Goal: Task Accomplishment & Management: Use online tool/utility

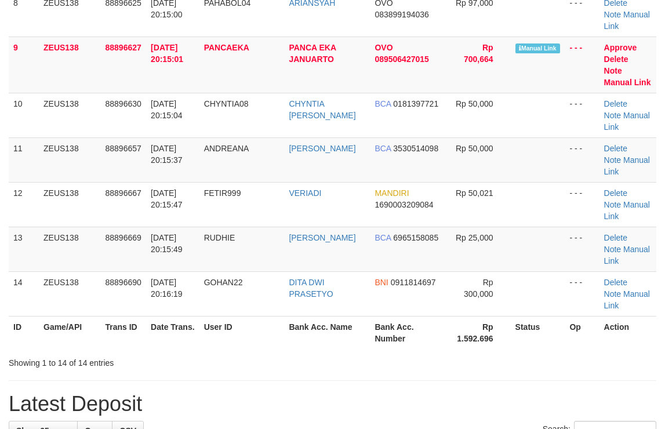
click at [522, 188] on tr "12 ZEUS138 88896667 [DATE] 20:15:47 FETIR999 [GEOGRAPHIC_DATA] MANDIRI 16900032…" at bounding box center [333, 204] width 648 height 45
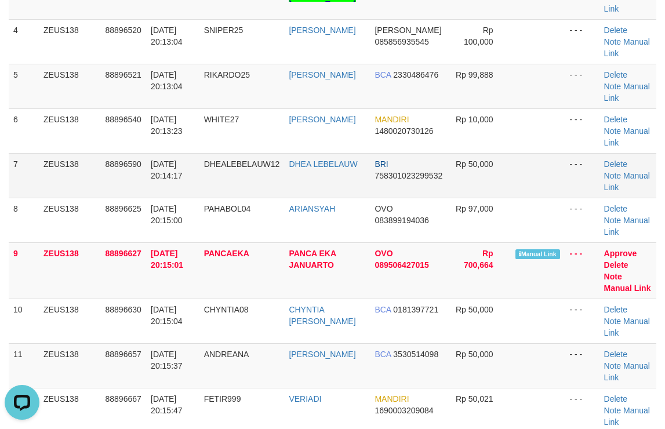
click at [503, 154] on tbody "1 ZEUS138 88896195 01/10/2025 20:07:14 RIYANUCHIL89 SEPTA DWI ANDRIYANI MANDIRI…" at bounding box center [333, 203] width 648 height 637
click at [642, 284] on link "Manual Link" at bounding box center [627, 288] width 47 height 9
click at [604, 284] on link "Manual Link" at bounding box center [627, 288] width 47 height 9
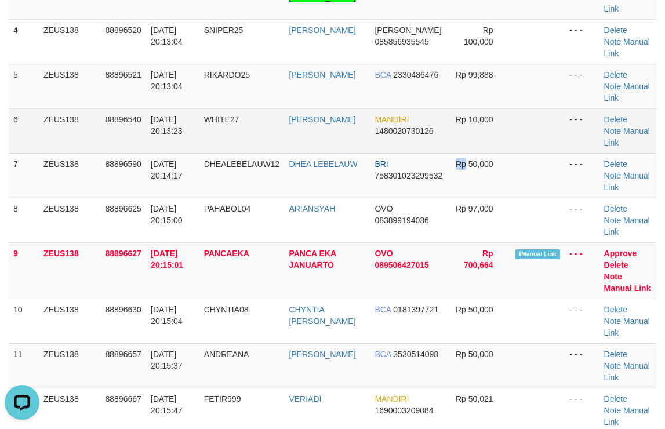
drag, startPoint x: 464, startPoint y: 192, endPoint x: 463, endPoint y: 143, distance: 49.9
click at [464, 192] on td "Rp 50,000" at bounding box center [479, 175] width 63 height 45
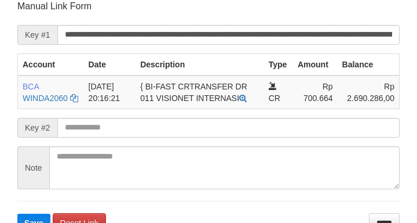
click at [17, 213] on button "Save" at bounding box center [33, 222] width 33 height 19
click at [328, 38] on input "**********" at bounding box center [228, 35] width 343 height 20
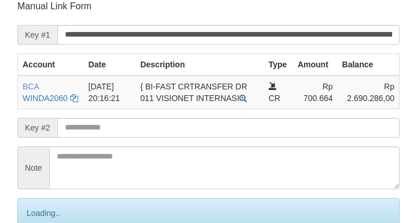
scroll to position [227, 0]
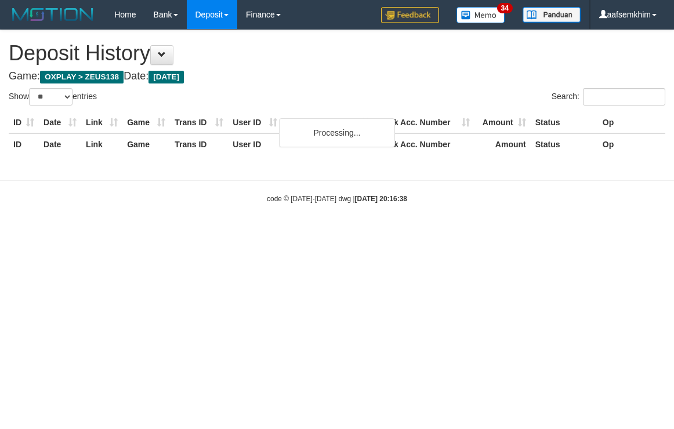
select select "**"
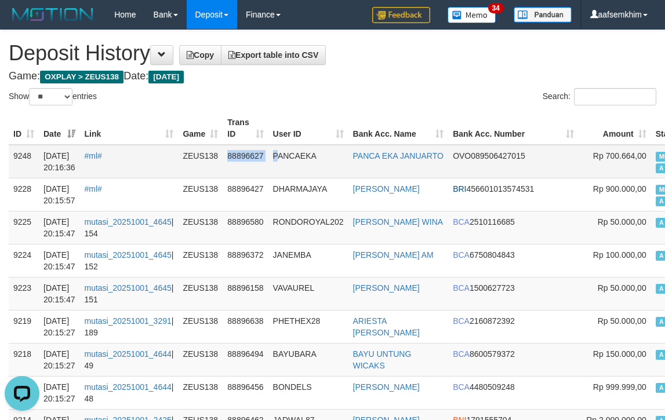
drag, startPoint x: 265, startPoint y: 164, endPoint x: 642, endPoint y: 151, distance: 377.1
click at [286, 164] on tr "9248 01/10/2025 20:16:36 #ml# ZEUS138 88896627 PANCAEKA PANCA EKA JANUARTO OVO …" at bounding box center [407, 162] width 797 height 34
click at [258, 166] on td "88896627" at bounding box center [245, 162] width 45 height 34
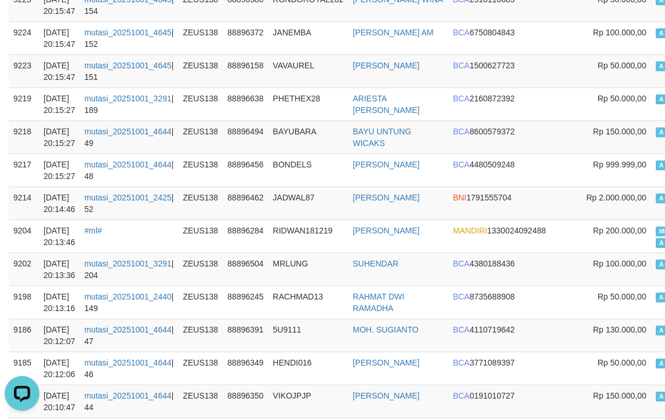
scroll to position [232, 0]
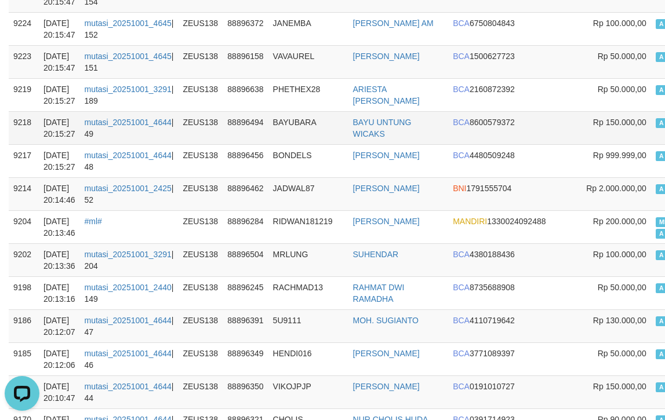
drag, startPoint x: 550, startPoint y: 123, endPoint x: 621, endPoint y: 129, distance: 71.0
click at [593, 122] on span "Rp 150.000,00" at bounding box center [619, 122] width 53 height 9
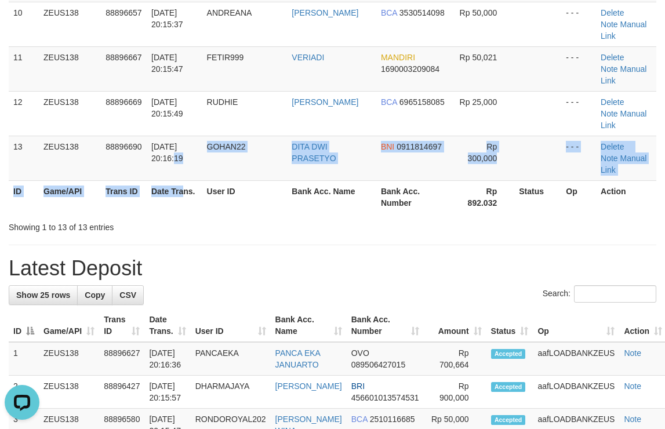
drag, startPoint x: 202, startPoint y: 37, endPoint x: 424, endPoint y: 110, distance: 233.6
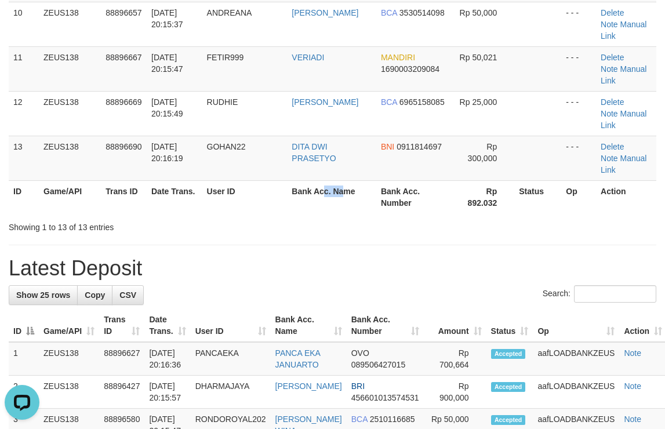
drag, startPoint x: 325, startPoint y: 59, endPoint x: 671, endPoint y: 106, distance: 348.7
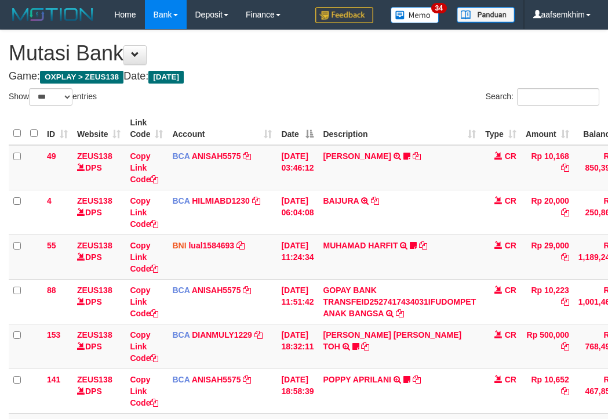
select select "***"
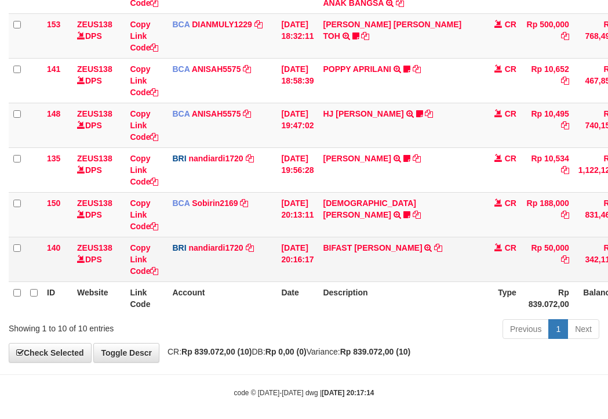
scroll to position [318, 0]
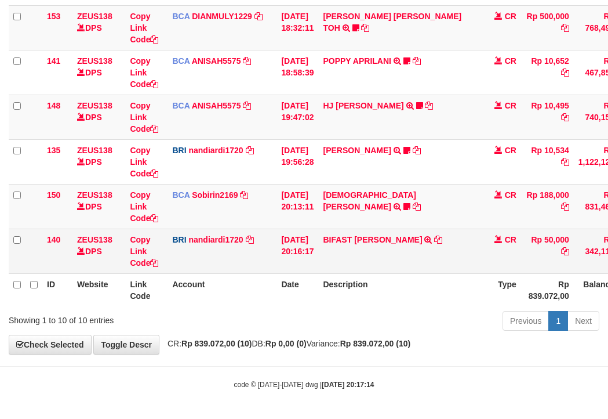
click at [424, 249] on td "BIFAST [PERSON_NAME] FIR TRANSFER NBMB BIFAST [PERSON_NAME] FIR TO NANDI ARDIAN…" at bounding box center [399, 250] width 162 height 45
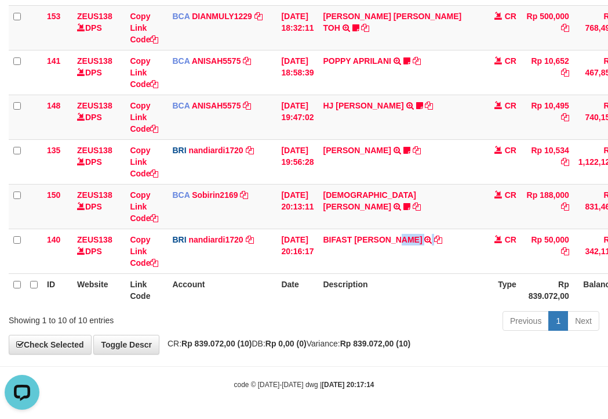
scroll to position [0, 0]
copy td "FIR"
drag, startPoint x: 174, startPoint y: 185, endPoint x: 1, endPoint y: 165, distance: 174.5
click at [160, 183] on td "Copy Link Code" at bounding box center [146, 161] width 42 height 45
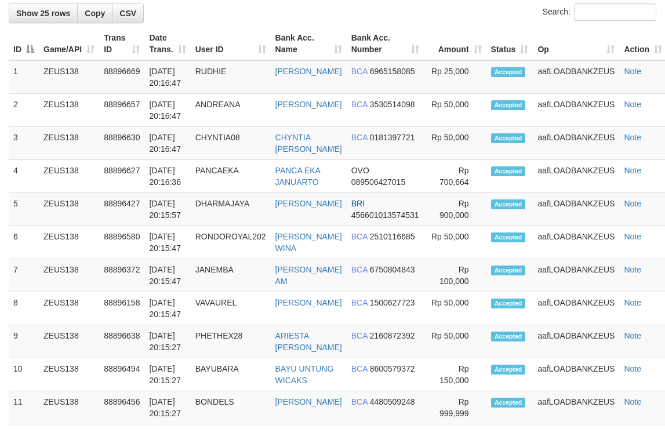
scroll to position [545, 0]
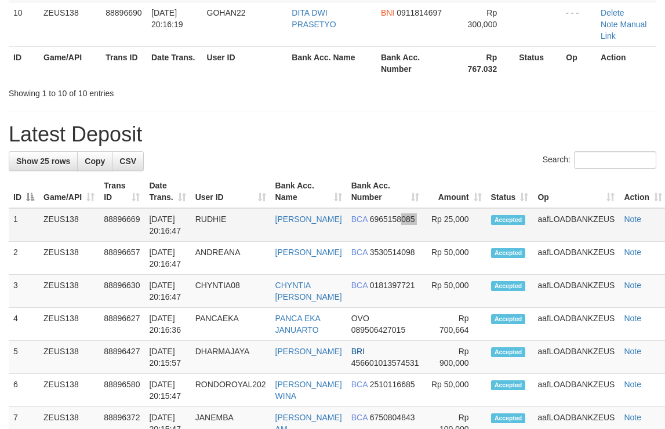
drag, startPoint x: 416, startPoint y: 110, endPoint x: 539, endPoint y: 112, distance: 122.4
click at [449, 208] on td "Rp 25,000" at bounding box center [455, 225] width 63 height 34
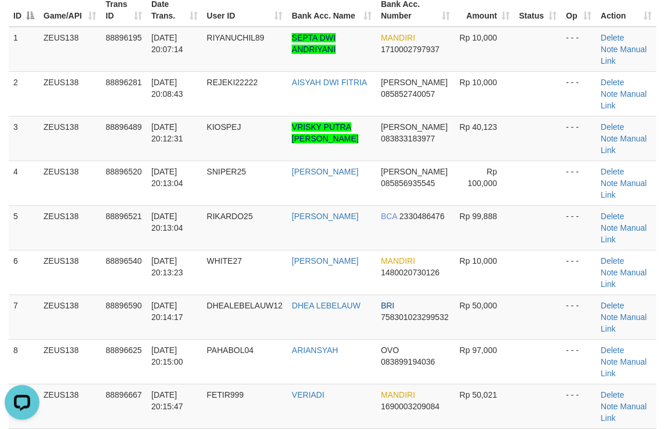
scroll to position [0, 0]
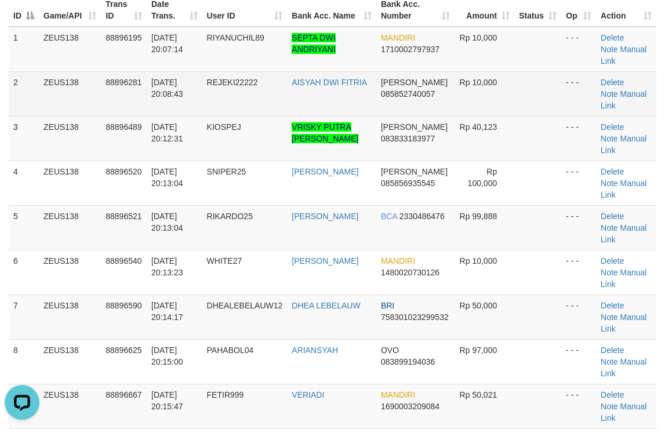
drag, startPoint x: 448, startPoint y: 74, endPoint x: 456, endPoint y: 74, distance: 8.7
click at [449, 74] on td "DANA 085852740057" at bounding box center [415, 93] width 78 height 45
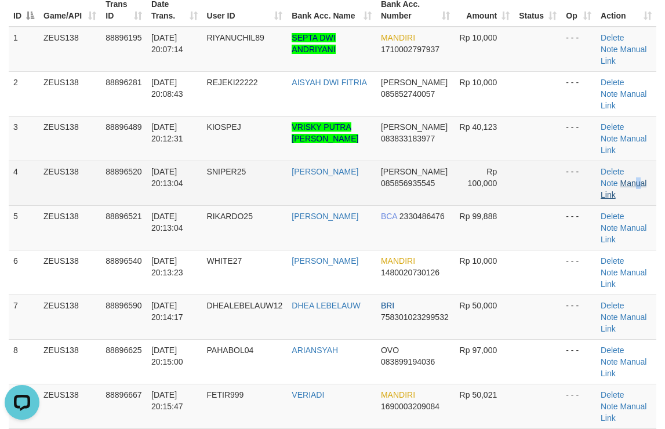
click at [623, 161] on td "Delete Note Manual Link" at bounding box center [626, 183] width 60 height 45
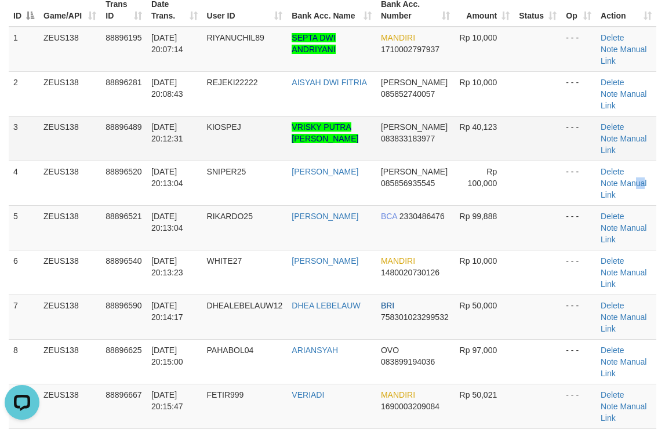
scroll to position [64, 0]
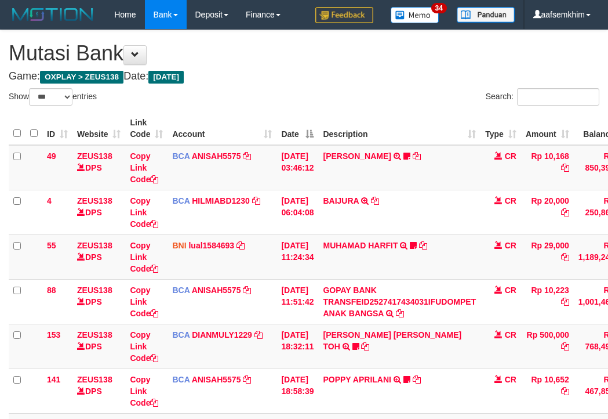
select select "***"
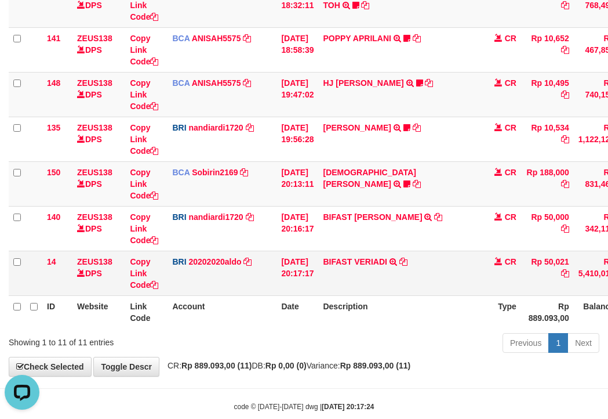
scroll to position [363, 0]
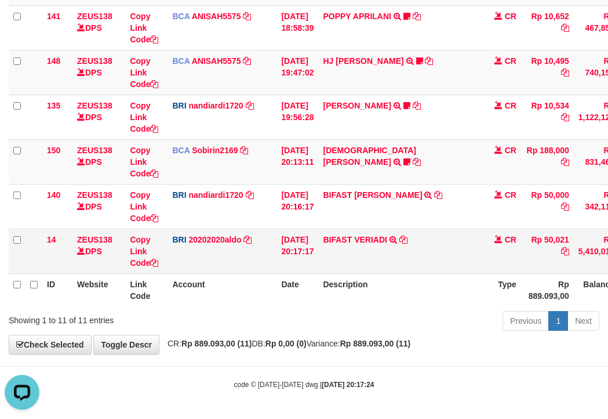
click at [368, 249] on td "BIFAST VERIADI TRANSFER NBMB BIFAST VERIADI TO REVALDO SAGITA" at bounding box center [399, 250] width 162 height 45
copy td "VERIADI"
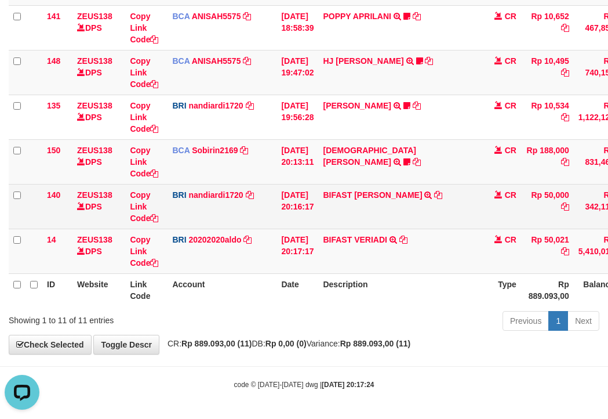
click at [387, 213] on td "BIFAST MUHAMMAD FIR TRANSFER NBMB BIFAST MUHAMMAD FIR TO NANDI ARDIANSYAH" at bounding box center [399, 206] width 162 height 45
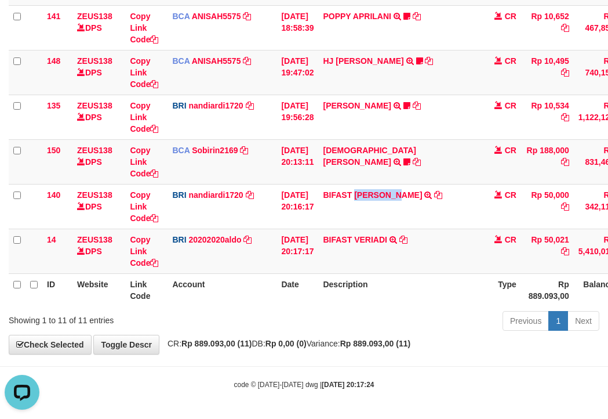
drag, startPoint x: 387, startPoint y: 213, endPoint x: 6, endPoint y: 150, distance: 386.8
click at [384, 213] on td "BIFAST MUHAMMAD FIR TRANSFER NBMB BIFAST MUHAMMAD FIR TO NANDI ARDIANSYAH" at bounding box center [399, 206] width 162 height 45
copy link "MUHAMMAD"
drag, startPoint x: 219, startPoint y: 164, endPoint x: 3, endPoint y: 122, distance: 219.6
click at [218, 164] on td "BCA Sobirin2169 DPS SOBIRIN mutasi_20251001_2440 | 150 mutasi_20251001_2440 | 1…" at bounding box center [222, 161] width 109 height 45
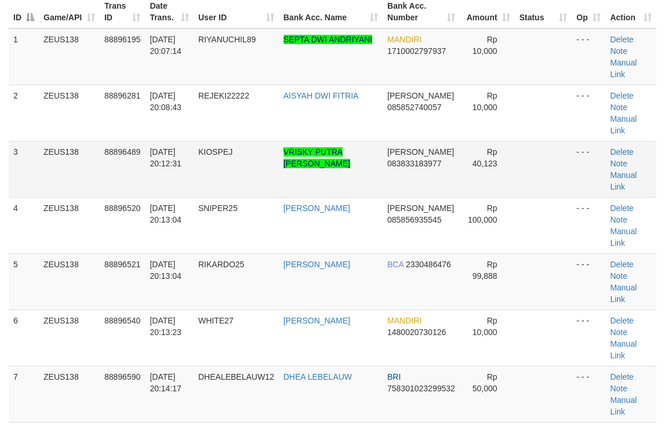
scroll to position [154, 0]
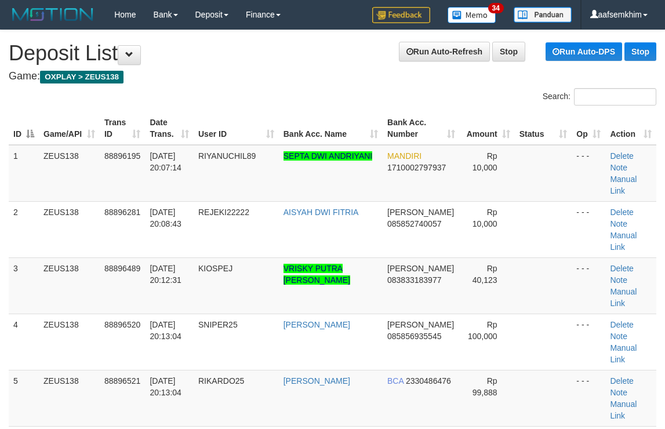
scroll to position [404, 0]
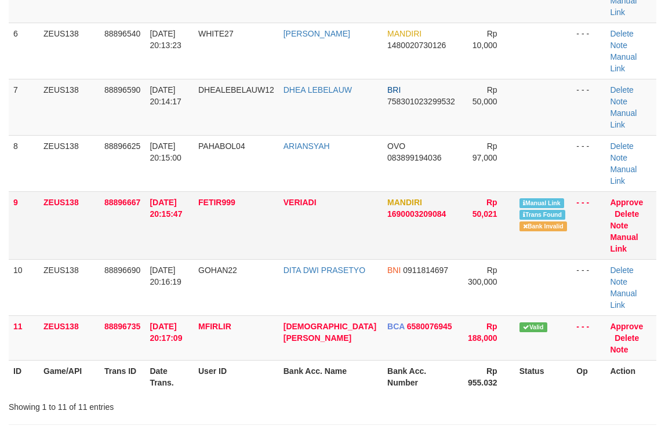
drag, startPoint x: 632, startPoint y: 137, endPoint x: 482, endPoint y: 154, distance: 151.1
click at [632, 191] on td "Approve Delete Note Manual Link" at bounding box center [630, 225] width 51 height 68
click at [631, 232] on link "Manual Link" at bounding box center [624, 242] width 28 height 21
drag, startPoint x: 432, startPoint y: 139, endPoint x: 673, endPoint y: 132, distance: 241.3
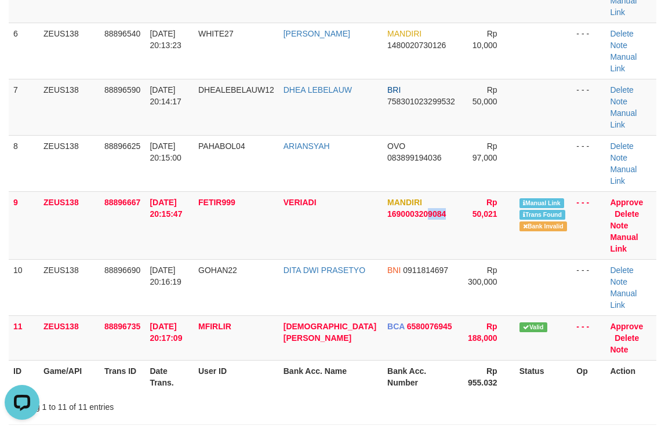
click at [521, 191] on tr "9 ZEUS138 88896667 01/10/2025 20:15:47 FETIR999 VERIADI MANDIRI 1690003209084 R…" at bounding box center [333, 225] width 648 height 68
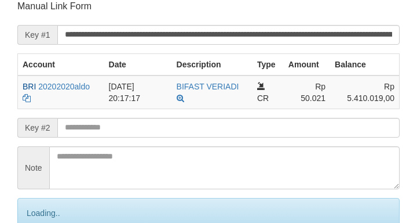
click at [322, 35] on input "**********" at bounding box center [228, 35] width 343 height 20
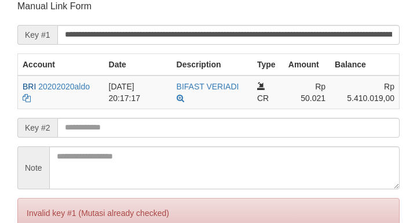
scroll to position [227, 0]
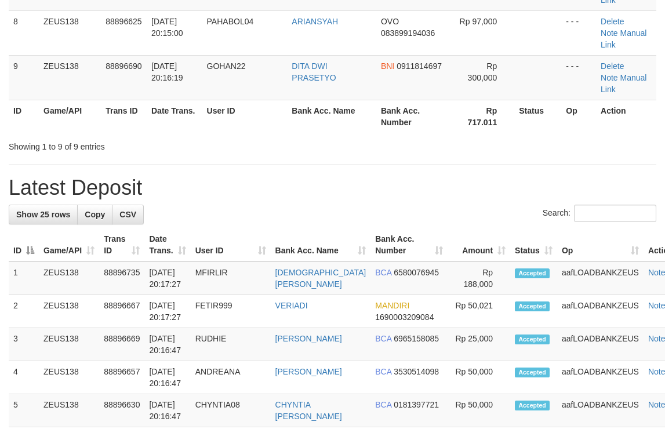
scroll to position [404, 0]
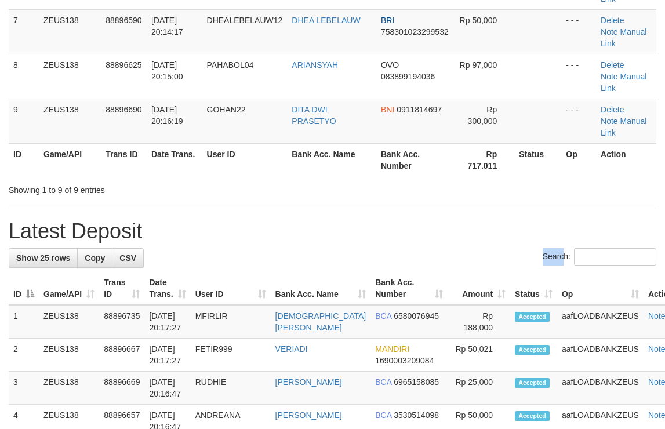
click at [582, 248] on label "Search:" at bounding box center [600, 256] width 114 height 17
drag, startPoint x: 467, startPoint y: 101, endPoint x: 670, endPoint y: 112, distance: 203.2
click at [500, 99] on div "**********" at bounding box center [332, 418] width 665 height 1582
drag, startPoint x: 417, startPoint y: 46, endPoint x: 457, endPoint y: 45, distance: 40.6
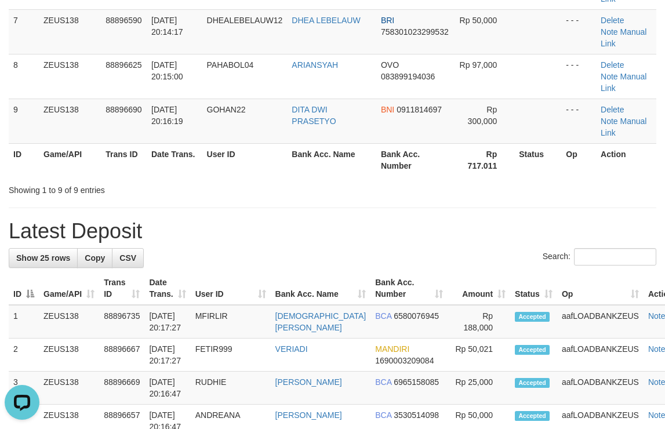
click at [445, 143] on th "Bank Acc. Number" at bounding box center [415, 159] width 78 height 33
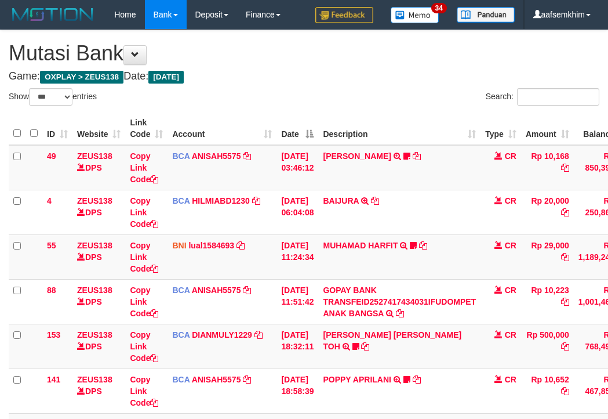
select select "***"
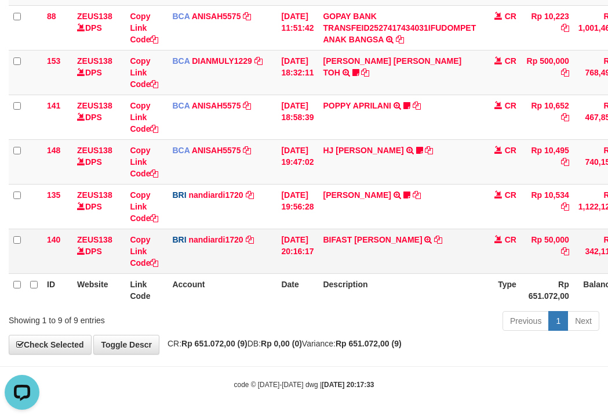
click at [419, 249] on td "BIFAST [PERSON_NAME] FIR TRANSFER NBMB BIFAST [PERSON_NAME] FIR TO NANDI ARDIAN…" at bounding box center [399, 250] width 162 height 45
copy td "FIR"
drag, startPoint x: 419, startPoint y: 249, endPoint x: 5, endPoint y: 158, distance: 424.4
click at [413, 249] on td "BIFAST [PERSON_NAME] FIR TRANSFER NBMB BIFAST [PERSON_NAME] FIR TO NANDI ARDIAN…" at bounding box center [399, 250] width 162 height 45
drag, startPoint x: 184, startPoint y: 201, endPoint x: 3, endPoint y: 166, distance: 183.5
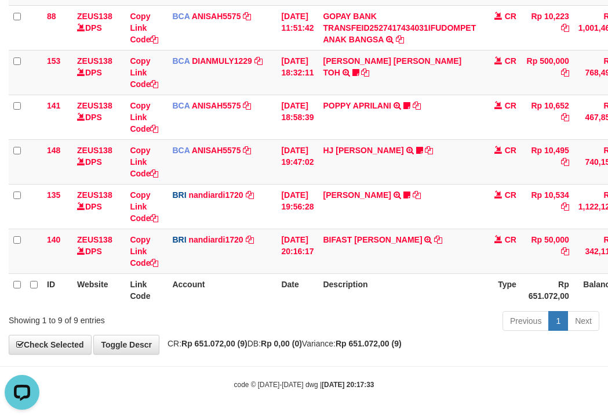
click at [176, 197] on td "BRI nandiardi1720 DPS NANDI ARDIANSYAH mutasi_20251001_3776 | 135 mutasi_202510…" at bounding box center [222, 206] width 109 height 45
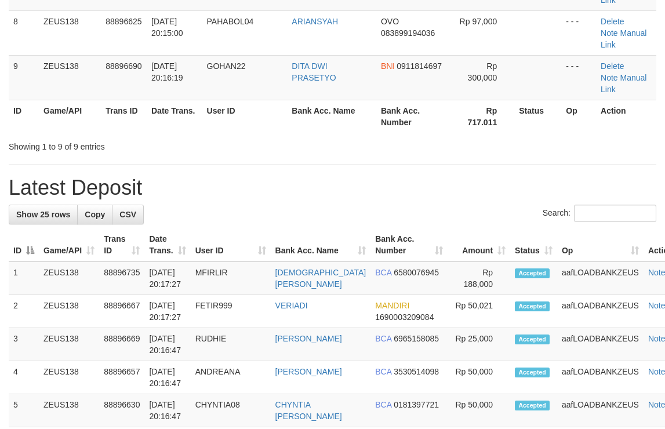
scroll to position [404, 0]
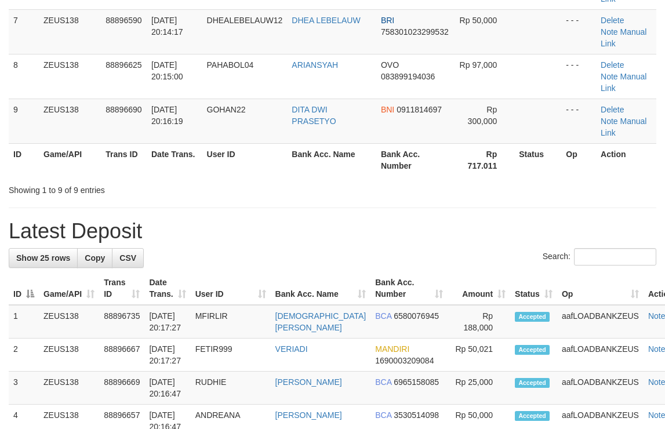
click at [448, 88] on div "**********" at bounding box center [332, 418] width 665 height 1582
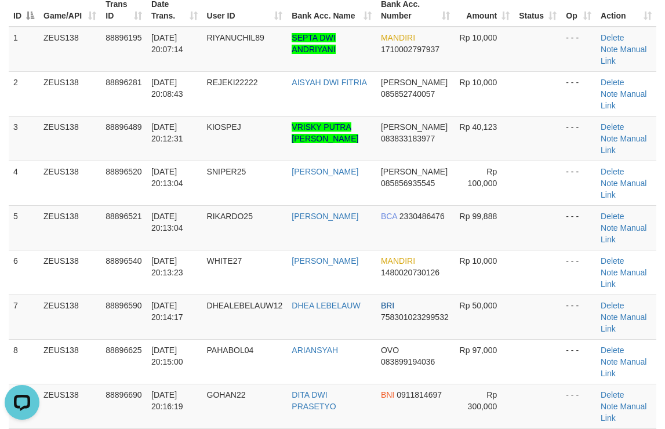
drag, startPoint x: 540, startPoint y: 204, endPoint x: 670, endPoint y: 186, distance: 130.5
click at [553, 250] on td at bounding box center [537, 272] width 47 height 45
drag, startPoint x: 449, startPoint y: 112, endPoint x: 671, endPoint y: 121, distance: 222.2
click at [526, 116] on tr "3 ZEUS138 88896489 01/10/2025 20:12:31 KIOSPEJ VRISKY PUTRA NOPANDA DANA 083833…" at bounding box center [333, 138] width 648 height 45
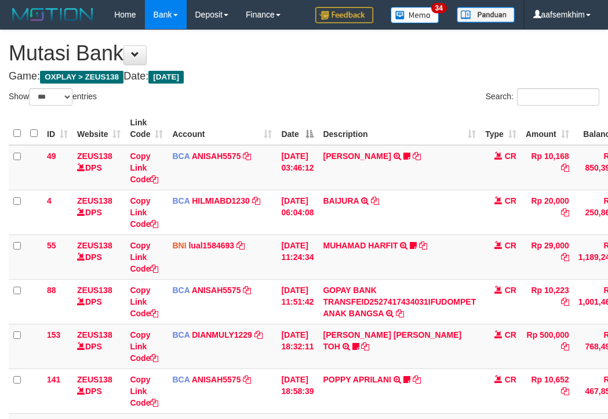
select select "***"
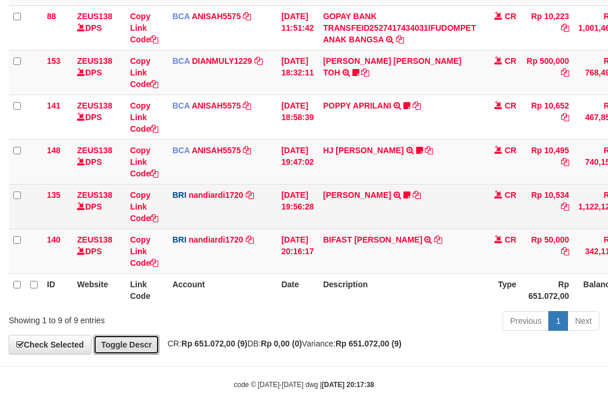
click at [141, 346] on link "Toggle Descr" at bounding box center [126, 345] width 66 height 20
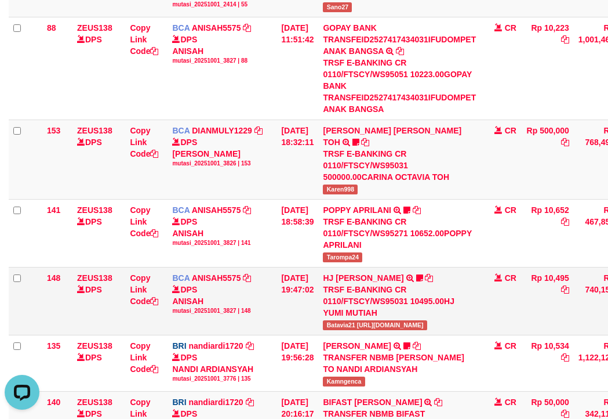
click at [347, 320] on span "Batavia21 https://prnt.sc/FQN_MkHym9JM" at bounding box center [375, 325] width 104 height 10
drag, startPoint x: 347, startPoint y: 317, endPoint x: 1, endPoint y: 250, distance: 352.4
click at [346, 320] on span "Batavia21 [URL][DOMAIN_NAME]" at bounding box center [375, 325] width 104 height 10
copy span "Batavia21"
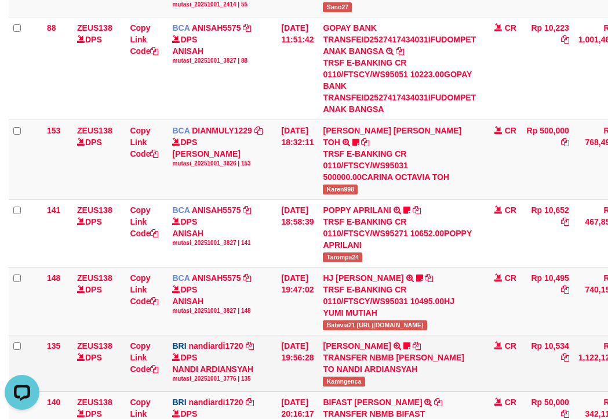
click at [354, 376] on span "Kamngenca" at bounding box center [344, 381] width 42 height 10
drag, startPoint x: 354, startPoint y: 372, endPoint x: 277, endPoint y: 354, distance: 79.1
click at [353, 376] on span "Kamngenca" at bounding box center [344, 381] width 42 height 10
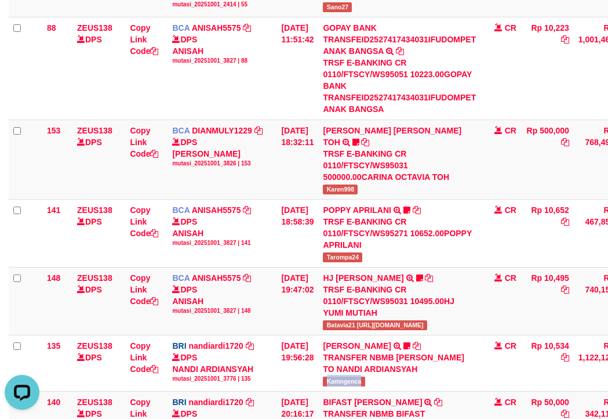
copy span "Kamngenca"
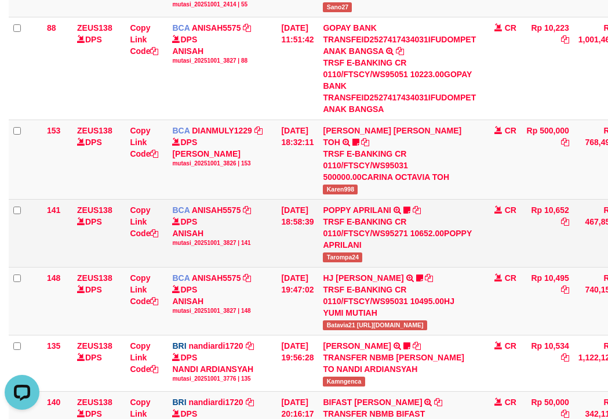
click at [357, 252] on span "Tarompa24" at bounding box center [342, 257] width 39 height 10
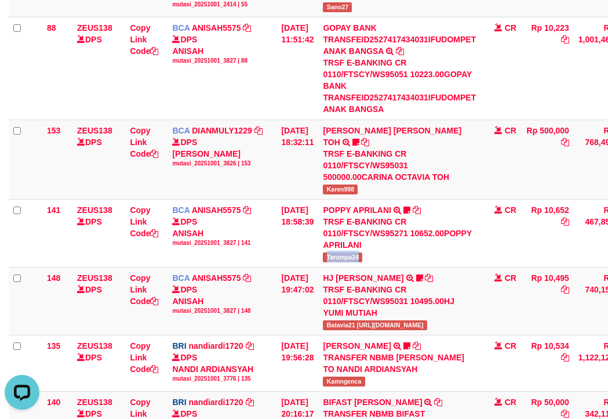
drag, startPoint x: 357, startPoint y: 248, endPoint x: 2, endPoint y: 198, distance: 359.0
click at [351, 252] on span "Tarompa24" at bounding box center [342, 257] width 39 height 10
copy span "Tarompa24"
click at [358, 184] on span "Karen998" at bounding box center [340, 189] width 35 height 10
click at [355, 184] on span "Karen998" at bounding box center [340, 189] width 35 height 10
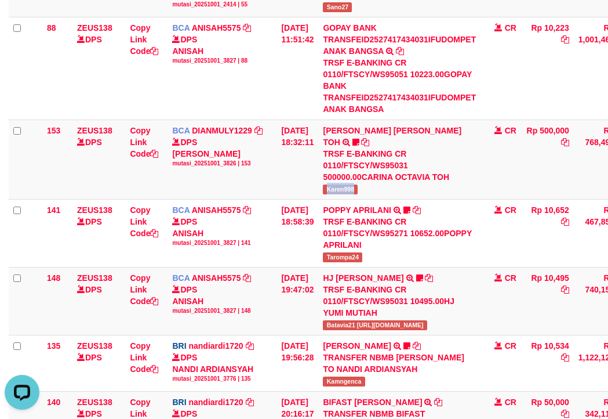
copy span "Karen998"
click at [347, 3] on span "Sano27" at bounding box center [337, 7] width 29 height 10
copy span "Sano27"
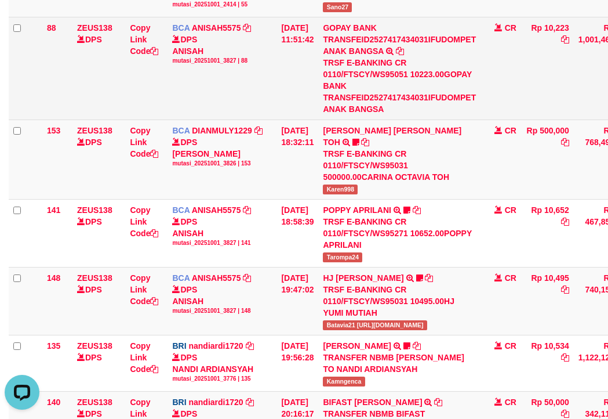
drag, startPoint x: 177, startPoint y: 129, endPoint x: 120, endPoint y: 117, distance: 58.2
click at [140, 122] on tr "153 ZEUS138 DPS Copy Link Code BCA DIANMULY1229 DPS DIAN MULYADI mutasi_2025100…" at bounding box center [355, 158] width 692 height 79
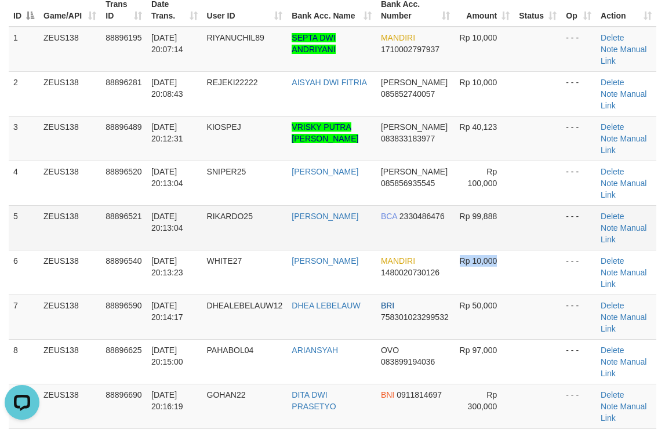
click at [455, 250] on td "Rp 10,000" at bounding box center [485, 272] width 60 height 45
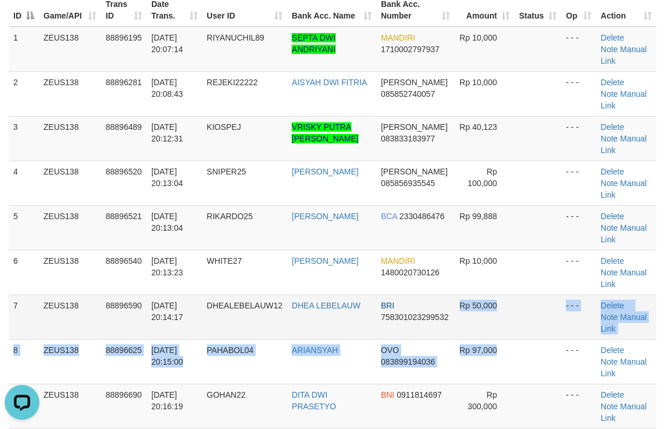
drag, startPoint x: 447, startPoint y: 257, endPoint x: 509, endPoint y: 246, distance: 63.0
click at [470, 251] on tbody "1 ZEUS138 88896195 01/10/2025 20:07:14 RIYANUCHIL89 SEPTA DWI ANDRIYANI MANDIRI…" at bounding box center [333, 228] width 648 height 402
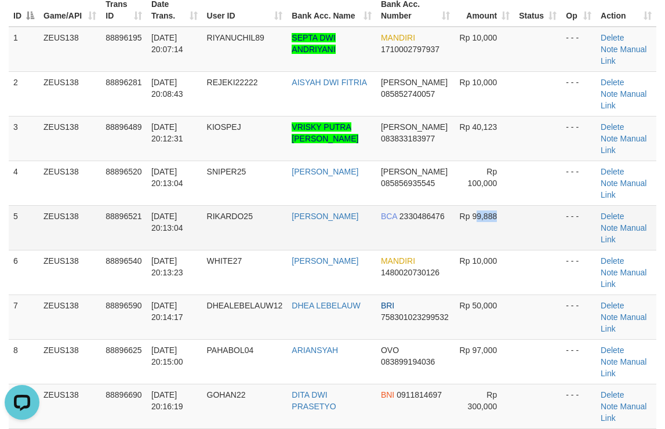
drag, startPoint x: 480, startPoint y: 184, endPoint x: 603, endPoint y: 175, distance: 123.3
click at [536, 205] on td at bounding box center [537, 227] width 47 height 45
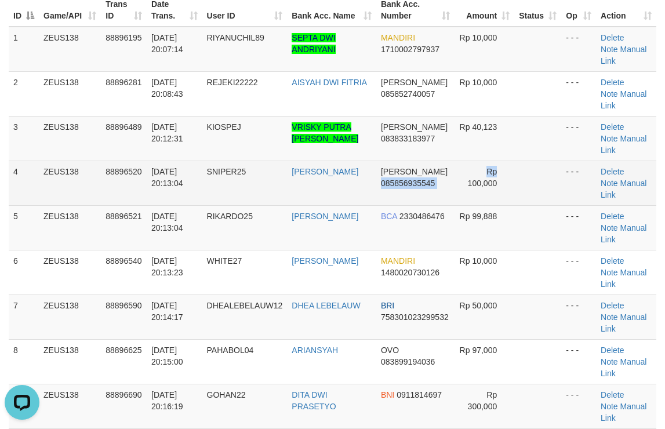
drag, startPoint x: 456, startPoint y: 137, endPoint x: 637, endPoint y: 83, distance: 188.0
click at [480, 161] on td "Rp 100,000" at bounding box center [485, 183] width 60 height 45
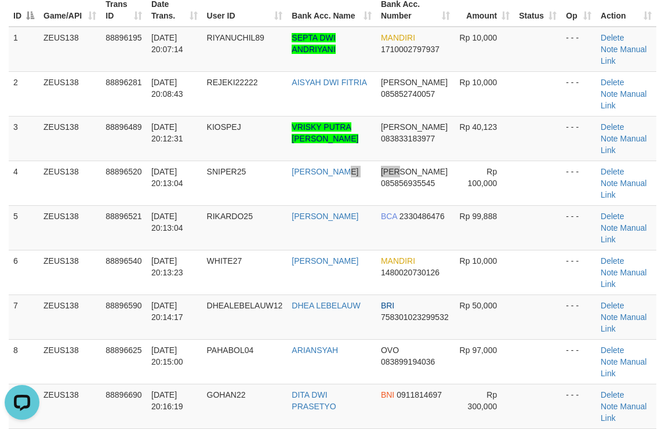
drag, startPoint x: 308, startPoint y: 145, endPoint x: 669, endPoint y: 109, distance: 362.4
click at [363, 161] on tr "4 ZEUS138 88896520 01/10/2025 20:13:04 SNIPER25 MUHAMMAD ALI DANA 085856935545 …" at bounding box center [333, 183] width 648 height 45
drag, startPoint x: 405, startPoint y: 61, endPoint x: 445, endPoint y: 50, distance: 40.9
click at [417, 59] on tbody "1 ZEUS138 88896195 01/10/2025 20:07:14 RIYANUCHIL89 SEPTA DWI ANDRIYANI MANDIRI…" at bounding box center [333, 228] width 648 height 402
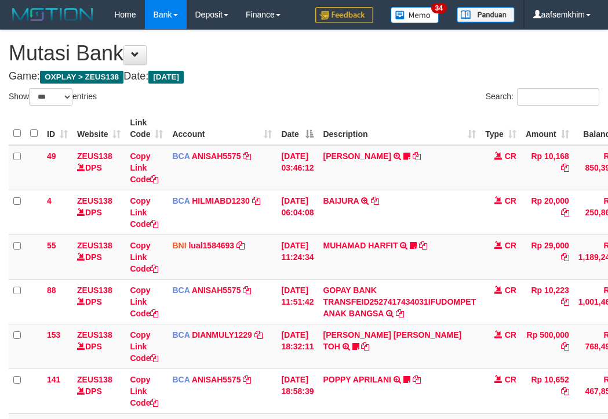
select select "***"
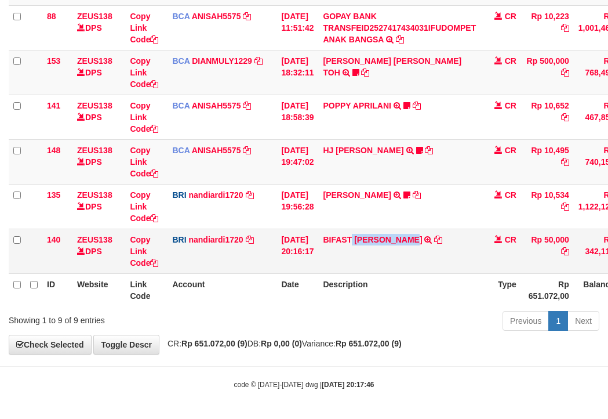
drag, startPoint x: 0, startPoint y: 0, endPoint x: 423, endPoint y: 248, distance: 490.1
click at [427, 249] on td "BIFAST [PERSON_NAME] FIR TRANSFER NBMB BIFAST [PERSON_NAME] FIR TO NANDI ARDIAN…" at bounding box center [399, 250] width 162 height 45
drag, startPoint x: 177, startPoint y: 185, endPoint x: 9, endPoint y: 155, distance: 170.2
click at [168, 183] on tbody "49 ZEUS138 DPS Copy Link Code BCA ANISAH5575 DPS ANISAH mutasi_20251001_3827 | …" at bounding box center [355, 72] width 692 height 402
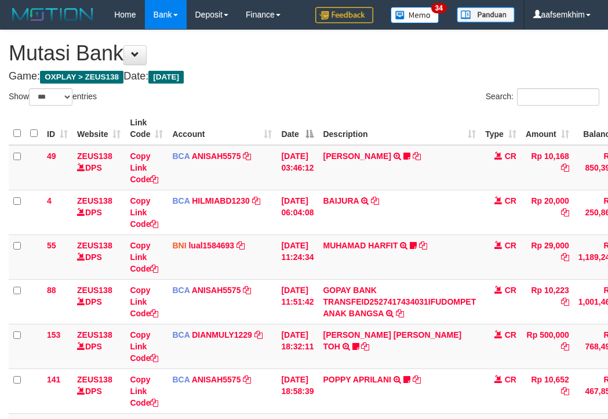
select select "***"
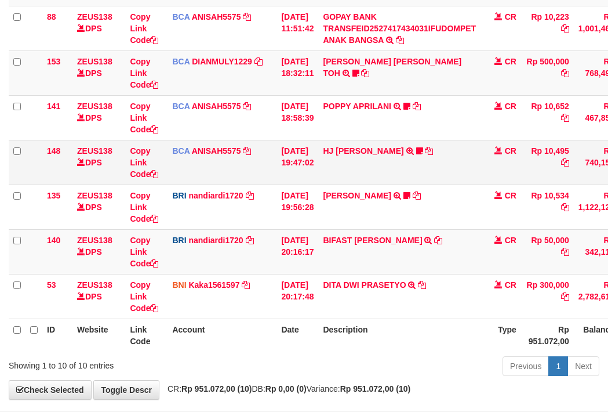
scroll to position [274, 0]
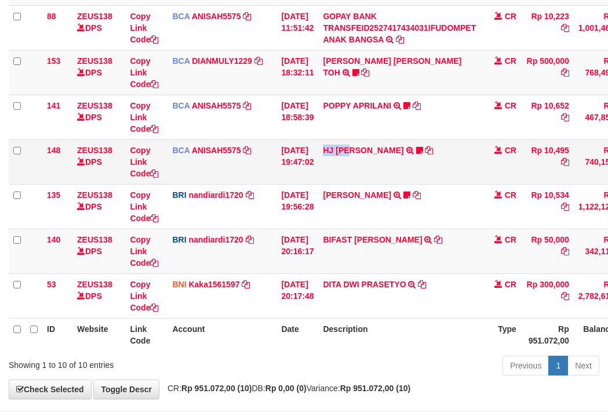
drag, startPoint x: 357, startPoint y: 178, endPoint x: 363, endPoint y: 177, distance: 5.8
click at [363, 178] on td "HJ YUMI MUTIAH TRSF E-BANKING CR 0110/FTSCY/WS95031 10495.00HJ YUMI MUTIAH Bata…" at bounding box center [399, 161] width 162 height 45
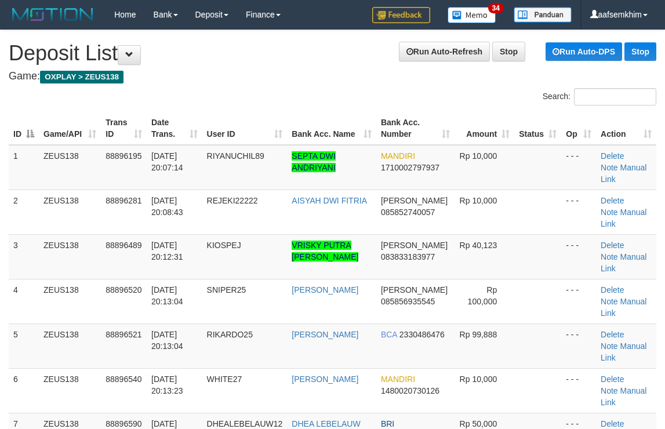
scroll to position [277, 0]
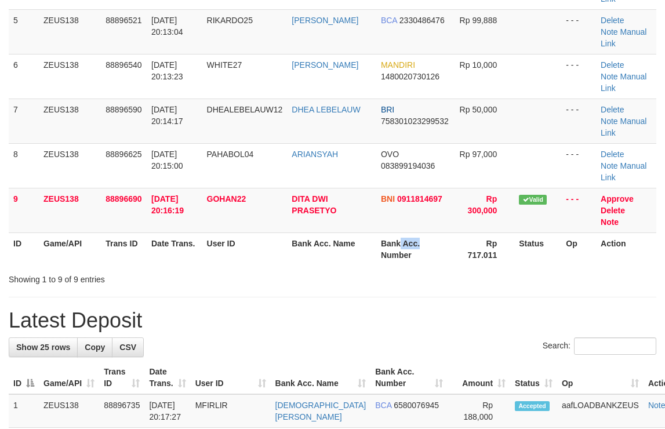
click at [542, 232] on tr "ID Game/API Trans ID Date Trans. User ID Bank Acc. Name Bank Acc. Number Rp 717…" at bounding box center [333, 248] width 648 height 33
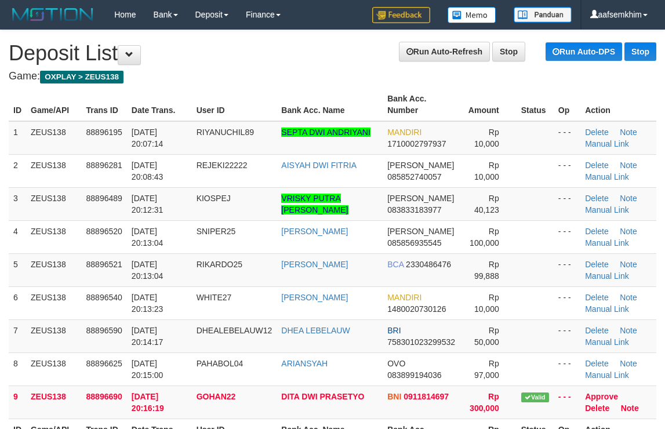
scroll to position [314, 0]
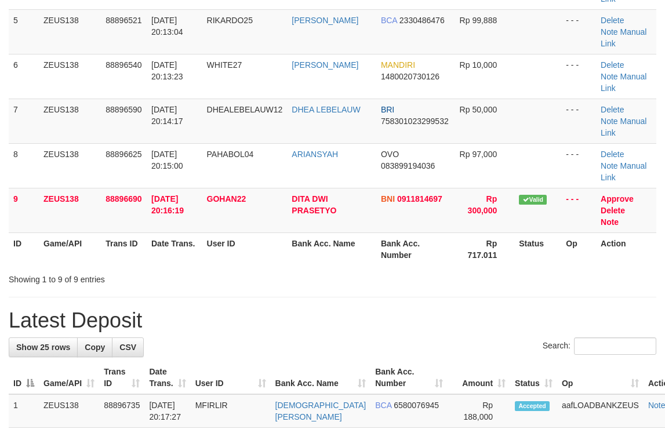
drag, startPoint x: 409, startPoint y: 206, endPoint x: 417, endPoint y: 206, distance: 8.1
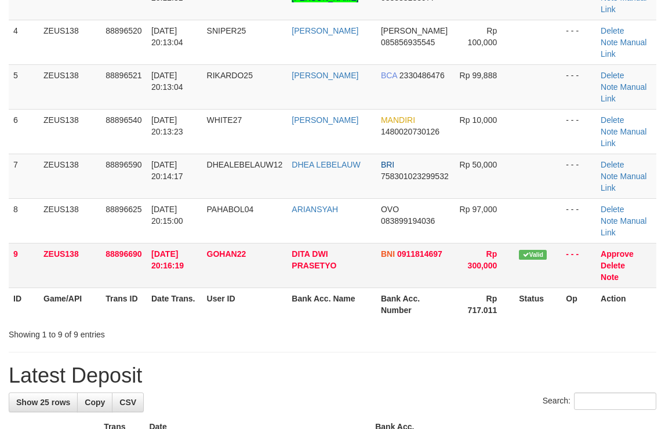
click at [351, 243] on td "DITA DWI PRASETYO" at bounding box center [331, 265] width 89 height 45
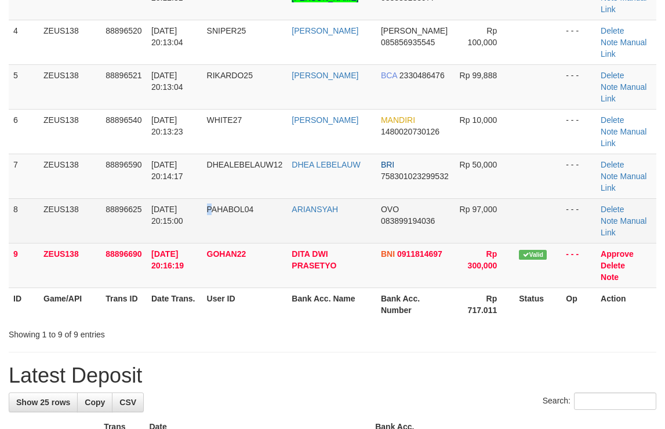
drag, startPoint x: 223, startPoint y: 143, endPoint x: 286, endPoint y: 136, distance: 64.2
click at [242, 198] on tr "8 ZEUS138 88896625 01/10/2025 20:15:00 PAHABOL04 ARIANSYAH OVO 083899194036 Rp …" at bounding box center [333, 220] width 648 height 45
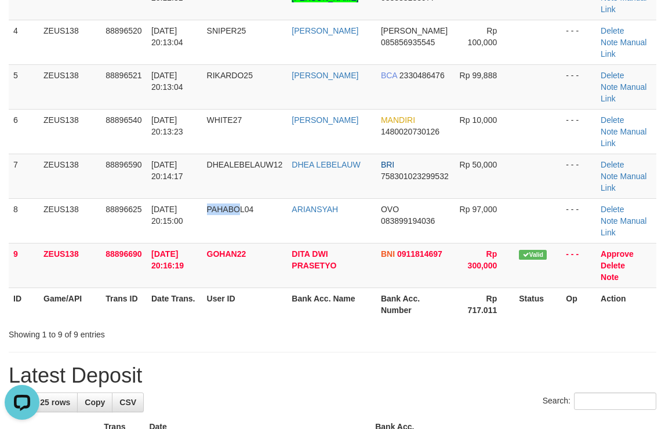
scroll to position [0, 0]
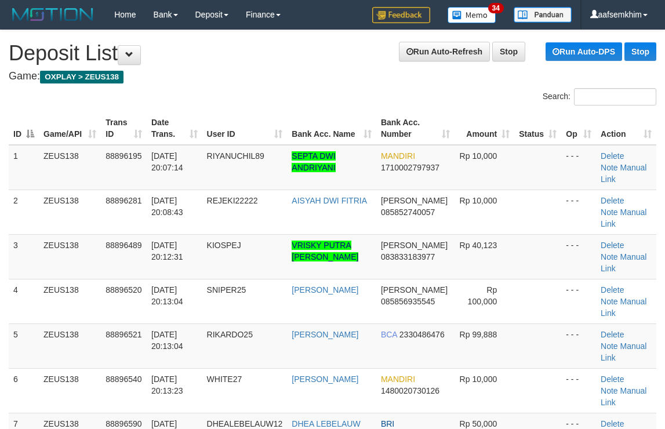
scroll to position [314, 0]
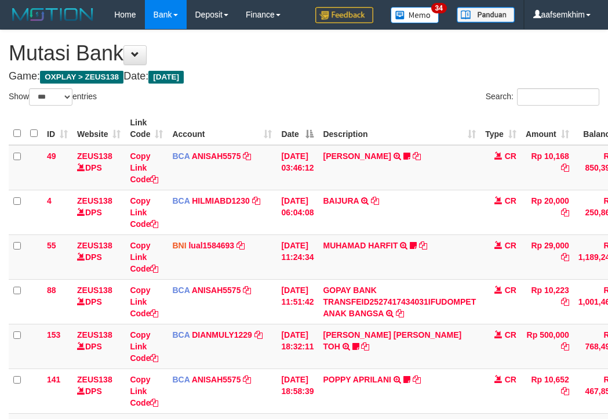
select select "***"
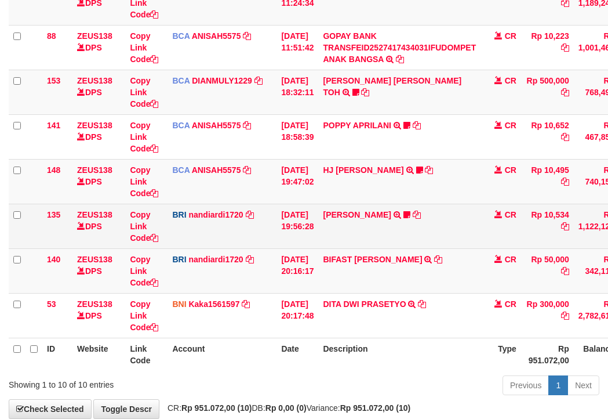
click at [156, 219] on td "Copy Link Code" at bounding box center [146, 226] width 42 height 45
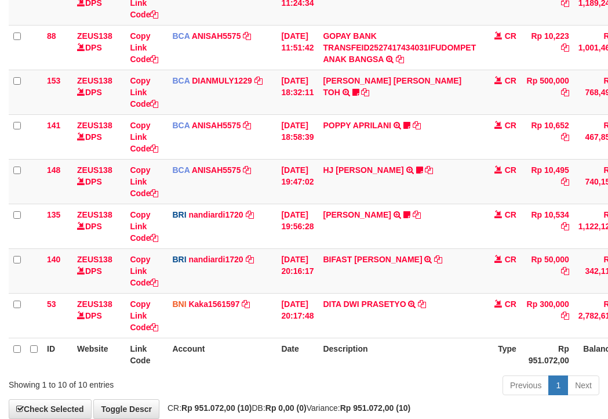
scroll to position [318, 0]
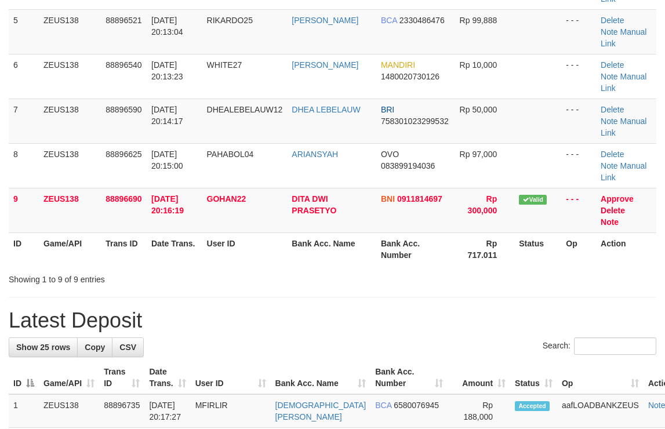
scroll to position [259, 0]
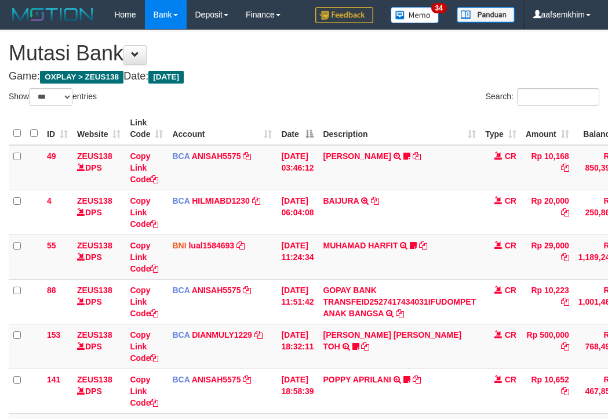
select select "***"
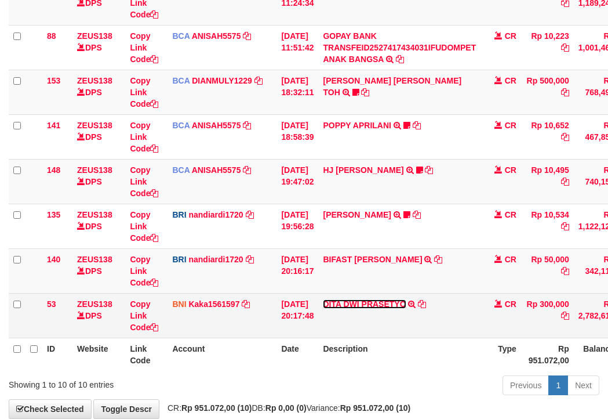
scroll to position [318, 0]
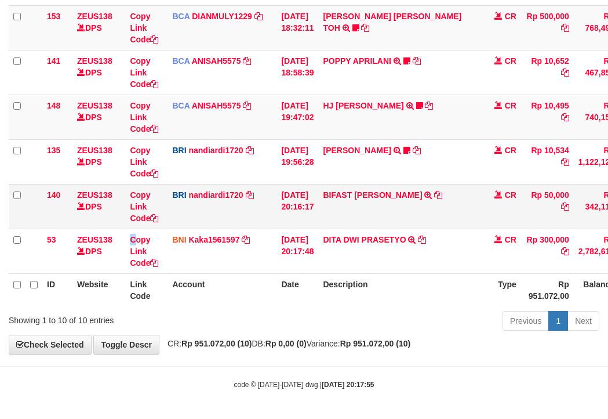
drag, startPoint x: 136, startPoint y: 239, endPoint x: 74, endPoint y: 223, distance: 64.7
click at [128, 235] on td "Copy Link Code" at bounding box center [146, 250] width 42 height 45
click at [425, 206] on td "BIFAST MUHAMMAD FIR TRANSFER NBMB BIFAST MUHAMMAD FIR TO NANDI ARDIANSYAH" at bounding box center [399, 206] width 162 height 45
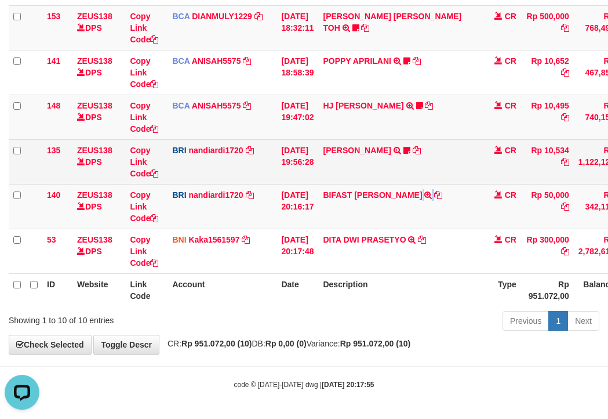
drag, startPoint x: 425, startPoint y: 206, endPoint x: 83, endPoint y: 180, distance: 342.5
click at [423, 206] on td "BIFAST MUHAMMAD FIR TRANSFER NBMB BIFAST MUHAMMAD FIR TO NANDI ARDIANSYAH" at bounding box center [399, 206] width 162 height 45
copy td "FIR"
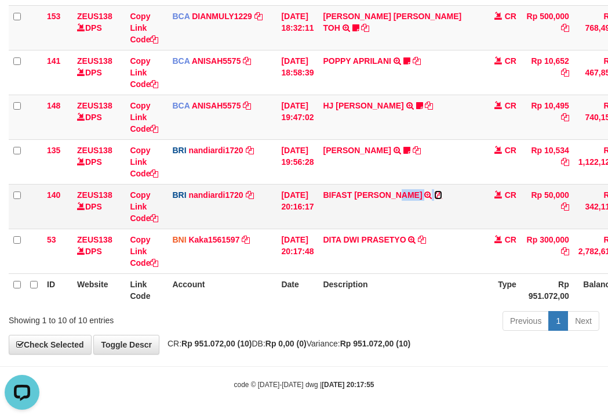
click at [442, 193] on icon at bounding box center [438, 195] width 8 height 8
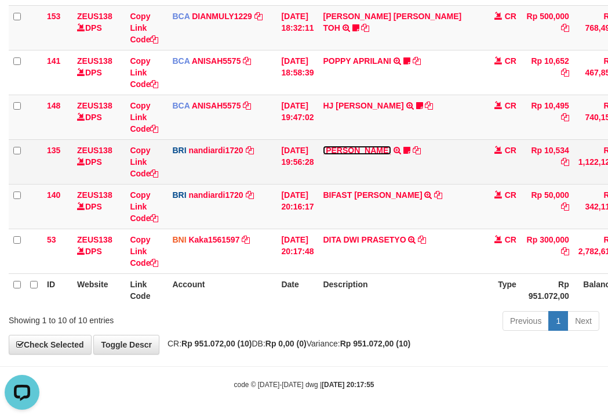
click at [356, 146] on link "KELVIN PRAYOGA" at bounding box center [357, 150] width 68 height 9
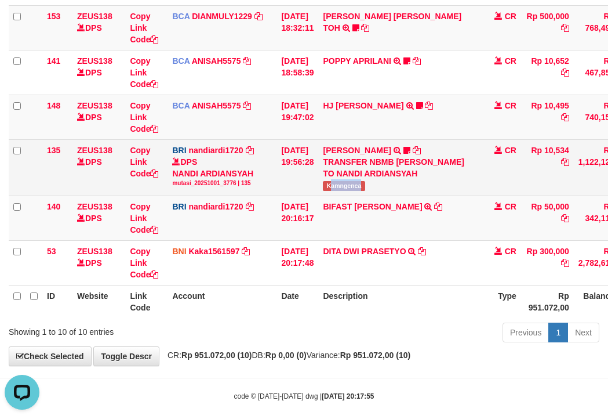
drag, startPoint x: 360, startPoint y: 185, endPoint x: 310, endPoint y: 173, distance: 51.2
click at [373, 184] on td "KELVIN PRAYOGA TRANSFER NBMB KELVIN PRAYOGA TO NANDI ARDIANSYAH Kamngenca" at bounding box center [399, 167] width 162 height 56
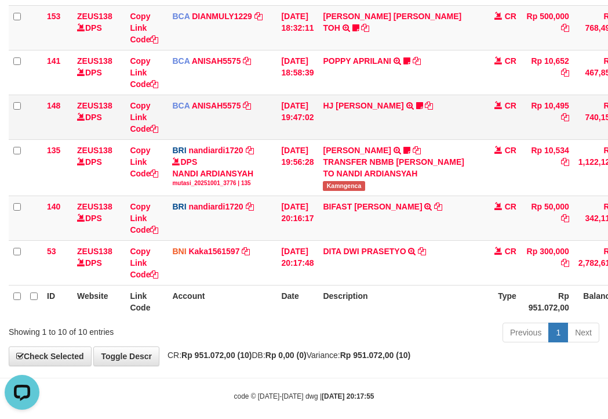
click at [379, 111] on td "HJ YUMI MUTIAH TRSF E-BANKING CR 0110/FTSCY/WS95031 10495.00HJ YUMI MUTIAH Bata…" at bounding box center [399, 117] width 162 height 45
click at [365, 103] on link "HJ YUMI MUTIAH" at bounding box center [363, 105] width 81 height 9
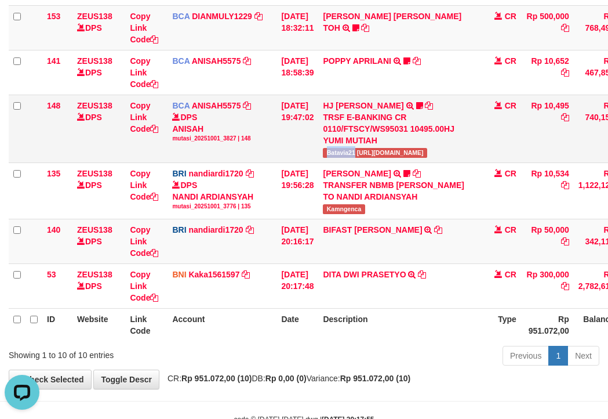
drag, startPoint x: 370, startPoint y: 155, endPoint x: 263, endPoint y: 148, distance: 106.9
click at [363, 156] on span "Batavia21 https://prnt.sc/FQN_MkHym9JM" at bounding box center [375, 153] width 104 height 10
copy span "Batavia21"
drag, startPoint x: 198, startPoint y: 146, endPoint x: 3, endPoint y: 108, distance: 198.3
click at [154, 133] on tr "148 ZEUS138 DPS Copy Link Code BCA ANISAH5575 DPS ANISAH mutasi_20251001_3827 |…" at bounding box center [355, 129] width 692 height 68
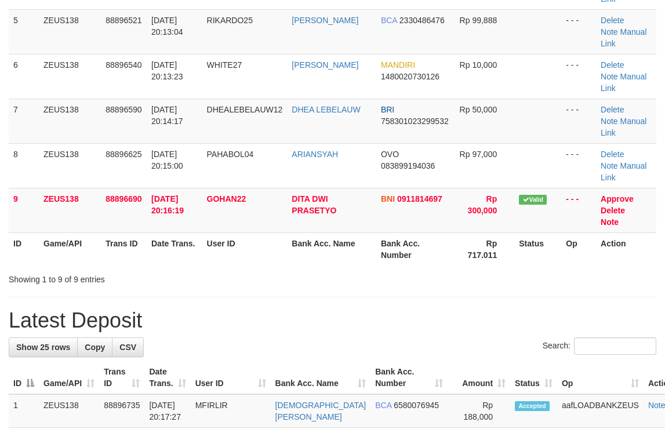
click at [383, 232] on tr "ID Game/API Trans ID Date Trans. User ID Bank Acc. Name Bank Acc. Number Rp 717…" at bounding box center [333, 248] width 648 height 33
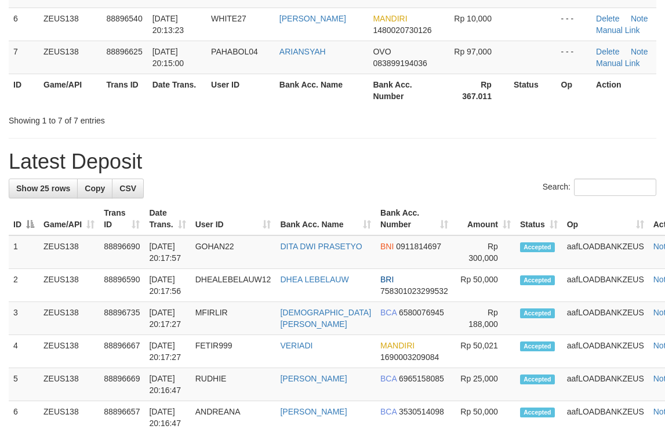
drag, startPoint x: 399, startPoint y: 118, endPoint x: 406, endPoint y: 118, distance: 7.0
click at [406, 118] on div "Showing 1 to 7 of 7 entries" at bounding box center [332, 118] width 665 height 16
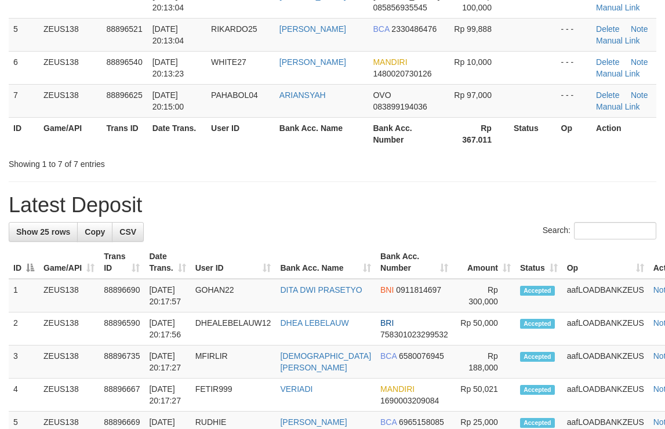
drag, startPoint x: 403, startPoint y: 173, endPoint x: 672, endPoint y: 153, distance: 269.8
drag, startPoint x: 438, startPoint y: 136, endPoint x: 667, endPoint y: 109, distance: 230.6
click at [460, 133] on tr "ID Game/API Trans ID Date Trans. User ID Bank Acc. Name Bank Acc. Number Rp 367…" at bounding box center [333, 133] width 648 height 33
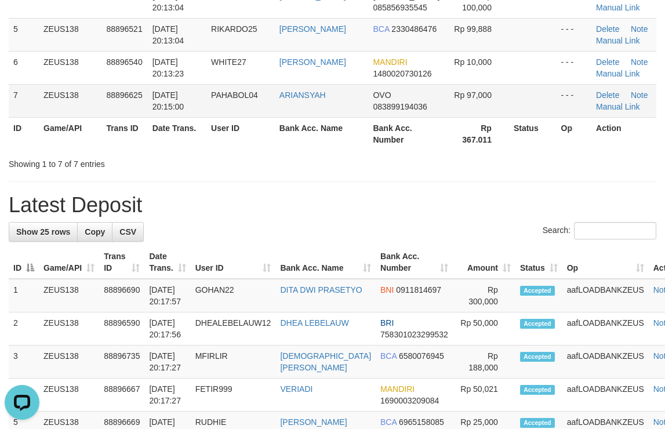
drag, startPoint x: 339, startPoint y: 88, endPoint x: 354, endPoint y: 81, distance: 16.6
click at [339, 88] on td "ARIANSYAH" at bounding box center [322, 100] width 94 height 33
drag, startPoint x: 261, startPoint y: 108, endPoint x: 209, endPoint y: 101, distance: 53.1
click at [266, 108] on td "PAHABOL04" at bounding box center [240, 100] width 68 height 33
drag, startPoint x: 267, startPoint y: 168, endPoint x: 198, endPoint y: 136, distance: 75.5
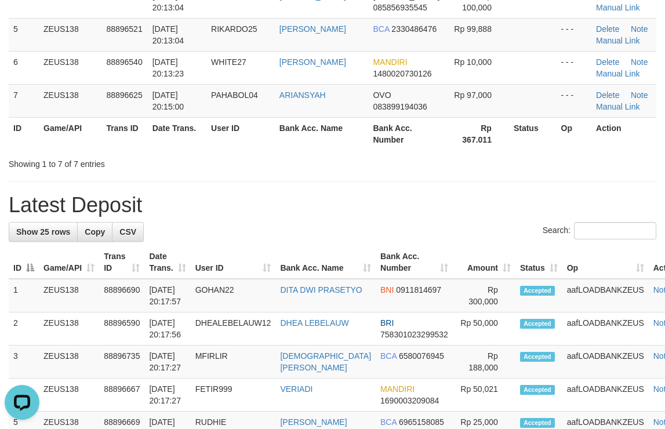
click at [268, 168] on div "Showing 1 to 7 of 7 entries" at bounding box center [139, 162] width 260 height 16
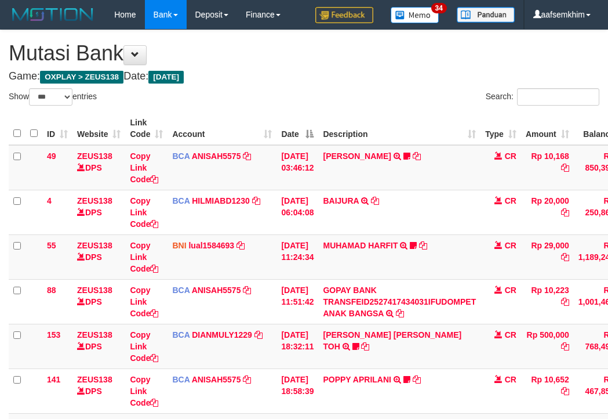
select select "***"
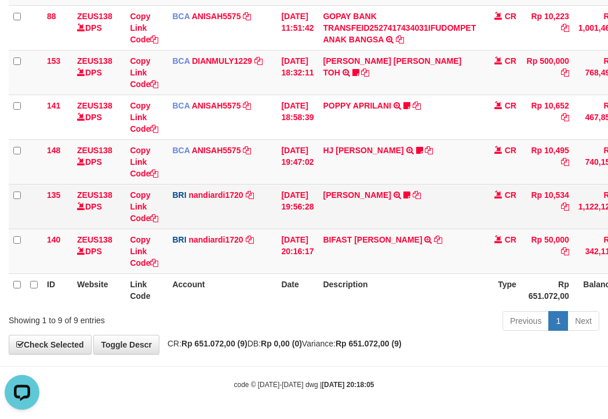
drag, startPoint x: 312, startPoint y: 202, endPoint x: 275, endPoint y: 198, distance: 36.8
click at [301, 202] on td "[DATE] 19:56:28" at bounding box center [298, 206] width 42 height 45
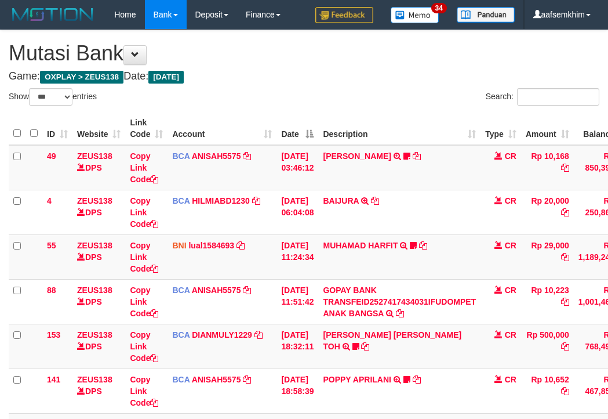
select select "***"
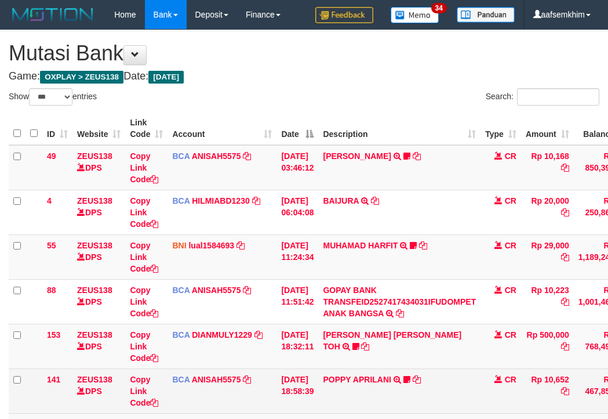
scroll to position [209, 0]
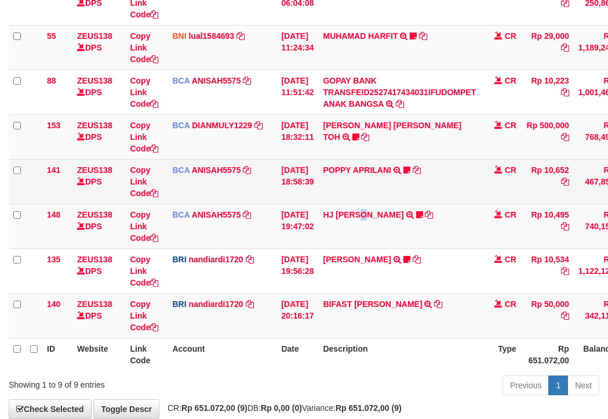
click at [313, 210] on tr "148 ZEUS138 DPS Copy Link Code BCA ANISAH5575 DPS ANISAH mutasi_20251001_3827 |…" at bounding box center [355, 226] width 692 height 45
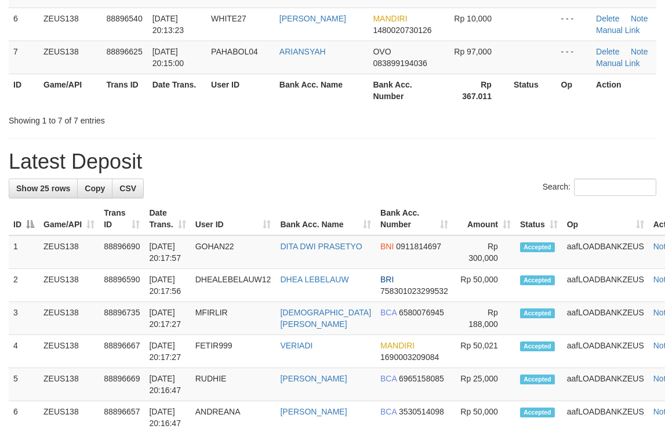
drag, startPoint x: 321, startPoint y: 51, endPoint x: 669, endPoint y: 103, distance: 352.3
click at [433, 55] on tr "7 ZEUS138 88896625 [DATE] 20:15:00 PAHABOL04 ARIANSYAH OVO 083899194036 Rp 97,0…" at bounding box center [333, 57] width 648 height 33
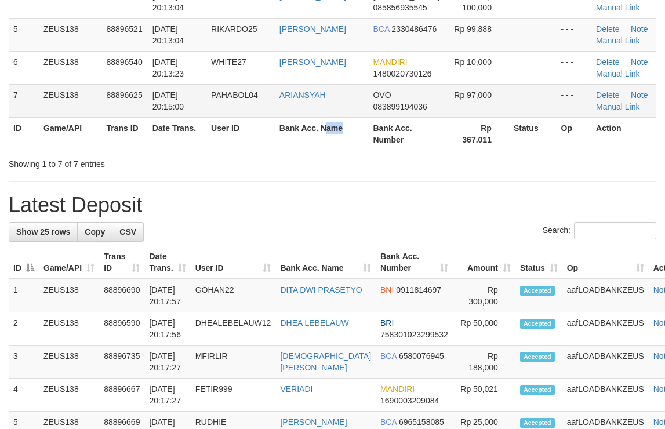
drag, startPoint x: 330, startPoint y: 118, endPoint x: 577, endPoint y: 109, distance: 247.7
click at [361, 111] on table "ID Game/API Trans ID Date Trans. User ID Bank Acc. Name Bank Acc. Number Amount…" at bounding box center [333, 1] width 648 height 297
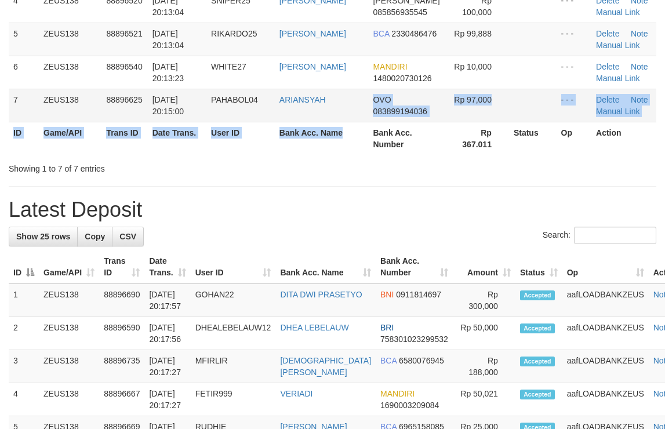
scroll to position [181, 0]
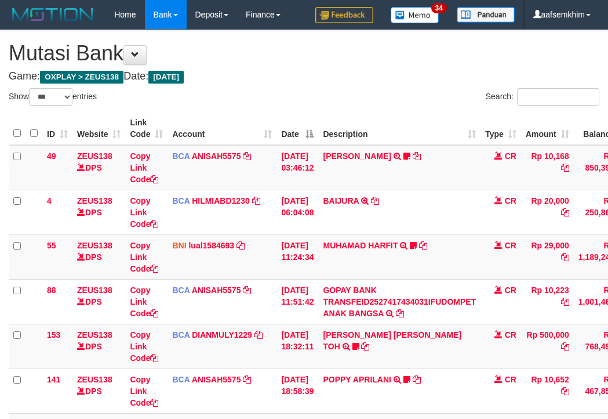
select select "***"
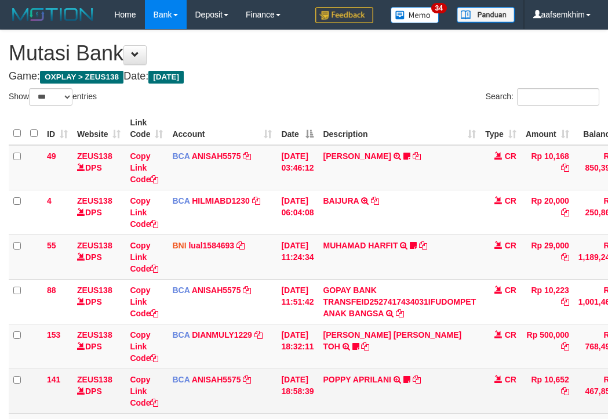
scroll to position [209, 0]
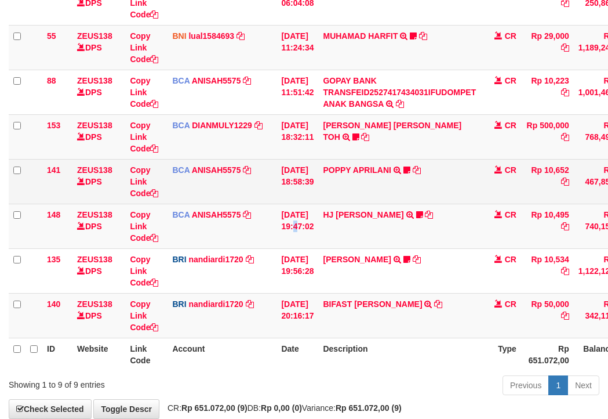
click at [262, 199] on tbody "49 ZEUS138 DPS Copy Link Code BCA ANISAH5575 DPS ANISAH mutasi_20251001_3827 | …" at bounding box center [355, 137] width 692 height 402
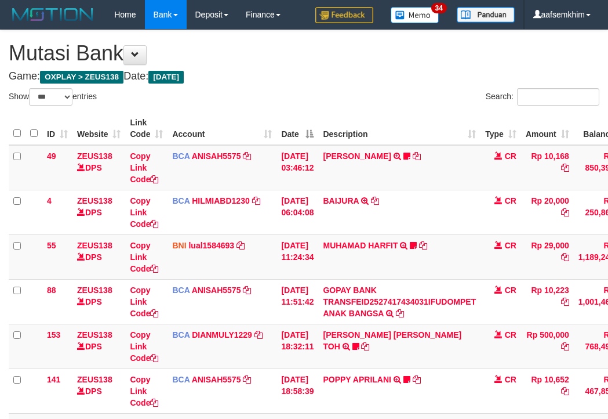
select select "***"
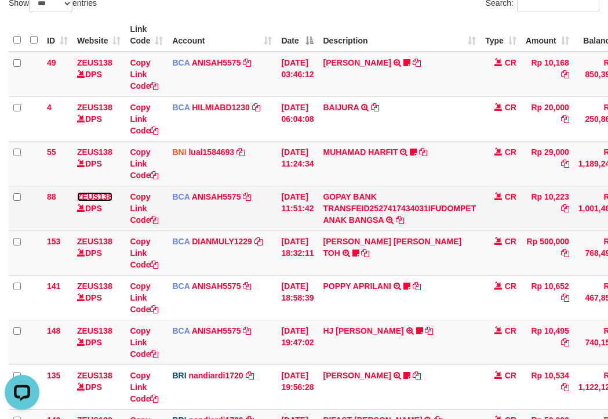
drag, startPoint x: 104, startPoint y: 197, endPoint x: 97, endPoint y: 197, distance: 7.0
click at [104, 197] on link "ZEUS138" at bounding box center [94, 196] width 35 height 9
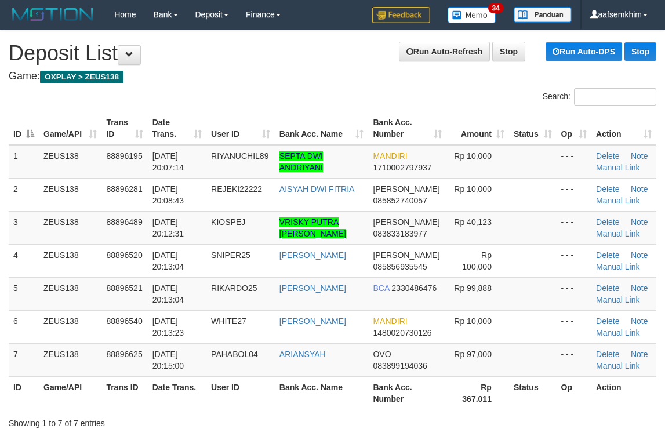
scroll to position [66, 0]
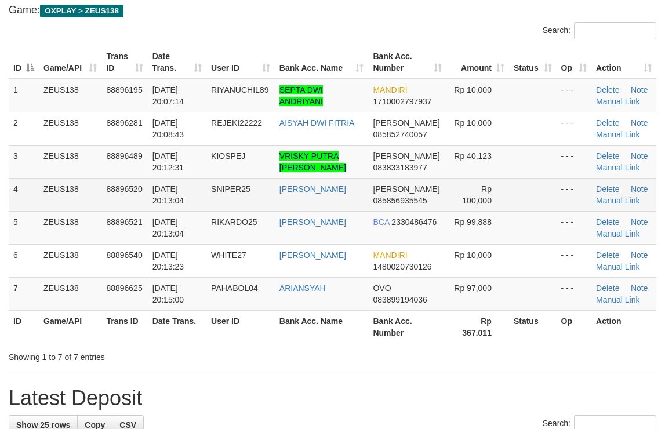
click at [435, 192] on td "[PERSON_NAME] 085856935545" at bounding box center [407, 194] width 78 height 33
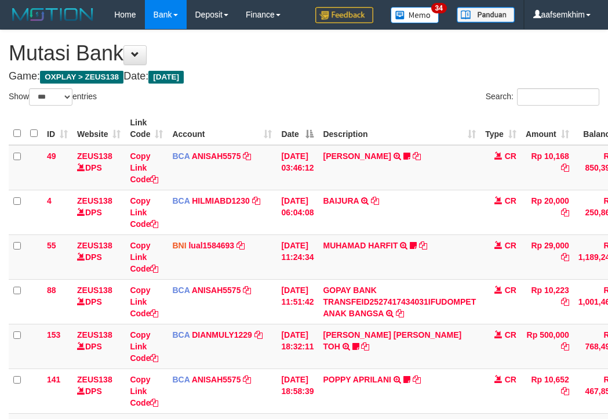
select select "***"
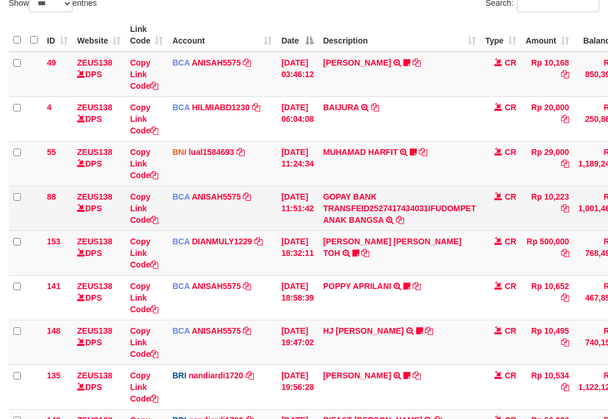
drag, startPoint x: 428, startPoint y: 227, endPoint x: 437, endPoint y: 227, distance: 8.1
click at [435, 227] on td "GOPAY BANK TRANSFEID2527417434031IFUDOMPET ANAK BANGSA TRSF E-BANKING CR 0110/F…" at bounding box center [399, 208] width 162 height 45
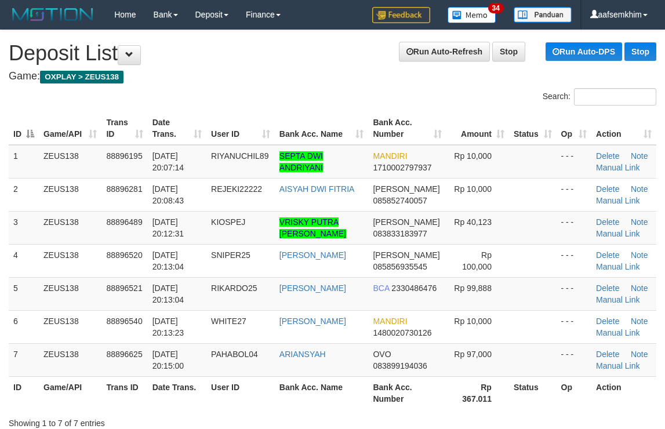
scroll to position [66, 0]
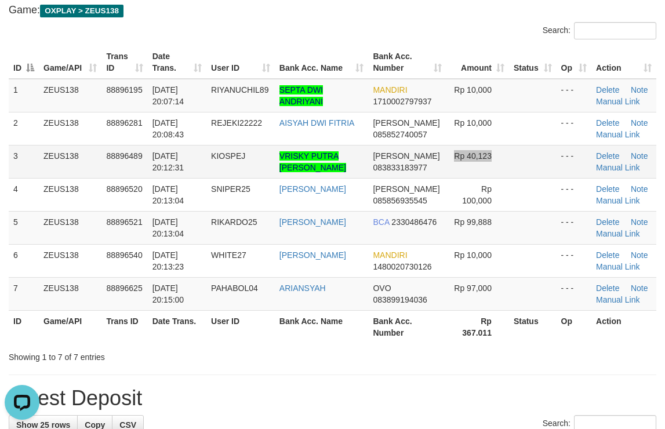
click at [454, 149] on td "Rp 40,123" at bounding box center [477, 161] width 63 height 33
drag, startPoint x: 382, startPoint y: 135, endPoint x: 576, endPoint y: 147, distance: 194.6
click at [489, 137] on tr "2 ZEUS138 88896281 [DATE] 20:08:43 REJEKI22222 AISYAH DWI FITRIA [PERSON_NAME] …" at bounding box center [333, 128] width 648 height 33
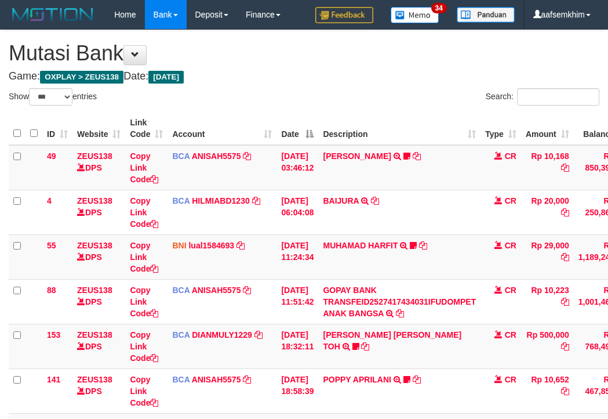
select select "***"
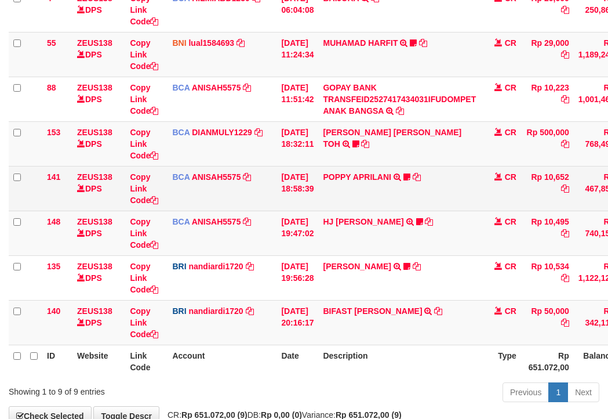
scroll to position [274, 0]
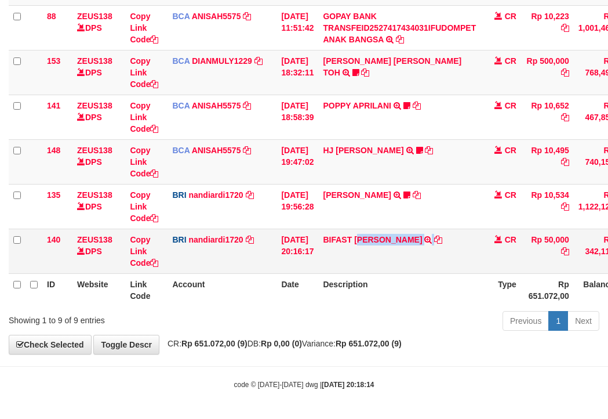
drag, startPoint x: 366, startPoint y: 255, endPoint x: 433, endPoint y: 249, distance: 66.9
click at [437, 249] on td "BIFAST MUHAMMAD FIR TRANSFER NBMB BIFAST MUHAMMAD FIR TO NANDI ARDIANSYAH" at bounding box center [399, 250] width 162 height 45
copy td "UHAMMAD FIR"
drag, startPoint x: 183, startPoint y: 200, endPoint x: 8, endPoint y: 183, distance: 176.5
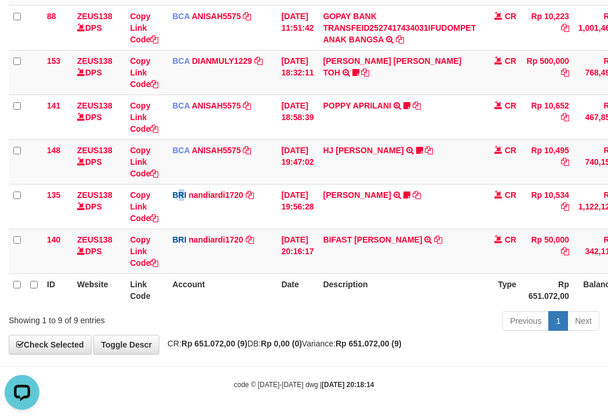
click at [173, 201] on td "BRI nandiardi1720 DPS NANDI ARDIANSYAH mutasi_20251001_3776 | 135 mutasi_202510…" at bounding box center [222, 206] width 109 height 45
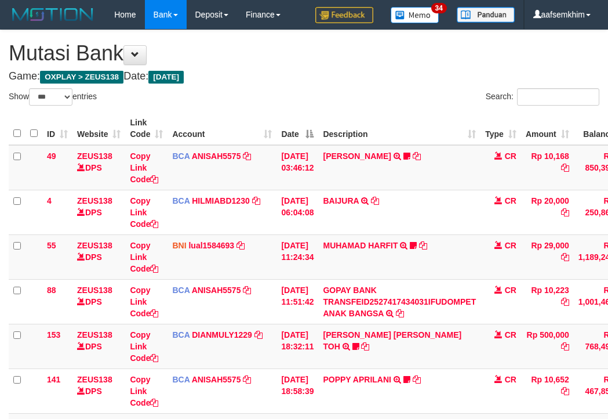
select select "***"
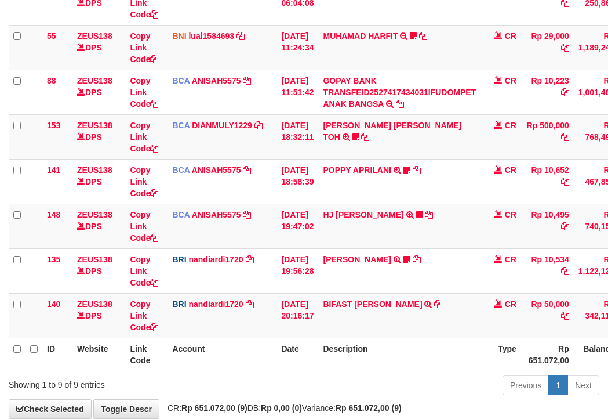
click at [144, 232] on tr "148 ZEUS138 DPS Copy Link Code BCA ANISAH5575 DPS [PERSON_NAME] mutasi_20251001…" at bounding box center [355, 226] width 692 height 45
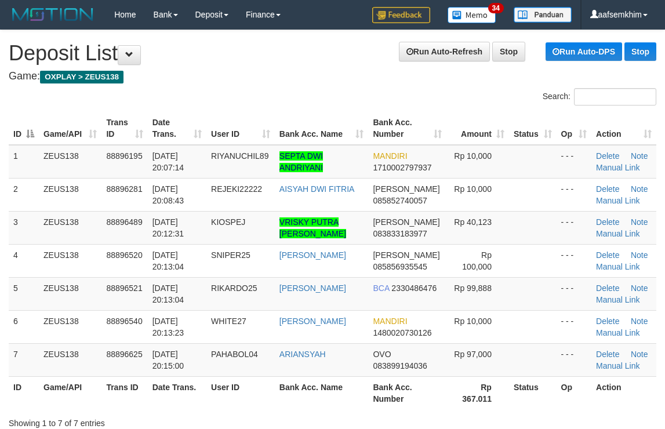
scroll to position [66, 0]
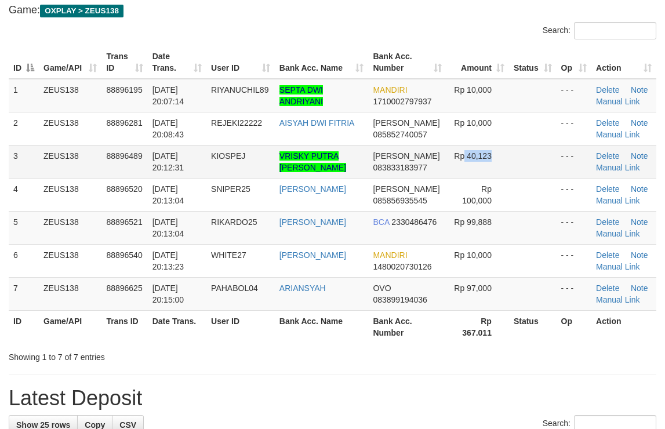
drag, startPoint x: 458, startPoint y: 162, endPoint x: 539, endPoint y: 165, distance: 81.2
click at [525, 164] on tr "3 ZEUS138 88896489 [DATE] 20:12:31 KIOSPEJ VRISKY PUTRA [PERSON_NAME] [PERSON_N…" at bounding box center [333, 161] width 648 height 33
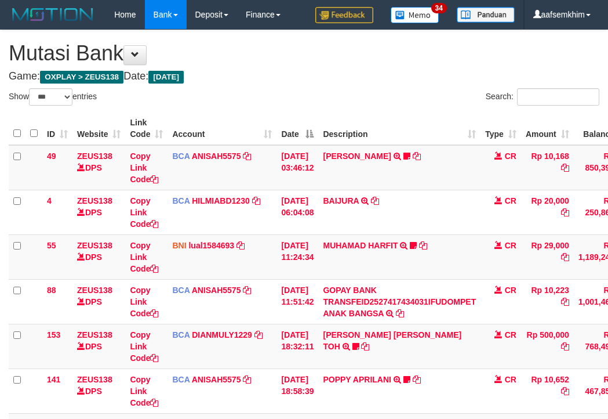
select select "***"
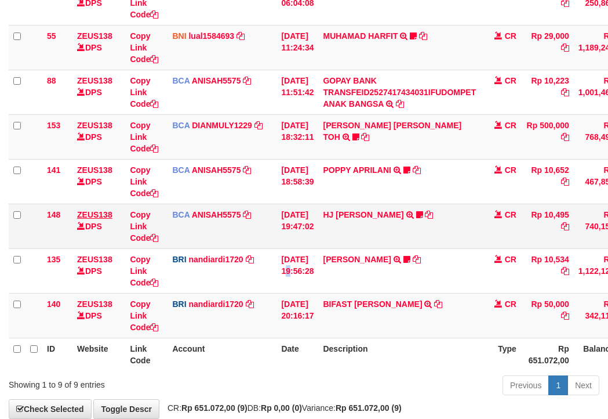
click at [265, 246] on tbody "49 ZEUS138 DPS Copy Link Code BCA ANISAH5575 DPS ANISAH mutasi_20251001_3827 | …" at bounding box center [355, 137] width 692 height 402
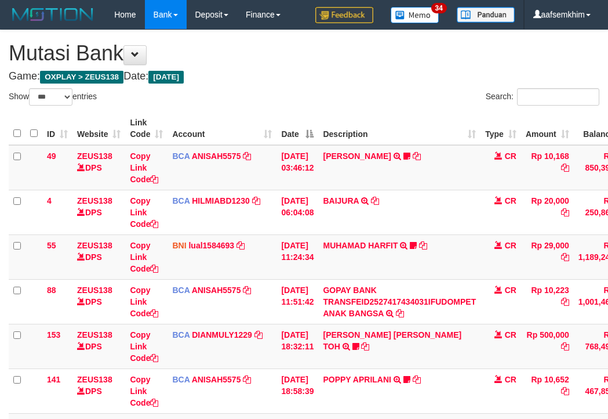
select select "***"
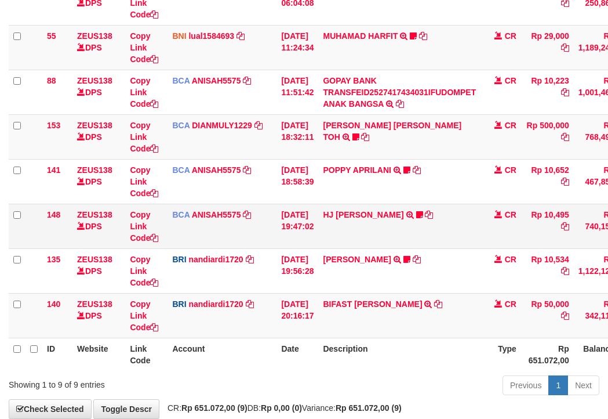
drag, startPoint x: 0, startPoint y: 0, endPoint x: 263, endPoint y: 230, distance: 349.3
click at [300, 237] on td "01/10/2025 19:47:02" at bounding box center [298, 226] width 42 height 45
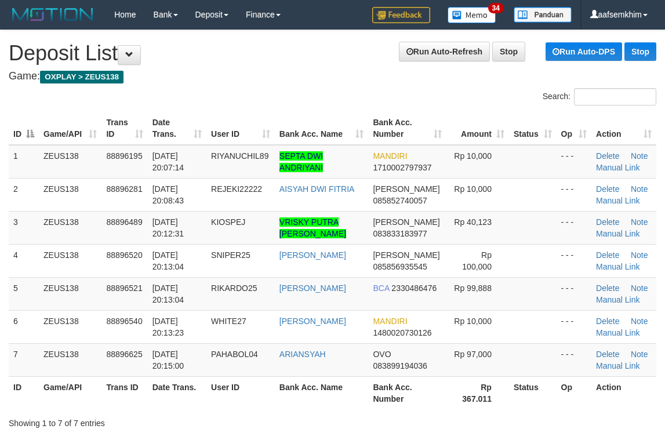
scroll to position [66, 0]
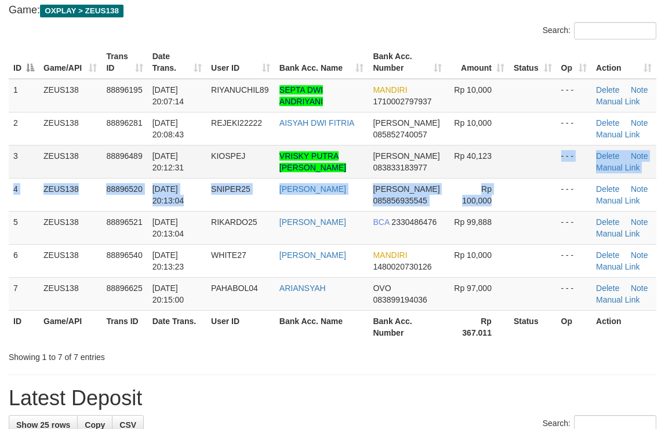
drag, startPoint x: 538, startPoint y: 179, endPoint x: 655, endPoint y: 176, distance: 117.2
click at [588, 170] on tbody "1 ZEUS138 88896195 [DATE] 20:07:14 RIYANUCHIL89 SEPTA DWI ANDRIYANI MANDIRI 171…" at bounding box center [333, 195] width 648 height 232
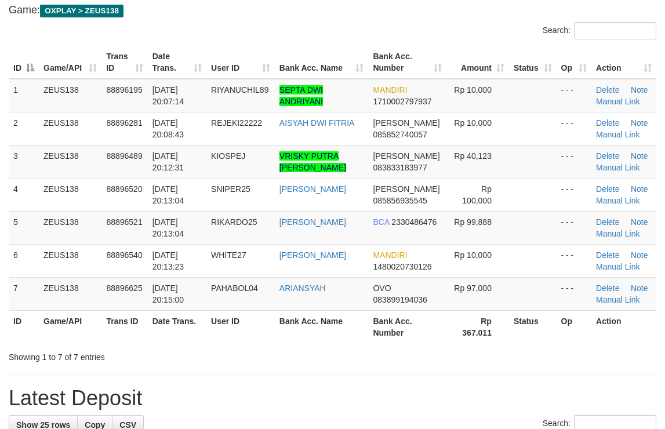
drag, startPoint x: 503, startPoint y: 232, endPoint x: 671, endPoint y: 209, distance: 170.3
click at [547, 218] on tr "5 ZEUS138 88896521 01/10/2025 20:13:04 RIKARDO25 RIKARDO SIMANGUNSO BCA 2330486…" at bounding box center [333, 227] width 648 height 33
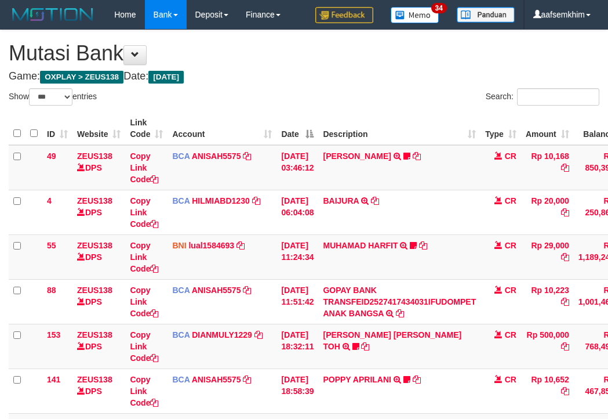
select select "***"
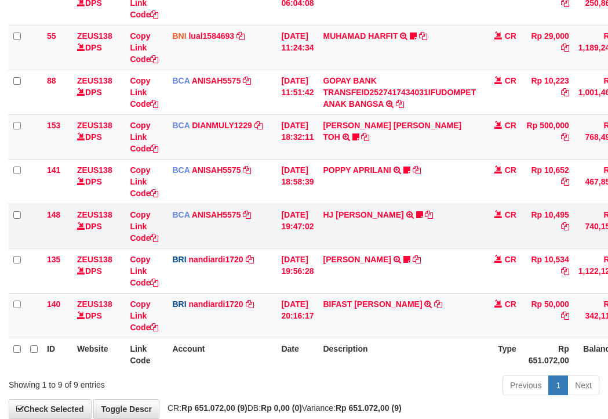
click at [308, 242] on tr "148 ZEUS138 DPS Copy Link Code BCA ANISAH5575 DPS ANISAH mutasi_20251001_3827 |…" at bounding box center [355, 226] width 692 height 45
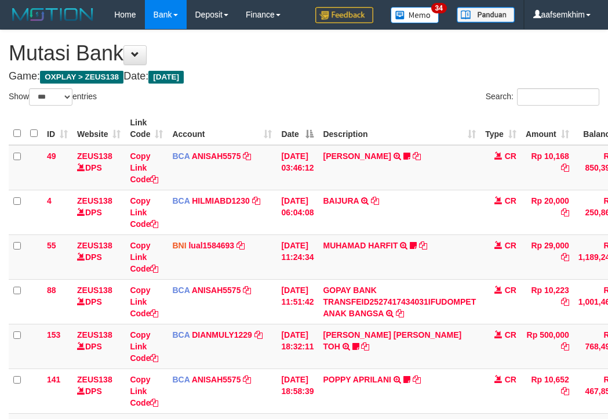
select select "***"
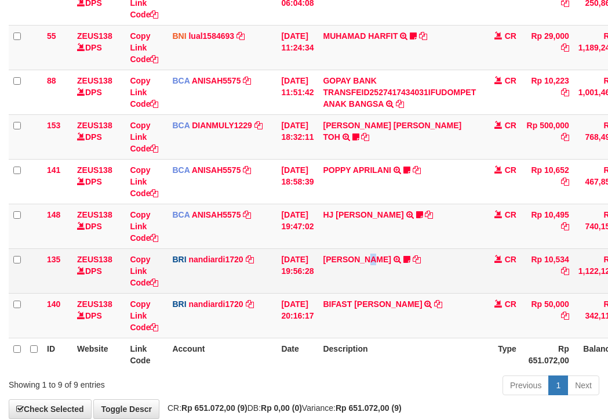
drag, startPoint x: 376, startPoint y: 268, endPoint x: 260, endPoint y: 251, distance: 117.3
click at [366, 268] on td "KELVIN PRAYOGA TRANSFER NBMB KELVIN PRAYOGA TO NANDI ARDIANSYAH Kamngenca" at bounding box center [399, 270] width 162 height 45
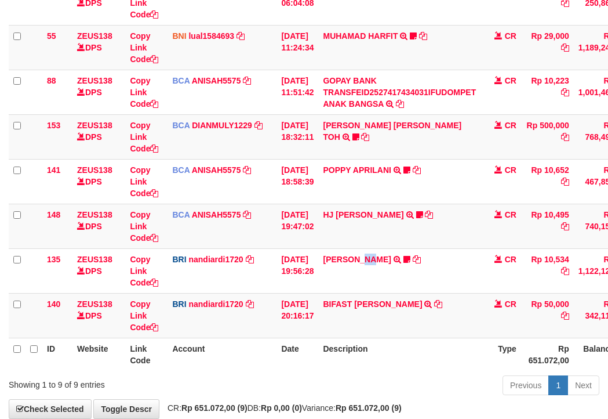
scroll to position [274, 0]
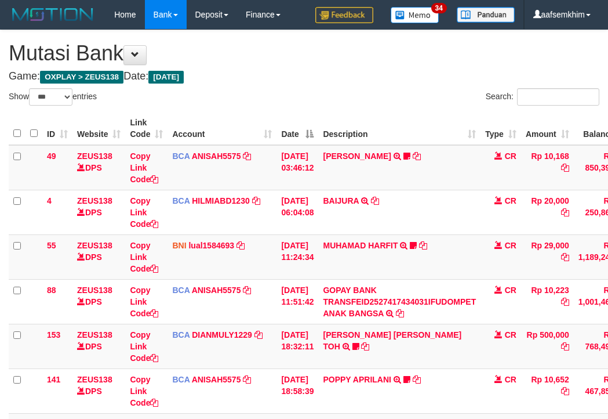
select select "***"
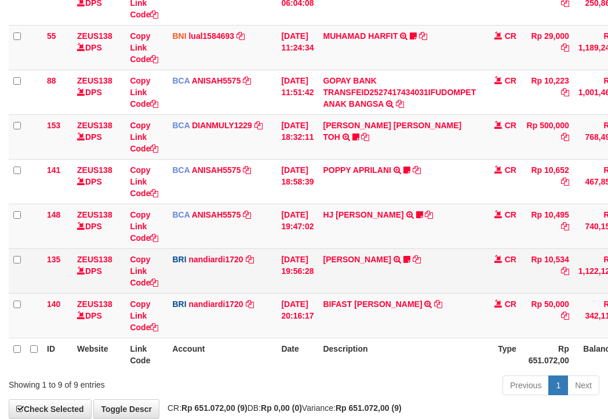
drag, startPoint x: 0, startPoint y: 0, endPoint x: 316, endPoint y: 285, distance: 425.3
click at [318, 284] on td "01/10/2025 19:56:28" at bounding box center [298, 270] width 42 height 45
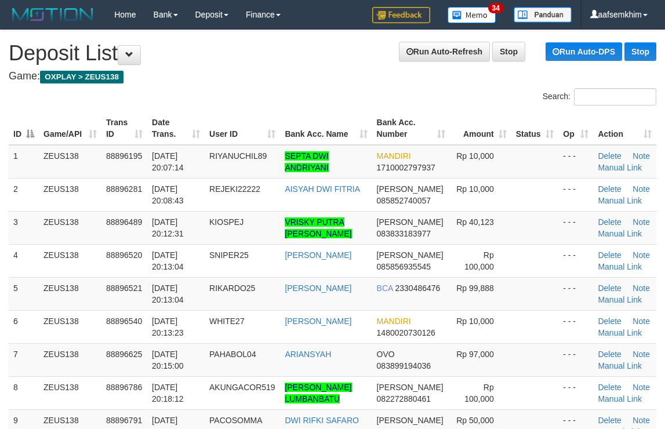
scroll to position [66, 0]
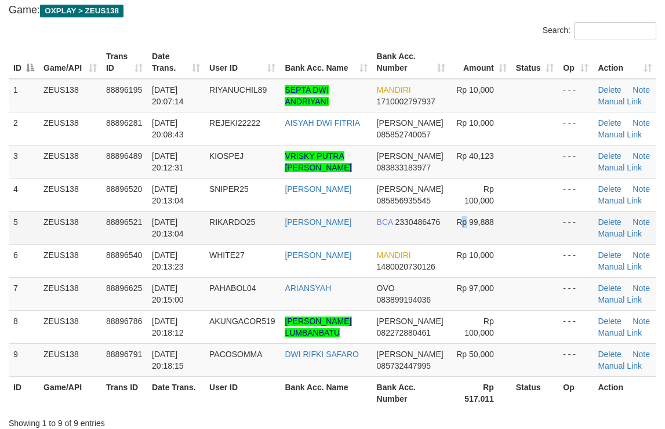
click at [462, 227] on td "Rp 99,888" at bounding box center [480, 227] width 61 height 33
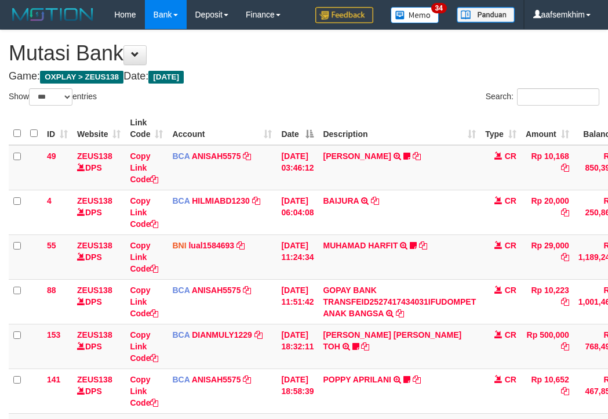
select select "***"
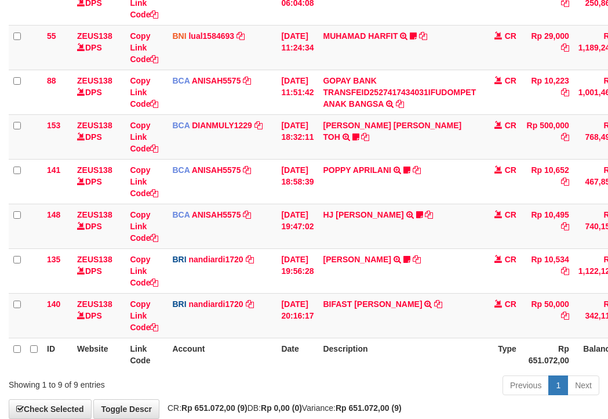
drag, startPoint x: 314, startPoint y: 278, endPoint x: 3, endPoint y: 153, distance: 334.8
click at [301, 271] on td "01/10/2025 19:56:28" at bounding box center [298, 270] width 42 height 45
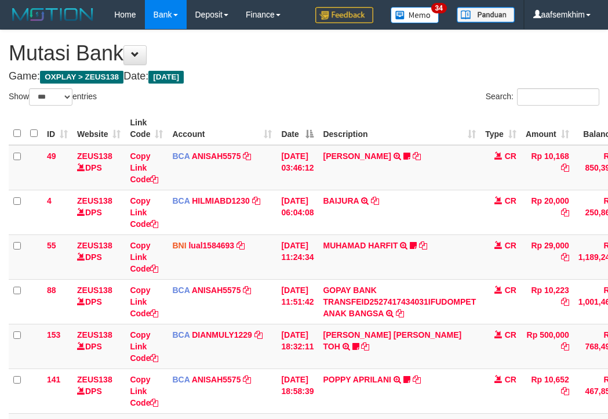
select select "***"
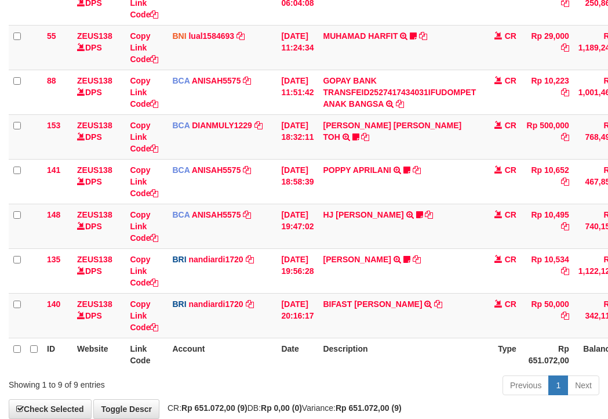
scroll to position [274, 0]
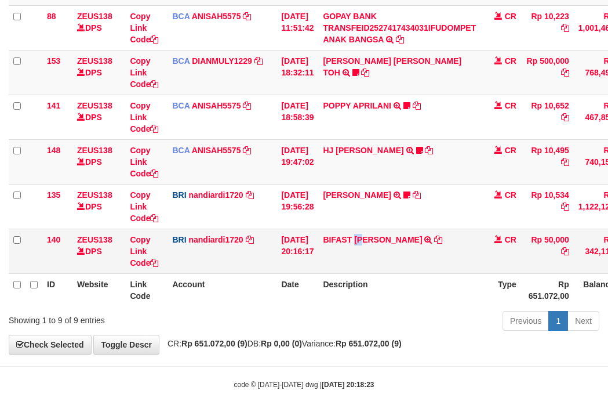
click at [373, 255] on td "BIFAST MUHAMMAD FIR TRANSFER NBMB BIFAST MUHAMMAD FIR TO NANDI ARDIANSYAH" at bounding box center [399, 250] width 162 height 45
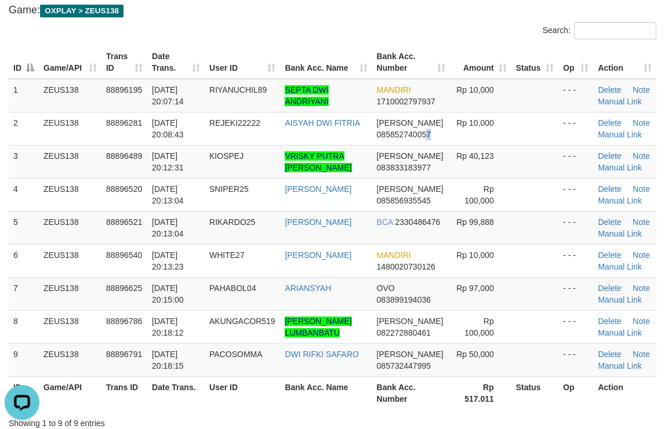
drag, startPoint x: 427, startPoint y: 139, endPoint x: 673, endPoint y: 143, distance: 245.3
click at [550, 130] on tr "2 ZEUS138 88896281 01/10/2025 20:08:43 REJEKI22222 AISYAH DWI FITRIA DANA 08585…" at bounding box center [333, 128] width 648 height 33
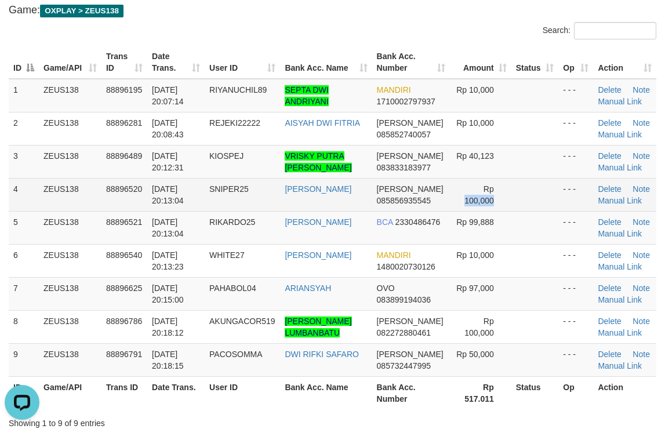
click at [517, 180] on tr "4 ZEUS138 88896520 01/10/2025 20:13:04 SNIPER25 MUHAMMAD ALI DANA 085856935545 …" at bounding box center [333, 194] width 648 height 33
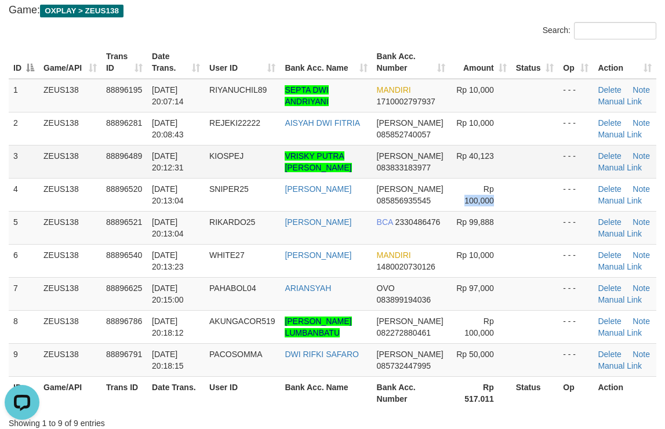
scroll to position [96, 0]
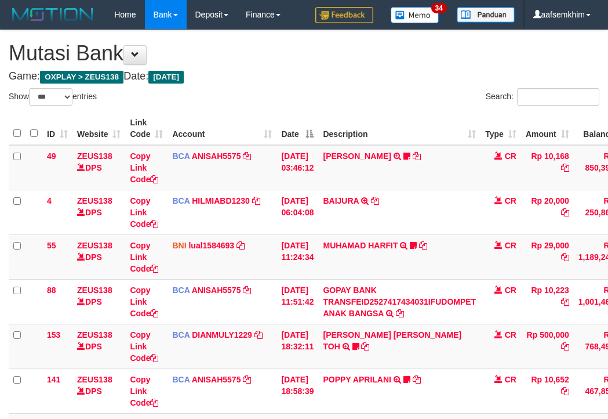
select select "***"
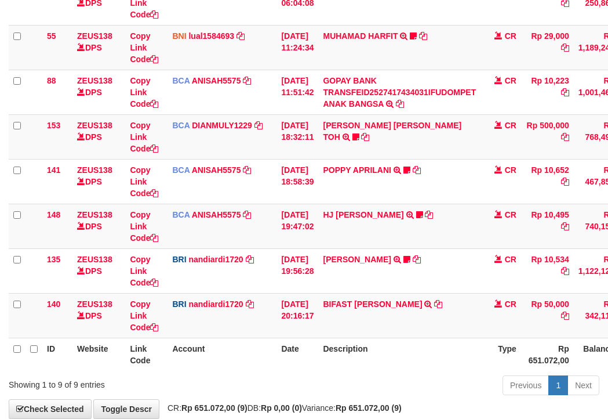
drag, startPoint x: 185, startPoint y: 199, endPoint x: 1, endPoint y: 160, distance: 188.0
click at [183, 199] on td "BCA ANISAH5575 DPS ANISAH mutasi_20251001_3827 | 141 mutasi_20251001_3827 | 141" at bounding box center [222, 181] width 109 height 45
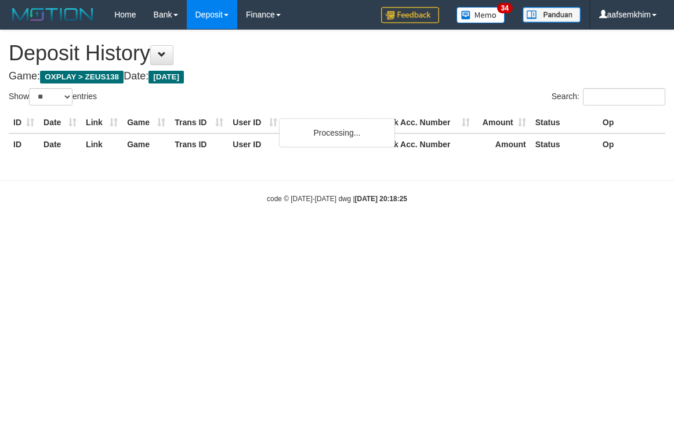
select select "**"
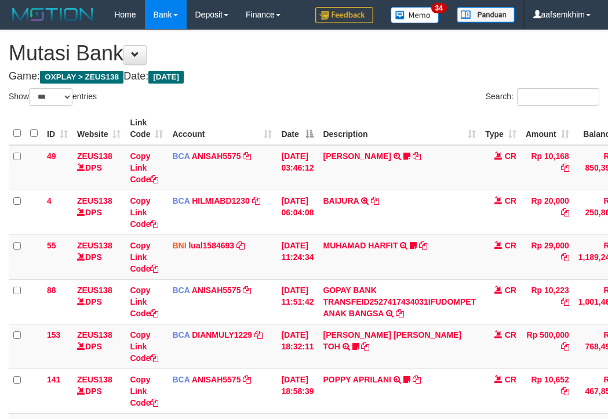
select select "***"
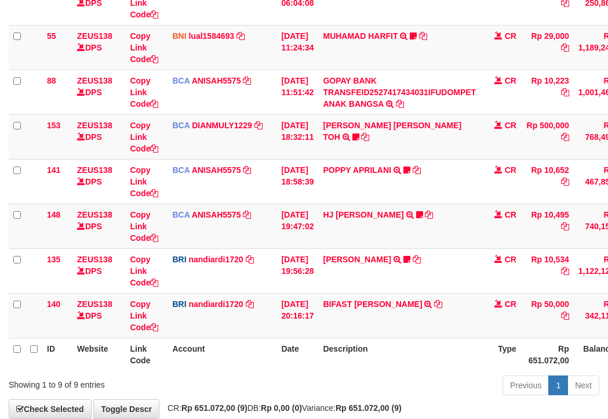
scroll to position [274, 0]
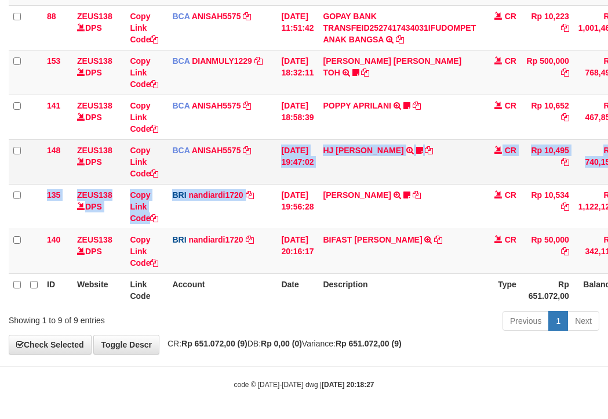
drag, startPoint x: 260, startPoint y: 184, endPoint x: 93, endPoint y: 170, distance: 167.6
click at [250, 183] on tbody "49 ZEUS138 DPS Copy Link Code BCA ANISAH5575 DPS ANISAH mutasi_20251001_3827 | …" at bounding box center [355, 72] width 692 height 402
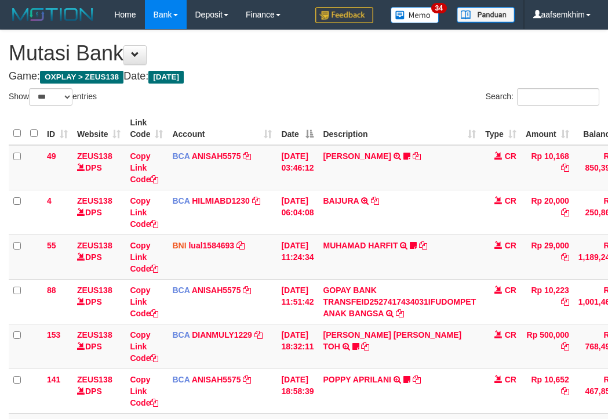
select select "***"
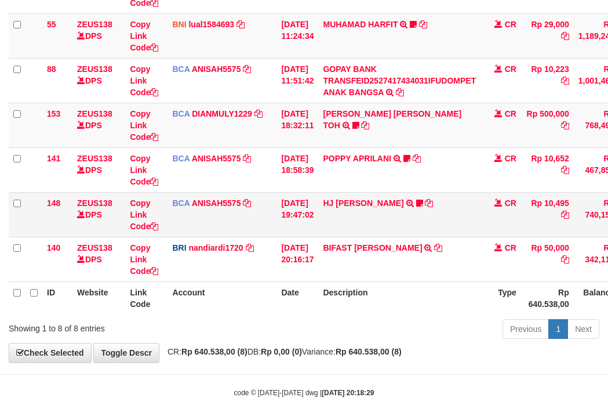
scroll to position [229, 0]
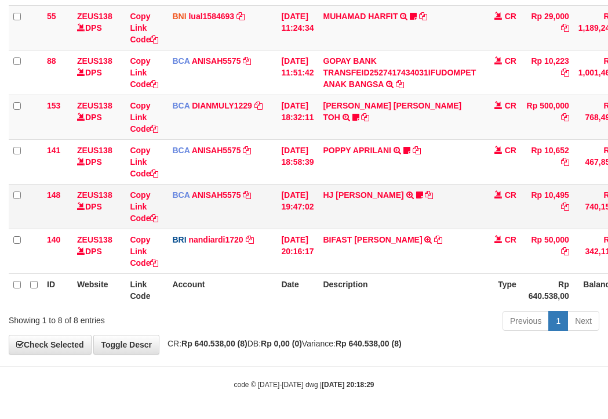
click at [165, 205] on td "Copy Link Code" at bounding box center [146, 206] width 42 height 45
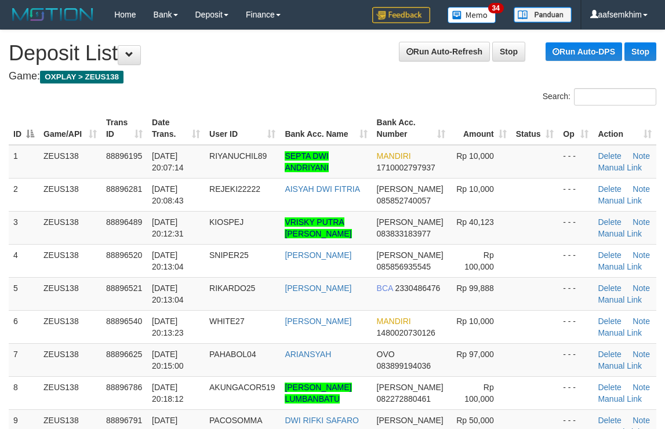
scroll to position [161, 0]
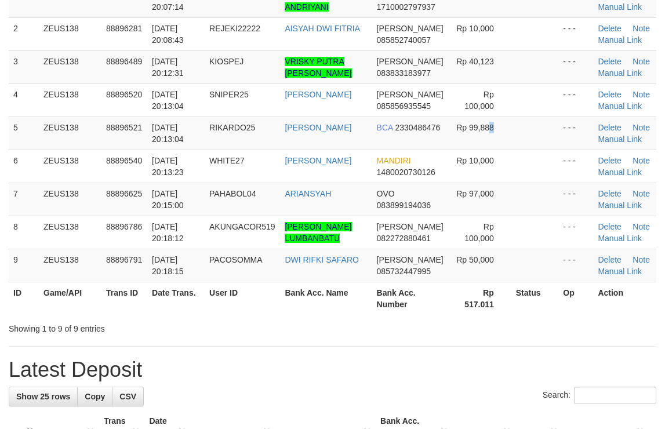
click at [534, 148] on tr "5 ZEUS138 88896521 [DATE] 20:13:04 RIKARDO25 [PERSON_NAME] BCA 2330486476 Rp 99…" at bounding box center [333, 133] width 648 height 33
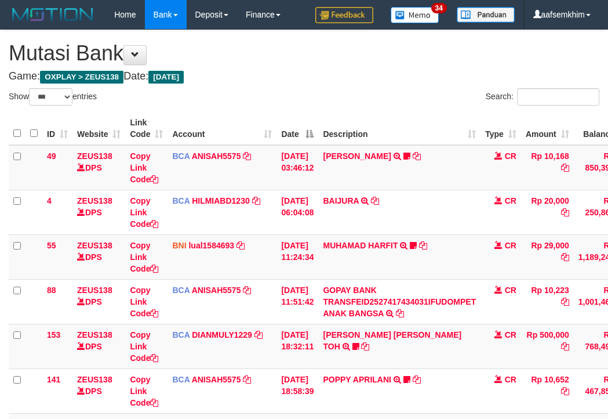
select select "***"
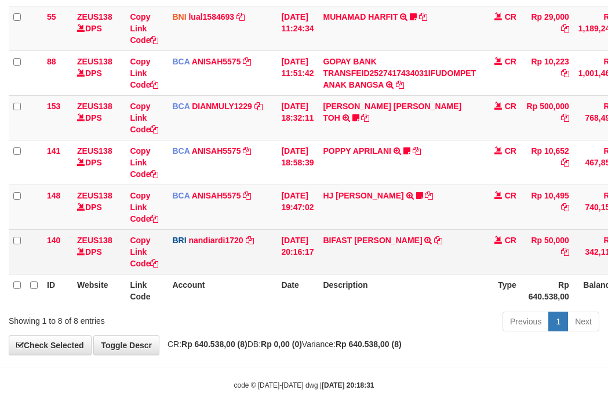
scroll to position [229, 0]
drag, startPoint x: 419, startPoint y: 257, endPoint x: 373, endPoint y: 252, distance: 46.0
click at [429, 255] on td "BIFAST [PERSON_NAME] FIR TRANSFER NBMB BIFAST [PERSON_NAME] FIR TO NANDI ARDIAN…" at bounding box center [399, 250] width 162 height 45
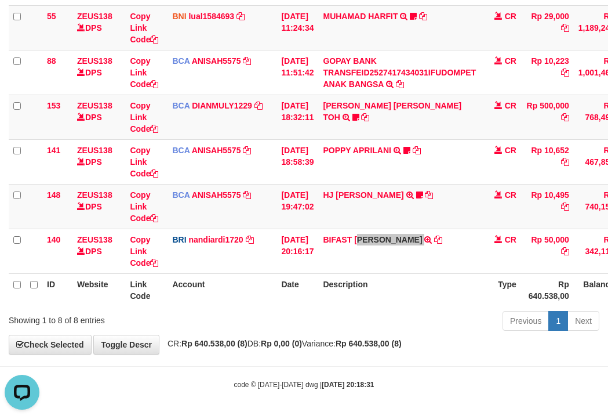
scroll to position [0, 0]
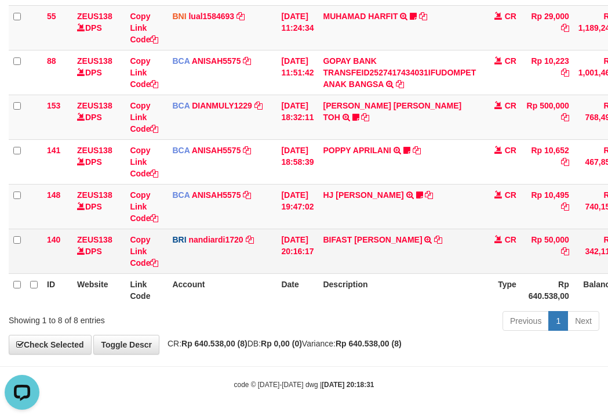
drag, startPoint x: 239, startPoint y: 255, endPoint x: 220, endPoint y: 252, distance: 18.8
click at [233, 255] on td "BRI nandiardi1720 DPS NANDI ARDIANSYAH mutasi_20251001_3776 | 140 mutasi_202510…" at bounding box center [222, 250] width 109 height 45
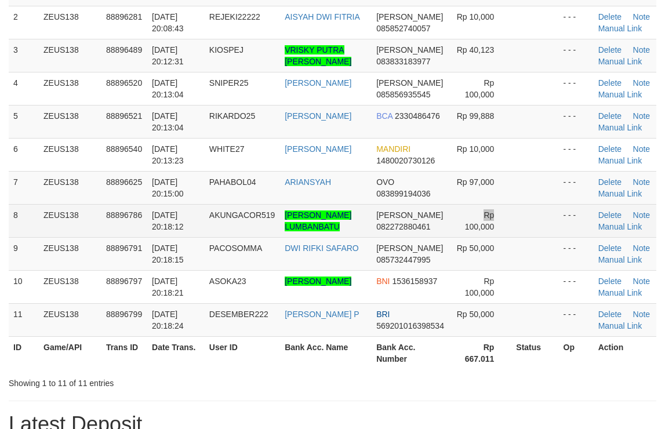
click at [471, 205] on td "Rp 100,000" at bounding box center [481, 220] width 61 height 33
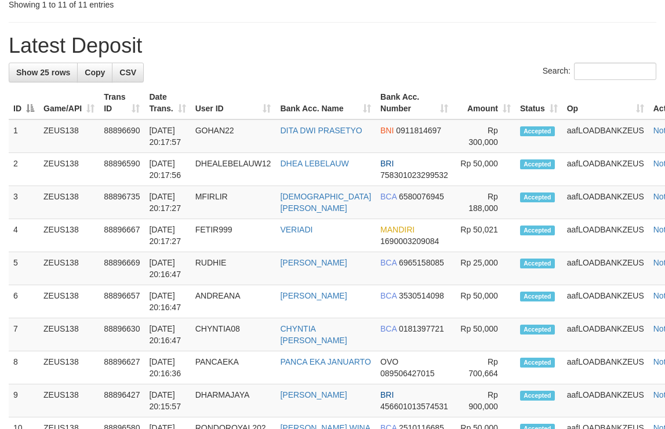
scroll to position [112, 0]
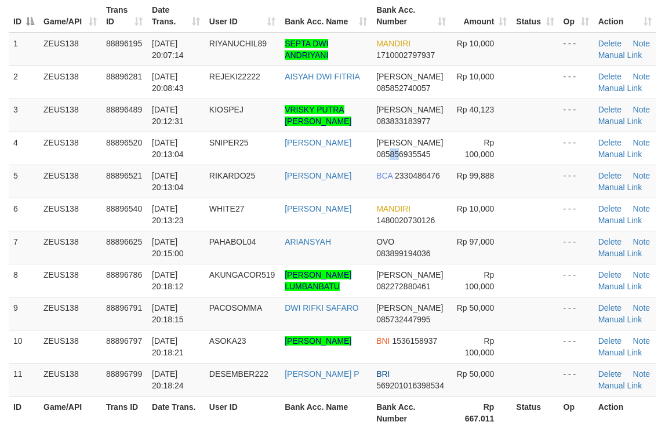
drag, startPoint x: 388, startPoint y: 155, endPoint x: 673, endPoint y: 193, distance: 286.7
click at [406, 150] on span "085856935545" at bounding box center [403, 154] width 54 height 9
copy span "85"
drag, startPoint x: 450, startPoint y: 129, endPoint x: 673, endPoint y: 176, distance: 227.4
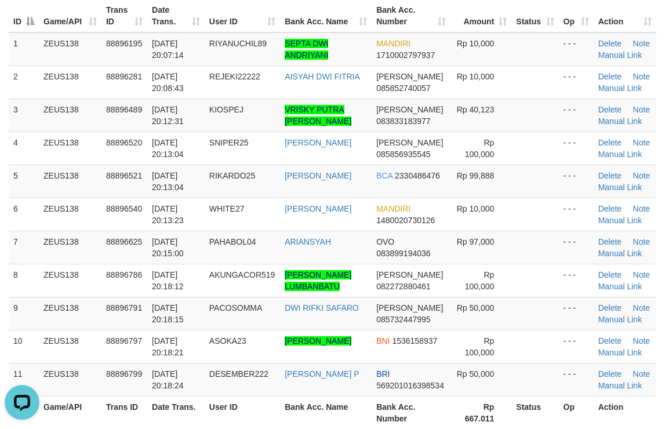
click at [500, 135] on tbody "1 ZEUS138 88896195 01/10/2025 20:07:14 RIYANUCHIL89 SEPTA DWI ANDRIYANI MANDIRI…" at bounding box center [333, 214] width 648 height 364
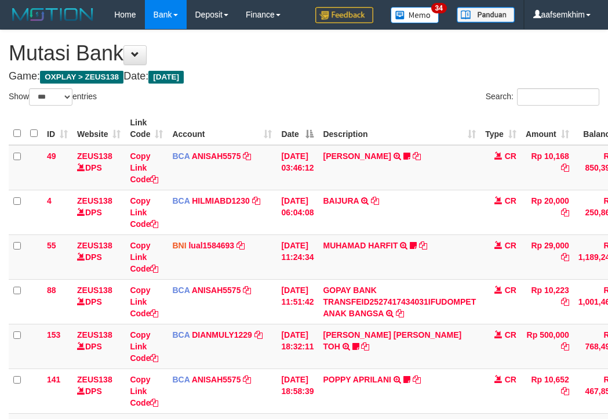
select select "***"
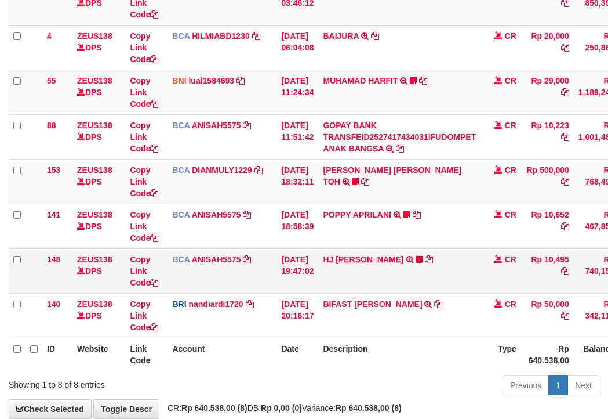
click at [296, 261] on tr "148 ZEUS138 DPS Copy Link Code BCA ANISAH5575 DPS ANISAH mutasi_20251001_3827 |…" at bounding box center [355, 270] width 692 height 45
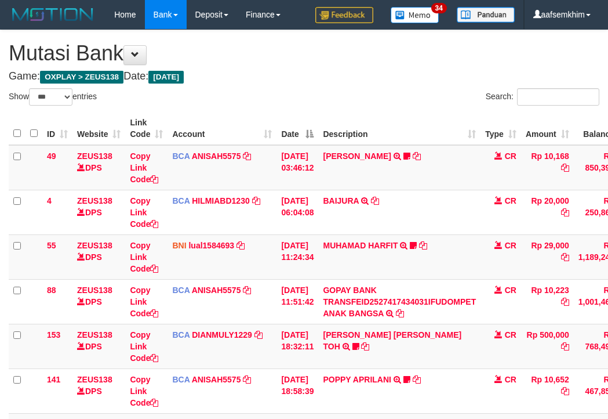
select select "***"
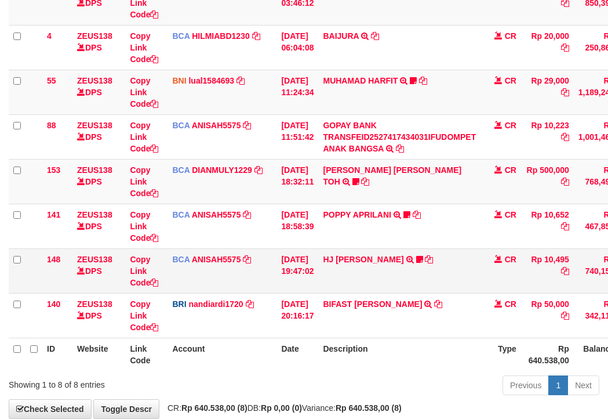
click at [366, 249] on td "HJ YUMI MUTIAH TRSF E-BANKING CR 0110/FTSCY/WS95031 10495.00HJ YUMI MUTIAH Bata…" at bounding box center [399, 270] width 162 height 45
click at [361, 252] on td "HJ YUMI MUTIAH TRSF E-BANKING CR 0110/FTSCY/WS95031 10495.00HJ YUMI MUTIAH Bata…" at bounding box center [399, 270] width 162 height 45
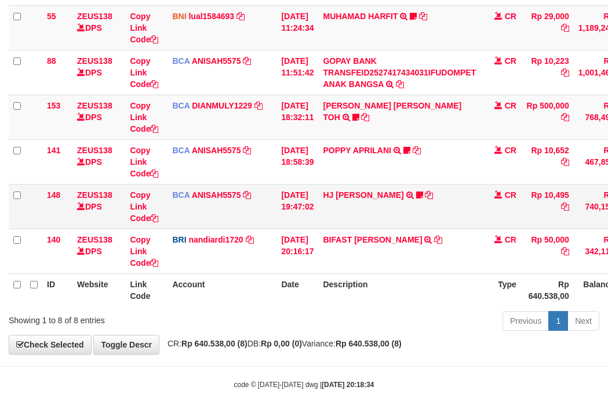
click at [359, 253] on td "BIFAST MUHAMMAD FIR TRANSFER NBMB BIFAST MUHAMMAD FIR TO NANDI ARDIANSYAH" at bounding box center [399, 250] width 162 height 45
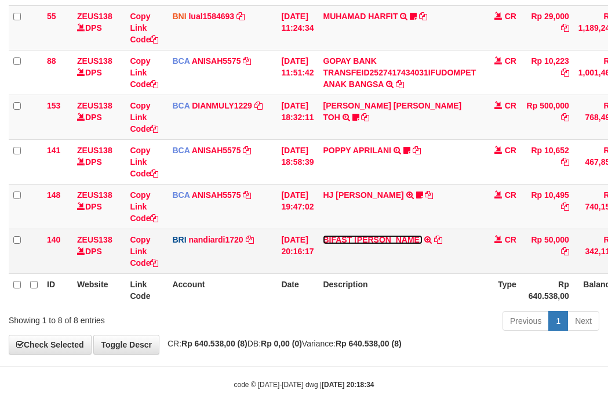
click at [350, 237] on link "BIFAST [PERSON_NAME]" at bounding box center [372, 239] width 99 height 9
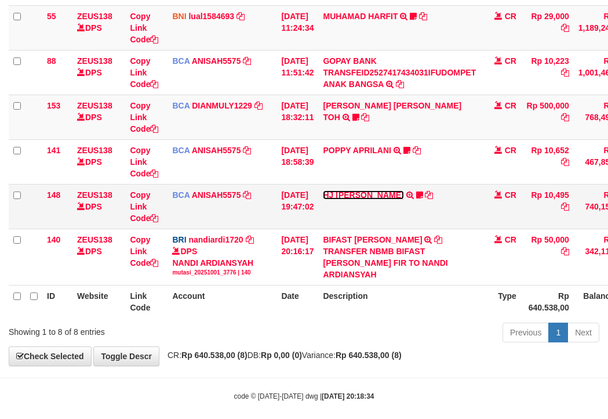
click at [355, 198] on link "HJ [PERSON_NAME]" at bounding box center [363, 194] width 81 height 9
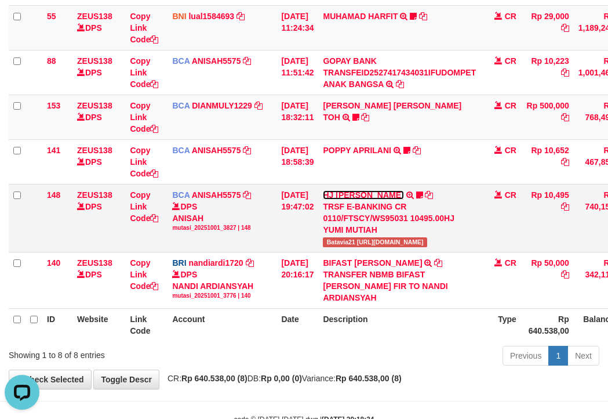
scroll to position [0, 0]
drag, startPoint x: 333, startPoint y: 245, endPoint x: 317, endPoint y: 232, distance: 20.3
click at [361, 242] on span "Batavia21 [URL][DOMAIN_NAME]" at bounding box center [375, 242] width 104 height 10
copy span "Batavia2"
drag, startPoint x: 196, startPoint y: 251, endPoint x: 1, endPoint y: 198, distance: 201.8
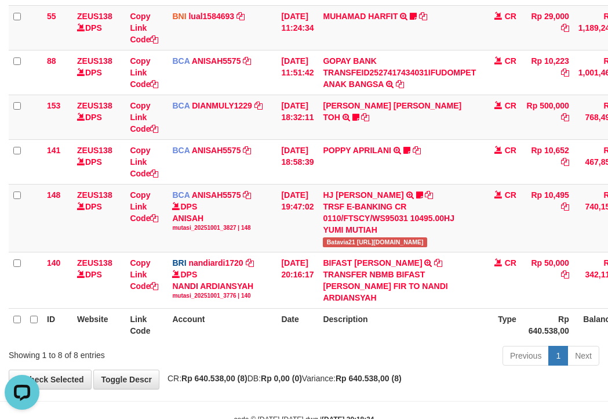
click at [194, 249] on td "BCA ANISAH5575 DPS ANISAH mutasi_20251001_3827 | 148 mutasi_20251001_3827 | 148" at bounding box center [222, 218] width 109 height 68
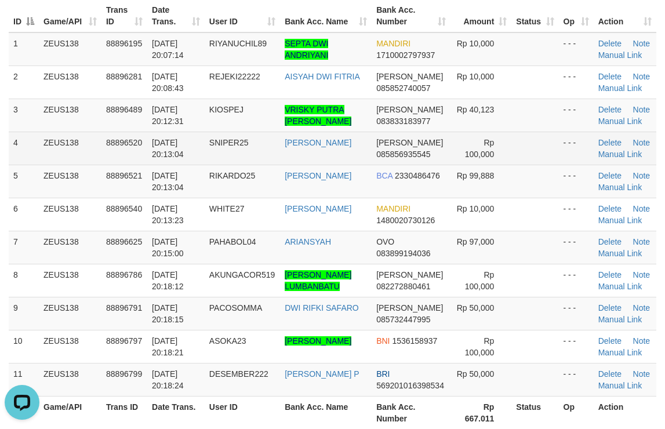
click at [455, 161] on td "Rp 100,000" at bounding box center [481, 148] width 61 height 33
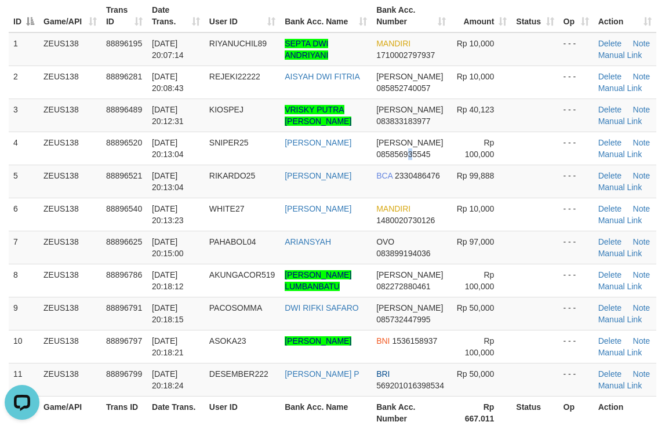
drag, startPoint x: 407, startPoint y: 158, endPoint x: 671, endPoint y: 181, distance: 265.4
click at [431, 151] on td "DANA 085856935545" at bounding box center [411, 148] width 78 height 33
drag, startPoint x: 482, startPoint y: 137, endPoint x: 671, endPoint y: 182, distance: 194.9
click at [547, 151] on tr "4 ZEUS138 88896520 01/10/2025 20:13:04 SNIPER25 MUHAMMAD ALI DANA 085856935545 …" at bounding box center [333, 148] width 648 height 33
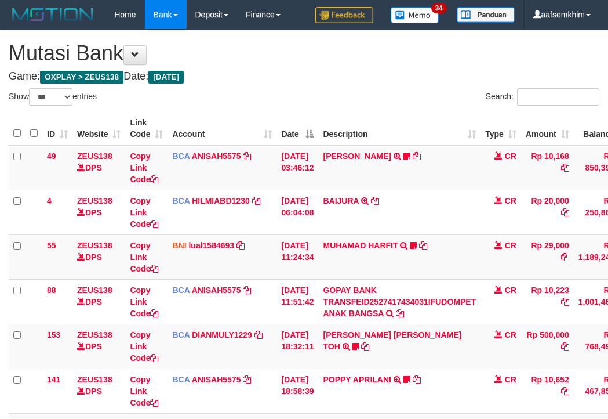
select select "***"
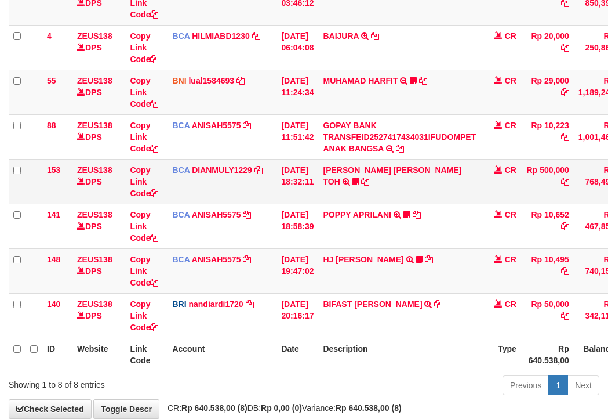
click at [195, 235] on td "BCA ANISAH5575 DPS ANISAH mutasi_20251001_3827 | 141 mutasi_20251001_3827 | 141" at bounding box center [222, 226] width 109 height 45
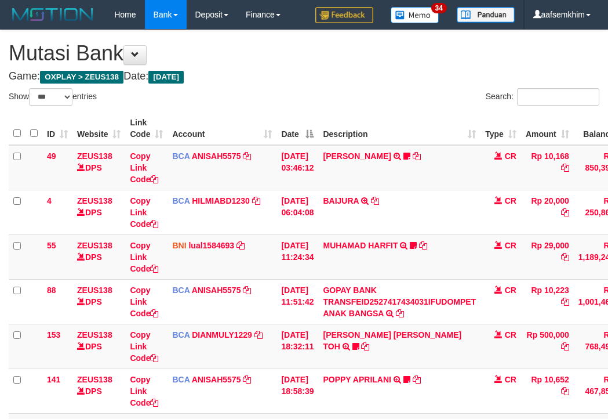
select select "***"
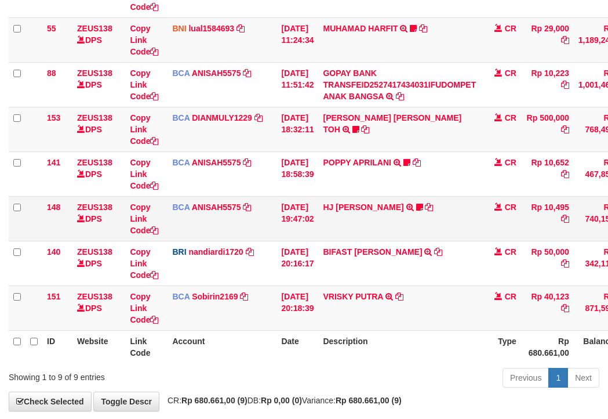
drag, startPoint x: 176, startPoint y: 235, endPoint x: 96, endPoint y: 220, distance: 81.3
click at [175, 235] on td "BCA ANISAH5575 DPS ANISAH mutasi_20251001_3827 | 148 mutasi_20251001_3827 | 148" at bounding box center [222, 218] width 109 height 45
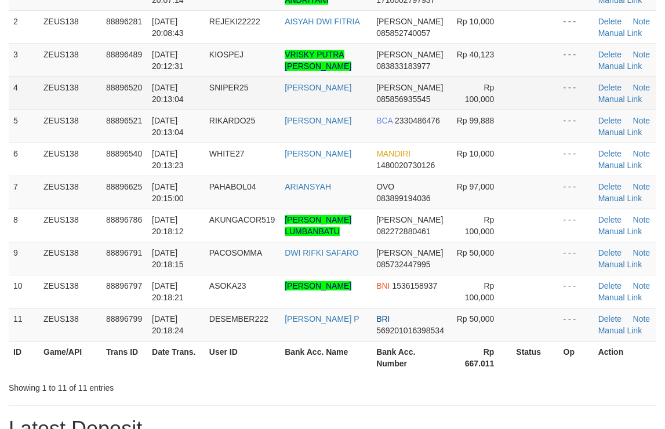
scroll to position [112, 0]
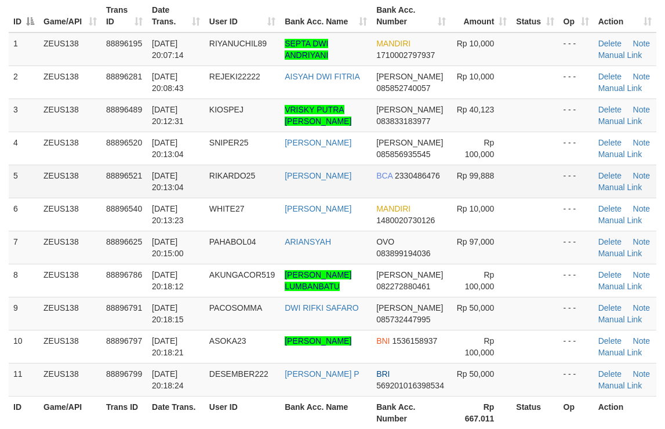
drag, startPoint x: 500, startPoint y: 155, endPoint x: 575, endPoint y: 165, distance: 75.4
click at [557, 161] on tr "4 ZEUS138 88896520 01/10/2025 20:13:04 SNIPER25 MUHAMMAD ALI DANA 085856935545 …" at bounding box center [333, 148] width 648 height 33
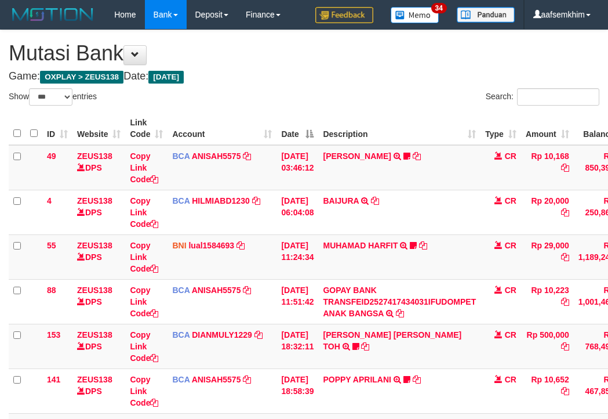
select select "***"
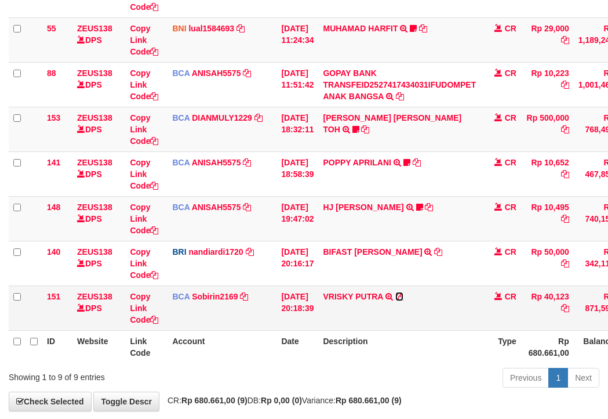
click at [404, 294] on icon at bounding box center [399, 296] width 8 height 8
click at [137, 294] on link "Copy Link Code" at bounding box center [144, 308] width 28 height 32
drag, startPoint x: 137, startPoint y: 294, endPoint x: 1, endPoint y: 264, distance: 140.0
click at [136, 294] on link "Copy Link Code" at bounding box center [144, 308] width 28 height 32
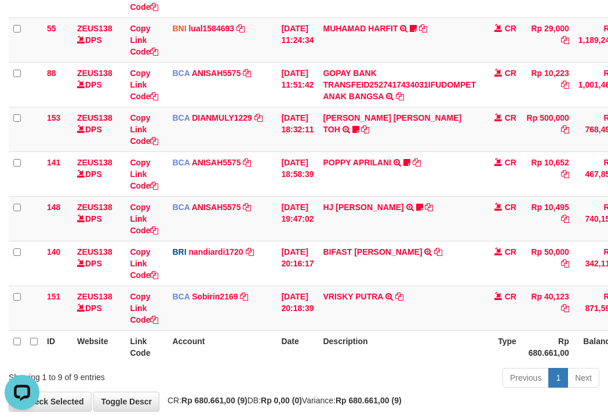
scroll to position [172, 0]
drag, startPoint x: 220, startPoint y: 226, endPoint x: 150, endPoint y: 204, distance: 73.0
click at [184, 215] on td "BCA ANISAH5575 DPS ANISAH mutasi_20251001_3827 | 148 mutasi_20251001_3827 | 148" at bounding box center [222, 218] width 109 height 45
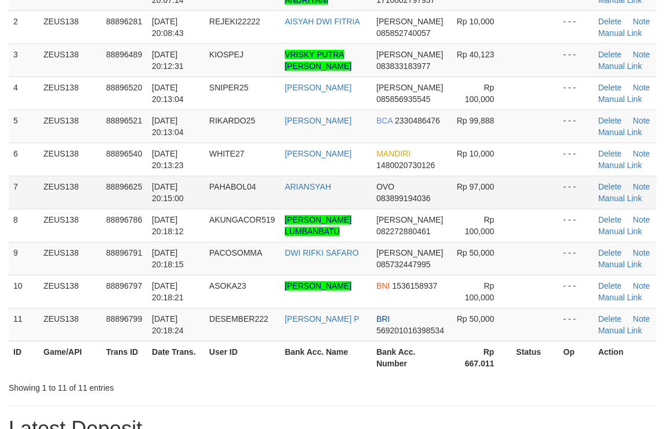
click at [553, 188] on tr "7 ZEUS138 88896625 01/10/2025 20:15:00 PAHABOL04 ARIANSYAH OVO 083899194036 Rp …" at bounding box center [333, 192] width 648 height 33
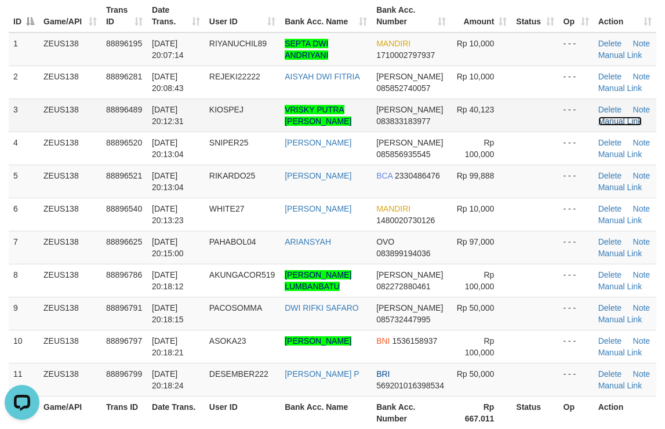
click at [612, 119] on link "Manual Link" at bounding box center [620, 121] width 44 height 9
drag, startPoint x: 539, startPoint y: 163, endPoint x: 670, endPoint y: 180, distance: 132.1
click at [544, 164] on td at bounding box center [534, 148] width 47 height 33
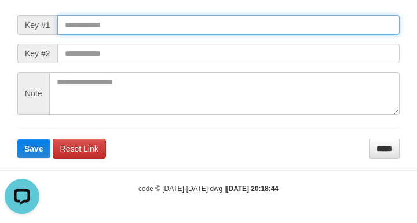
paste input "**********"
click at [389, 30] on input "text" at bounding box center [228, 25] width 343 height 20
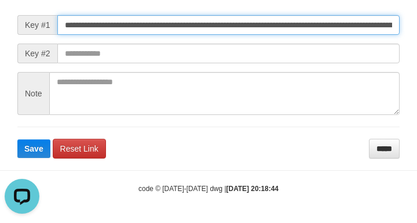
scroll to position [0, 844]
type input "**********"
click at [17, 139] on button "Save" at bounding box center [33, 148] width 33 height 19
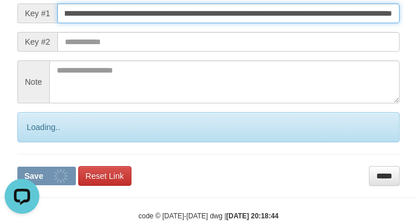
click at [17, 166] on button "Save" at bounding box center [46, 175] width 59 height 19
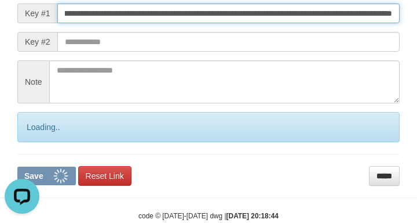
click at [17, 166] on button "Save" at bounding box center [46, 175] width 59 height 19
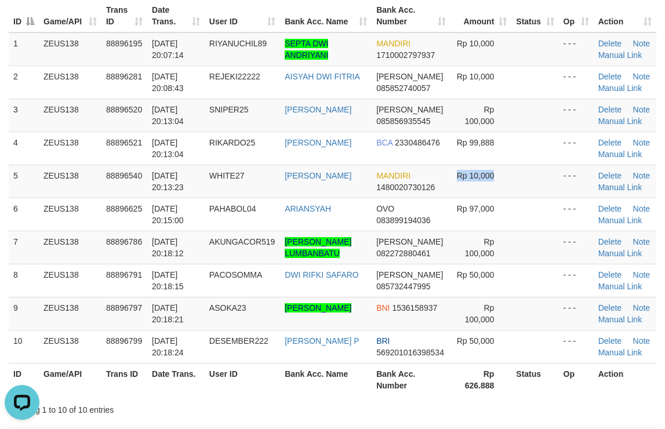
drag, startPoint x: 445, startPoint y: 187, endPoint x: 672, endPoint y: 174, distance: 227.6
click at [468, 181] on td "Rp 10,000" at bounding box center [481, 181] width 61 height 33
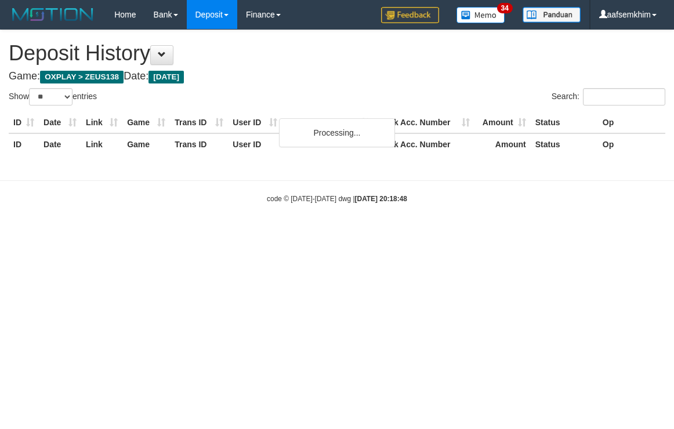
select select "**"
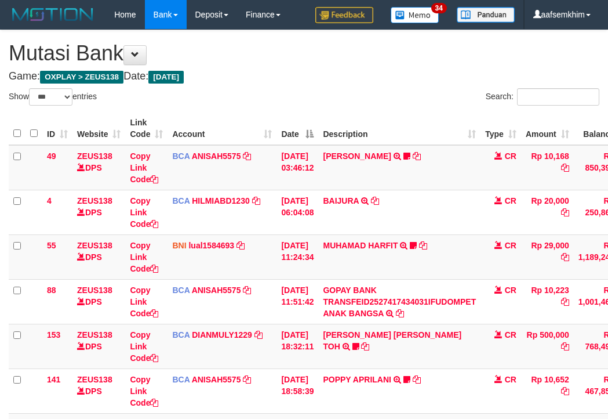
select select "***"
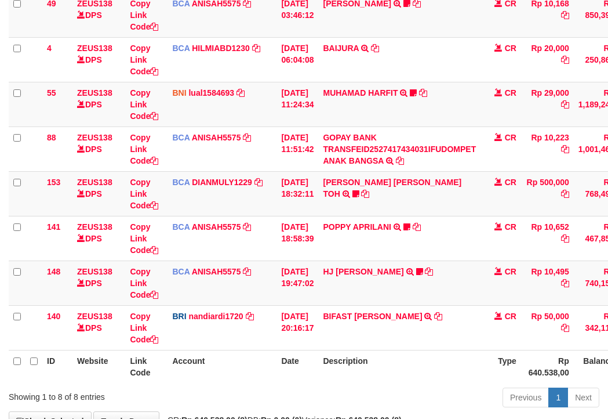
scroll to position [217, 0]
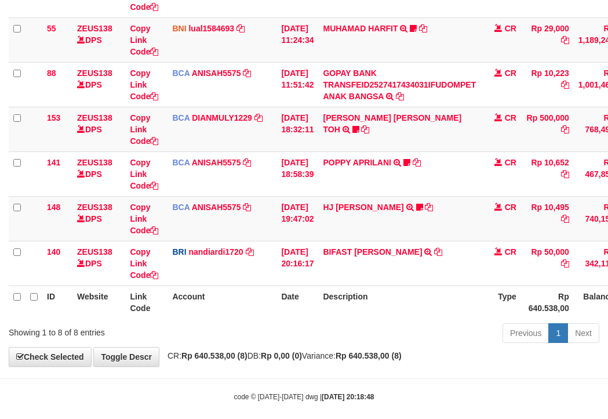
drag, startPoint x: 306, startPoint y: 234, endPoint x: 1, endPoint y: 215, distance: 305.5
click at [234, 232] on td "BCA ANISAH5575 DPS ANISAH mutasi_20251001_3827 | 148 mutasi_20251001_3827 | 148" at bounding box center [222, 218] width 109 height 45
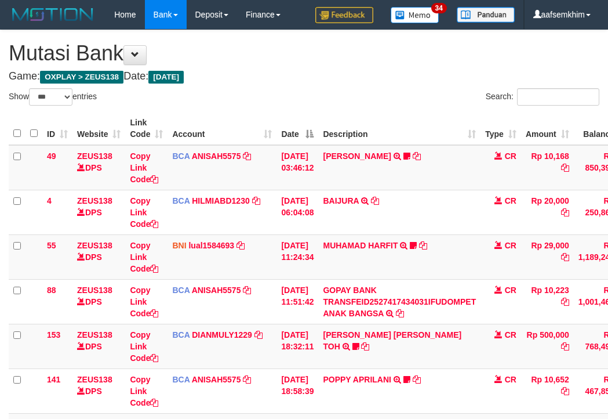
select select "***"
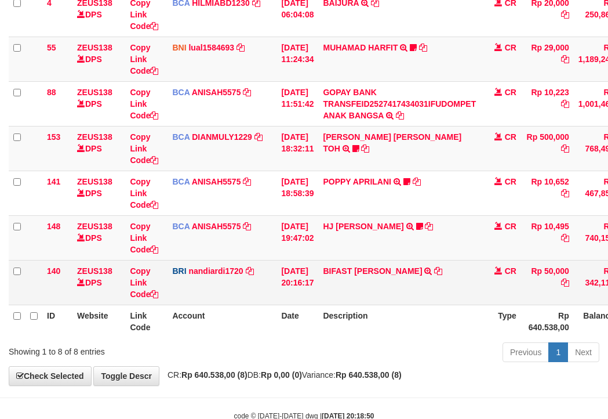
scroll to position [229, 0]
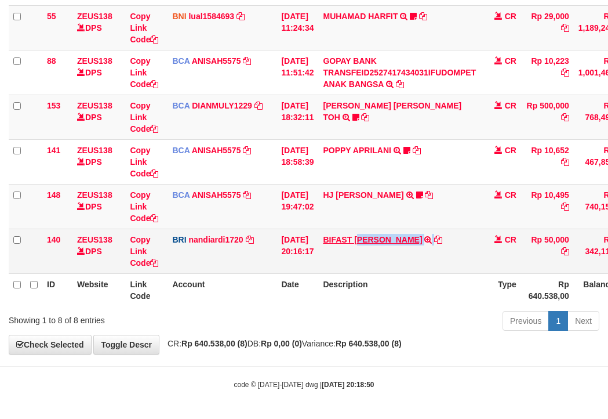
drag, startPoint x: 372, startPoint y: 255, endPoint x: 342, endPoint y: 240, distance: 33.5
click at [435, 254] on td "BIFAST [PERSON_NAME] FIR TRANSFER NBMB BIFAST [PERSON_NAME] FIR TO NANDI ARDIAN…" at bounding box center [399, 250] width 162 height 45
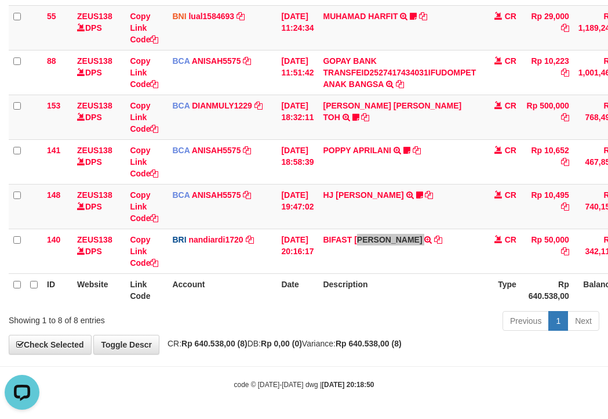
scroll to position [0, 0]
drag, startPoint x: 189, startPoint y: 197, endPoint x: 147, endPoint y: 187, distance: 43.0
click at [186, 196] on span "BCA" at bounding box center [180, 194] width 17 height 9
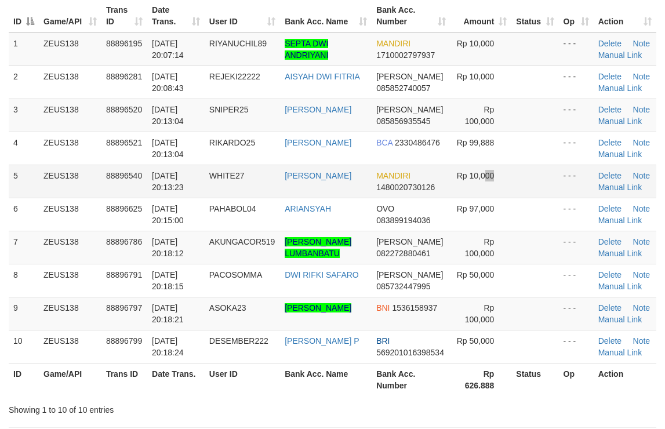
click at [486, 116] on tbody "1 ZEUS138 88896195 01/10/2025 20:07:14 RIYANUCHIL89 SEPTA DWI ANDRIYANI MANDIRI…" at bounding box center [333, 197] width 648 height 331
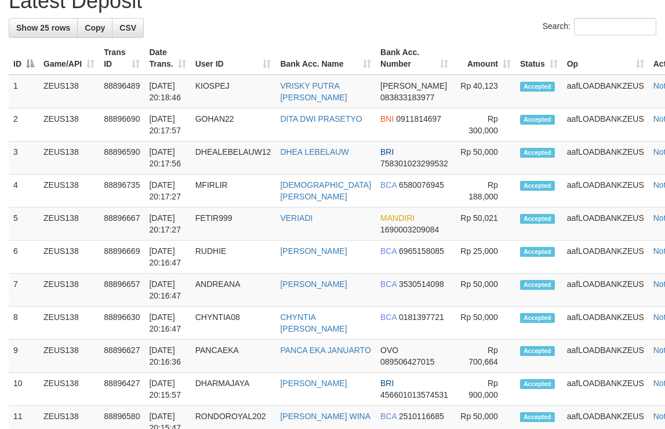
scroll to position [79, 0]
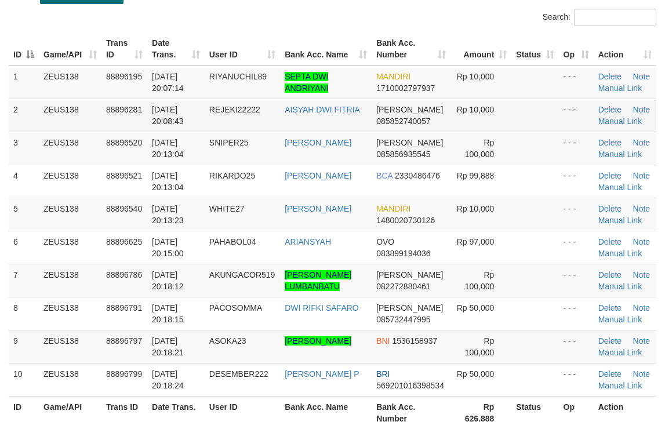
drag, startPoint x: 433, startPoint y: 117, endPoint x: 531, endPoint y: 123, distance: 98.2
click at [492, 120] on tr "2 ZEUS138 88896281 01/10/2025 20:08:43 REJEKI22222 AISYAH DWI FITRIA DANA 08585…" at bounding box center [333, 115] width 648 height 33
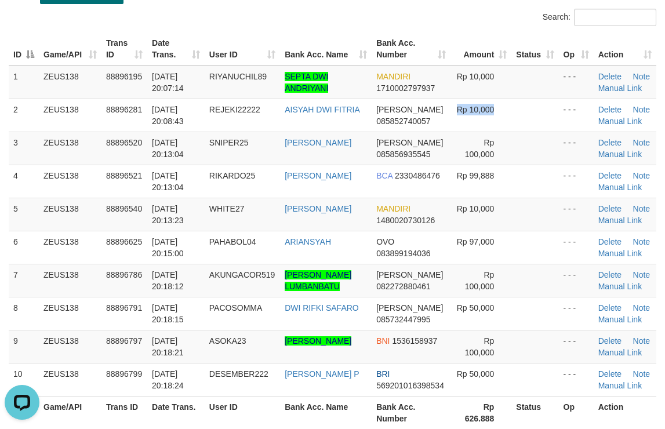
scroll to position [0, 0]
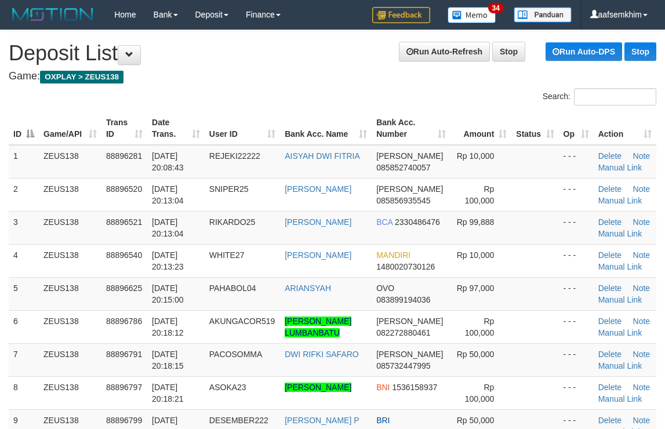
scroll to position [80, 0]
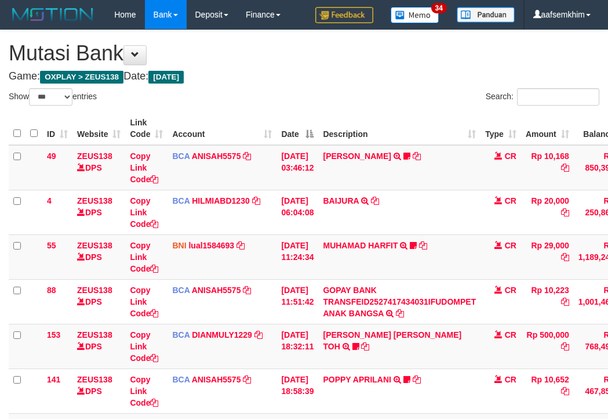
select select "***"
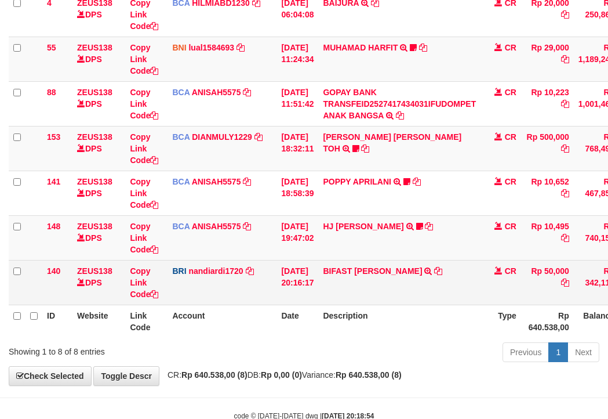
scroll to position [229, 0]
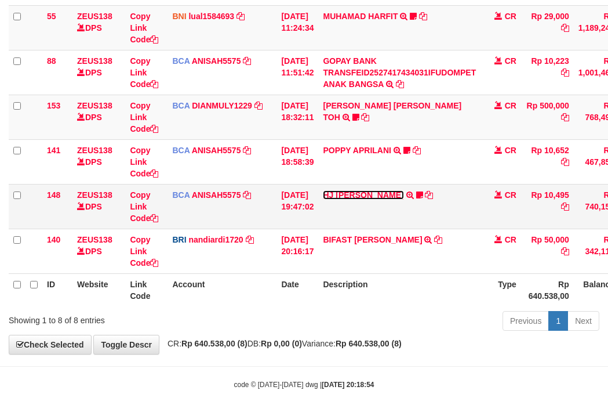
click at [368, 198] on link "HJ [PERSON_NAME]" at bounding box center [363, 194] width 81 height 9
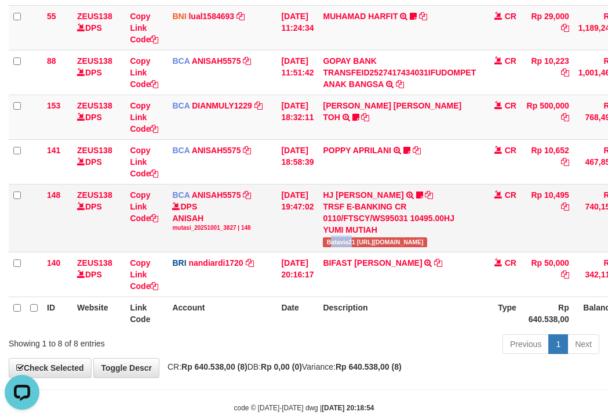
scroll to position [0, 0]
copy span "atavia2"
drag, startPoint x: 341, startPoint y: 242, endPoint x: 361, endPoint y: 242, distance: 20.3
click at [361, 242] on span "Batavia21 https://prnt.sc/FQN_MkHym9JM" at bounding box center [375, 242] width 104 height 10
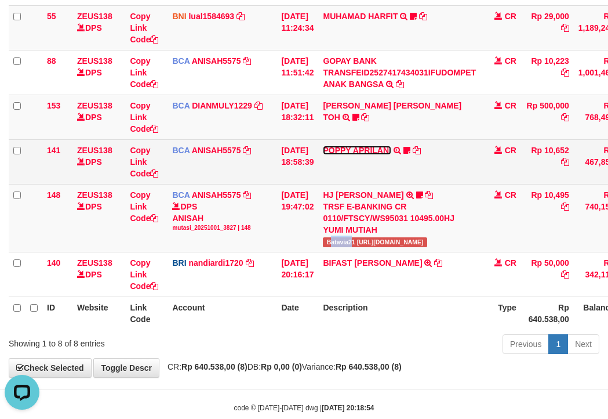
click at [362, 146] on link "POPPY APRILANI" at bounding box center [357, 150] width 68 height 9
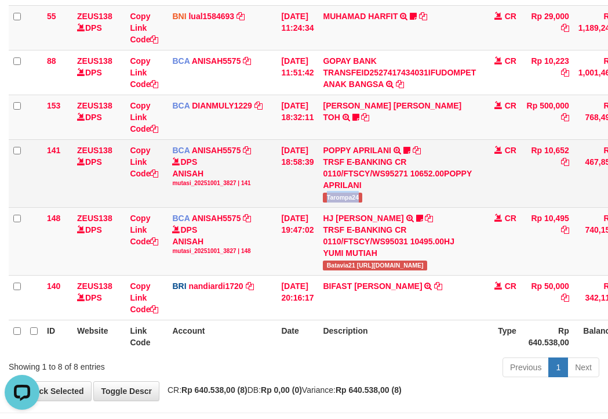
click at [380, 201] on td "POPPY APRILANI TRSF E-BANKING CR 0110/FTSCY/WS95271 10652.00POPPY APRILANI Taro…" at bounding box center [399, 173] width 162 height 68
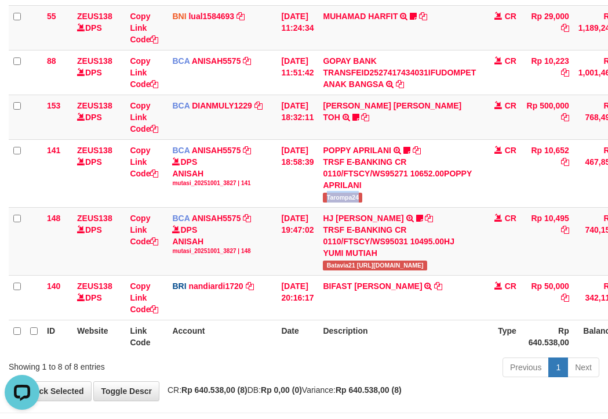
copy span "Tarompa24"
click at [362, 101] on link "CARINA OCTAVIA TOH" at bounding box center [392, 111] width 139 height 21
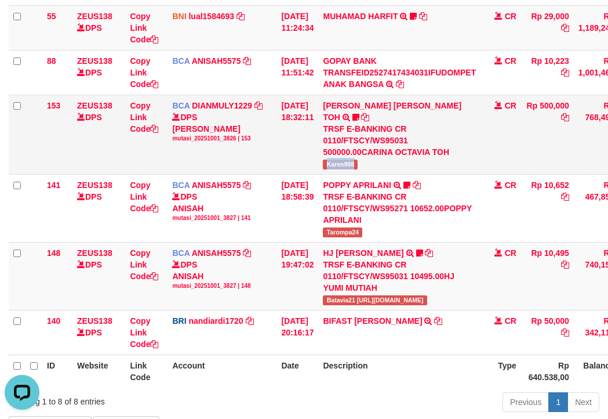
drag, startPoint x: 369, startPoint y: 159, endPoint x: 336, endPoint y: 161, distance: 33.7
click at [372, 159] on td "CARINA OCTAVIA TOH TRSF E-BANKING CR 0110/FTSCY/WS95031 500000.00CARINA OCTAVIA…" at bounding box center [399, 134] width 162 height 79
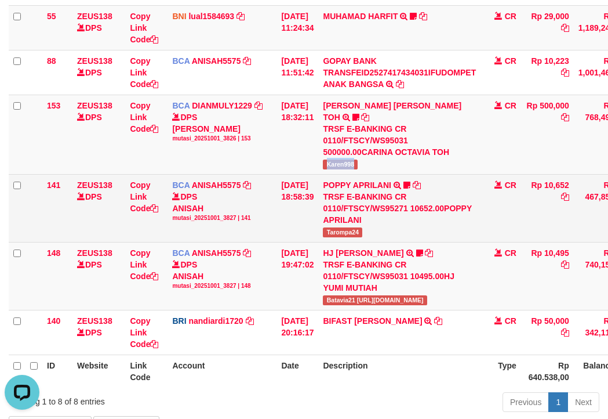
copy span "Karen998"
drag, startPoint x: 190, startPoint y: 180, endPoint x: 169, endPoint y: 180, distance: 20.9
click at [190, 191] on div "DPS ANISAH mutasi_20251001_3827 | 141" at bounding box center [222, 206] width 100 height 31
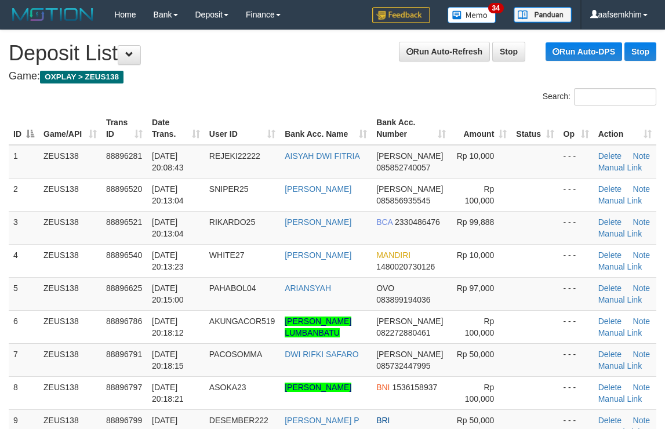
scroll to position [80, 0]
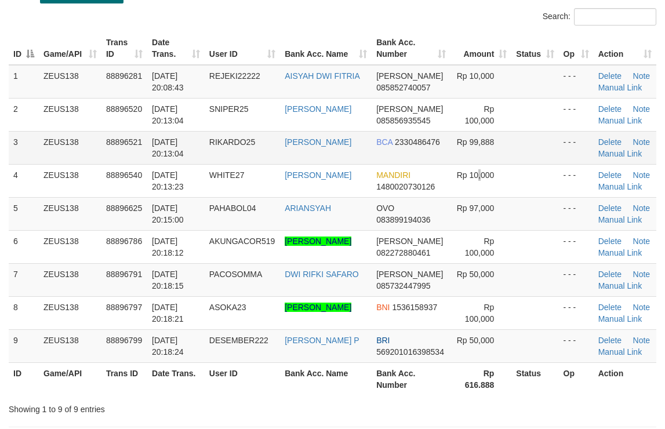
drag, startPoint x: 474, startPoint y: 166, endPoint x: 520, endPoint y: 159, distance: 46.3
click at [510, 161] on tbody "1 ZEUS138 88896281 01/10/2025 20:08:43 REJEKI22222 AISYAH DWI FITRIA DANA 08585…" at bounding box center [333, 214] width 648 height 298
click at [539, 142] on tr "3 ZEUS138 88896521 01/10/2025 20:13:04 RIKARDO25 RIKARDO SIMANGUNSO BCA 2330486…" at bounding box center [333, 147] width 648 height 33
click at [511, 147] on td at bounding box center [534, 147] width 47 height 33
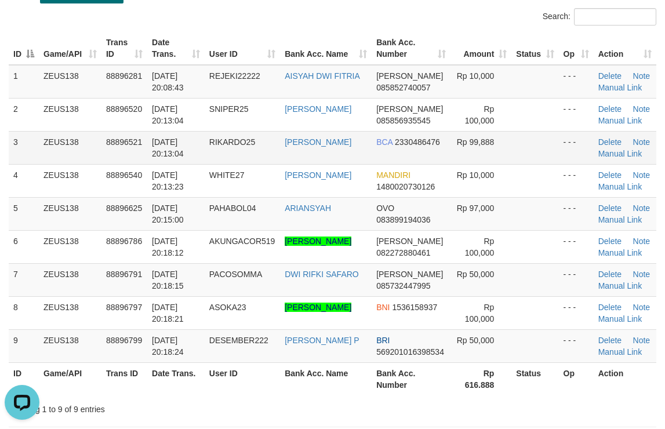
click at [591, 162] on tr "3 ZEUS138 88896521 01/10/2025 20:13:04 RIKARDO25 RIKARDO SIMANGUNSO BCA 2330486…" at bounding box center [333, 147] width 648 height 33
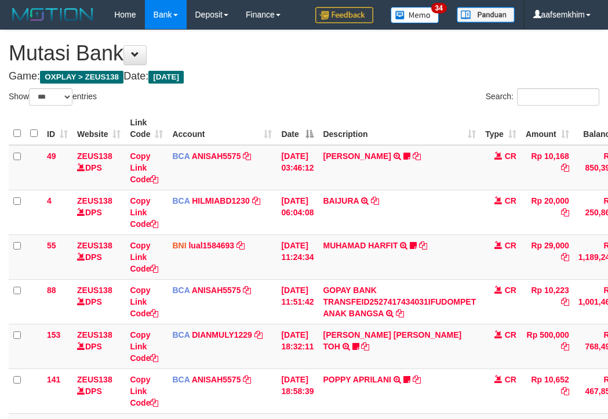
select select "***"
click at [273, 324] on td "BCA DIANMULY1229 DPS DIAN MULYADI mutasi_20251001_3826 | 153 mutasi_20251001_38…" at bounding box center [222, 346] width 109 height 45
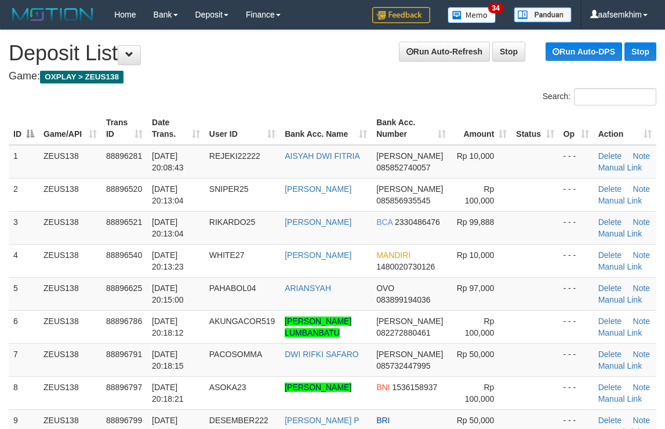
scroll to position [81, 0]
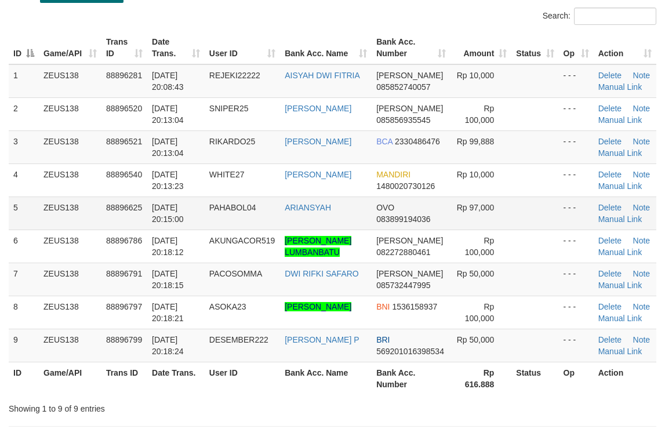
click at [519, 212] on td at bounding box center [534, 213] width 47 height 33
drag, startPoint x: 493, startPoint y: 194, endPoint x: 670, endPoint y: 192, distance: 176.3
click at [537, 188] on tr "4 ZEUS138 88896540 01/10/2025 20:13:23 WHITE27 MUHAMMAD FIRDAUS MANDIRI 1480020…" at bounding box center [333, 180] width 648 height 33
click at [528, 147] on td at bounding box center [534, 146] width 47 height 33
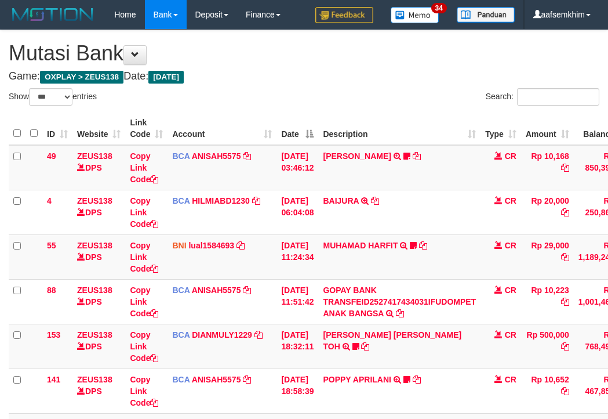
select select "***"
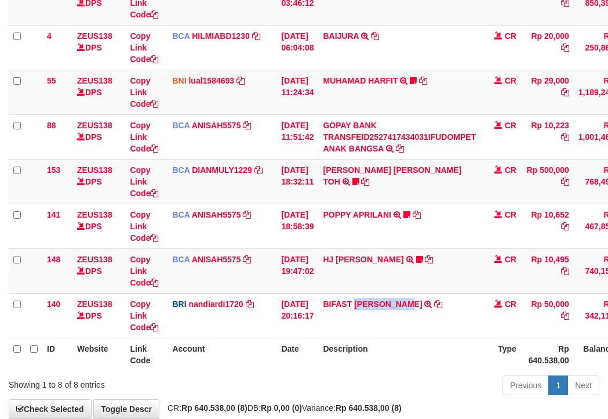
scroll to position [229, 0]
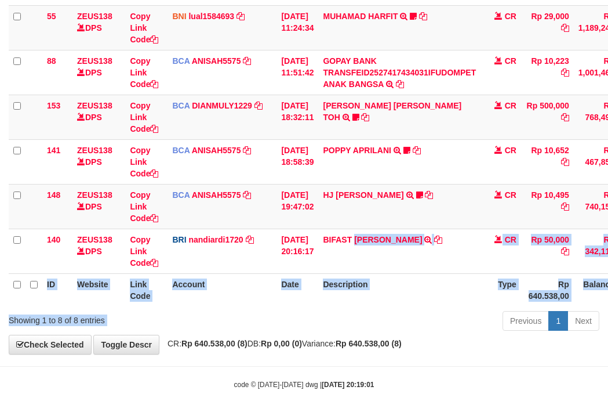
drag, startPoint x: 366, startPoint y: 325, endPoint x: 366, endPoint y: 308, distance: 17.4
click at [415, 317] on div "Show ** ** ** *** entries Search: ID Website Link Code Account Date Description…" at bounding box center [304, 96] width 591 height 475
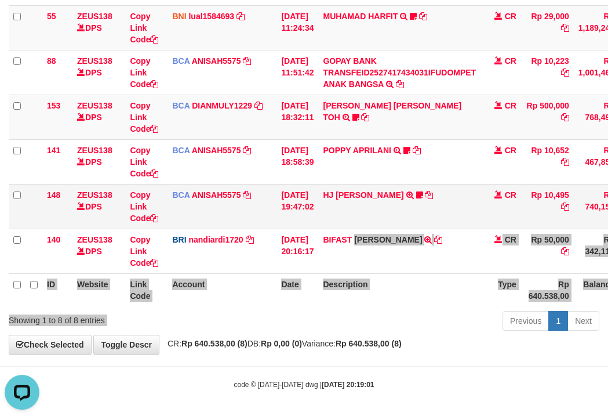
scroll to position [0, 0]
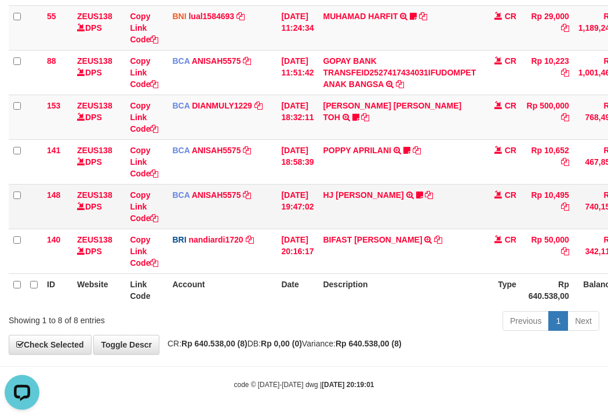
drag, startPoint x: 237, startPoint y: 217, endPoint x: 178, endPoint y: 206, distance: 59.6
click at [230, 213] on td "BCA ANISAH5575 DPS ANISAH mutasi_20251001_3827 | 148 mutasi_20251001_3827 | 148" at bounding box center [222, 206] width 109 height 45
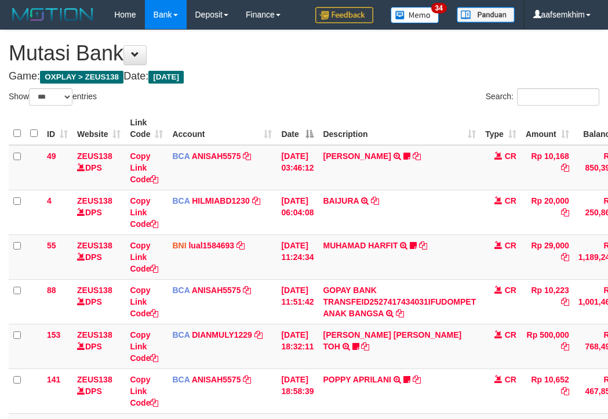
select select "***"
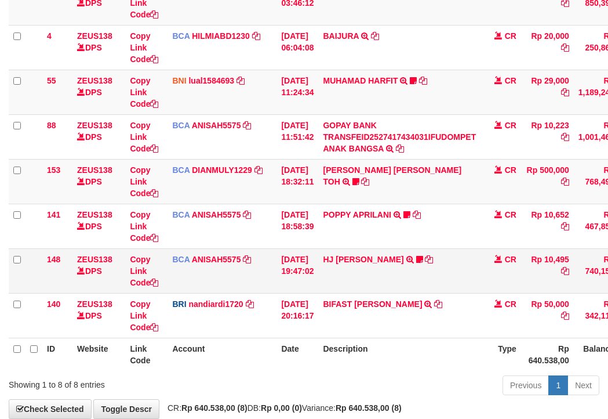
scroll to position [229, 0]
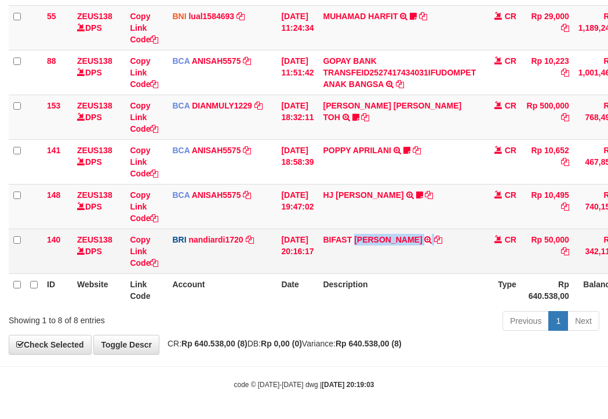
drag, startPoint x: 375, startPoint y: 262, endPoint x: 448, endPoint y: 260, distance: 73.1
click at [448, 260] on td "BIFAST [PERSON_NAME] FIR TRANSFER NBMB BIFAST [PERSON_NAME] FIR TO NANDI ARDIAN…" at bounding box center [399, 250] width 162 height 45
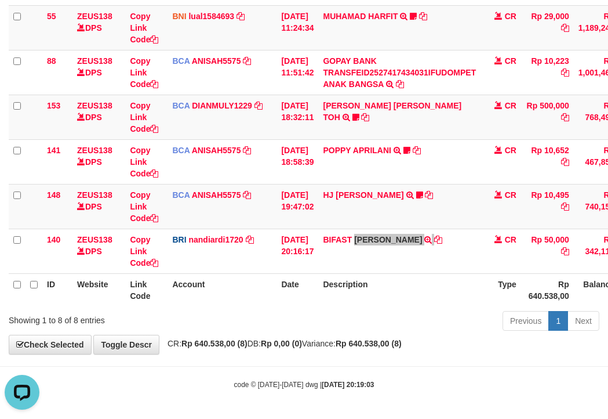
scroll to position [0, 0]
drag, startPoint x: 188, startPoint y: 225, endPoint x: 1, endPoint y: 187, distance: 191.6
click at [168, 222] on td "BCA ANISAH5575 DPS ANISAH mutasi_20251001_3827 | 148 mutasi_20251001_3827 | 148" at bounding box center [222, 206] width 109 height 45
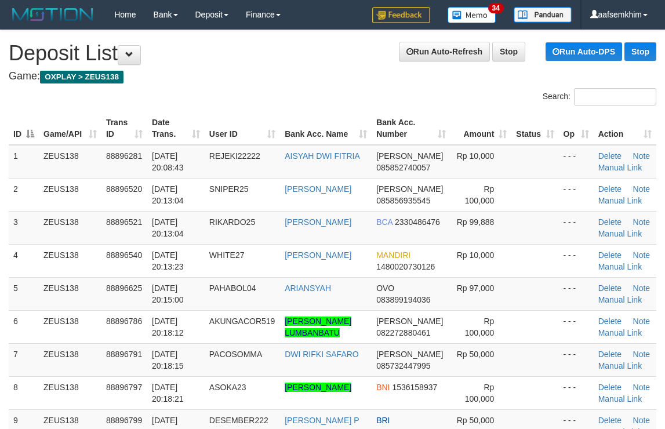
scroll to position [81, 0]
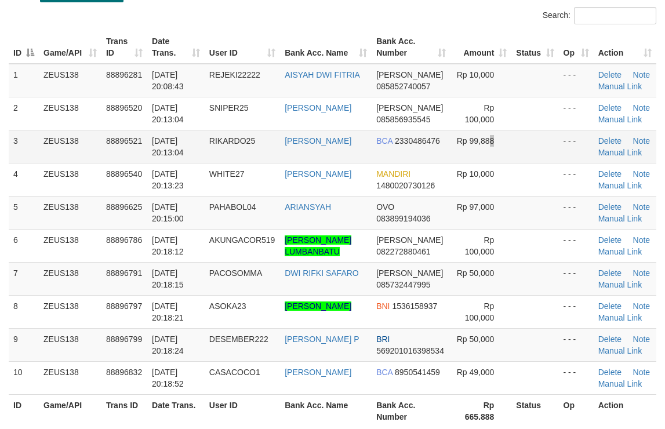
click at [488, 159] on td "Rp 99,888" at bounding box center [481, 146] width 61 height 33
drag, startPoint x: 524, startPoint y: 164, endPoint x: 673, endPoint y: 180, distance: 149.9
click at [630, 176] on tr "4 ZEUS138 88896540 01/10/2025 20:13:23 WHITE27 MUHAMMAD FIRDAUS MANDIRI 1480020…" at bounding box center [333, 179] width 648 height 33
drag, startPoint x: 524, startPoint y: 146, endPoint x: 671, endPoint y: 166, distance: 149.2
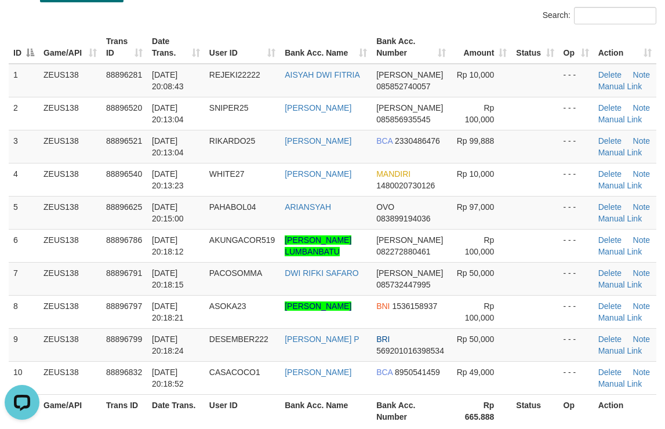
click at [584, 150] on tr "3 ZEUS138 88896521 01/10/2025 20:13:04 RIKARDO25 RIKARDO SIMANGUNSO BCA 2330486…" at bounding box center [333, 146] width 648 height 33
drag, startPoint x: 473, startPoint y: 138, endPoint x: 671, endPoint y: 179, distance: 202.4
click at [525, 137] on tr "3 ZEUS138 88896521 01/10/2025 20:13:04 RIKARDO25 RIKARDO SIMANGUNSO BCA 2330486…" at bounding box center [333, 146] width 648 height 33
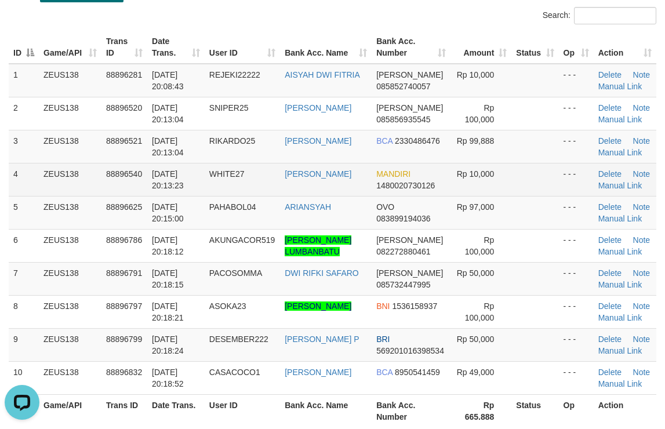
drag, startPoint x: 425, startPoint y: 168, endPoint x: 553, endPoint y: 173, distance: 127.6
click at [448, 164] on tr "4 ZEUS138 88896540 01/10/2025 20:13:23 WHITE27 MUHAMMAD FIRDAUS MANDIRI 1480020…" at bounding box center [333, 179] width 648 height 33
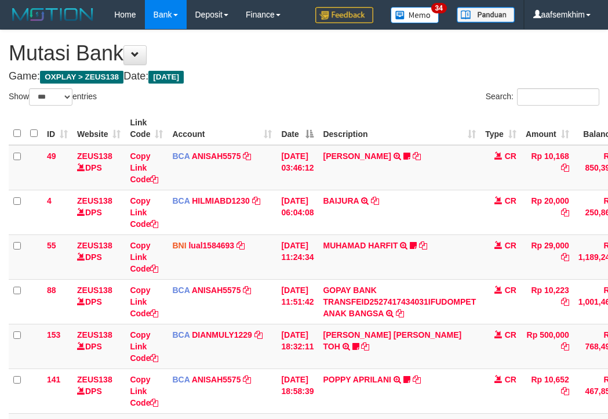
select select "***"
click at [196, 368] on td "BCA ANISAH5575 DPS ANISAH mutasi_20251001_3827 | 141 mutasi_20251001_3827 | 141" at bounding box center [222, 390] width 109 height 45
select select "***"
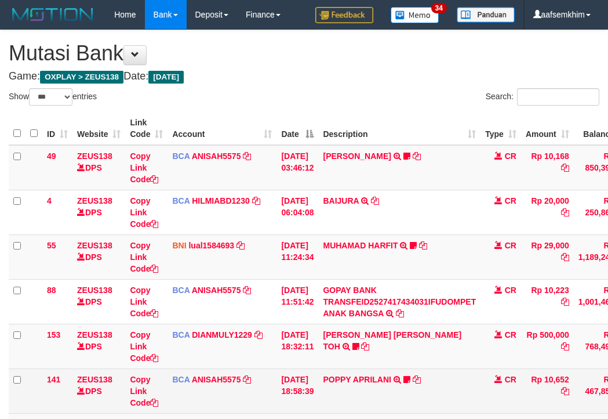
scroll to position [165, 0]
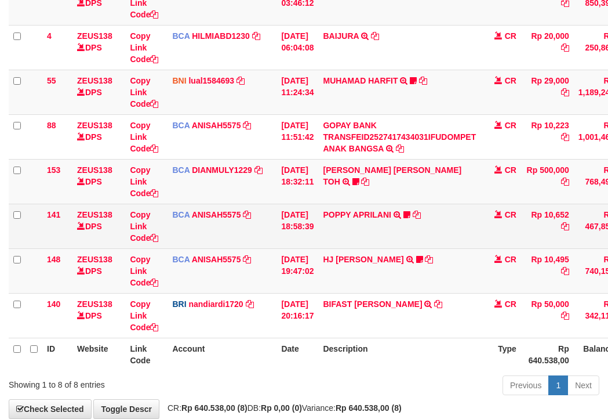
drag, startPoint x: 0, startPoint y: 0, endPoint x: 95, endPoint y: 226, distance: 244.5
click at [118, 228] on tr "141 ZEUS138 DPS Copy Link Code BCA ANISAH5575 DPS ANISAH mutasi_20251001_3827 |…" at bounding box center [355, 226] width 692 height 45
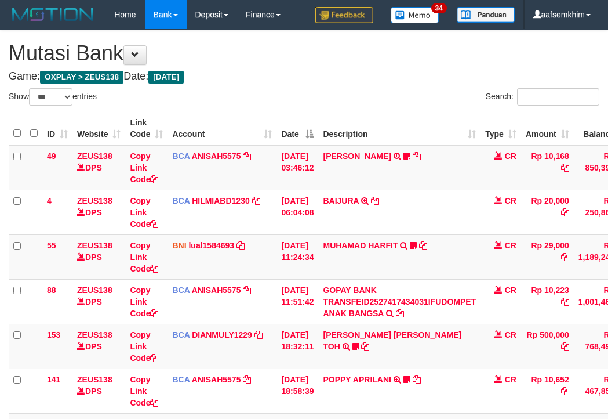
select select "***"
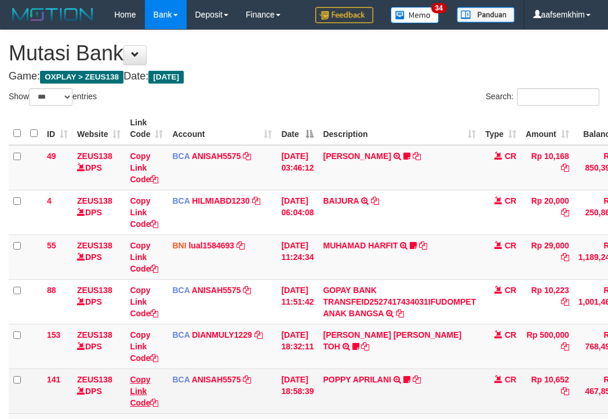
scroll to position [165, 0]
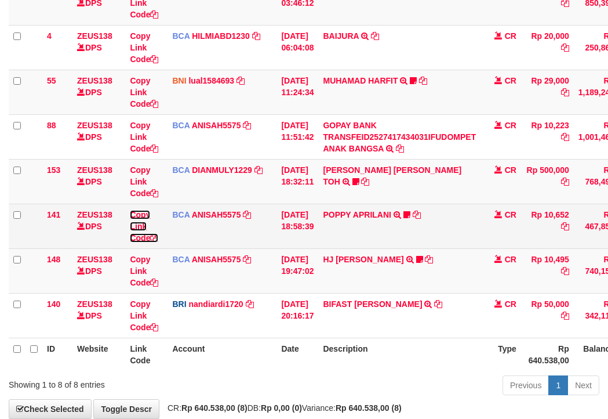
click at [136, 238] on link "Copy Link Code" at bounding box center [144, 226] width 28 height 32
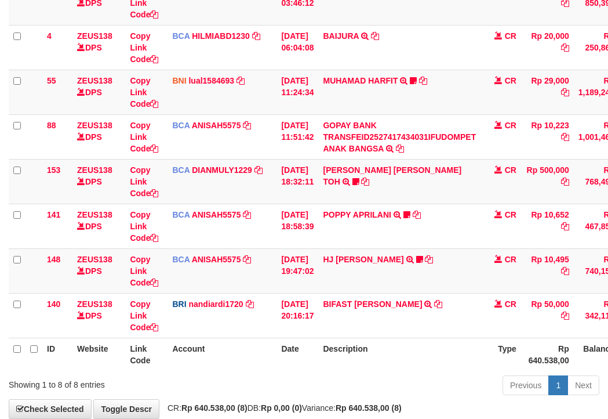
scroll to position [186, 0]
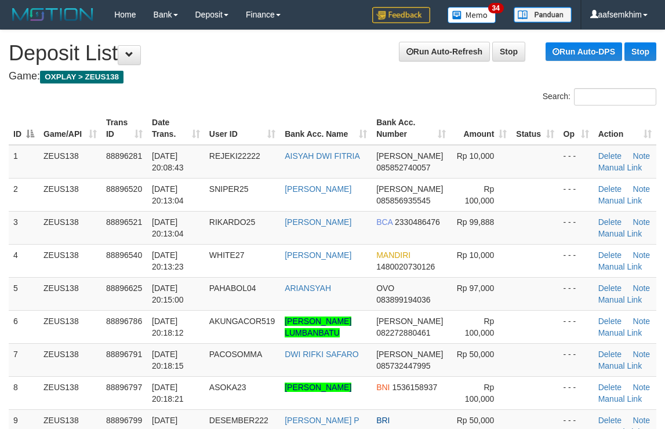
scroll to position [82, 0]
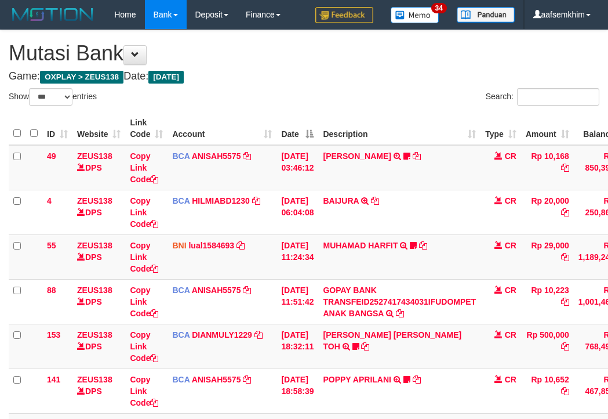
select select "***"
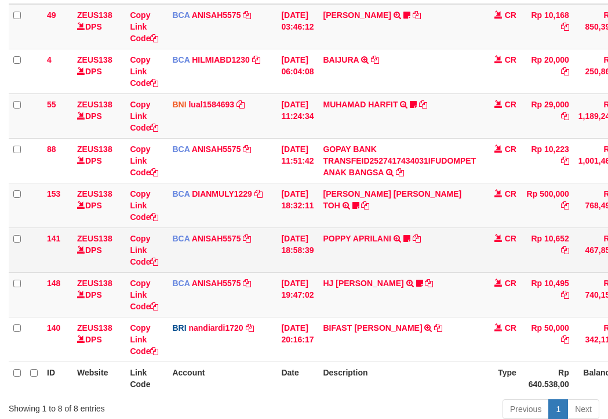
drag, startPoint x: 170, startPoint y: 235, endPoint x: 159, endPoint y: 233, distance: 11.2
click at [169, 235] on td "BCA ANISAH5575 DPS ANISAH mutasi_20251001_3827 | 141 mutasi_20251001_3827 | 141" at bounding box center [222, 249] width 109 height 45
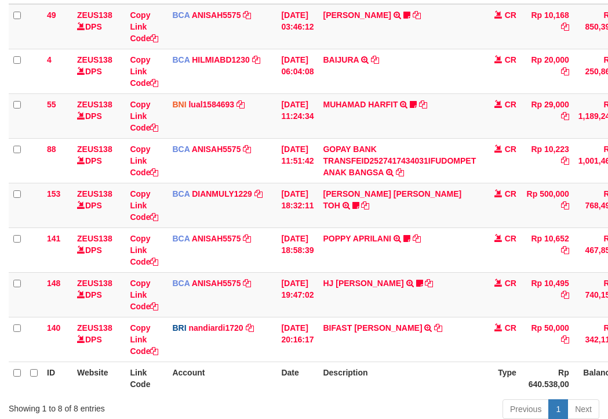
scroll to position [165, 0]
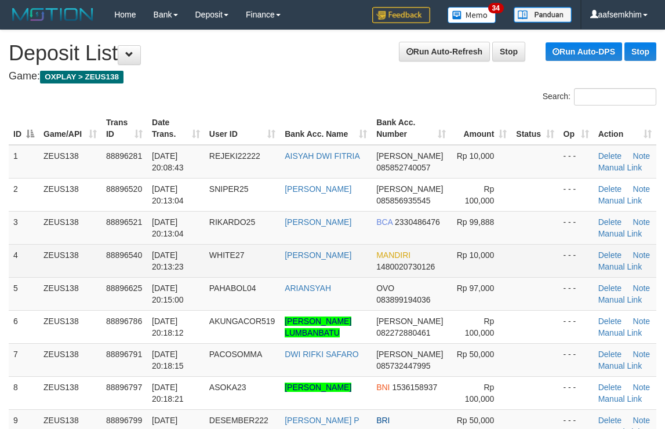
scroll to position [82, 0]
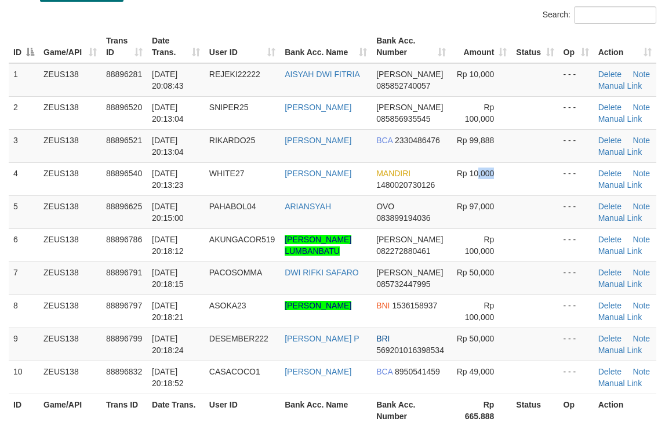
drag, startPoint x: 469, startPoint y: 180, endPoint x: 665, endPoint y: 192, distance: 196.4
click at [551, 180] on tr "4 ZEUS138 88896540 [DATE] 20:13:23 WHITE27 [PERSON_NAME] MANDIRI 1480020730126 …" at bounding box center [333, 178] width 648 height 33
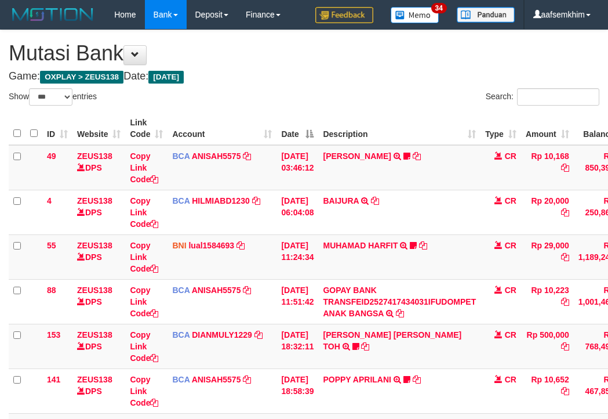
select select "***"
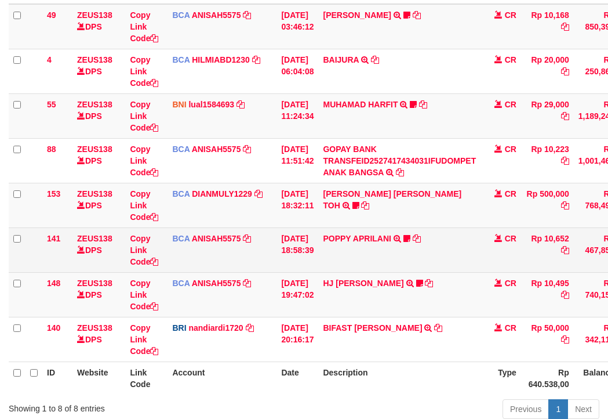
scroll to position [165, 0]
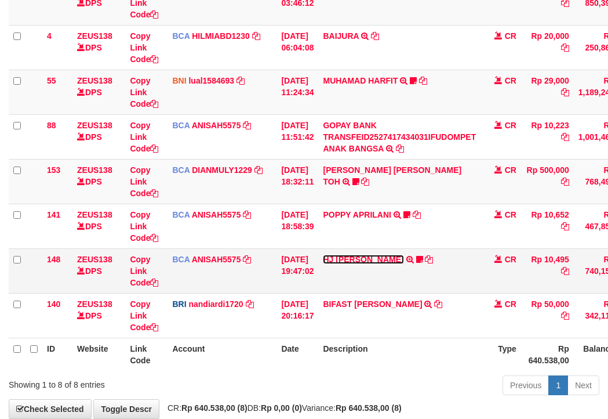
click at [365, 256] on link "HJ [PERSON_NAME]" at bounding box center [363, 259] width 81 height 9
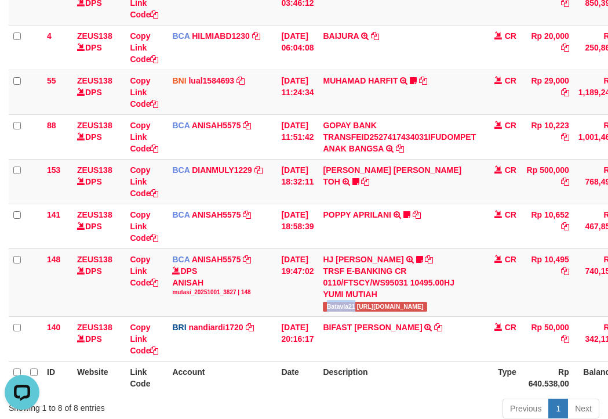
drag, startPoint x: 360, startPoint y: 306, endPoint x: 4, endPoint y: 256, distance: 359.4
click at [362, 305] on td "HJ YUMI MUTIAH TRSF E-BANKING CR 0110/FTSCY/WS95031 10495.00HJ YUMI MUTIAH Bata…" at bounding box center [399, 282] width 162 height 68
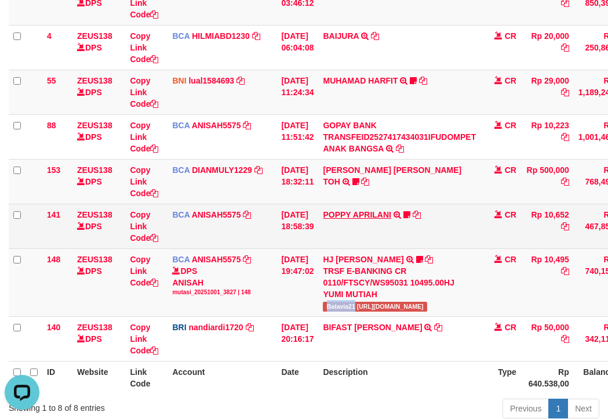
click at [343, 215] on link "POPPY APRILANI" at bounding box center [357, 214] width 68 height 9
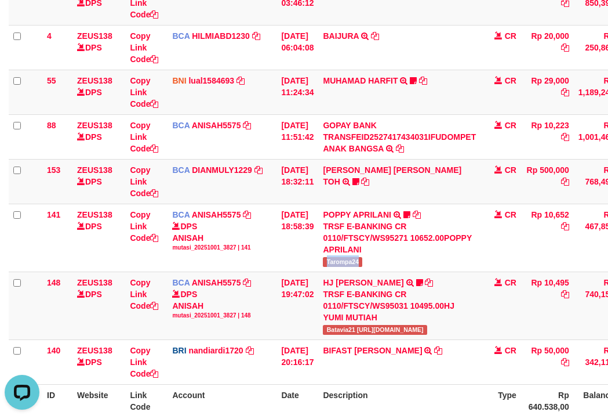
drag, startPoint x: 357, startPoint y: 261, endPoint x: 3, endPoint y: 222, distance: 355.9
click at [376, 261] on td "POPPY APRILANI TRSF E-BANKING CR 0110/FTSCY/WS95271 10652.00POPPY APRILANI Taro…" at bounding box center [399, 238] width 162 height 68
click at [390, 169] on link "[PERSON_NAME] [PERSON_NAME] TOH" at bounding box center [392, 175] width 139 height 21
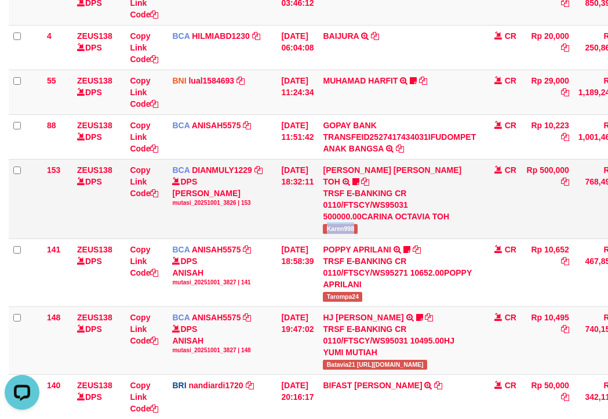
click at [371, 219] on td "CARINA OCTAVIA TOH TRSF E-BANKING CR 0110/FTSCY/WS95031 500000.00CARINA OCTAVIA…" at bounding box center [399, 198] width 162 height 79
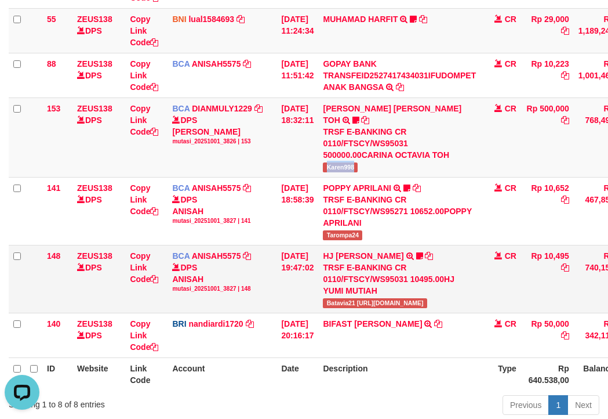
scroll to position [299, 0]
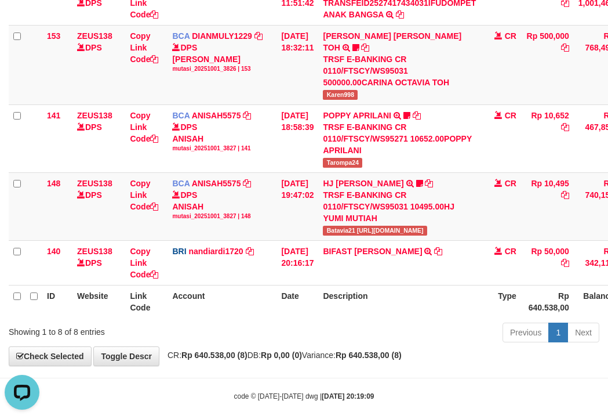
drag, startPoint x: 368, startPoint y: 266, endPoint x: 3, endPoint y: 179, distance: 374.9
click at [362, 265] on td "BIFAST MUHAMMAD FIR TRANSFER NBMB BIFAST MUHAMMAD FIR TO NANDI ARDIANSYAH" at bounding box center [399, 262] width 162 height 45
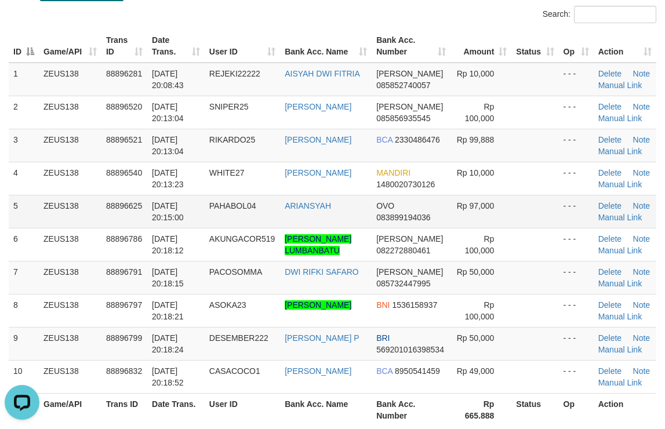
click at [557, 216] on td at bounding box center [534, 211] width 47 height 33
click at [547, 195] on td at bounding box center [534, 211] width 47 height 33
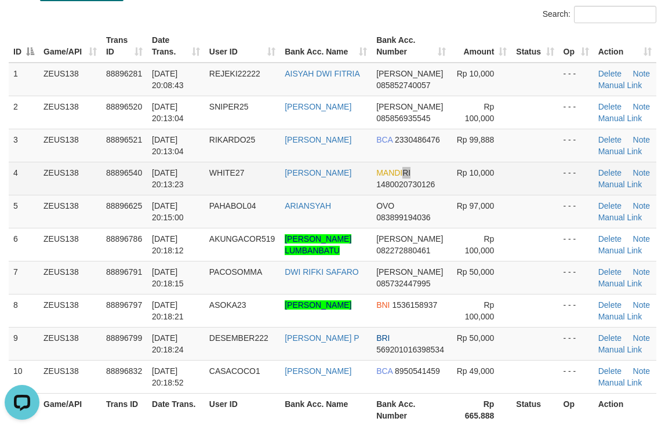
drag, startPoint x: 394, startPoint y: 176, endPoint x: 429, endPoint y: 176, distance: 34.8
click at [417, 177] on td "MANDIRI 1480020730126" at bounding box center [411, 178] width 78 height 33
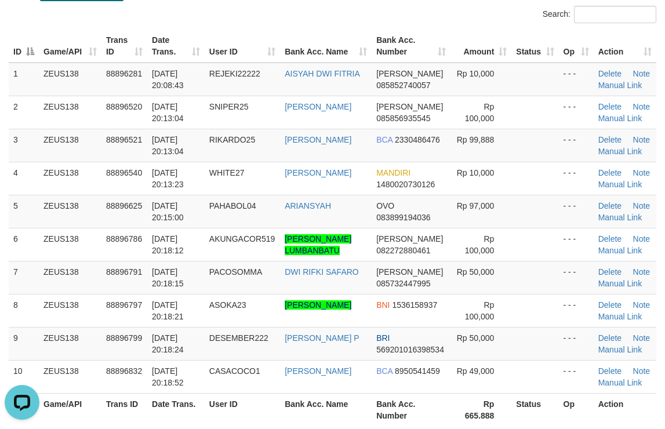
drag, startPoint x: 392, startPoint y: 103, endPoint x: 669, endPoint y: 146, distance: 280.5
click at [471, 109] on tr "2 ZEUS138 88896520 01/10/2025 20:13:04 SNIPER25 MUHAMMAD ALI DANA 085856935545 …" at bounding box center [333, 112] width 648 height 33
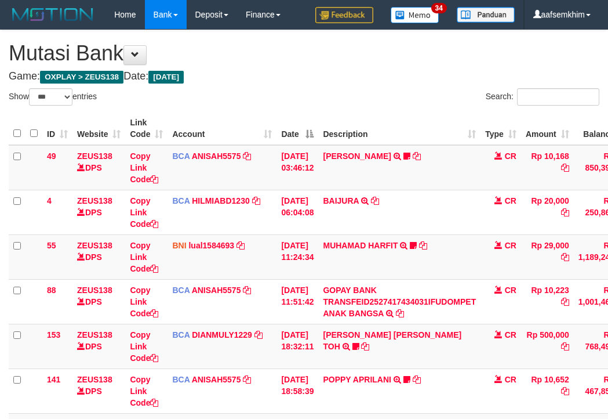
select select "***"
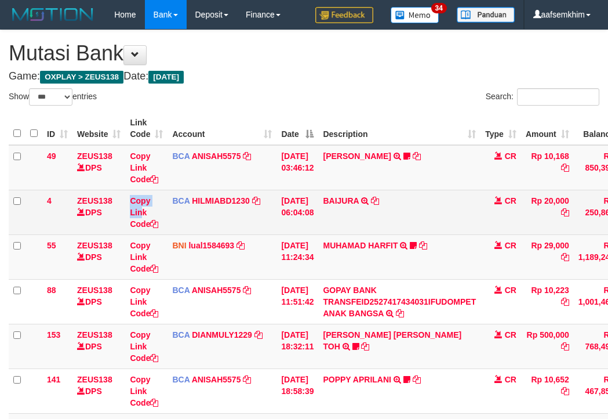
drag, startPoint x: 110, startPoint y: 209, endPoint x: 178, endPoint y: 223, distance: 69.9
click at [154, 216] on tr "4 ZEUS138 DPS Copy Link Code BCA HILMIABD1230 DPS HILMI ABDILLAH mutasi_2025100…" at bounding box center [355, 212] width 692 height 45
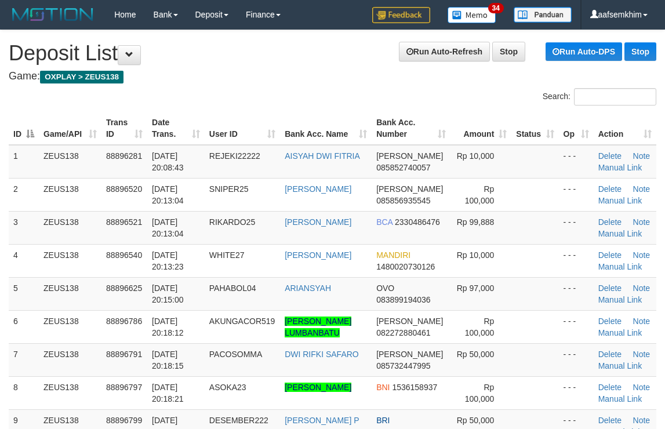
scroll to position [82, 0]
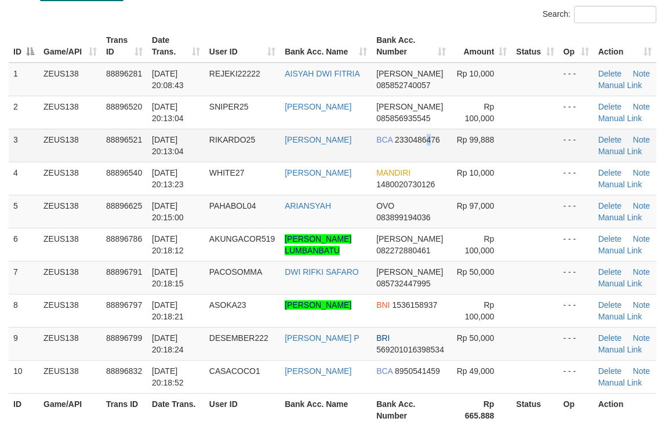
drag, startPoint x: 420, startPoint y: 140, endPoint x: 670, endPoint y: 175, distance: 252.3
click at [511, 148] on tr "3 ZEUS138 88896521 [DATE] 20:13:04 RIKARDO25 [PERSON_NAME] BCA 2330486476 Rp 99…" at bounding box center [333, 145] width 648 height 33
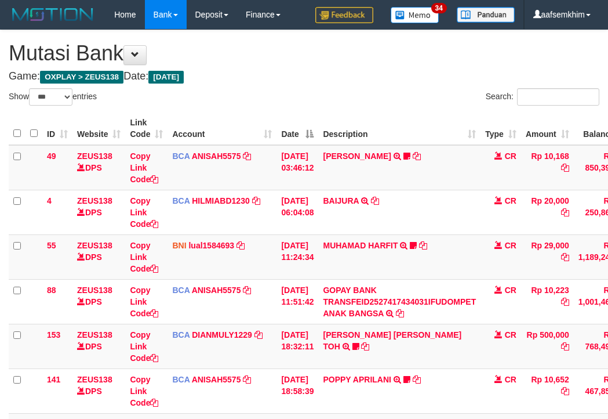
select select "***"
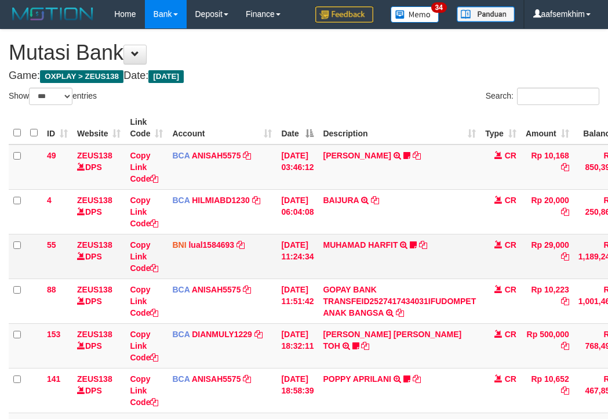
drag, startPoint x: 328, startPoint y: 273, endPoint x: 317, endPoint y: 273, distance: 11.6
click at [326, 273] on tr "55 ZEUS138 DPS Copy Link Code BNI lual1584693 DPS LUCKY ALAMSYAH mutasi_2025100…" at bounding box center [355, 256] width 692 height 45
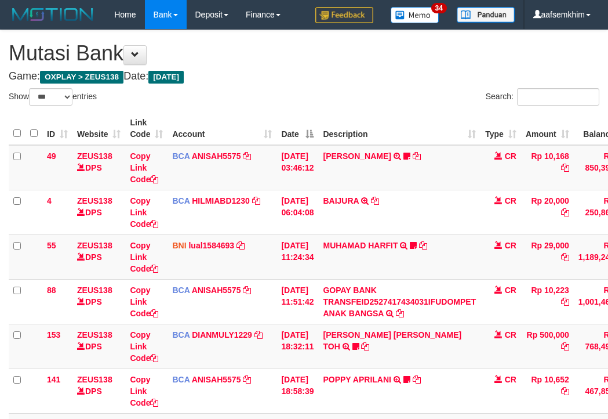
select select "***"
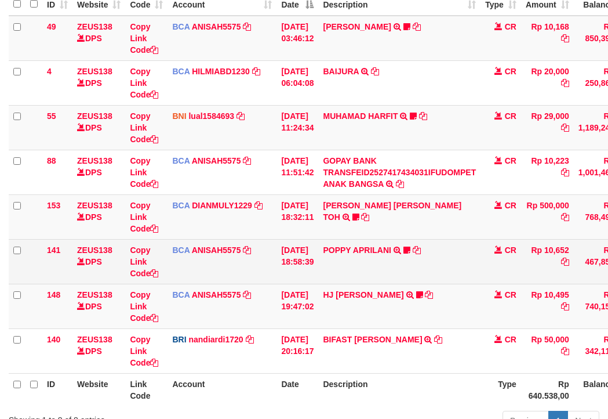
scroll to position [229, 0]
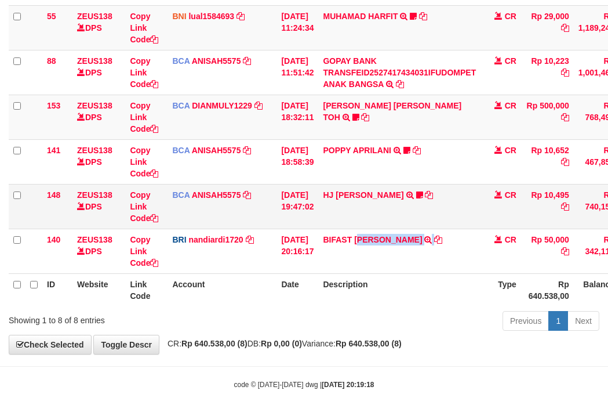
drag, startPoint x: 398, startPoint y: 252, endPoint x: 43, endPoint y: 191, distance: 360.7
click at [449, 261] on td "BIFAST [PERSON_NAME] FIR TRANSFER NBMB BIFAST [PERSON_NAME] FIR TO NANDI ARDIAN…" at bounding box center [399, 250] width 162 height 45
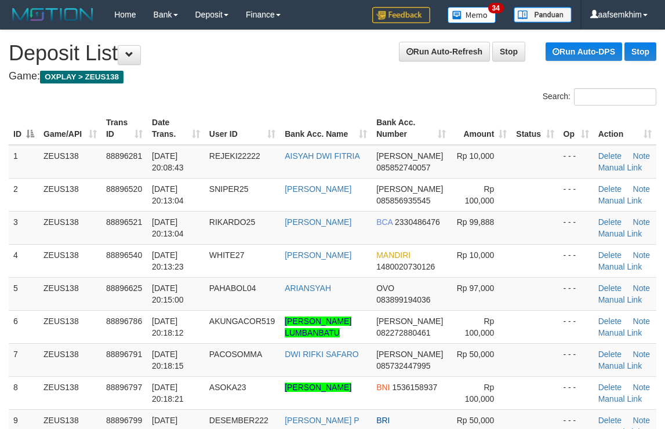
scroll to position [82, 0]
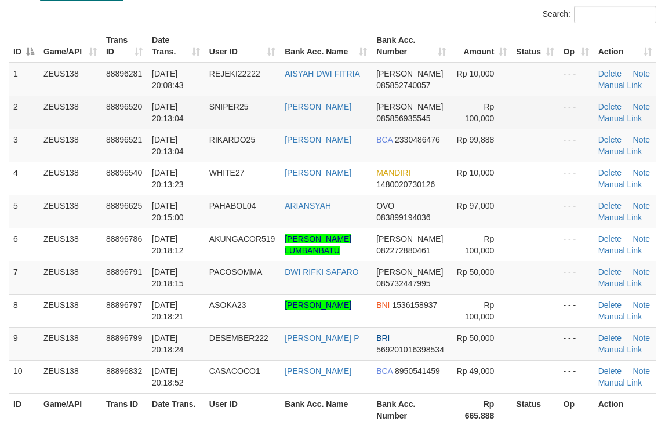
click at [506, 125] on tbody "1 ZEUS138 88896281 01/10/2025 20:08:43 REJEKI22222 AISYAH DWI FITRIA DANA 08585…" at bounding box center [333, 228] width 648 height 331
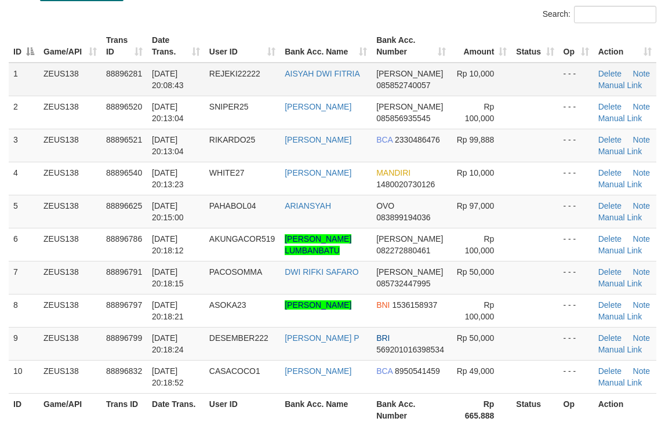
drag, startPoint x: 215, startPoint y: 48, endPoint x: 348, endPoint y: 63, distance: 134.2
click at [332, 60] on tr "ID Game/API Trans ID Date Trans. User ID Bank Acc. Name Bank Acc. Number Amount…" at bounding box center [333, 46] width 648 height 33
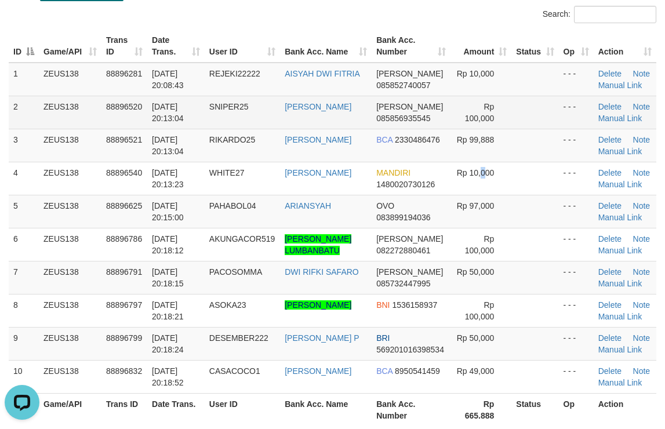
drag, startPoint x: 478, startPoint y: 194, endPoint x: 203, endPoint y: 125, distance: 283.9
click at [479, 193] on td "Rp 10,000" at bounding box center [481, 178] width 61 height 33
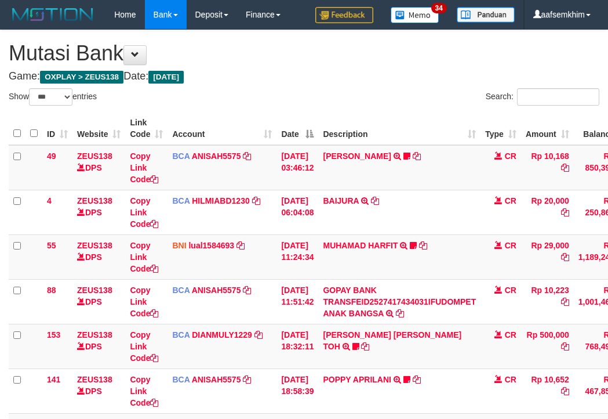
select select "***"
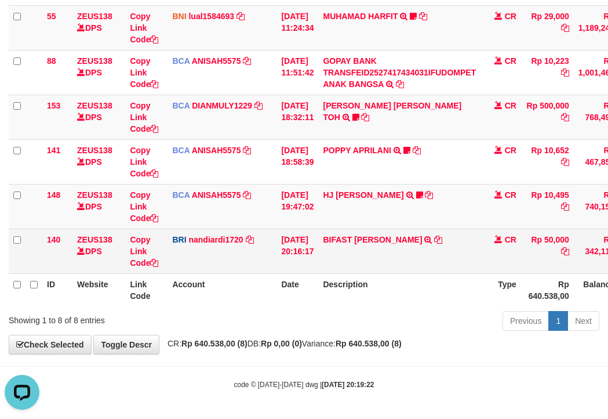
click at [332, 259] on tr "140 ZEUS138 DPS Copy Link Code BRI nandiardi1720 DPS NANDI ARDIANSYAH mutasi_20…" at bounding box center [355, 250] width 692 height 45
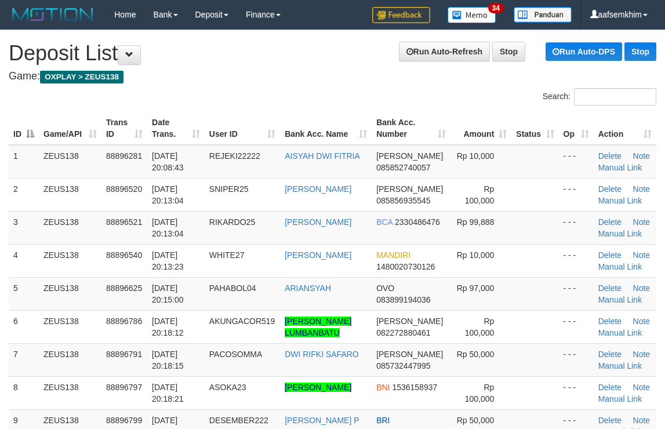
scroll to position [59, 0]
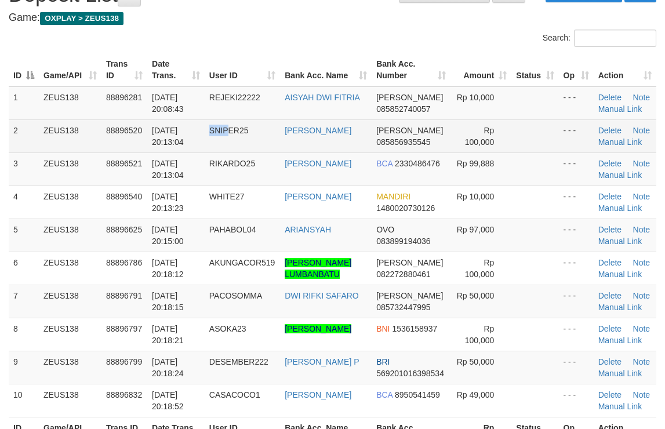
drag, startPoint x: 209, startPoint y: 147, endPoint x: 275, endPoint y: 146, distance: 66.7
click at [250, 145] on tr "2 ZEUS138 88896520 [DATE] 20:13:04 SNIPER25 [PERSON_NAME] [PERSON_NAME] 0858569…" at bounding box center [333, 135] width 648 height 33
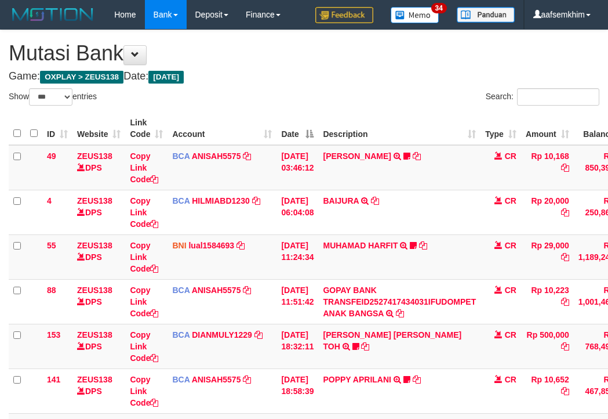
select select "***"
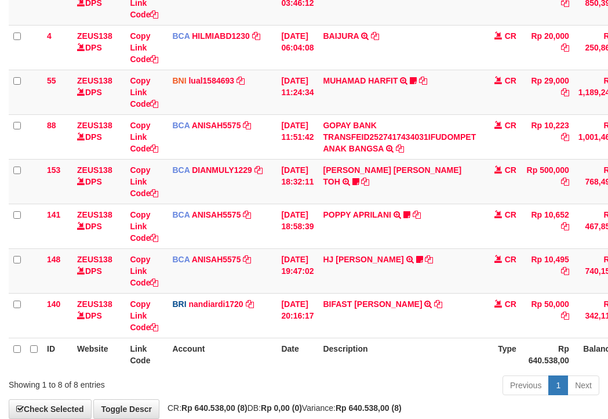
scroll to position [229, 0]
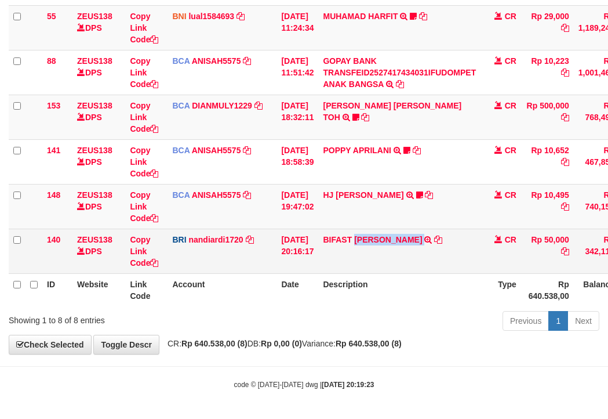
drag, startPoint x: 404, startPoint y: 248, endPoint x: 437, endPoint y: 248, distance: 33.0
click at [437, 248] on td "BIFAST MUHAMMAD FIR TRANSFER NBMB BIFAST MUHAMMAD FIR TO NANDI ARDIANSYAH" at bounding box center [399, 250] width 162 height 45
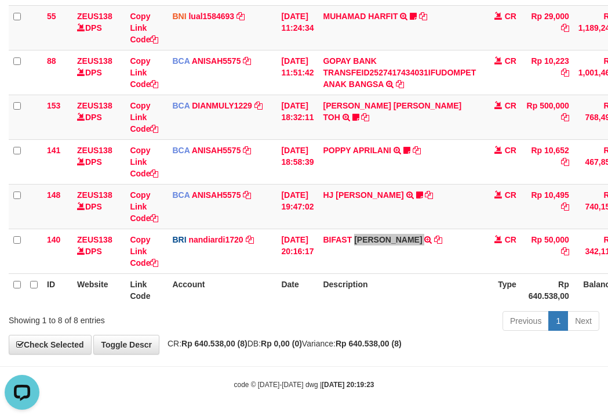
scroll to position [0, 0]
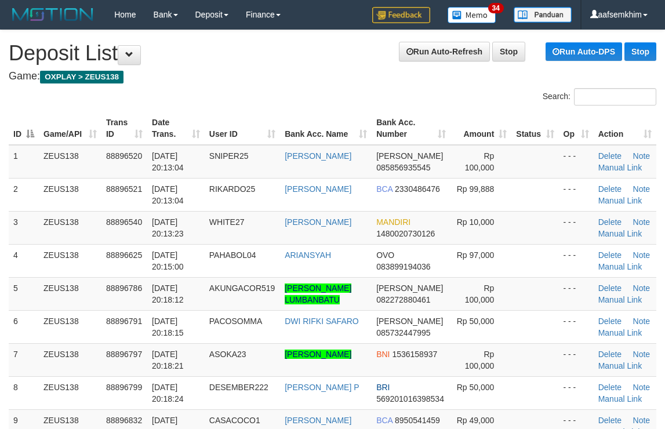
scroll to position [292, 0]
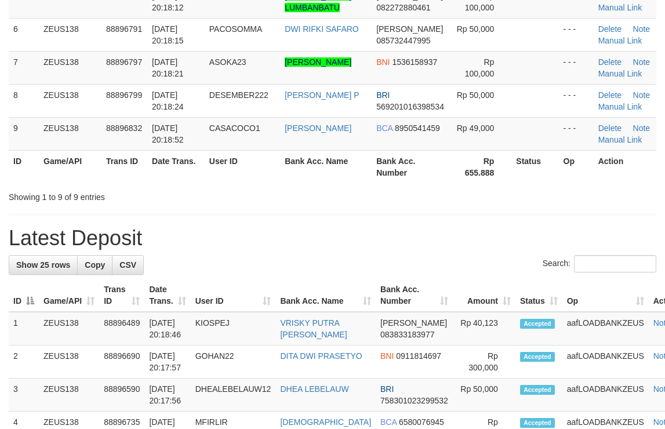
scroll to position [59, 0]
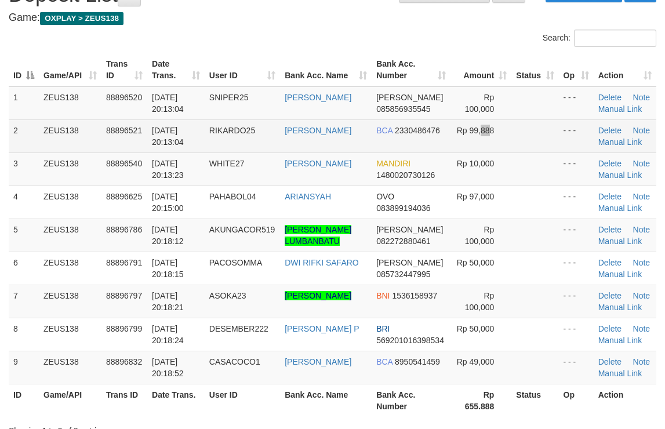
click at [479, 135] on td "Rp 99,888" at bounding box center [481, 135] width 61 height 33
drag, startPoint x: 315, startPoint y: 117, endPoint x: 505, endPoint y: 124, distance: 189.7
click at [436, 116] on tr "1 ZEUS138 88896520 01/10/2025 20:13:04 SNIPER25 MUHAMMAD ALI DANA 085856935545 …" at bounding box center [333, 103] width 648 height 34
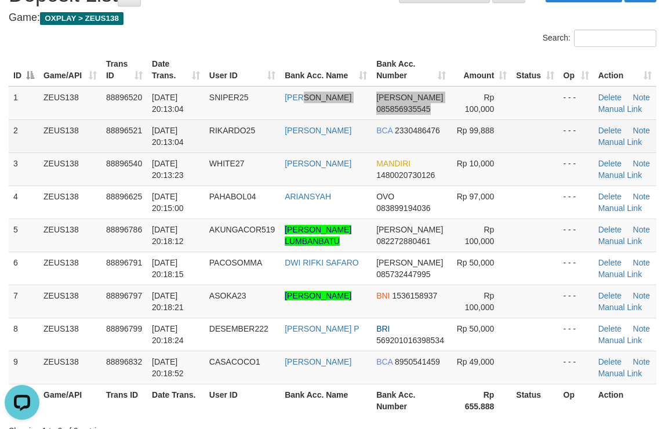
scroll to position [0, 0]
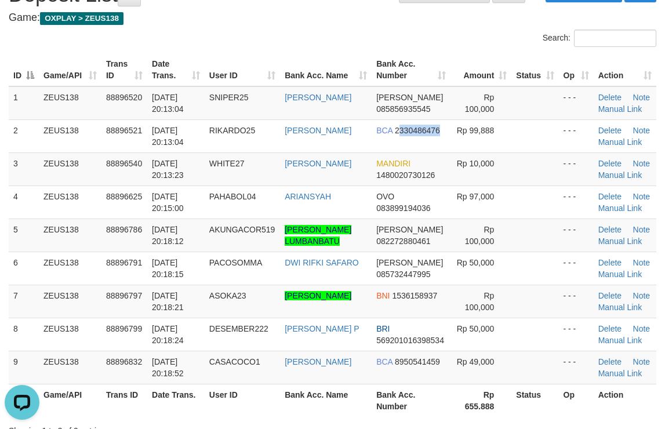
drag, startPoint x: 401, startPoint y: 144, endPoint x: 673, endPoint y: 135, distance: 272.7
click at [503, 137] on tr "2 ZEUS138 88896521 01/10/2025 20:13:04 RIKARDO25 RIKARDO SIMANGUNSO BCA 2330486…" at bounding box center [333, 135] width 648 height 33
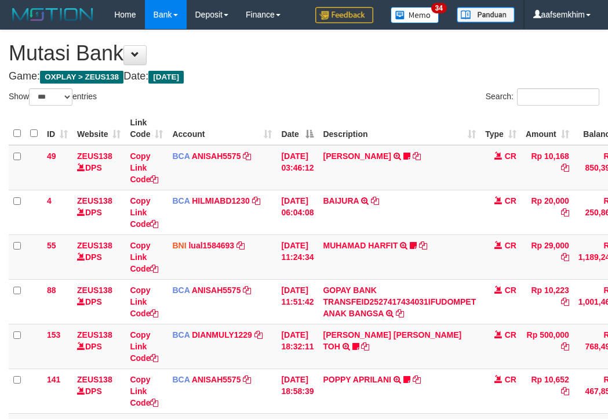
select select "***"
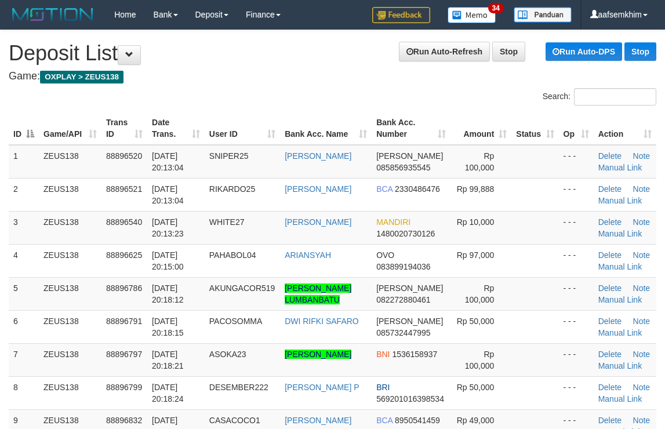
click at [474, 184] on span "Rp 99,888" at bounding box center [476, 188] width 38 height 9
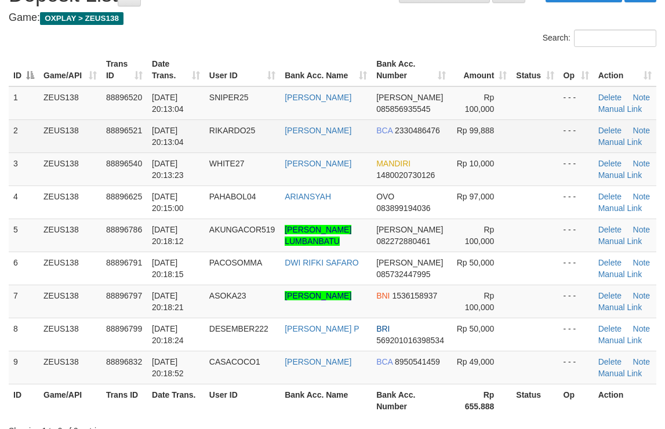
drag, startPoint x: 473, startPoint y: 125, endPoint x: 543, endPoint y: 143, distance: 73.0
click at [497, 130] on td "Rp 99,888" at bounding box center [481, 135] width 61 height 33
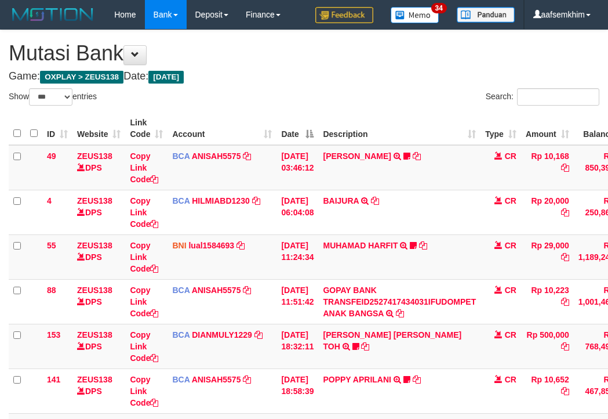
select select "***"
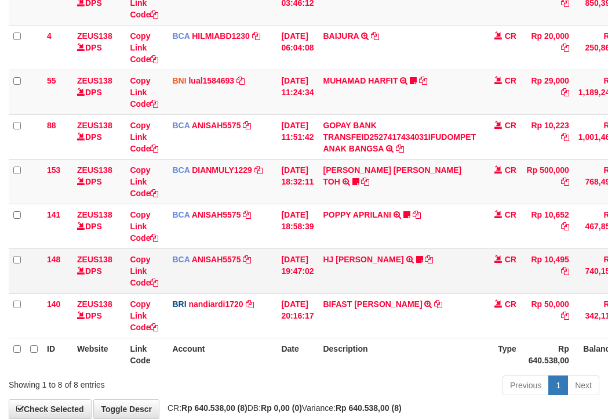
click at [289, 274] on td "01/10/2025 19:47:02" at bounding box center [298, 270] width 42 height 45
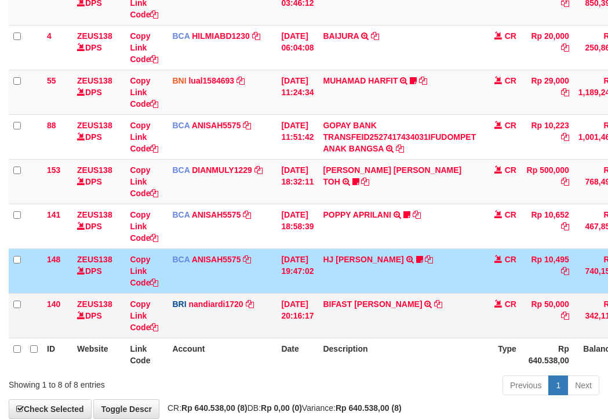
scroll to position [229, 0]
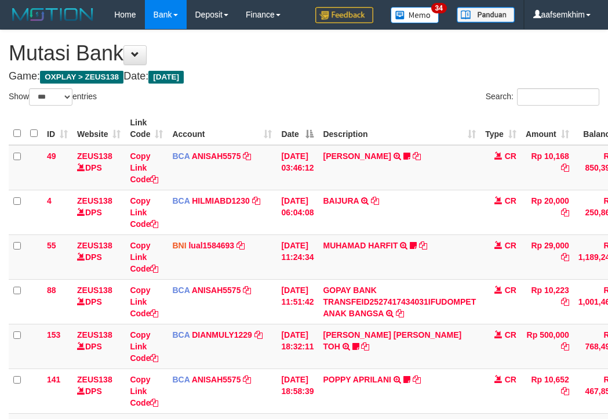
select select "***"
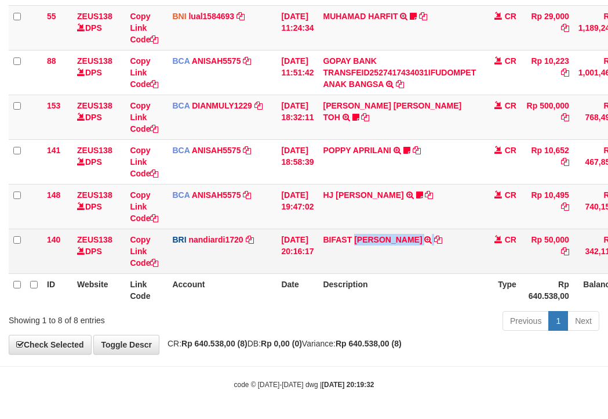
drag, startPoint x: 366, startPoint y: 254, endPoint x: 195, endPoint y: 213, distance: 176.5
click at [439, 257] on td "BIFAST MUHAMMAD FIR TRANSFER NBMB BIFAST MUHAMMAD FIR TO NANDI ARDIANSYAH" at bounding box center [399, 250] width 162 height 45
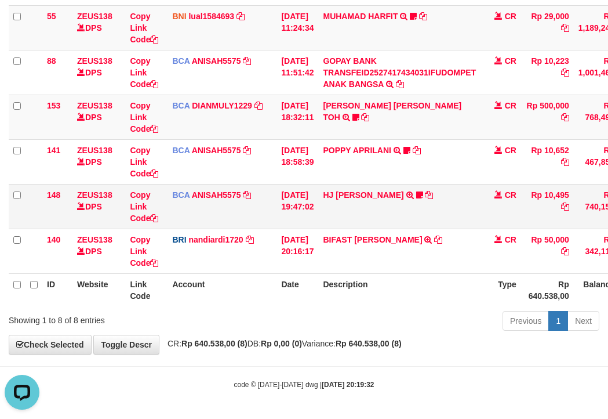
scroll to position [0, 0]
click at [172, 191] on td "BCA ANISAH5575 DPS ANISAH mutasi_20251001_3827 | 148 mutasi_20251001_3827 | 148" at bounding box center [222, 206] width 109 height 45
drag, startPoint x: 105, startPoint y: 176, endPoint x: 1, endPoint y: 158, distance: 105.9
click at [104, 176] on td "ZEUS138 DPS" at bounding box center [98, 161] width 53 height 45
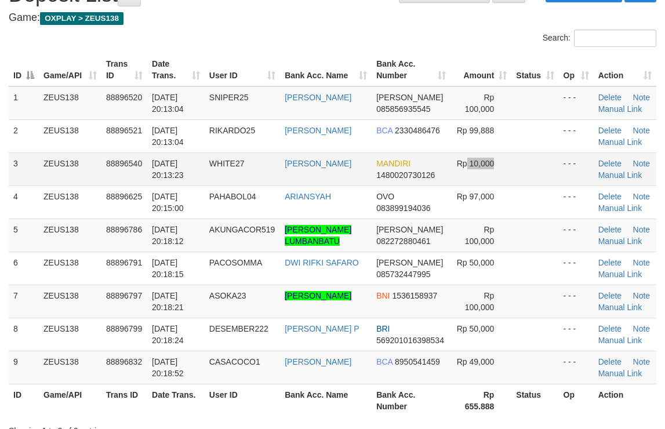
drag, startPoint x: 458, startPoint y: 159, endPoint x: 535, endPoint y: 157, distance: 76.6
click at [477, 158] on td "Rp 10,000" at bounding box center [481, 168] width 61 height 33
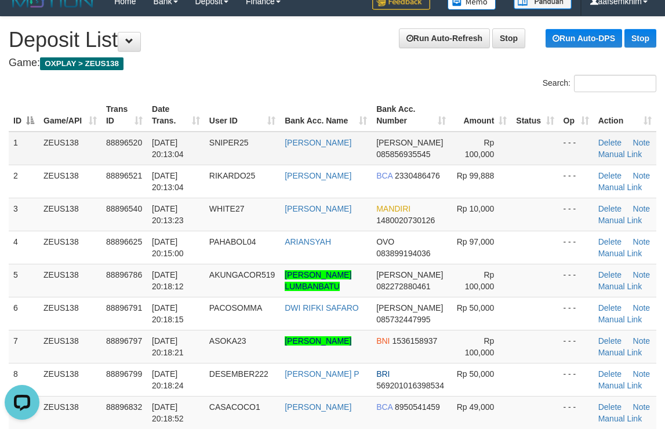
drag, startPoint x: 477, startPoint y: 136, endPoint x: 470, endPoint y: 138, distance: 7.3
click at [470, 138] on td "Rp 100,000" at bounding box center [481, 149] width 61 height 34
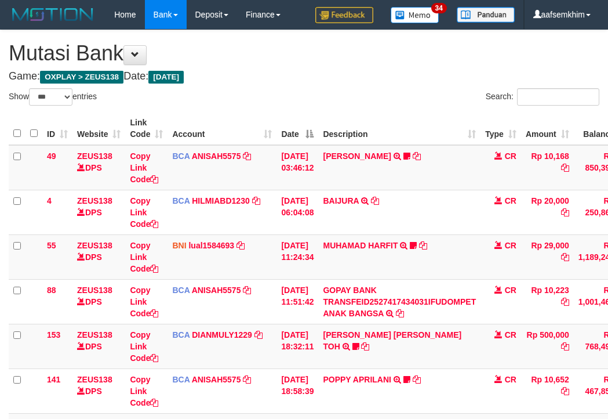
select select "***"
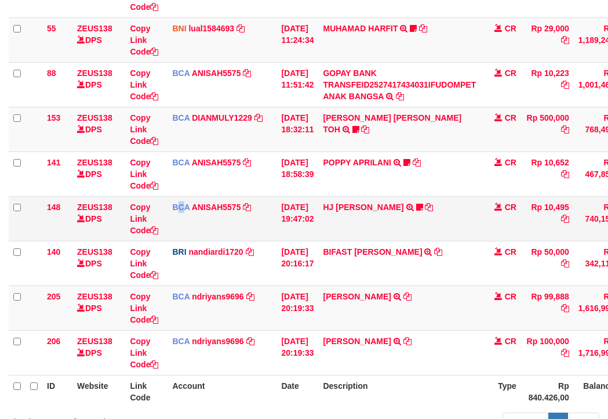
click at [182, 223] on td "BCA ANISAH5575 DPS ANISAH mutasi_20251001_3827 | 148 mutasi_20251001_3827 | 148" at bounding box center [222, 218] width 109 height 45
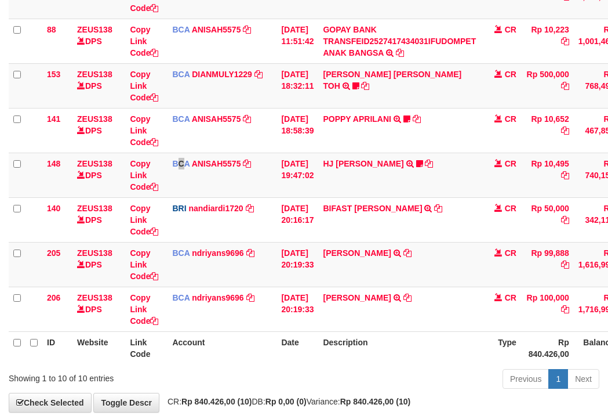
scroll to position [287, 0]
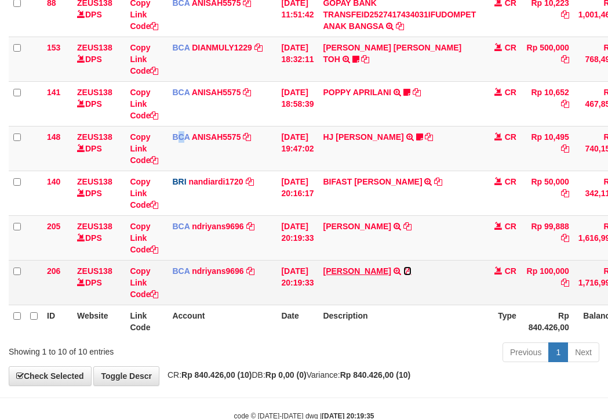
drag, startPoint x: 408, startPoint y: 268, endPoint x: 375, endPoint y: 273, distance: 33.9
click at [408, 268] on icon at bounding box center [408, 271] width 8 height 8
copy span "C"
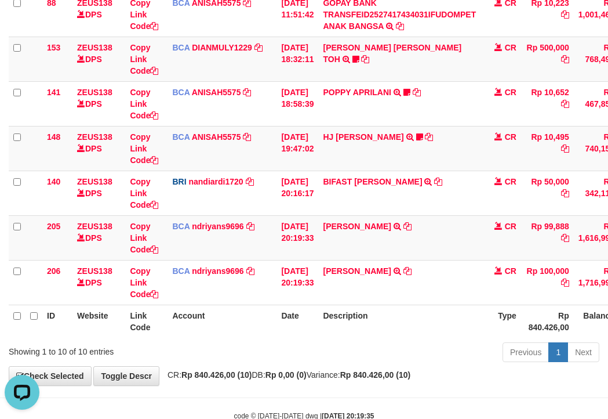
scroll to position [0, 0]
click at [412, 222] on icon at bounding box center [408, 226] width 8 height 8
drag, startPoint x: 187, startPoint y: 245, endPoint x: 3, endPoint y: 216, distance: 185.5
click at [169, 242] on td "BCA ndriyans9696 DPS ANDRIYANSYAH mutasi_20251001_3291 | 205 mutasi_20251001_32…" at bounding box center [222, 237] width 109 height 45
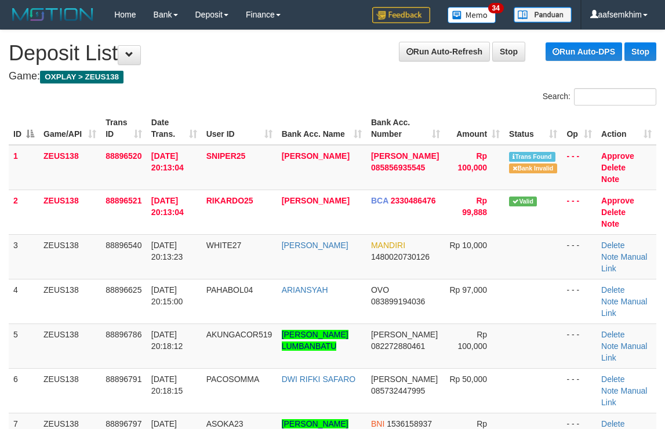
scroll to position [13, 0]
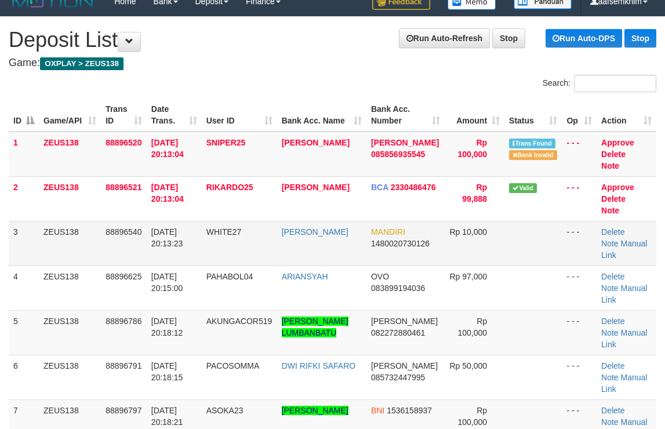
click at [525, 250] on td at bounding box center [532, 243] width 57 height 45
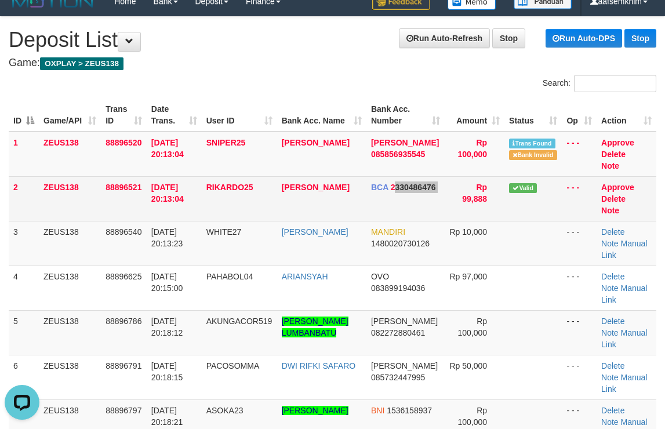
drag, startPoint x: 386, startPoint y: 220, endPoint x: 398, endPoint y: 219, distance: 11.7
click at [394, 220] on tr "2 ZEUS138 88896521 [DATE] 20:13:04 RIKARDO25 [PERSON_NAME] BCA 2330486476 Rp 99…" at bounding box center [333, 198] width 648 height 45
click at [467, 213] on tr "2 ZEUS138 88896521 [DATE] 20:13:04 RIKARDO25 [PERSON_NAME] BCA 2330486476 Rp 99…" at bounding box center [333, 198] width 648 height 45
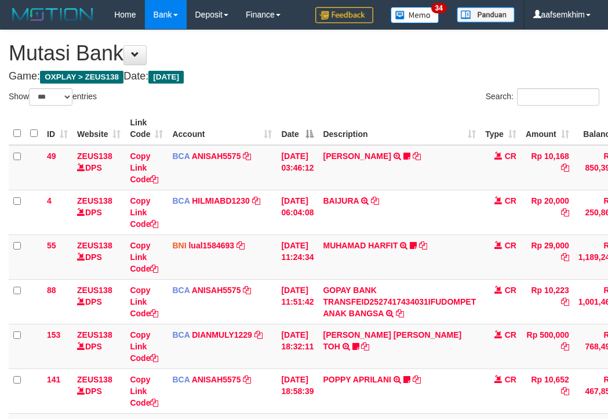
select select "***"
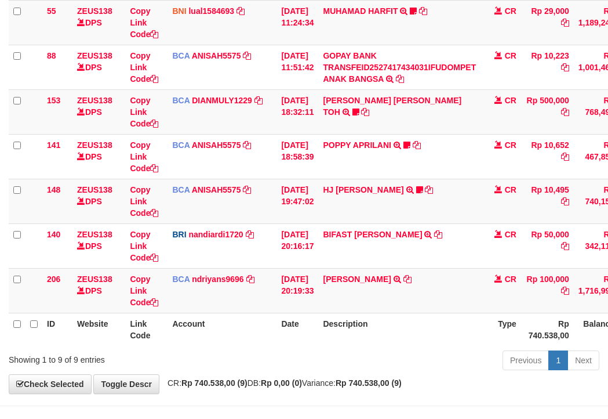
scroll to position [274, 0]
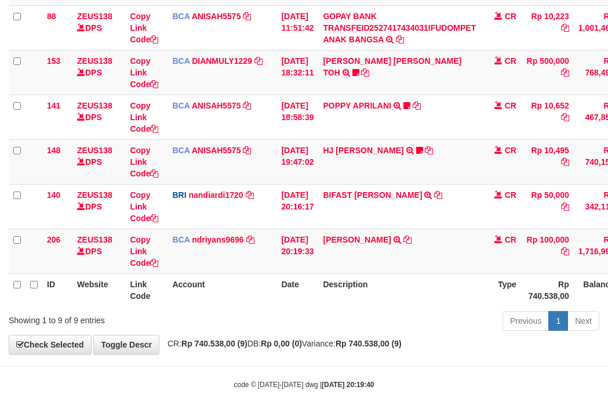
click at [268, 292] on th "Account" at bounding box center [222, 289] width 109 height 33
drag, startPoint x: 224, startPoint y: 240, endPoint x: 268, endPoint y: 235, distance: 44.9
click at [225, 239] on link "ndriyans9696" at bounding box center [218, 239] width 52 height 9
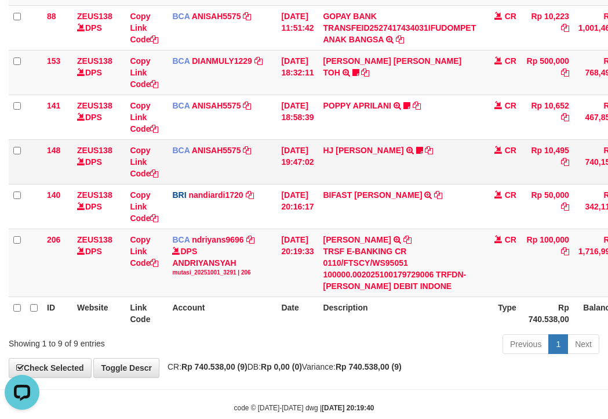
click at [272, 179] on tr "148 ZEUS138 DPS Copy Link Code BCA ANISAH5575 DPS ANISAH mutasi_20251001_3827 |…" at bounding box center [355, 161] width 692 height 45
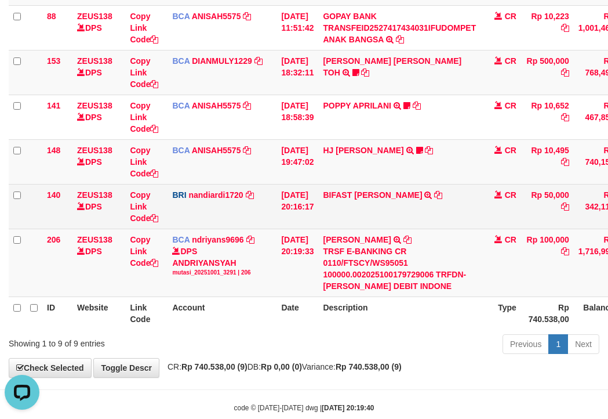
drag, startPoint x: 275, startPoint y: 195, endPoint x: 227, endPoint y: 188, distance: 48.1
click at [248, 191] on td "BRI nandiardi1720 DPS NANDI ARDIANSYAH mutasi_20251001_3776 | 140 mutasi_202510…" at bounding box center [222, 206] width 109 height 45
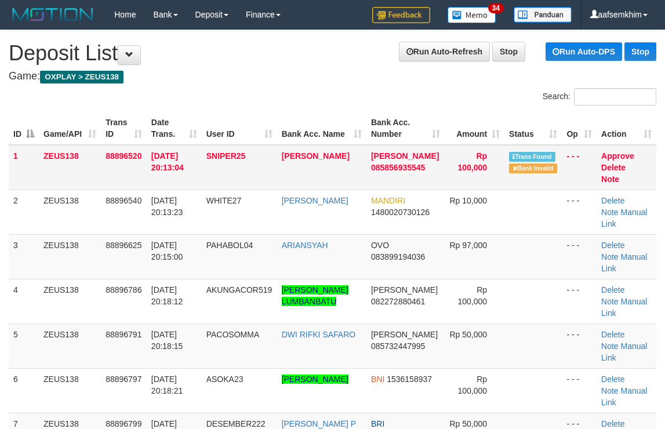
scroll to position [13, 0]
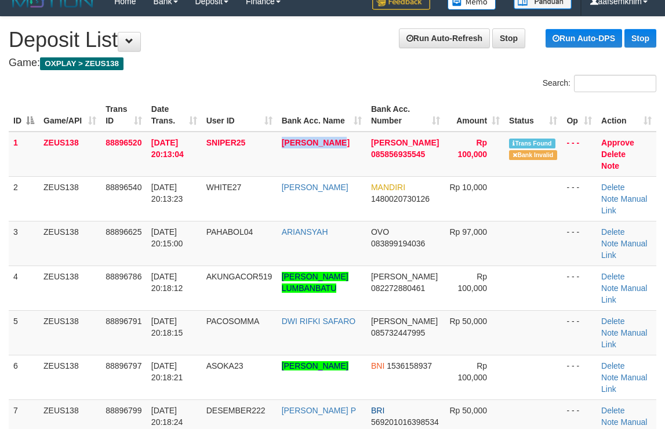
drag, startPoint x: 282, startPoint y: 173, endPoint x: 671, endPoint y: 215, distance: 391.3
click at [355, 168] on tr "1 ZEUS138 88896520 [DATE] 20:13:04 SNIPER25 [PERSON_NAME] [PERSON_NAME] 0858569…" at bounding box center [333, 154] width 648 height 45
click at [604, 138] on link "Approve" at bounding box center [617, 142] width 33 height 9
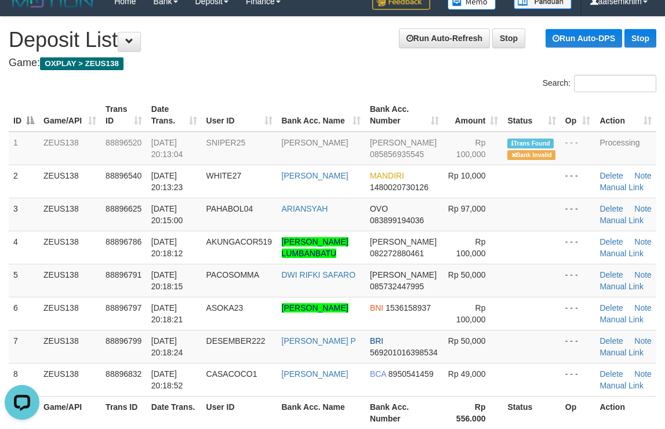
drag, startPoint x: 365, startPoint y: 133, endPoint x: 423, endPoint y: 127, distance: 58.8
click at [398, 129] on table "ID Game/API Trans ID Date Trans. User ID Bank Acc. Name Bank Acc. Number Amount…" at bounding box center [333, 264] width 648 height 330
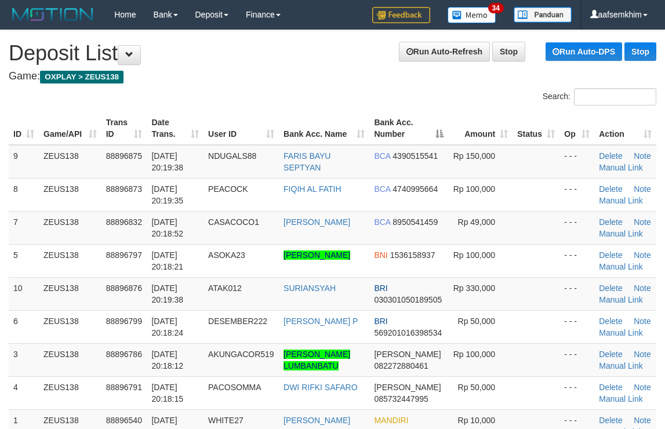
scroll to position [13, 0]
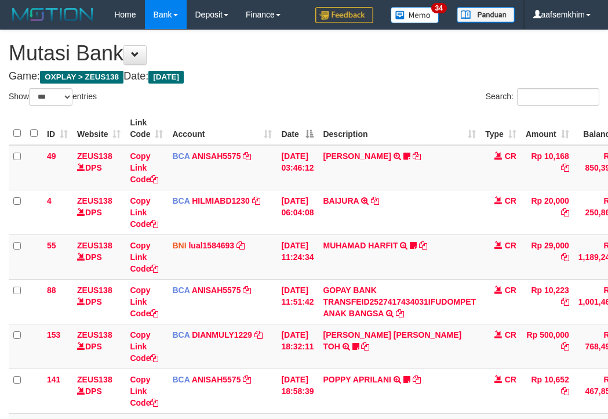
select select "***"
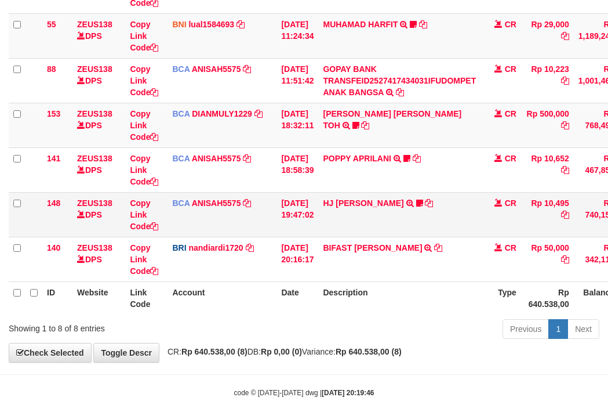
scroll to position [229, 0]
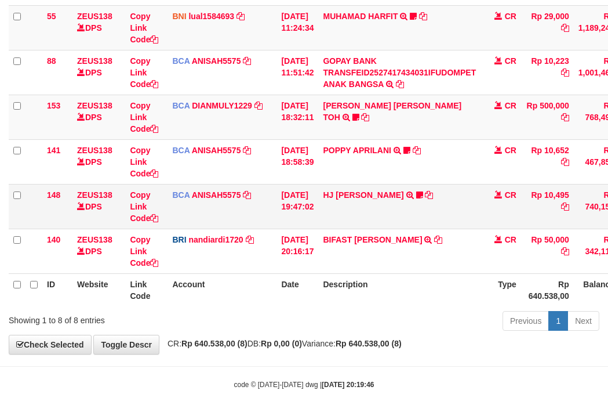
click at [383, 205] on td "HJ YUMI MUTIAH TRSF E-BANKING CR 0110/FTSCY/WS95031 10495.00HJ YUMI MUTIAH Bata…" at bounding box center [399, 206] width 162 height 45
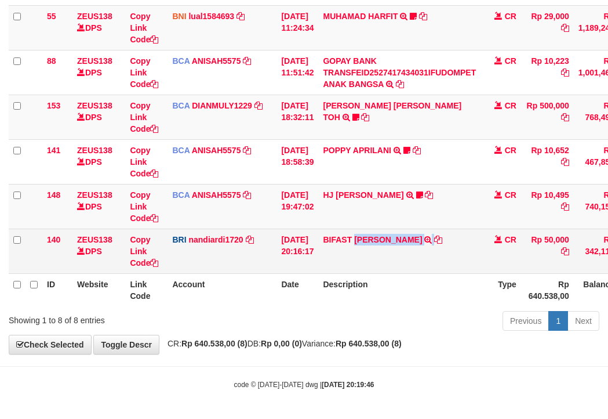
drag, startPoint x: 456, startPoint y: 255, endPoint x: 195, endPoint y: 233, distance: 261.8
click at [447, 254] on td "BIFAST MUHAMMAD FIR TRANSFER NBMB BIFAST MUHAMMAD FIR TO NANDI ARDIANSYAH" at bounding box center [399, 250] width 162 height 45
copy td "MUHAMMAD FIR"
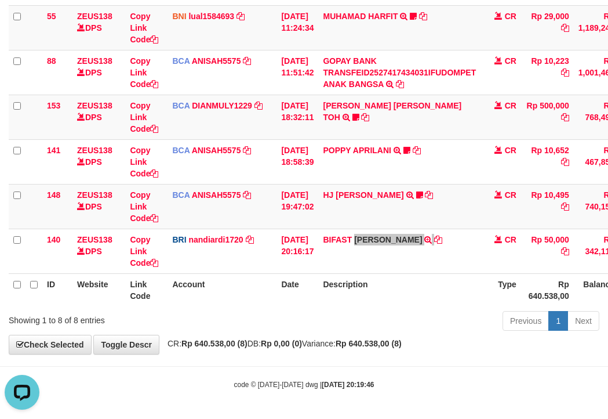
scroll to position [0, 0]
drag, startPoint x: 246, startPoint y: 224, endPoint x: 4, endPoint y: 184, distance: 245.1
click at [241, 224] on td "BCA ANISAH5575 DPS ANISAH mutasi_20251001_3827 | 148 mutasi_20251001_3827 | 148" at bounding box center [222, 206] width 109 height 45
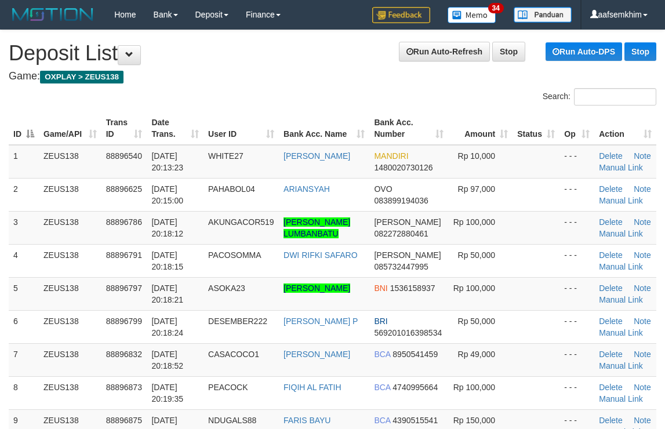
scroll to position [13, 0]
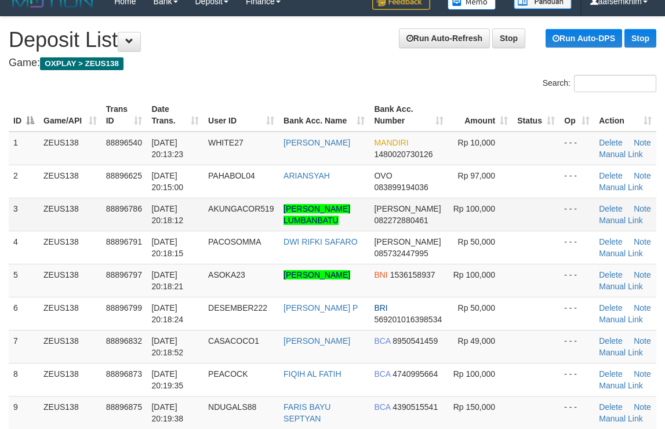
click at [546, 200] on tr "3 ZEUS138 88896786 [DATE] 20:18:12 AKUNGACOR519 [PERSON_NAME] LUMBANBATU [PERSO…" at bounding box center [333, 214] width 648 height 33
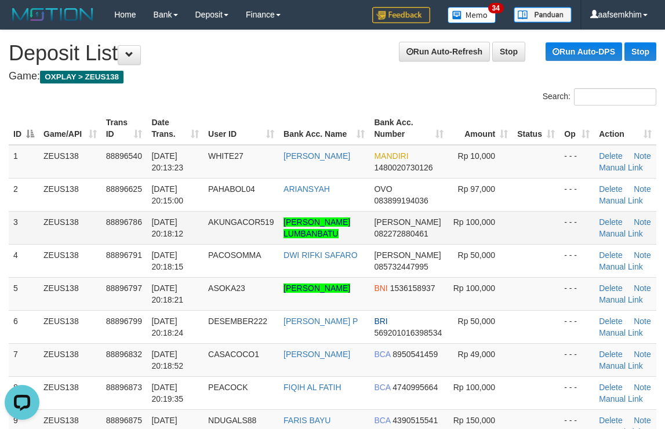
scroll to position [0, 0]
drag, startPoint x: 522, startPoint y: 135, endPoint x: 670, endPoint y: 146, distance: 148.3
click at [598, 137] on tr "ID Game/API Trans ID Date Trans. User ID Bank Acc. Name Bank Acc. Number Amount…" at bounding box center [333, 128] width 648 height 33
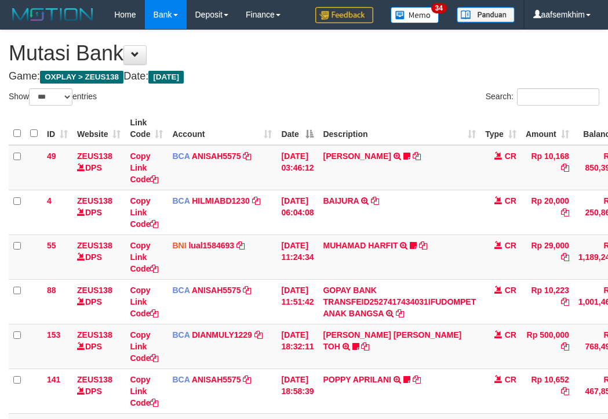
select select "***"
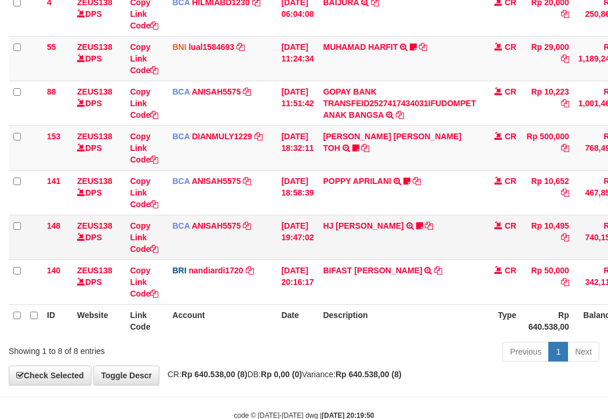
scroll to position [229, 0]
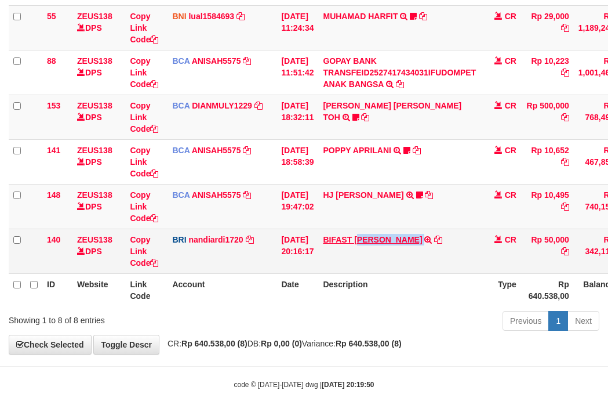
drag, startPoint x: 408, startPoint y: 257, endPoint x: 354, endPoint y: 235, distance: 57.7
click at [427, 255] on td "BIFAST MUHAMMAD FIR TRANSFER NBMB BIFAST MUHAMMAD FIR TO NANDI ARDIANSYAH" at bounding box center [399, 250] width 162 height 45
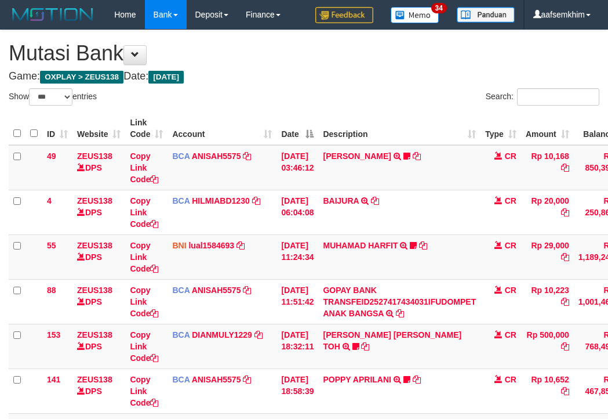
select select "***"
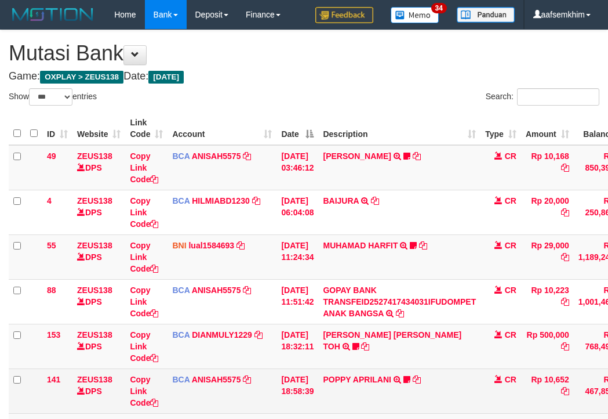
scroll to position [165, 0]
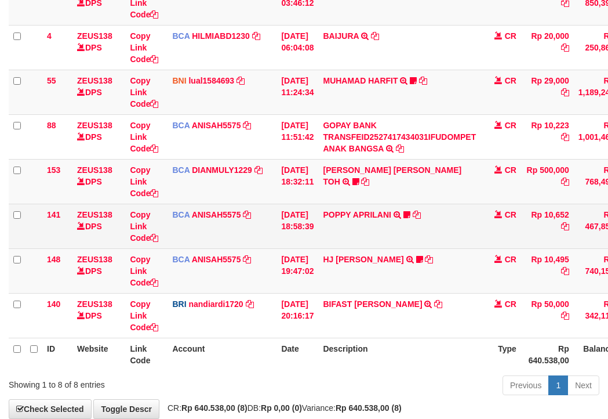
click at [328, 216] on td "POPPY APRILANI TRSF E-BANKING CR 0110/FTSCY/WS95271 10652.00POPPY APRILANI Taro…" at bounding box center [399, 226] width 162 height 45
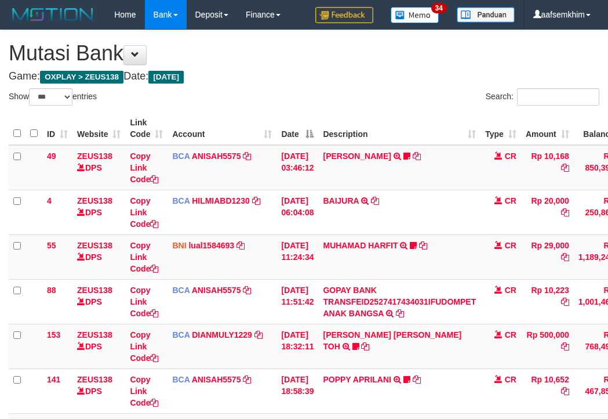
select select "***"
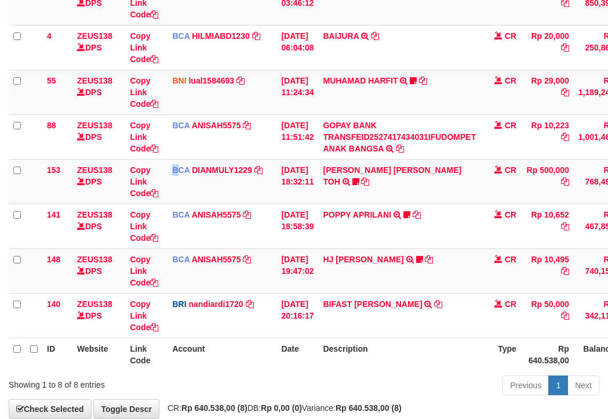
drag, startPoint x: 178, startPoint y: 199, endPoint x: 2, endPoint y: 175, distance: 177.4
click at [170, 199] on tr "153 ZEUS138 DPS Copy Link Code BCA DIANMULY1229 DPS [PERSON_NAME] mutasi_202510…" at bounding box center [355, 181] width 692 height 45
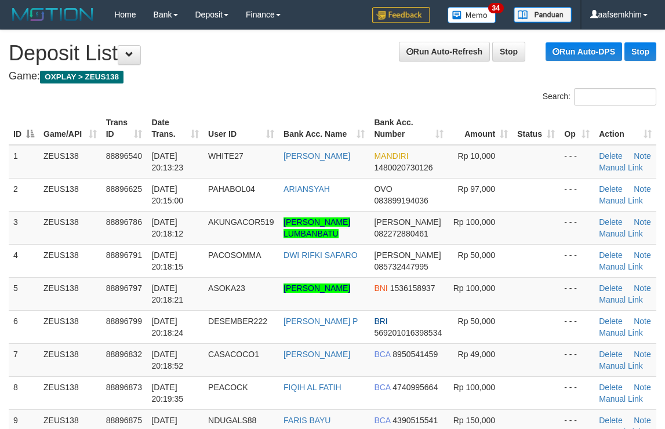
scroll to position [24, 0]
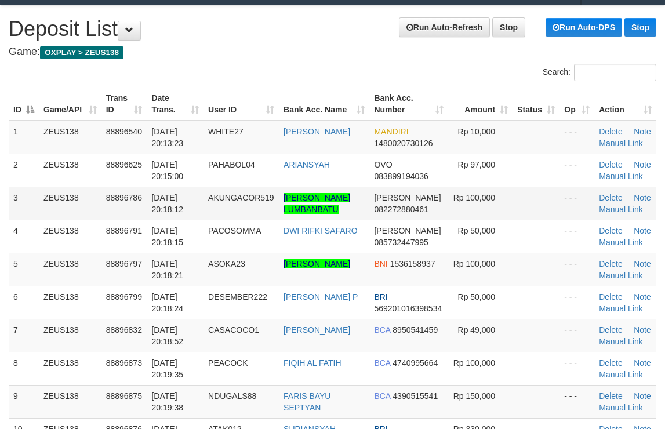
drag, startPoint x: 416, startPoint y: 230, endPoint x: 416, endPoint y: 218, distance: 12.2
click at [415, 220] on td "[PERSON_NAME] 082272880461" at bounding box center [408, 203] width 78 height 33
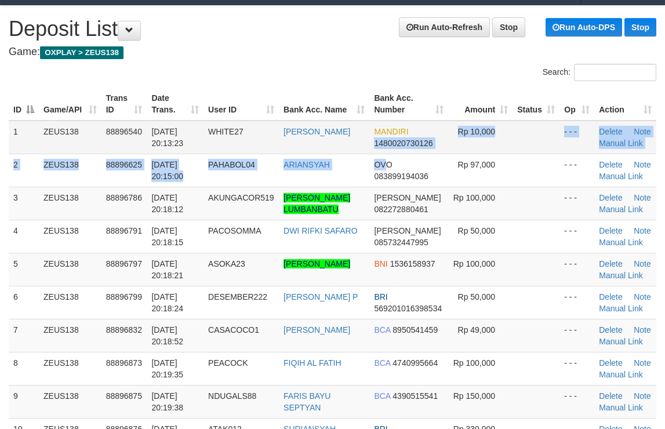
scroll to position [62, 0]
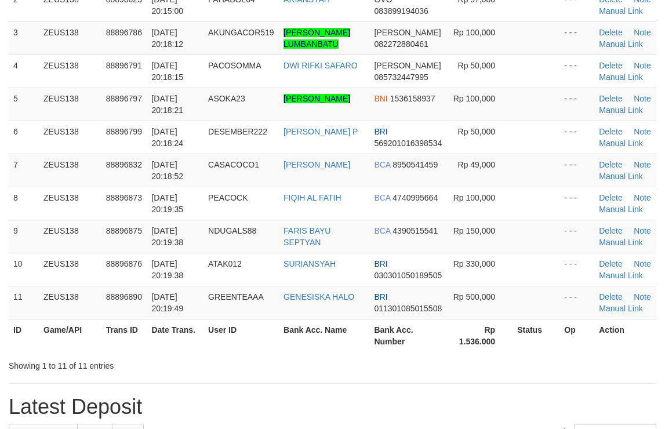
scroll to position [202, 0]
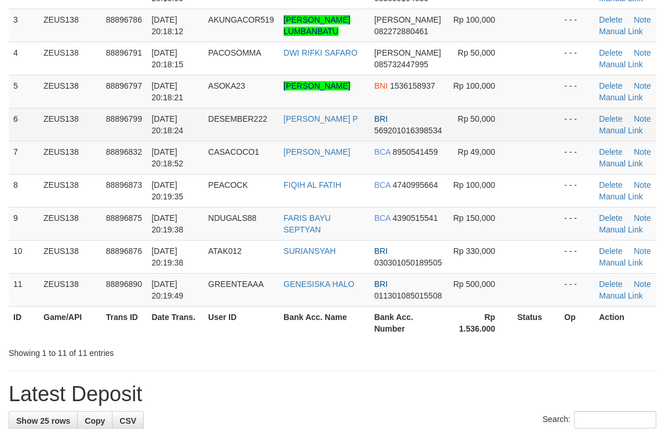
drag, startPoint x: 0, startPoint y: 0, endPoint x: 395, endPoint y: 150, distance: 422.2
click at [388, 141] on td "BRI 569201016398534" at bounding box center [408, 124] width 78 height 33
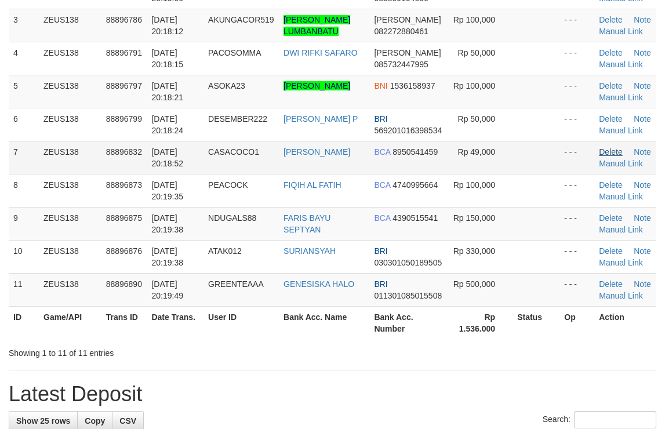
drag, startPoint x: 420, startPoint y: 179, endPoint x: 609, endPoint y: 162, distance: 189.8
click at [446, 169] on tr "7 ZEUS138 88896832 [DATE] 20:18:52 CASACOCO1 [PERSON_NAME] BCA 8950541459 Rp 49…" at bounding box center [333, 157] width 648 height 33
drag, startPoint x: 399, startPoint y: 170, endPoint x: 670, endPoint y: 190, distance: 272.0
click at [491, 170] on tr "7 ZEUS138 88896832 [DATE] 20:18:52 CASACOCO1 [PERSON_NAME] BCA 8950541459 Rp 49…" at bounding box center [333, 157] width 648 height 33
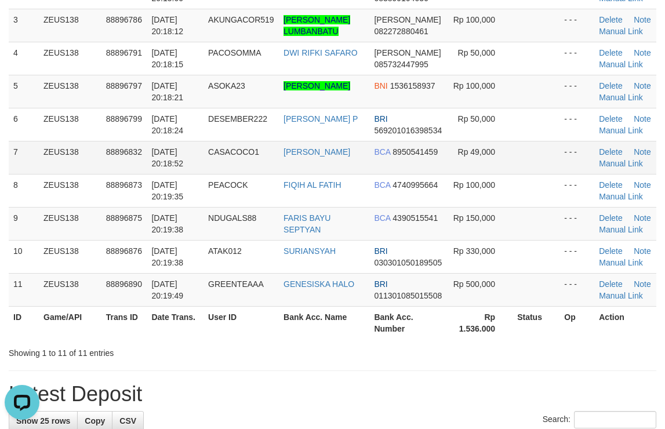
drag, startPoint x: 353, startPoint y: 166, endPoint x: 311, endPoint y: 156, distance: 43.0
click at [358, 166] on td "[PERSON_NAME]" at bounding box center [324, 157] width 90 height 33
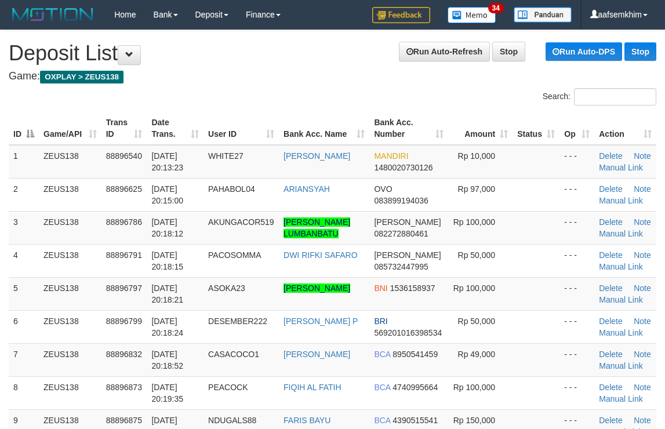
click at [534, 376] on tr "8 ZEUS138 88896873 01/10/2025 20:19:35 PEACOCK FIQIH AL FATIH BCA 4740995664 Rp…" at bounding box center [333, 392] width 648 height 33
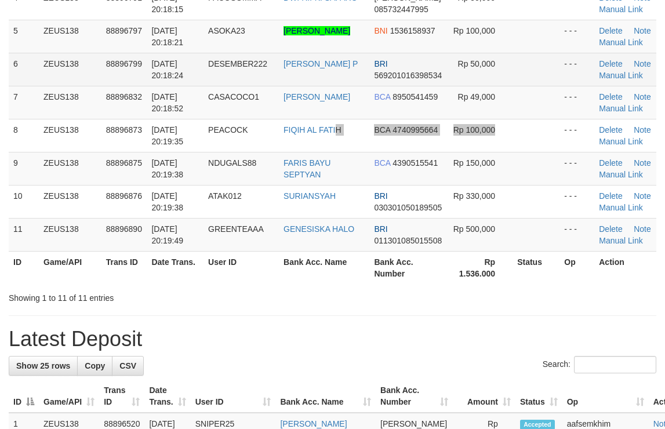
scroll to position [202, 0]
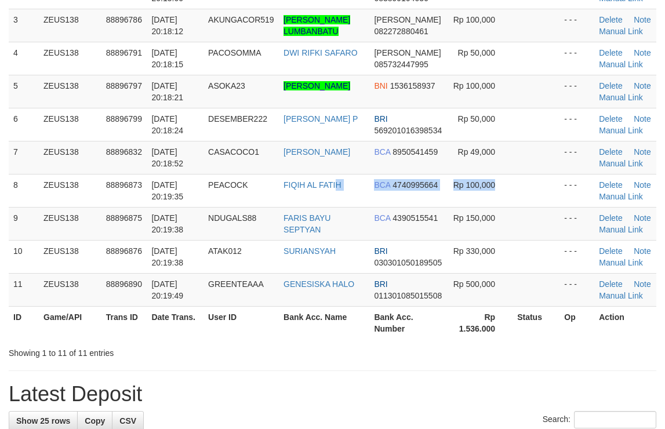
drag, startPoint x: 581, startPoint y: 133, endPoint x: 692, endPoint y: 154, distance: 112.6
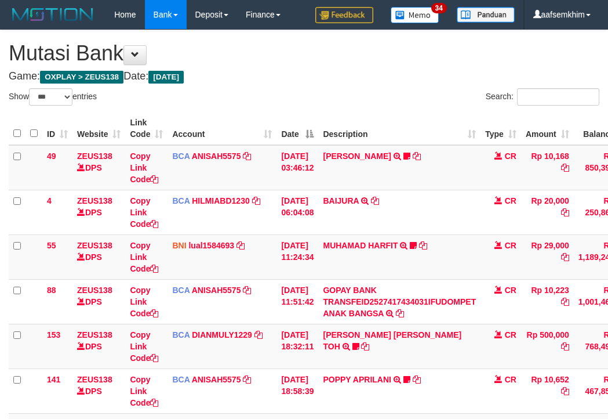
select select "***"
click at [260, 368] on tr "141 ZEUS138 DPS Copy Link Code BCA ANISAH5575 DPS ANISAH mutasi_20251001_3827 |…" at bounding box center [355, 390] width 692 height 45
select select "***"
click at [244, 368] on td "BCA ANISAH5575 DPS ANISAH mutasi_20251001_3827 | 141 mutasi_20251001_3827 | 141" at bounding box center [222, 390] width 109 height 45
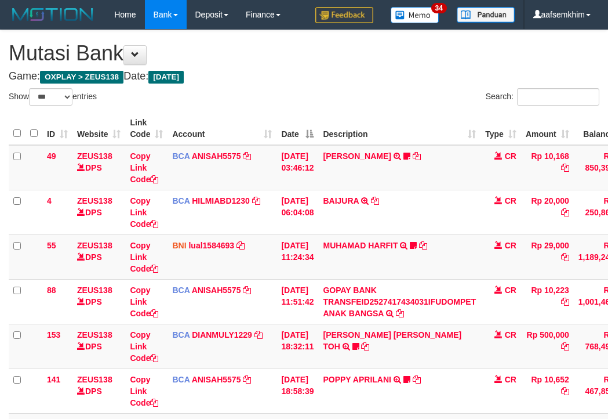
scroll to position [165, 0]
select select "***"
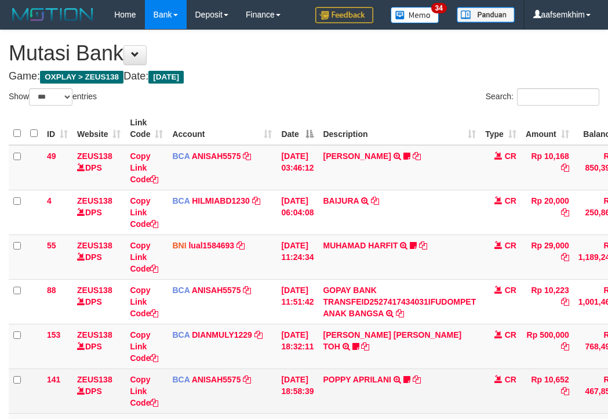
scroll to position [165, 0]
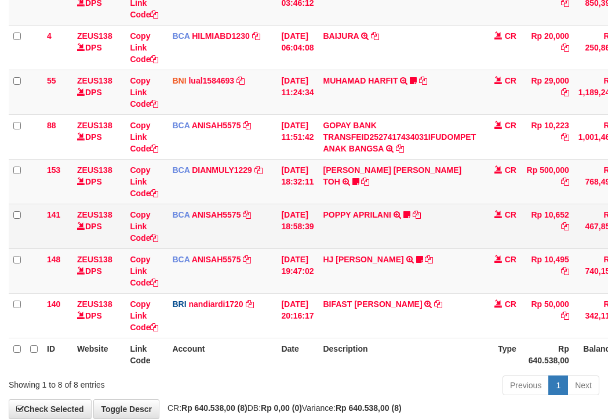
click at [81, 246] on td "ZEUS138 DPS" at bounding box center [98, 226] width 53 height 45
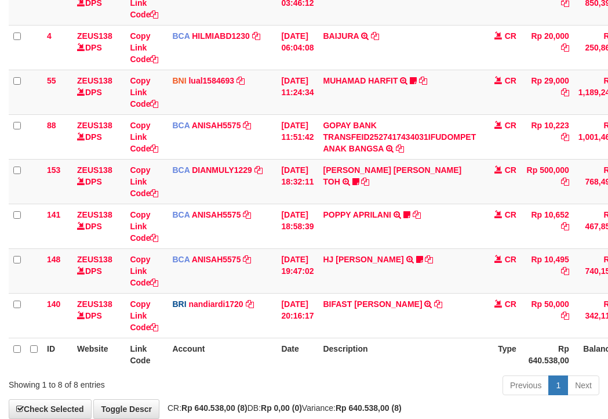
drag, startPoint x: 116, startPoint y: 277, endPoint x: 3, endPoint y: 265, distance: 113.1
click at [92, 275] on td "ZEUS138 DPS" at bounding box center [98, 270] width 53 height 45
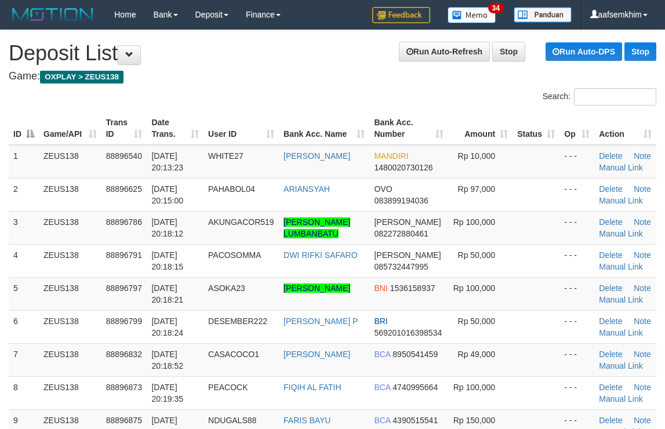
scroll to position [257, 0]
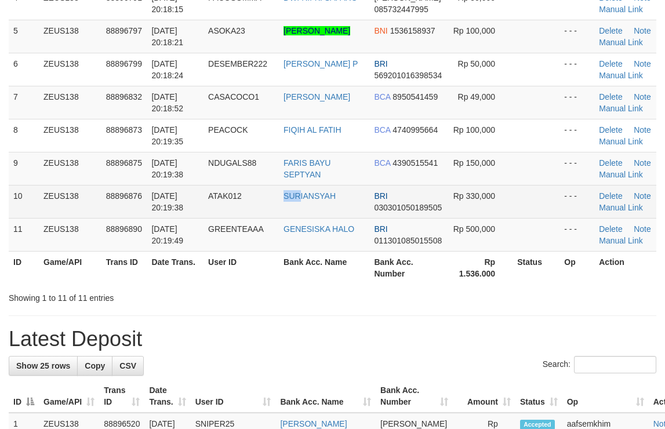
click at [367, 204] on tr "10 ZEUS138 88896876 01/10/2025 20:19:38 ATAK012 SURIANSYAH BRI 030301050189505 …" at bounding box center [333, 201] width 648 height 33
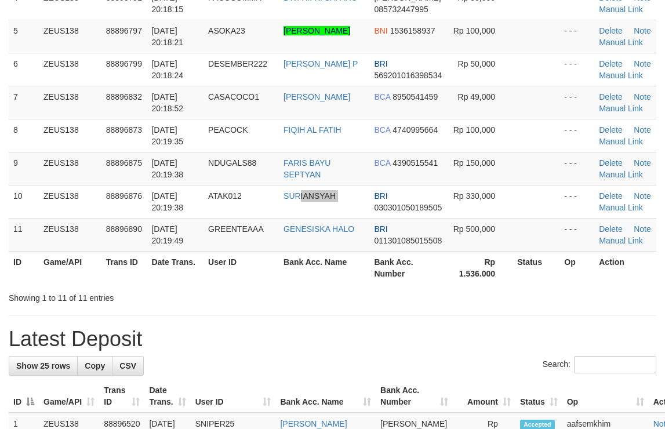
scroll to position [202, 0]
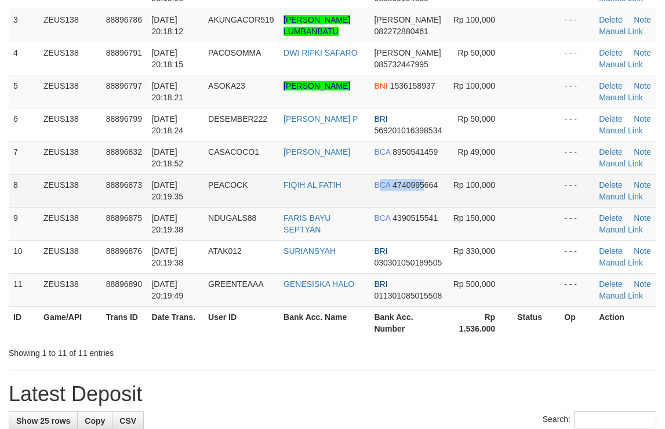
click at [451, 199] on tr "8 ZEUS138 88896873 01/10/2025 20:19:35 PEACOCK FIQIH AL FATIH BCA 4740995664 Rp…" at bounding box center [333, 190] width 648 height 33
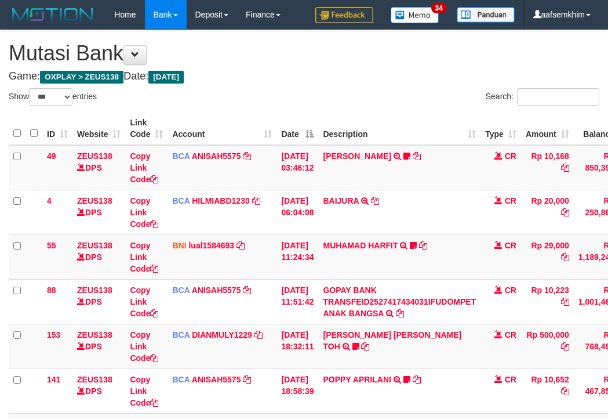
select select "***"
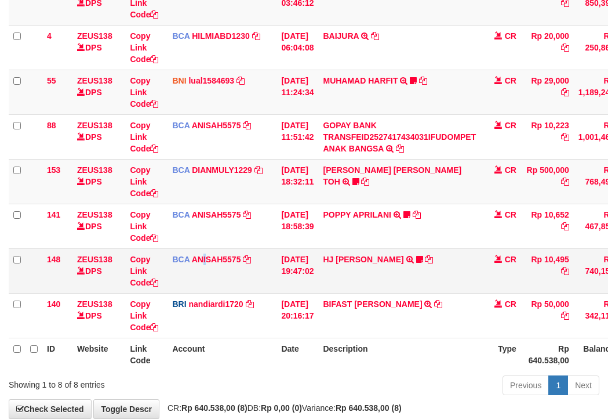
drag, startPoint x: 0, startPoint y: 0, endPoint x: 190, endPoint y: 275, distance: 334.4
click at [198, 276] on td "BCA ANISAH5575 DPS ANISAH mutasi_20251001_3827 | 148 mutasi_20251001_3827 | 148" at bounding box center [222, 270] width 109 height 45
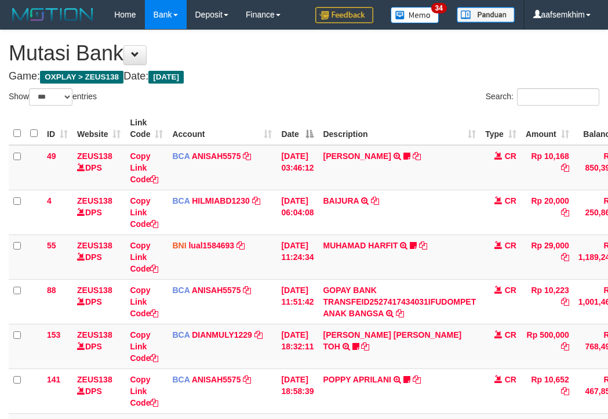
select select "***"
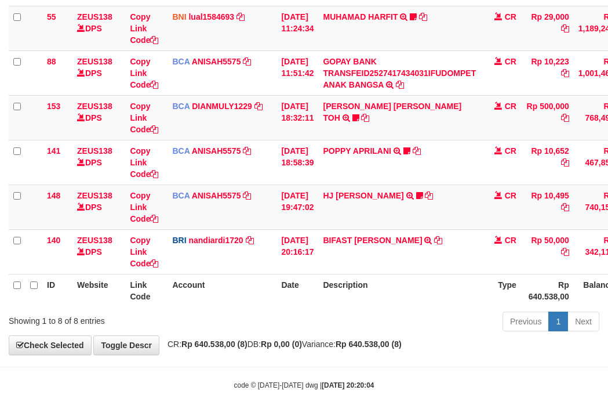
scroll to position [229, 0]
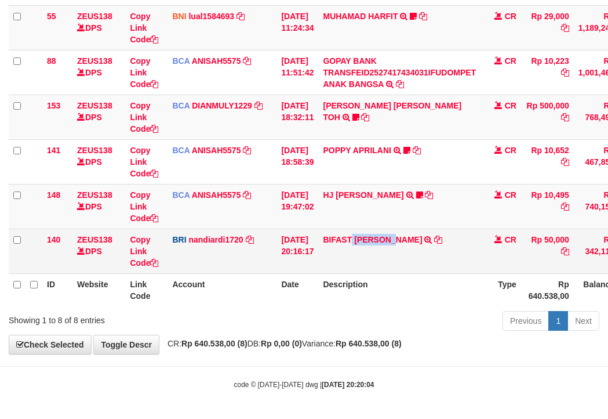
drag, startPoint x: 368, startPoint y: 255, endPoint x: 409, endPoint y: 249, distance: 42.1
click at [409, 249] on td "BIFAST [PERSON_NAME] FIR TRANSFER NBMB BIFAST [PERSON_NAME] FIR TO NANDI ARDIAN…" at bounding box center [399, 250] width 162 height 45
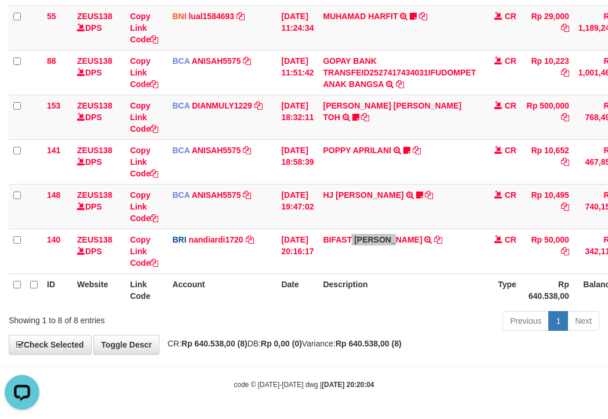
scroll to position [0, 0]
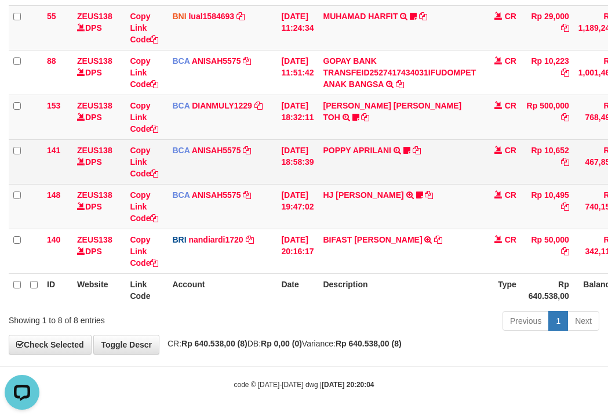
drag, startPoint x: 205, startPoint y: 156, endPoint x: 185, endPoint y: 152, distance: 20.7
click at [212, 157] on td "BCA ANISAH5575 DPS ANISAH mutasi_20251001_3827 | 141 mutasi_20251001_3827 | 141" at bounding box center [222, 161] width 109 height 45
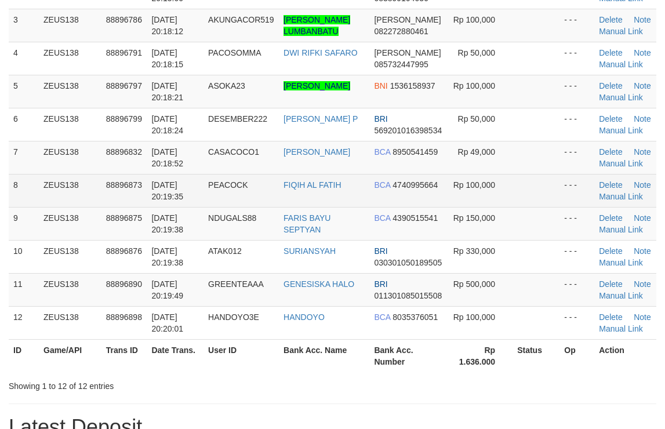
click at [519, 188] on tr "8 ZEUS138 88896873 [DATE] 20:19:35 PEACOCK FIQIH AL FATIH BCA 4740995664 Rp 100…" at bounding box center [333, 190] width 648 height 33
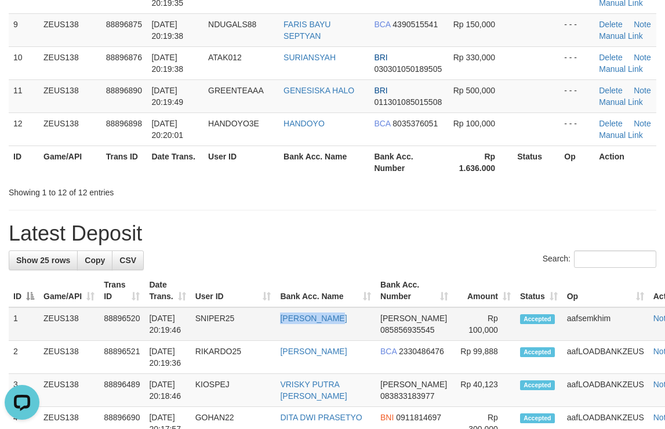
drag, startPoint x: 304, startPoint y: 339, endPoint x: 313, endPoint y: 344, distance: 9.9
click at [311, 341] on tr "1 ZEUS138 88896520 01/10/2025 20:19:46 SNIPER25 MUHAMMAD ALI DANA 085856935545 …" at bounding box center [352, 324] width 687 height 34
click at [438, 112] on tr "11 ZEUS138 88896890 01/10/2025 20:19:49 GREENTEAAA GENESISKA HALO BRI 011301085…" at bounding box center [333, 95] width 648 height 33
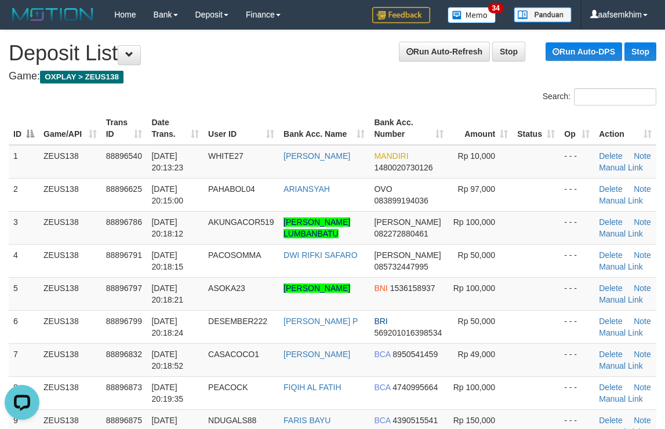
drag, startPoint x: 393, startPoint y: 132, endPoint x: 479, endPoint y: 121, distance: 87.2
click at [439, 123] on th "Bank Acc. Number" at bounding box center [408, 128] width 78 height 33
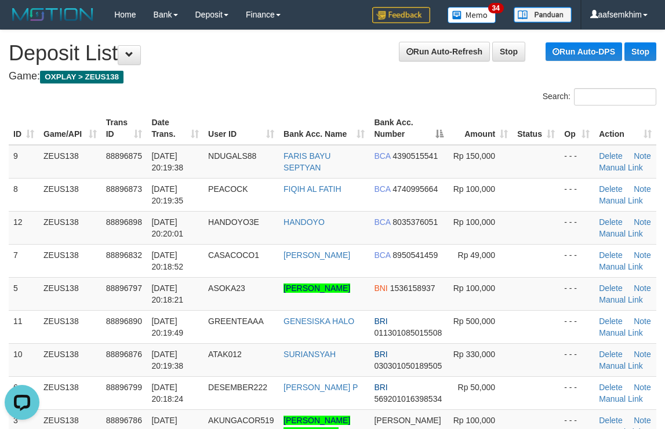
drag, startPoint x: 362, startPoint y: 127, endPoint x: 672, endPoint y: 126, distance: 310.2
click at [473, 117] on tr "ID Game/API Trans ID Date Trans. User ID Bank Acc. Name Bank Acc. Number Amount…" at bounding box center [333, 128] width 648 height 33
drag, startPoint x: 358, startPoint y: 118, endPoint x: 672, endPoint y: 130, distance: 313.9
click at [545, 115] on tr "ID Game/API Trans ID Date Trans. User ID Bank Acc. Name Bank Acc. Number Amount…" at bounding box center [333, 128] width 648 height 33
drag, startPoint x: 410, startPoint y: 133, endPoint x: 673, endPoint y: 149, distance: 263.7
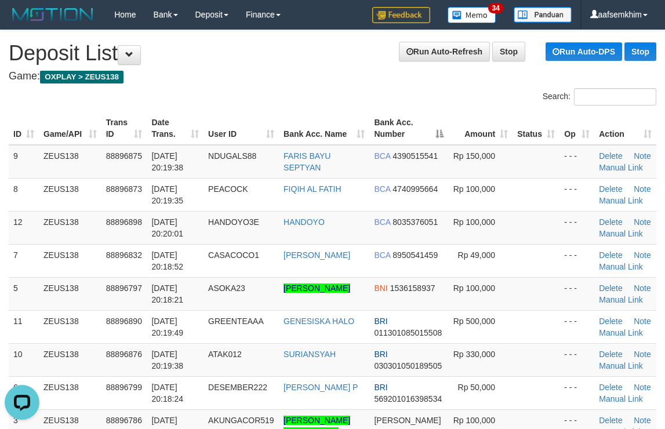
click at [520, 131] on tr "ID Game/API Trans ID Date Trans. User ID Bank Acc. Name Bank Acc. Number Amount…" at bounding box center [333, 128] width 648 height 33
drag, startPoint x: 405, startPoint y: 123, endPoint x: 667, endPoint y: 154, distance: 263.8
click at [445, 122] on th "Bank Acc. Number" at bounding box center [408, 128] width 78 height 33
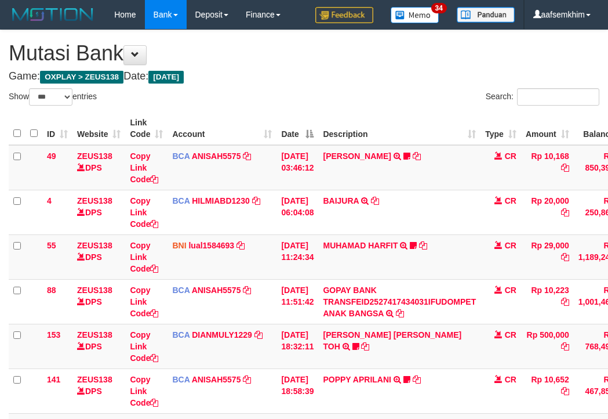
select select "***"
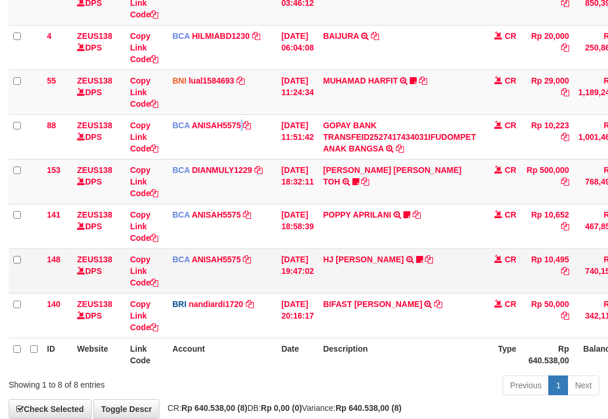
drag, startPoint x: 241, startPoint y: 145, endPoint x: 457, endPoint y: 202, distance: 224.3
click at [265, 144] on td "BCA ANISAH5575 DPS ANISAH mutasi_20251001_3827 | 88 mutasi_20251001_3827 | 88" at bounding box center [222, 136] width 109 height 45
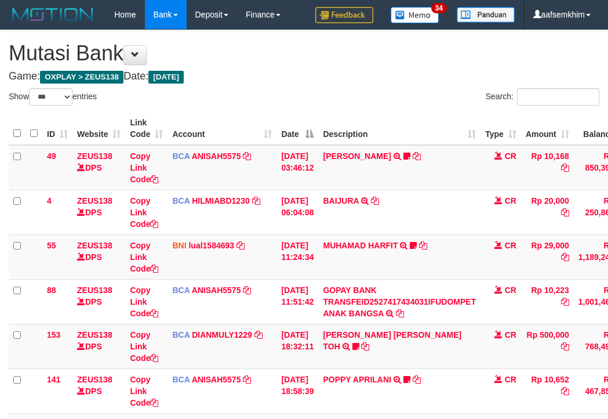
select select "***"
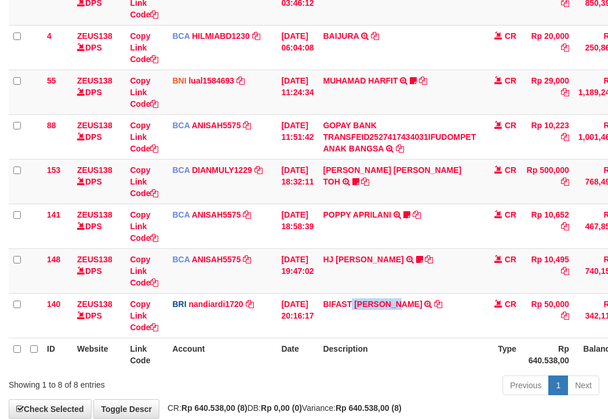
scroll to position [229, 0]
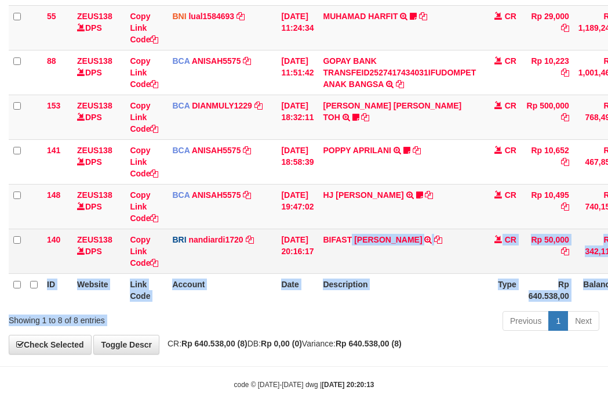
drag, startPoint x: 369, startPoint y: 318, endPoint x: 367, endPoint y: 266, distance: 51.6
click at [426, 312] on div "Show ** ** ** *** entries Search: ID Website Link Code Account Date Description…" at bounding box center [304, 96] width 591 height 475
click at [365, 265] on td "BIFAST MUHAMMAD FIR TRANSFER NBMB BIFAST MUHAMMAD FIR TO NANDI ARDIANSYAH" at bounding box center [399, 250] width 162 height 45
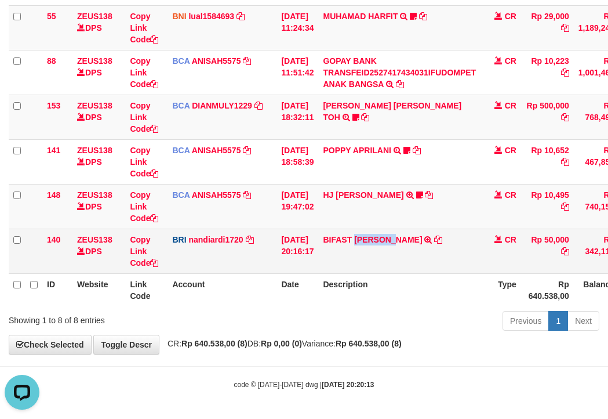
scroll to position [0, 0]
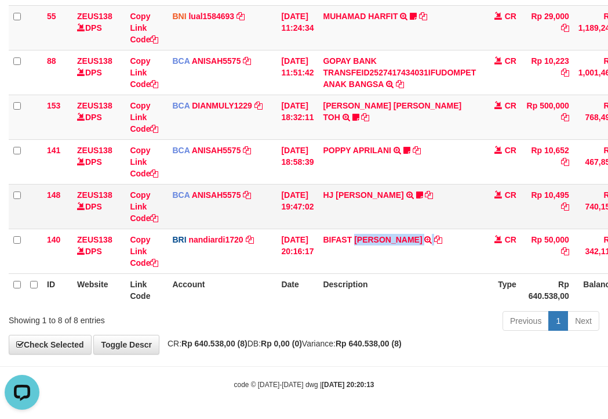
drag, startPoint x: 366, startPoint y: 264, endPoint x: 218, endPoint y: 220, distance: 154.7
click at [444, 262] on td "BIFAST [PERSON_NAME] FIR TRANSFER NBMB BIFAST [PERSON_NAME] FIR TO NANDI ARDIAN…" at bounding box center [399, 250] width 162 height 45
drag, startPoint x: 210, startPoint y: 157, endPoint x: 1, endPoint y: 143, distance: 210.3
click at [199, 157] on td "BCA ANISAH5575 DPS ANISAH mutasi_20251001_3827 | 141 mutasi_20251001_3827 | 141" at bounding box center [222, 161] width 109 height 45
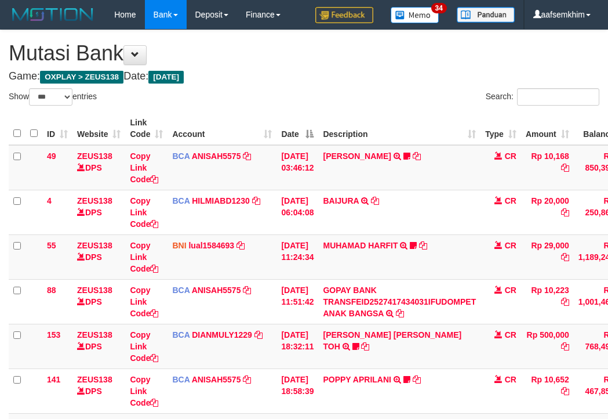
select select "***"
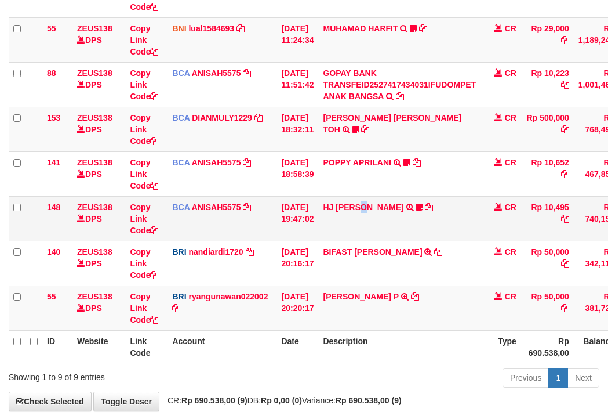
click at [357, 233] on td "HJ YUMI MUTIAH TRSF E-BANKING CR 0110/FTSCY/WS95031 10495.00HJ YUMI MUTIAH Bata…" at bounding box center [399, 218] width 162 height 45
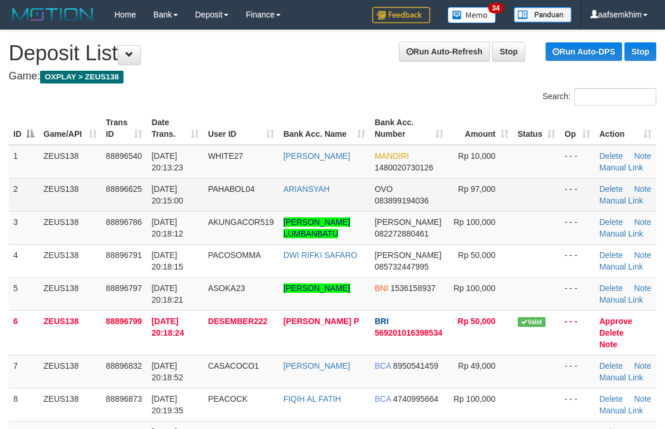
click at [374, 181] on td "OVO 083899194036" at bounding box center [409, 194] width 78 height 33
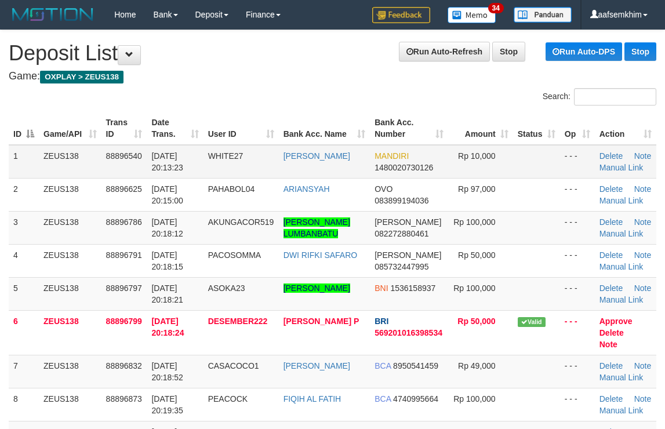
click at [398, 164] on tr "1 ZEUS138 88896540 01/10/2025 20:13:23 WHITE27 MUHAMMAD FIRDAUS MANDIRI 1480020…" at bounding box center [333, 162] width 648 height 34
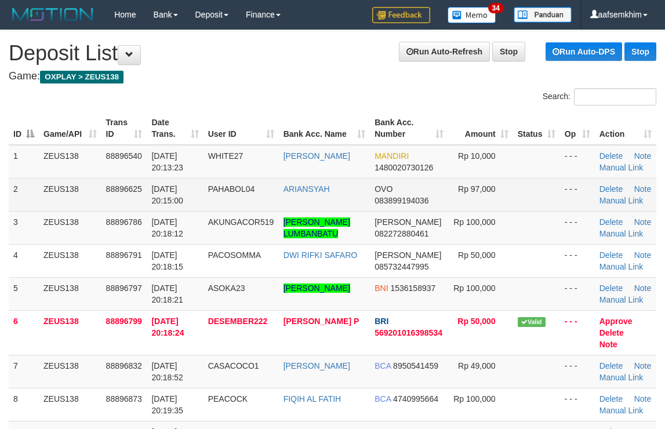
click at [525, 204] on td at bounding box center [536, 194] width 47 height 33
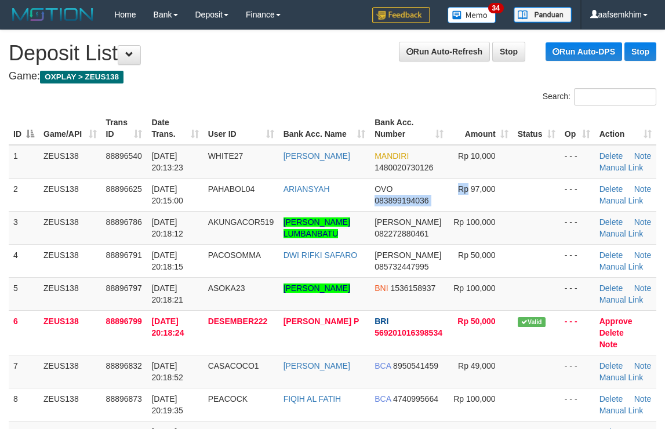
drag, startPoint x: 435, startPoint y: 186, endPoint x: 666, endPoint y: 194, distance: 230.3
click at [503, 181] on tr "2 ZEUS138 88896625 01/10/2025 20:15:00 PAHABOL04 ARIANSYAH OVO 083899194036 Rp …" at bounding box center [333, 194] width 648 height 33
drag, startPoint x: 430, startPoint y: 129, endPoint x: 673, endPoint y: 159, distance: 244.9
click at [475, 131] on tr "ID Game/API Trans ID Date Trans. User ID Bank Acc. Name Bank Acc. Number Amount…" at bounding box center [333, 128] width 648 height 33
drag, startPoint x: 420, startPoint y: 113, endPoint x: 590, endPoint y: 141, distance: 172.2
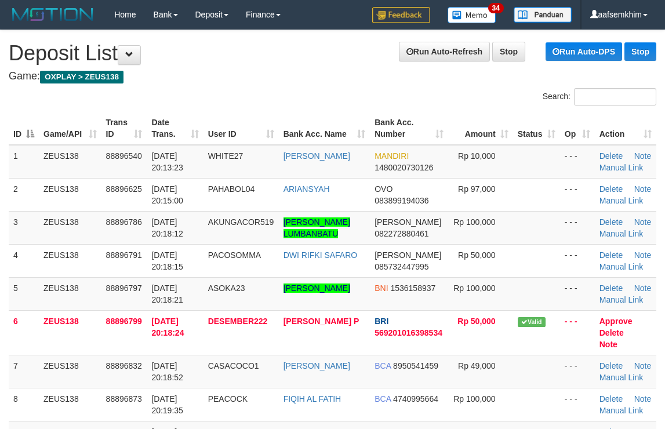
click at [441, 114] on th "Bank Acc. Number" at bounding box center [409, 128] width 78 height 33
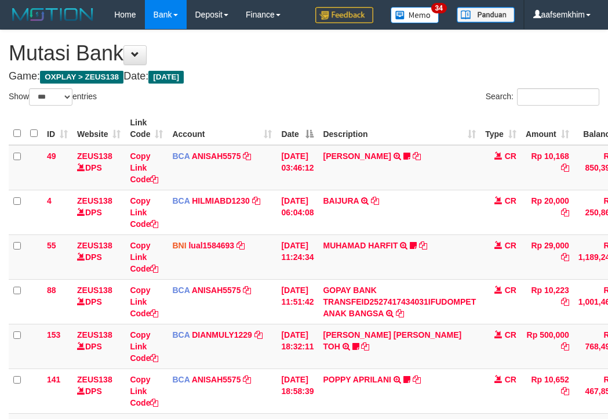
select select "***"
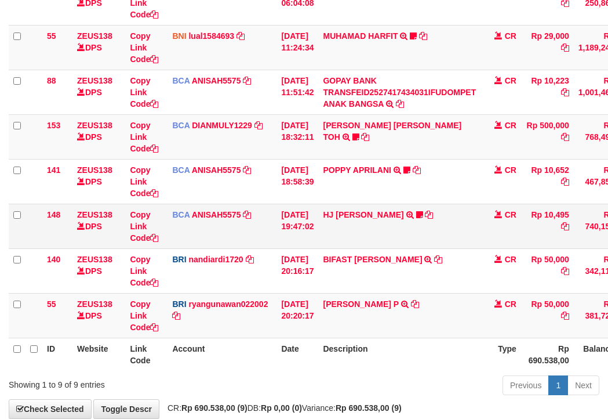
click at [161, 213] on td "Copy Link Code" at bounding box center [146, 226] width 42 height 45
drag, startPoint x: 119, startPoint y: 211, endPoint x: 1, endPoint y: 198, distance: 119.0
click at [110, 210] on td "ZEUS138 DPS" at bounding box center [98, 226] width 53 height 45
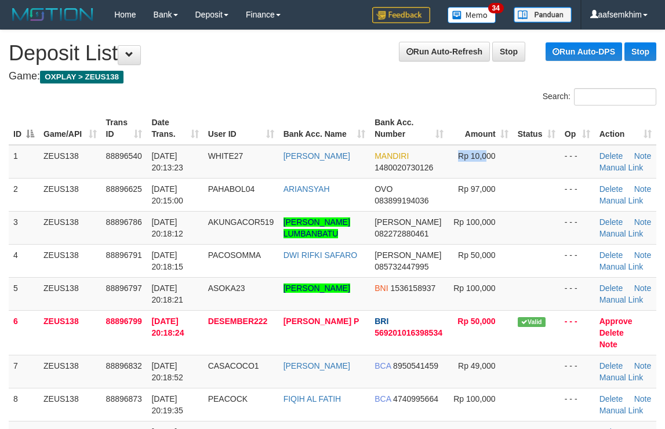
drag, startPoint x: 474, startPoint y: 169, endPoint x: 671, endPoint y: 195, distance: 198.9
click at [513, 173] on tr "1 ZEUS138 88896540 01/10/2025 20:13:23 WHITE27 MUHAMMAD FIRDAUS MANDIRI 1480020…" at bounding box center [333, 162] width 648 height 34
click at [511, 110] on div "ID Game/API Trans ID Date Trans. User ID Bank Acc. Name Bank Acc. Number Amount…" at bounding box center [332, 348] width 665 height 481
drag, startPoint x: 343, startPoint y: 70, endPoint x: 672, endPoint y: 126, distance: 334.0
click at [387, 73] on h4 "Game: OXPLAY > ZEUS138" at bounding box center [333, 77] width 648 height 12
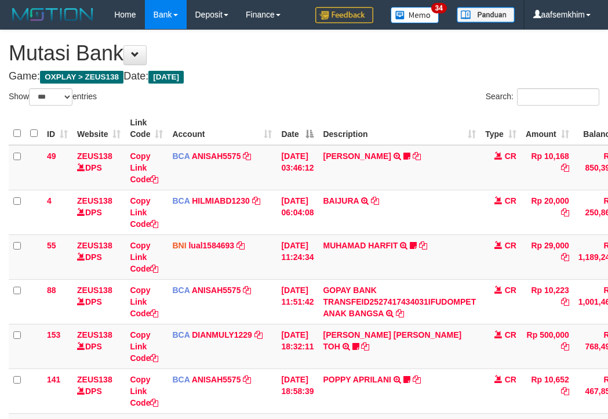
select select "***"
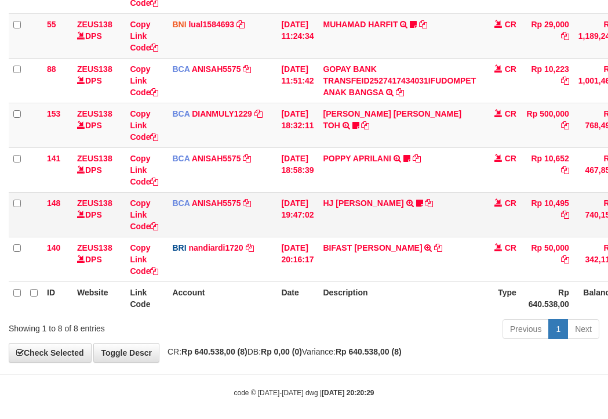
click at [289, 208] on td "[DATE] 19:47:02" at bounding box center [298, 214] width 42 height 45
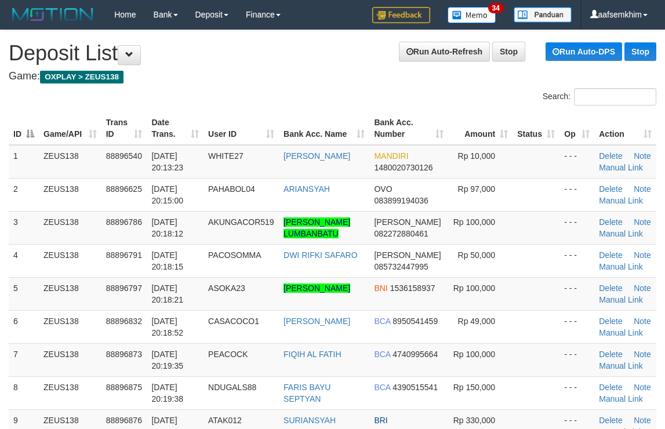
drag, startPoint x: 377, startPoint y: 121, endPoint x: 590, endPoint y: 120, distance: 212.8
click at [552, 119] on tr "ID Game/API Trans ID Date Trans. User ID Bank Acc. Name Bank Acc. Number Amount…" at bounding box center [333, 128] width 648 height 33
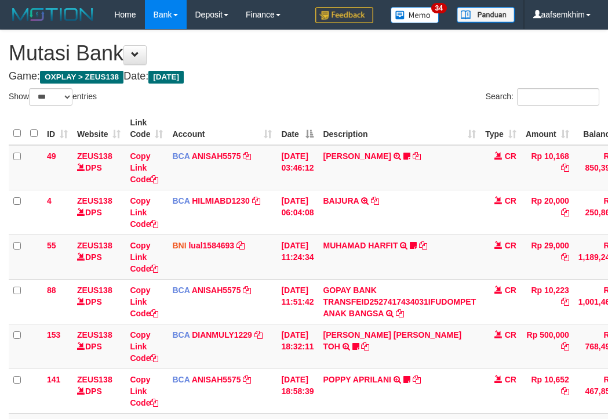
select select "***"
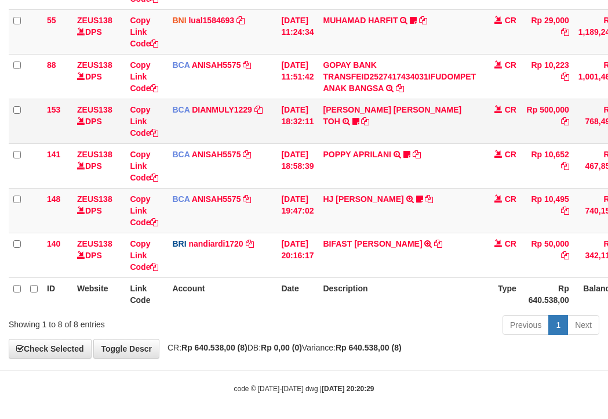
scroll to position [229, 0]
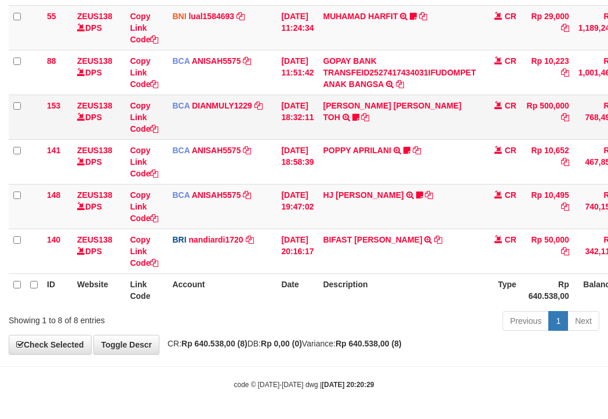
click at [384, 110] on td "CARINA OCTAVIA TOH TRSF E-BANKING CR 0110/FTSCY/WS95031 500000.00CARINA OCTAVIA…" at bounding box center [399, 117] width 162 height 45
drag, startPoint x: 369, startPoint y: 108, endPoint x: 355, endPoint y: 113, distance: 14.7
click at [369, 108] on link "[PERSON_NAME] [PERSON_NAME] TOH" at bounding box center [392, 111] width 139 height 21
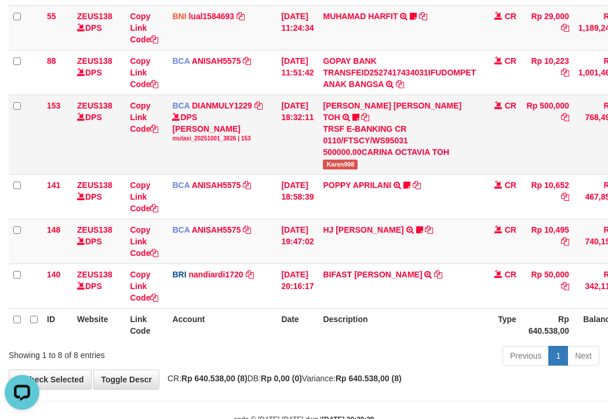
scroll to position [0, 0]
drag, startPoint x: 365, startPoint y: 146, endPoint x: 344, endPoint y: 156, distance: 23.3
click at [364, 147] on tr "153 ZEUS138 DPS Copy Link Code BCA DIANMULY1229 DPS DIAN MULYADI mutasi_2025100…" at bounding box center [355, 134] width 692 height 79
click at [344, 159] on span "Karen998" at bounding box center [340, 164] width 35 height 10
drag, startPoint x: 344, startPoint y: 156, endPoint x: 3, endPoint y: 147, distance: 341.6
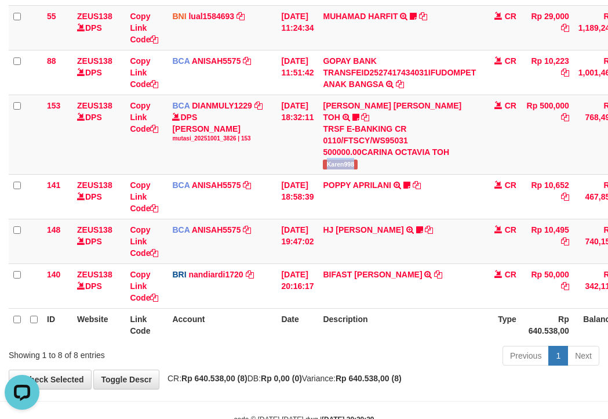
click at [330, 157] on td "CARINA OCTAVIA TOH TRSF E-BANKING CR 0110/FTSCY/WS95031 500000.00CARINA OCTAVIA…" at bounding box center [399, 134] width 162 height 79
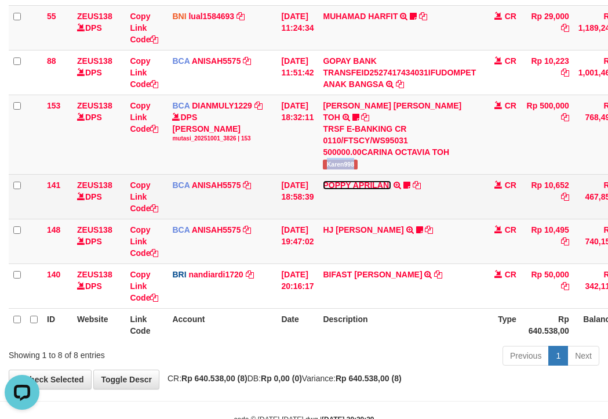
click at [386, 180] on link "POPPY APRILANI" at bounding box center [357, 184] width 68 height 9
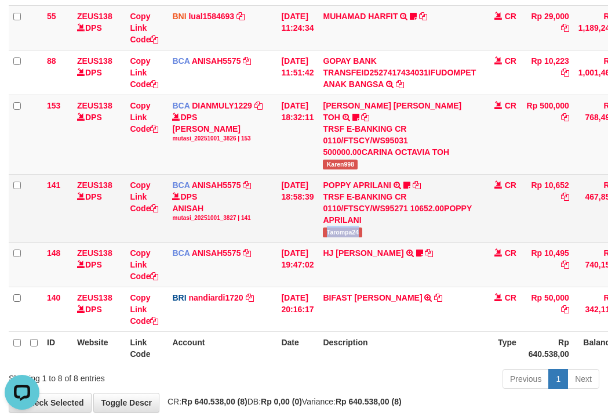
click at [369, 224] on td "POPPY APRILANI TRSF E-BANKING CR 0110/FTSCY/WS95271 10652.00POPPY APRILANI Taro…" at bounding box center [399, 208] width 162 height 68
copy span "Tarompa24"
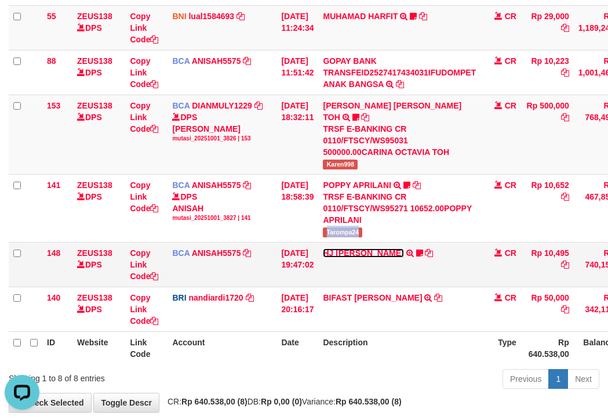
drag, startPoint x: 383, startPoint y: 242, endPoint x: 365, endPoint y: 241, distance: 18.6
click at [383, 248] on link "HJ [PERSON_NAME]" at bounding box center [363, 252] width 81 height 9
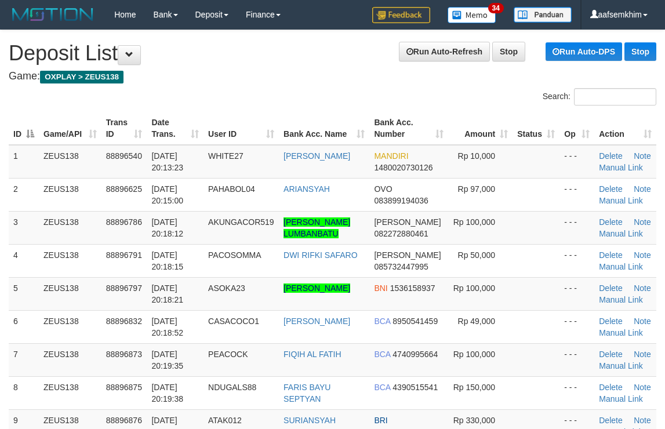
click at [493, 132] on th "Amount" at bounding box center [480, 128] width 64 height 33
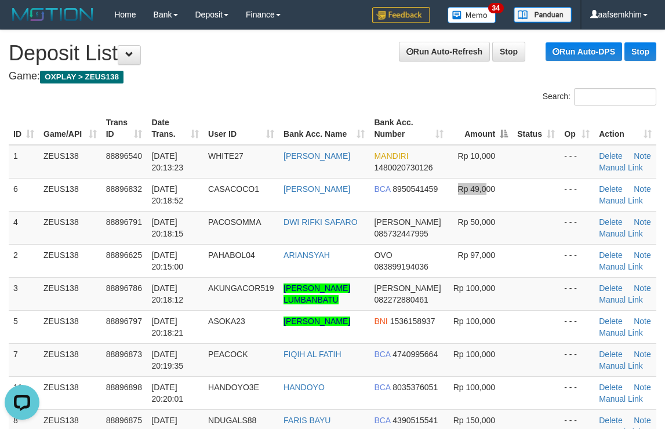
drag, startPoint x: 445, startPoint y: 191, endPoint x: 672, endPoint y: 176, distance: 227.2
click at [462, 189] on span "Rp 49,000" at bounding box center [477, 188] width 38 height 9
drag, startPoint x: 355, startPoint y: 175, endPoint x: 666, endPoint y: 189, distance: 311.1
click at [496, 174] on tr "1 ZEUS138 88896540 01/10/2025 20:13:23 WHITE27 MUHAMMAD FIRDAUS MANDIRI 1480020…" at bounding box center [333, 162] width 648 height 34
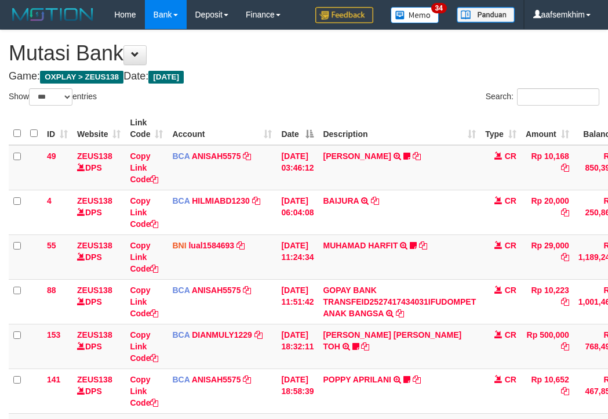
select select "***"
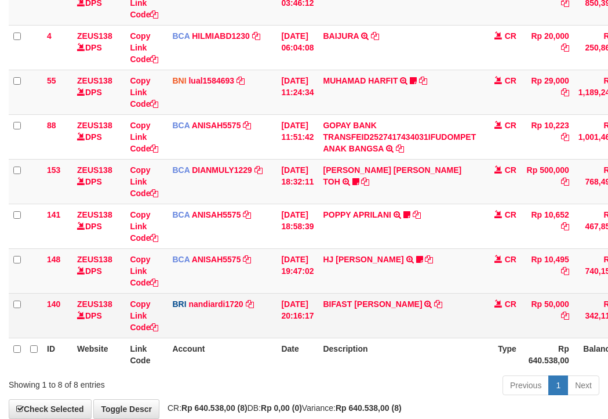
click at [396, 296] on td "BIFAST MUHAMMAD FIR TRANSFER NBMB BIFAST MUHAMMAD FIR TO NANDI ARDIANSYAH" at bounding box center [399, 315] width 162 height 45
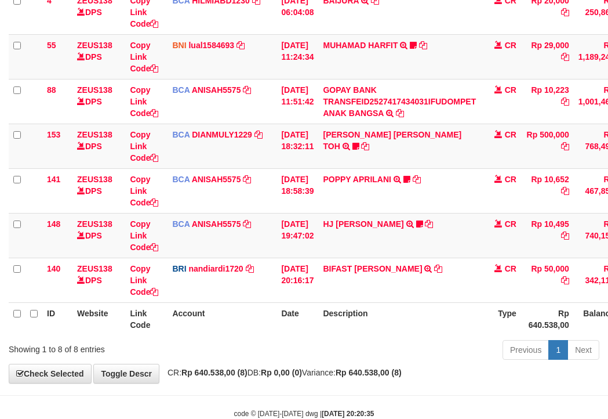
scroll to position [229, 0]
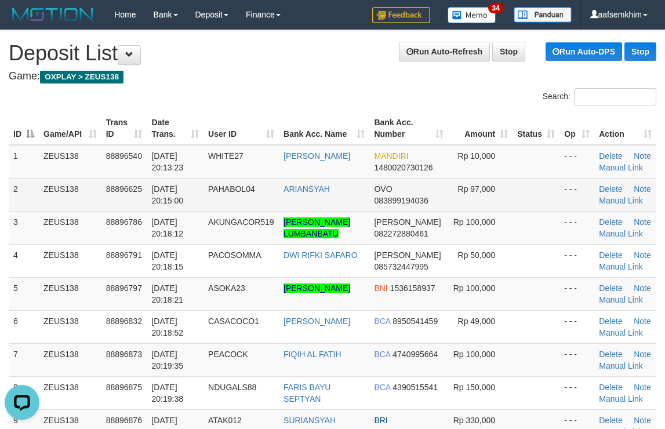
click at [434, 184] on tr "2 ZEUS138 88896625 [DATE] 20:15:00 PAHABOL04 ARIANSYAH OVO 083899194036 Rp 97,0…" at bounding box center [333, 194] width 648 height 33
click at [470, 204] on tr "2 ZEUS138 88896625 [DATE] 20:15:00 PAHABOL04 ARIANSYAH OVO 083899194036 Rp 97,0…" at bounding box center [333, 194] width 648 height 33
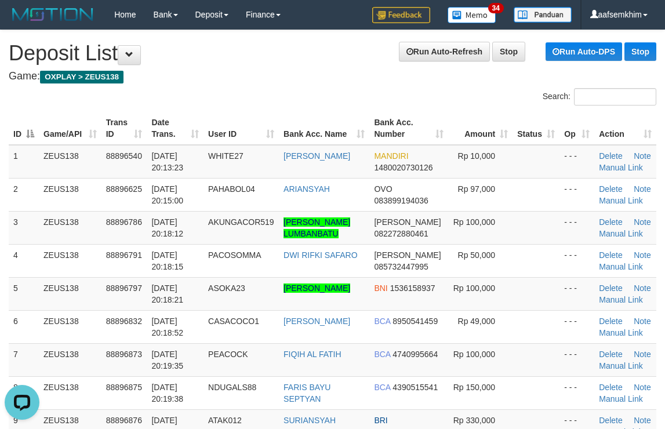
drag, startPoint x: 446, startPoint y: 133, endPoint x: 290, endPoint y: 81, distance: 163.9
click at [448, 133] on th "Amount" at bounding box center [480, 128] width 64 height 33
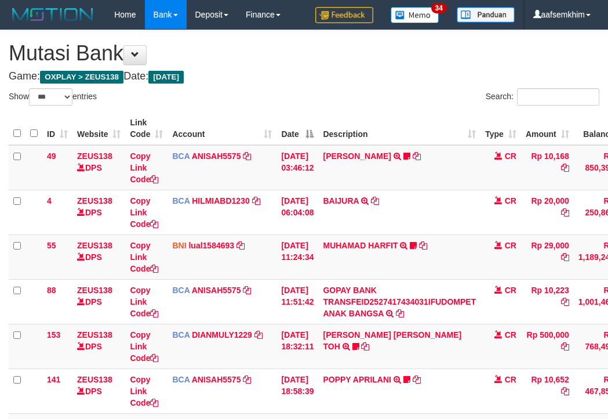
select select "***"
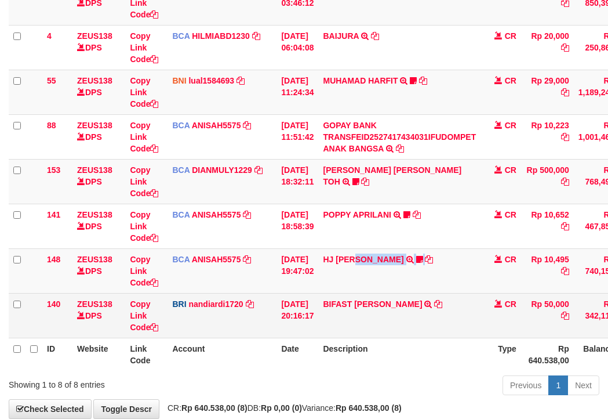
click at [427, 262] on td "HJ YUMI MUTIAH TRSF E-BANKING CR 0110/FTSCY/WS95031 10495.00HJ YUMI MUTIAH Bata…" at bounding box center [399, 270] width 162 height 45
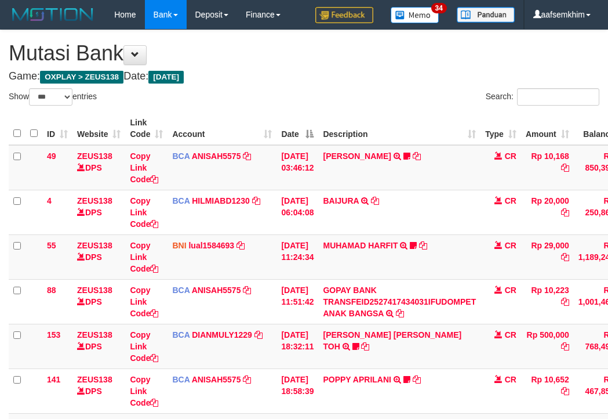
select select "***"
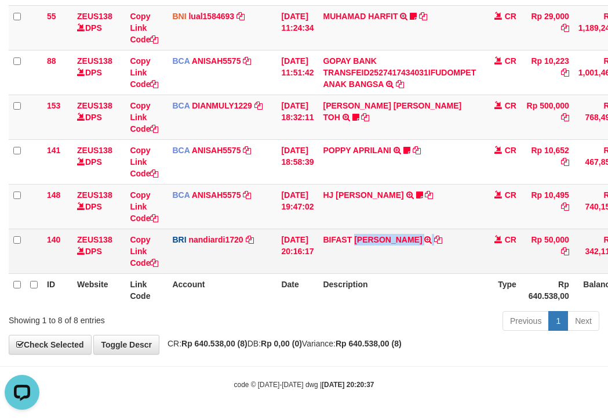
copy td "[PERSON_NAME]"
drag, startPoint x: 365, startPoint y: 263, endPoint x: 123, endPoint y: 242, distance: 242.1
click at [439, 261] on td "BIFAST [PERSON_NAME] FIR TRANSFER NBMB BIFAST [PERSON_NAME] FIR TO NANDI ARDIAN…" at bounding box center [399, 250] width 162 height 45
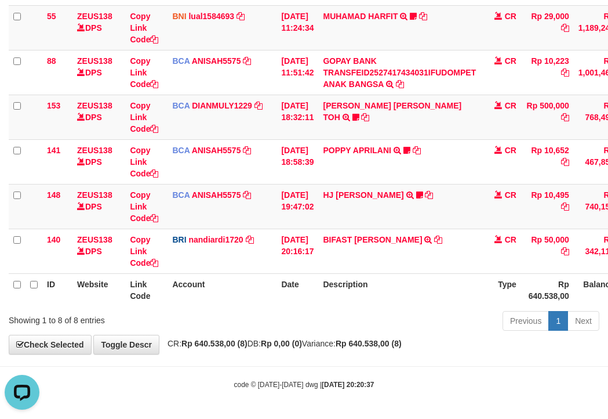
drag, startPoint x: 223, startPoint y: 265, endPoint x: 1, endPoint y: 214, distance: 228.4
click at [206, 262] on td "BRI nandiardi1720 DPS NANDI ARDIANSYAH mutasi_20251001_3776 | 140 mutasi_202510…" at bounding box center [222, 250] width 109 height 45
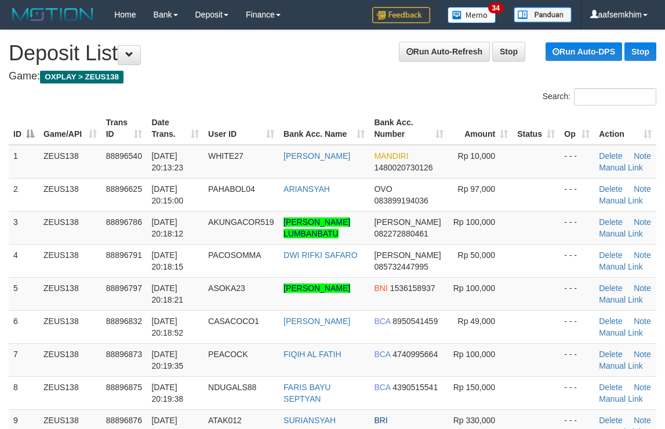
drag, startPoint x: 453, startPoint y: 159, endPoint x: 670, endPoint y: 164, distance: 216.9
click at [469, 156] on span "Rp 10,000" at bounding box center [477, 155] width 38 height 9
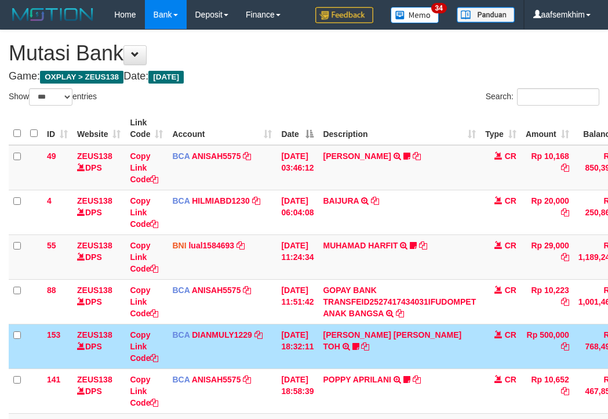
select select "***"
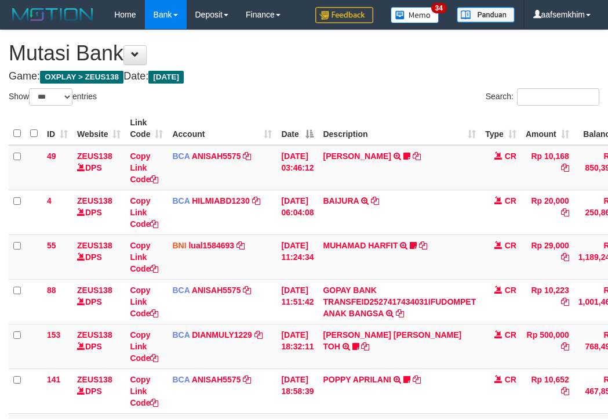
select select "***"
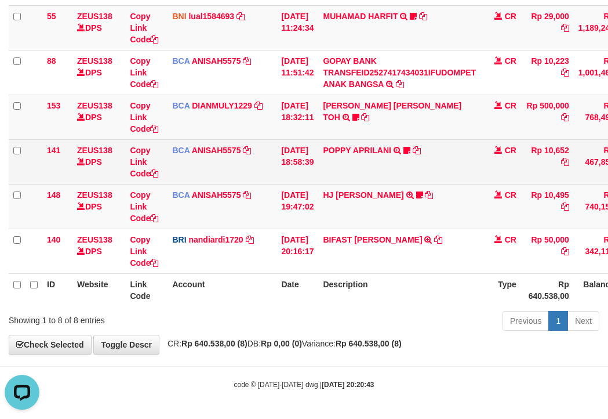
drag, startPoint x: 245, startPoint y: 170, endPoint x: 158, endPoint y: 166, distance: 86.5
click at [249, 173] on td "BCA ANISAH5575 DPS ANISAH mutasi_20251001_3827 | 141 mutasi_20251001_3827 | 141" at bounding box center [222, 161] width 109 height 45
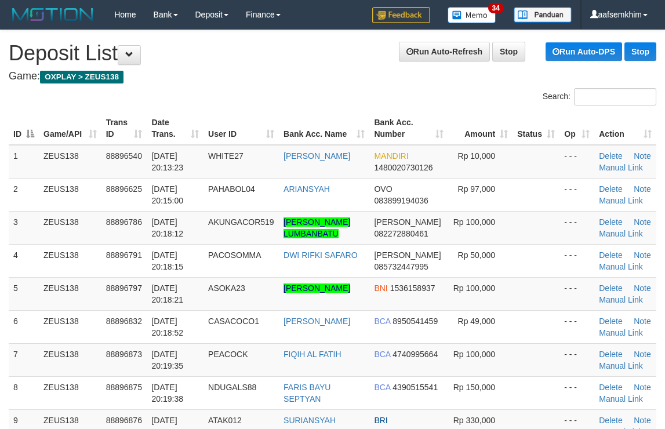
drag, startPoint x: 169, startPoint y: 140, endPoint x: 635, endPoint y: 133, distance: 466.8
click at [505, 126] on tr "ID Game/API Trans ID Date Trans. User ID Bank Acc. Name Bank Acc. Number Amount…" at bounding box center [333, 128] width 648 height 33
drag, startPoint x: 375, startPoint y: 157, endPoint x: 671, endPoint y: 160, distance: 296.3
click at [531, 146] on tr "1 ZEUS138 88896540 [DATE] 20:13:23 WHITE27 [PERSON_NAME] MANDIRI 1480020730126 …" at bounding box center [333, 162] width 648 height 34
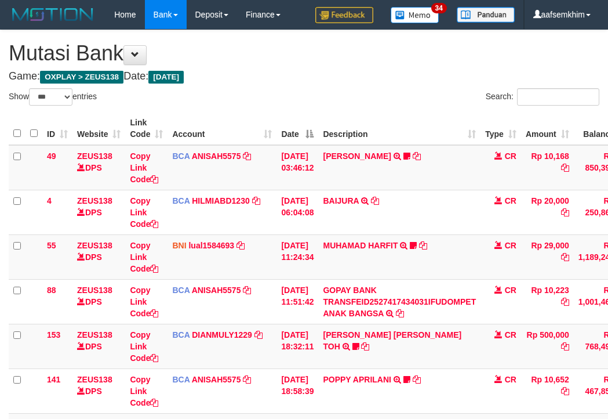
select select "***"
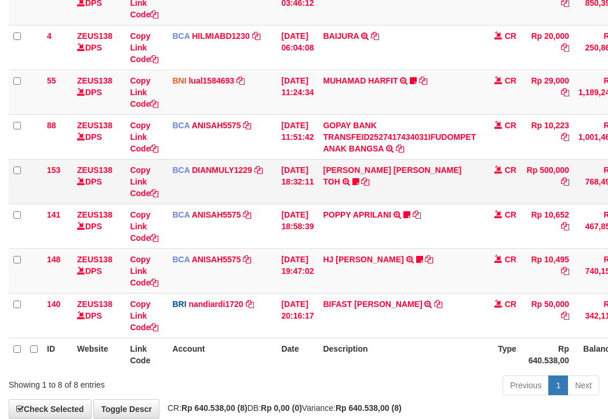
drag, startPoint x: 221, startPoint y: 183, endPoint x: 161, endPoint y: 184, distance: 60.3
click at [204, 184] on td "BCA DIANMULY1229 DPS DIAN MULYADI mutasi_20251001_3826 | 153 mutasi_20251001_38…" at bounding box center [222, 181] width 109 height 45
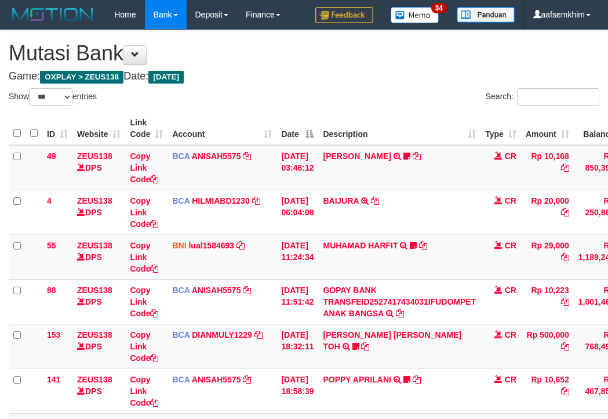
select select "***"
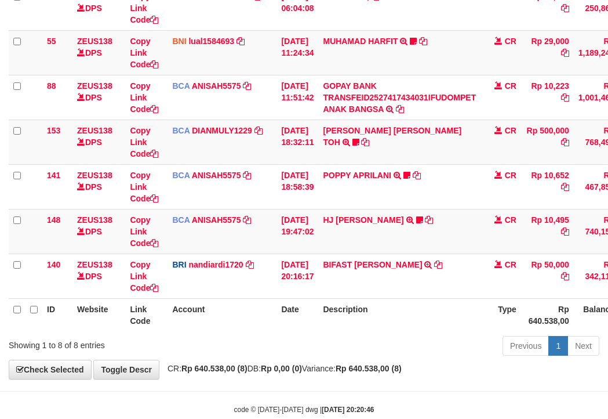
scroll to position [229, 0]
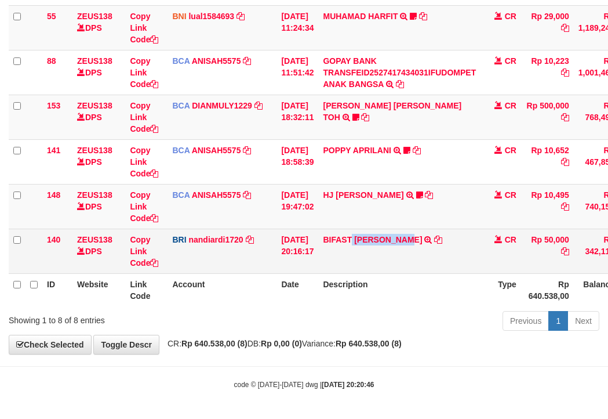
drag, startPoint x: 394, startPoint y: 261, endPoint x: 368, endPoint y: 254, distance: 27.6
click at [413, 260] on td "BIFAST MUHAMMAD FIR TRANSFER NBMB BIFAST MUHAMMAD FIR TO NANDI ARDIANSYAH" at bounding box center [399, 250] width 162 height 45
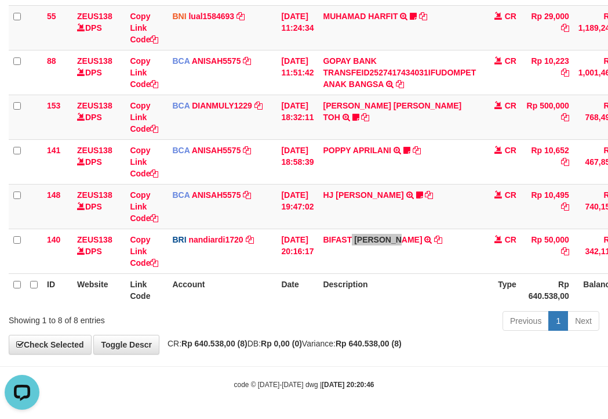
scroll to position [0, 0]
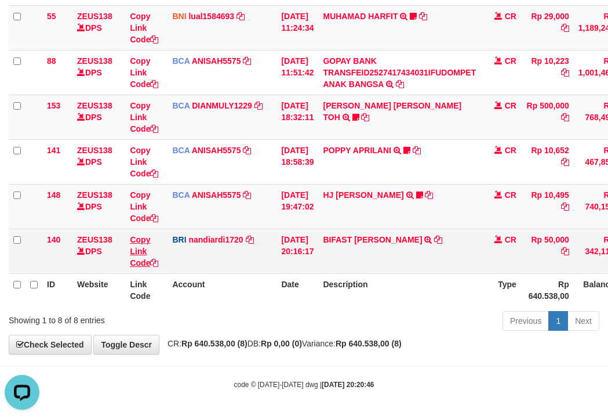
drag, startPoint x: 217, startPoint y: 246, endPoint x: 150, endPoint y: 238, distance: 68.3
click at [208, 245] on td "BRI nandiardi1720 DPS NANDI ARDIANSYAH mutasi_20251001_3776 | 140 mutasi_202510…" at bounding box center [222, 250] width 109 height 45
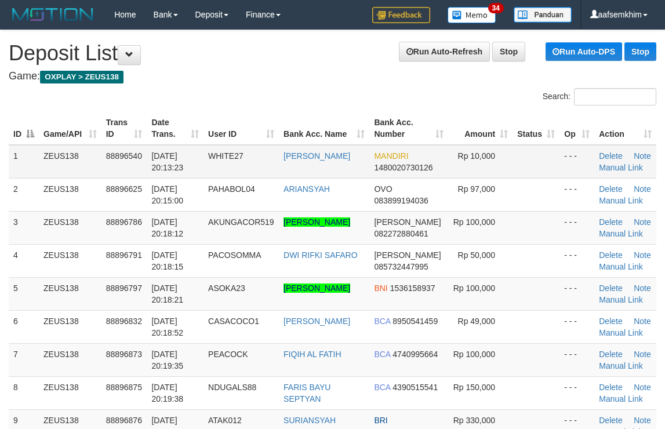
drag, startPoint x: 538, startPoint y: 175, endPoint x: 669, endPoint y: 194, distance: 132.4
click at [564, 178] on tbody "1 ZEUS138 88896540 01/10/2025 20:13:23 WHITE27 MUHAMMAD FIRDAUS MANDIRI 1480020…" at bounding box center [333, 349] width 648 height 409
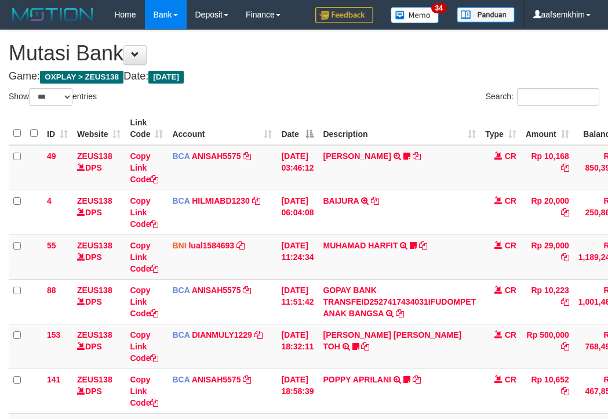
select select "***"
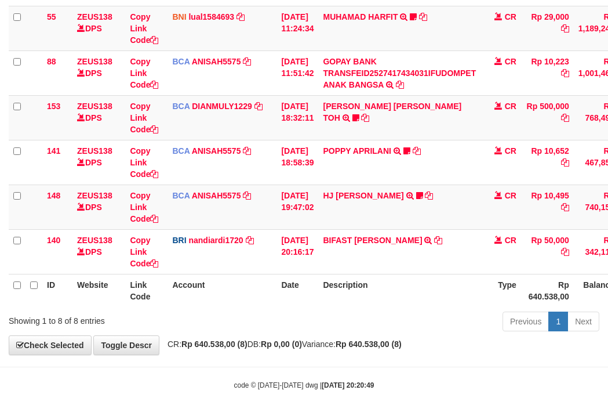
scroll to position [229, 0]
drag, startPoint x: 368, startPoint y: 307, endPoint x: 358, endPoint y: 305, distance: 10.6
click at [365, 307] on div "ID Website Link Code Account Date Description Type Amount Balance Status Action…" at bounding box center [304, 94] width 608 height 430
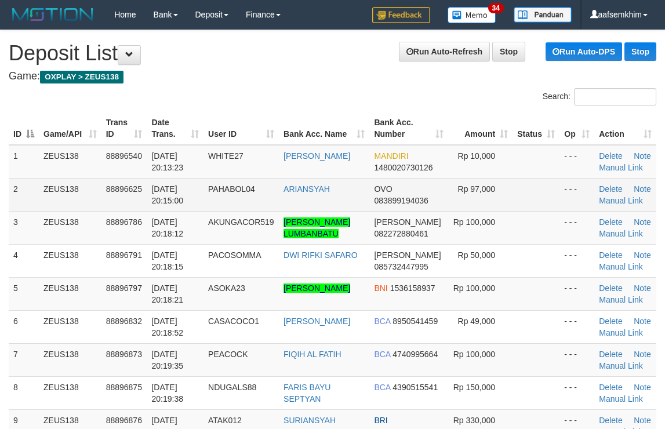
click at [474, 191] on span "Rp 97,000" at bounding box center [477, 188] width 38 height 9
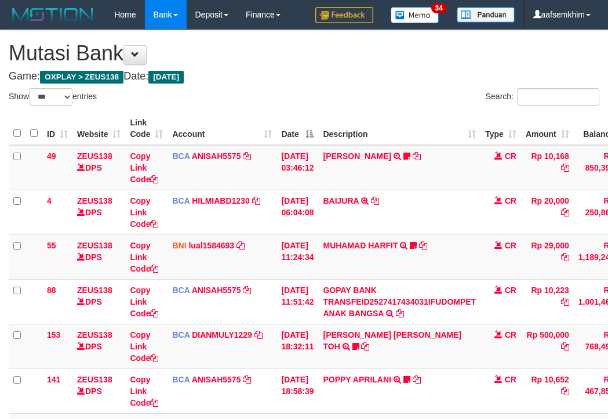
select select "***"
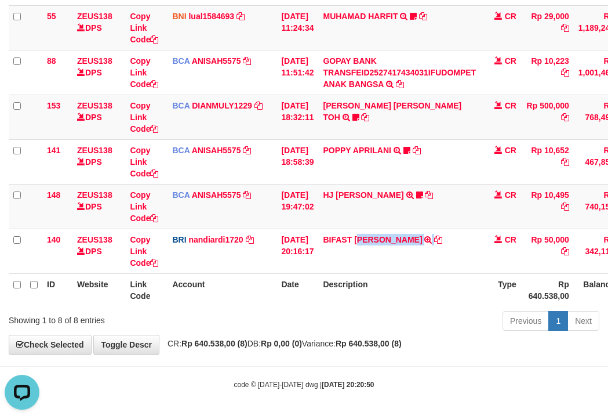
drag, startPoint x: 376, startPoint y: 255, endPoint x: 1, endPoint y: 202, distance: 378.3
click at [433, 260] on td "BIFAST [PERSON_NAME] FIR TRANSFER NBMB BIFAST [PERSON_NAME] FIR TO NANDI ARDIAN…" at bounding box center [399, 250] width 162 height 45
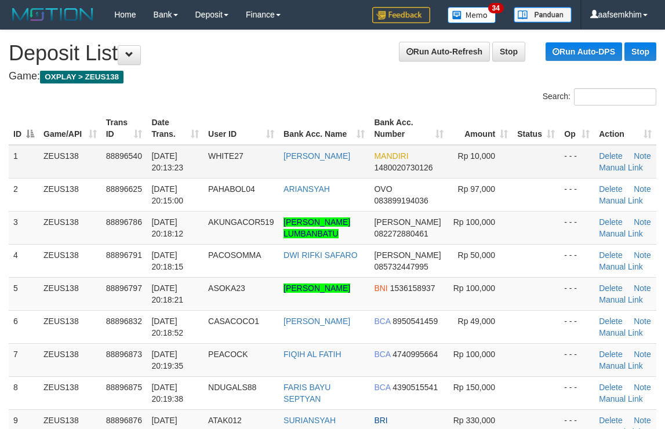
click at [575, 176] on tbody "1 ZEUS138 88896540 01/10/2025 20:13:23 WHITE27 MUHAMMAD FIRDAUS MANDIRI 1480020…" at bounding box center [333, 349] width 648 height 409
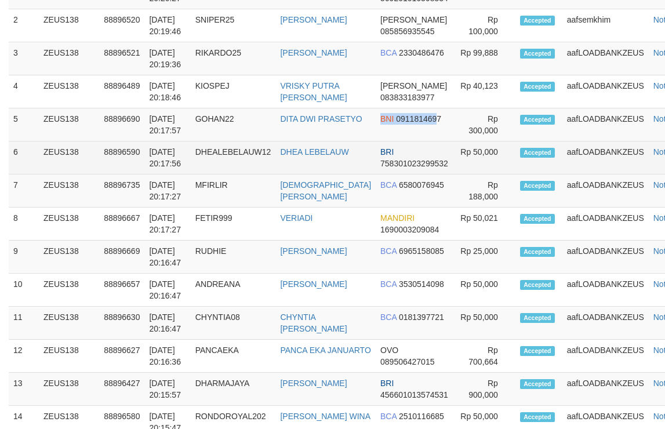
drag, startPoint x: 344, startPoint y: 148, endPoint x: 663, endPoint y: 195, distance: 322.9
click at [482, 141] on tr "5 ZEUS138 88896690 01/10/2025 20:17:57 GOHAN22 DITA DWI PRASETYO BNI 0911814697…" at bounding box center [352, 124] width 687 height 33
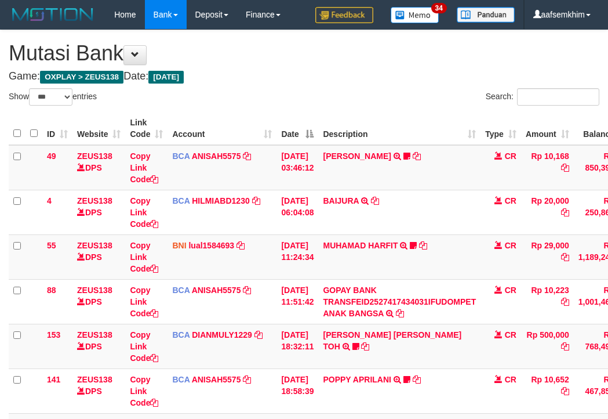
select select "***"
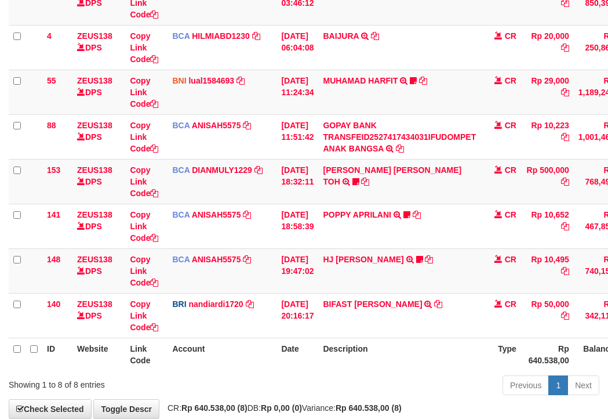
scroll to position [229, 0]
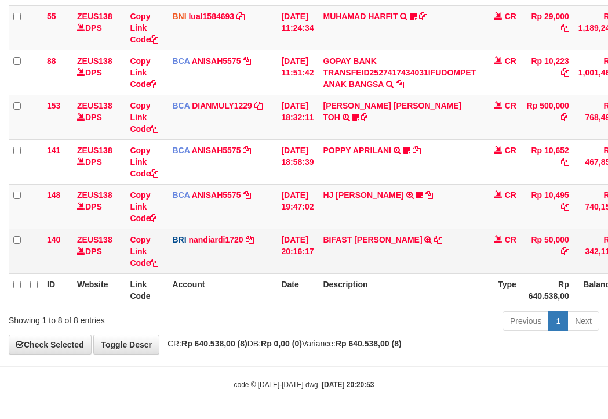
drag, startPoint x: 334, startPoint y: 260, endPoint x: 307, endPoint y: 244, distance: 31.2
click at [334, 259] on td "BIFAST MUHAMMAD FIR TRANSFER NBMB BIFAST MUHAMMAD FIR TO NANDI ARDIANSYAH" at bounding box center [399, 250] width 162 height 45
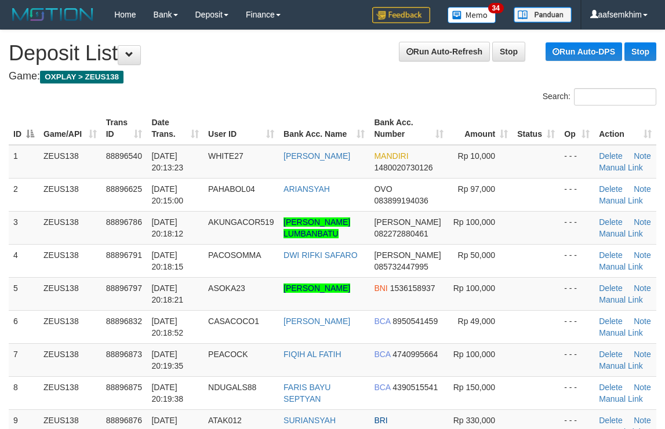
scroll to position [808, 0]
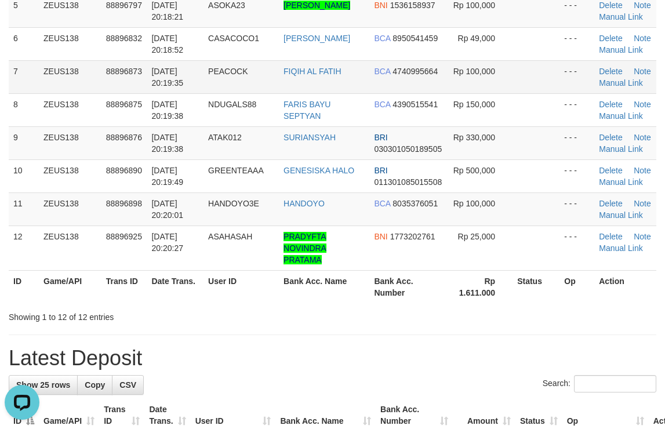
click at [501, 93] on td "Rp 100,000" at bounding box center [480, 76] width 64 height 33
drag, startPoint x: 501, startPoint y: 104, endPoint x: 513, endPoint y: 104, distance: 11.6
click at [511, 93] on tr "7 ZEUS138 88896873 01/10/2025 20:19:35 PEACOCK FIQIH AL FATIH BCA 4740995664 Rp…" at bounding box center [333, 76] width 648 height 33
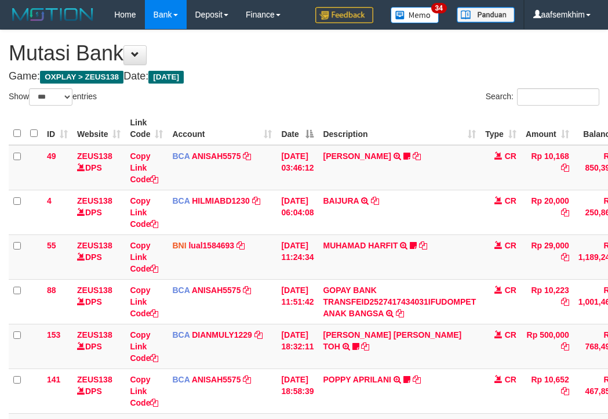
select select "***"
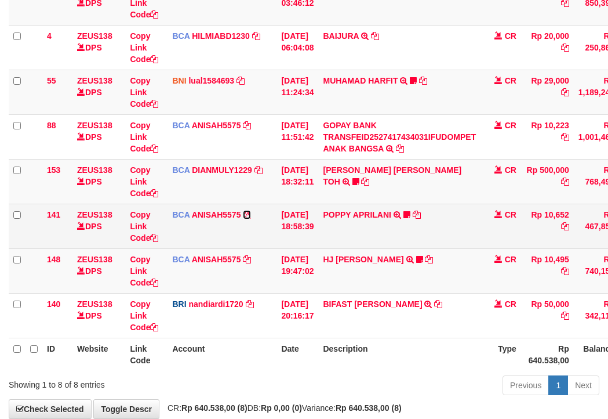
click at [245, 215] on icon at bounding box center [247, 214] width 8 height 8
click at [244, 215] on icon at bounding box center [247, 214] width 8 height 8
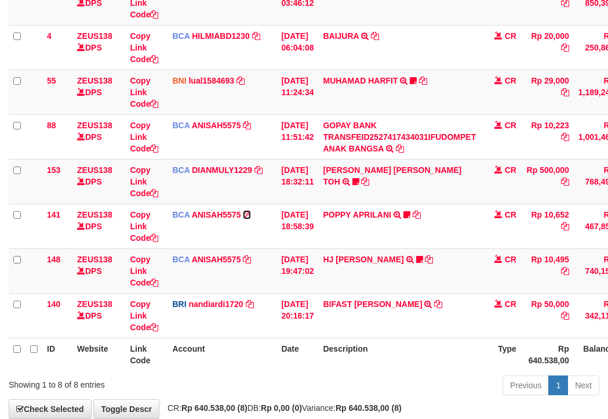
drag, startPoint x: 244, startPoint y: 215, endPoint x: 0, endPoint y: 175, distance: 247.4
click at [242, 215] on td "BCA ANISAH5575 DPS ANISAH mutasi_20251001_3827 | 141 mutasi_20251001_3827 | 141" at bounding box center [222, 226] width 109 height 45
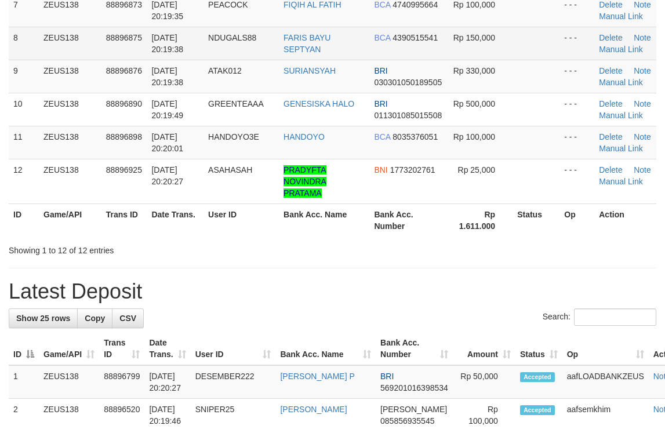
scroll to position [283, 0]
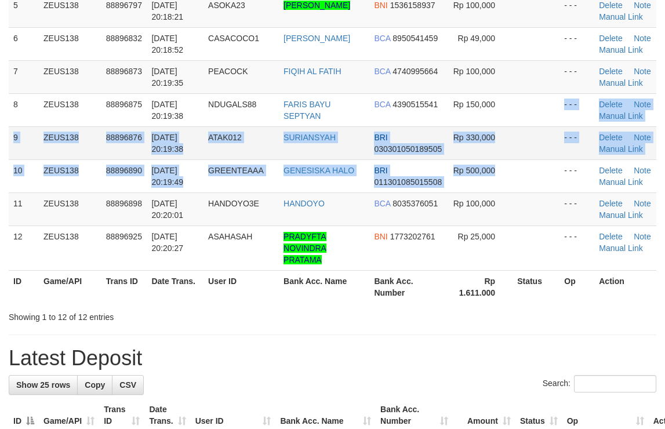
drag, startPoint x: 500, startPoint y: 136, endPoint x: 596, endPoint y: 150, distance: 96.8
click at [518, 135] on tbody "1 ZEUS138 88896540 01/10/2025 20:13:23 WHITE27 MUHAMMAD FIRDAUS MANDIRI 1480020…" at bounding box center [333, 66] width 648 height 409
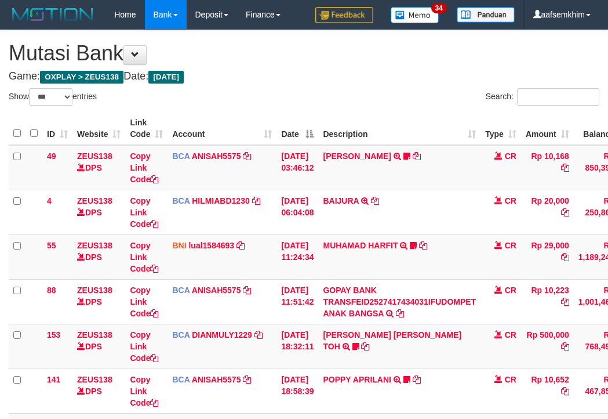
select select "***"
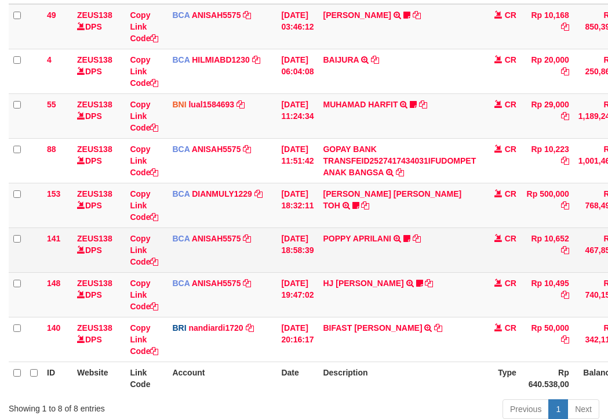
scroll to position [165, 0]
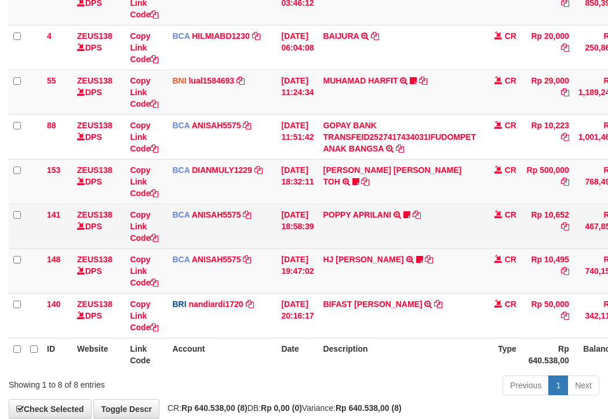
drag, startPoint x: 248, startPoint y: 230, endPoint x: 242, endPoint y: 227, distance: 6.0
click at [246, 230] on td "BCA ANISAH5575 DPS ANISAH mutasi_20251001_3827 | 141 mutasi_20251001_3827 | 141" at bounding box center [222, 226] width 109 height 45
click at [242, 227] on td "BCA ANISAH5575 DPS ANISAH mutasi_20251001_3827 | 141 mutasi_20251001_3827 | 141" at bounding box center [222, 226] width 109 height 45
drag, startPoint x: 237, startPoint y: 225, endPoint x: 182, endPoint y: 212, distance: 56.7
click at [235, 223] on td "BCA ANISAH5575 DPS ANISAH mutasi_20251001_3827 | 141 mutasi_20251001_3827 | 141" at bounding box center [222, 226] width 109 height 45
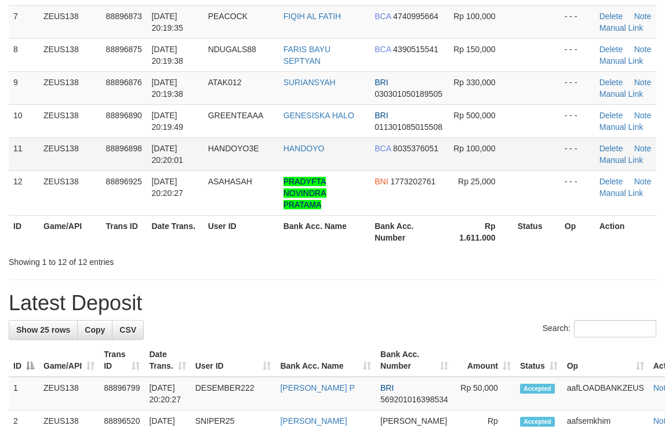
click at [485, 141] on tbody "1 ZEUS138 88896540 [DATE] 20:13:23 WHITE27 [PERSON_NAME] MANDIRI 1480020730126 …" at bounding box center [333, 5] width 648 height 420
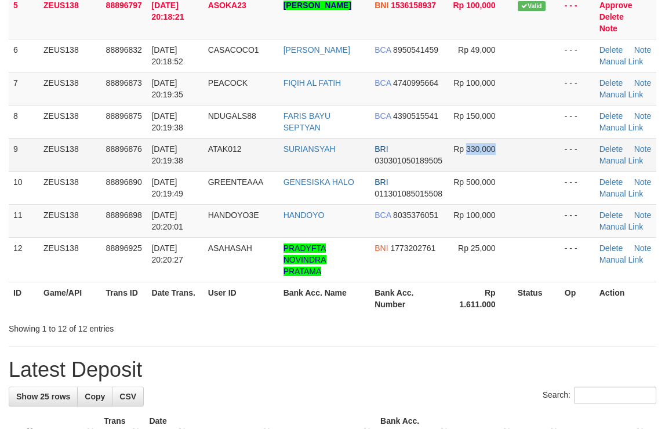
drag, startPoint x: 488, startPoint y: 143, endPoint x: 477, endPoint y: 140, distance: 10.8
click at [489, 143] on td "Rp 330,000" at bounding box center [480, 154] width 64 height 33
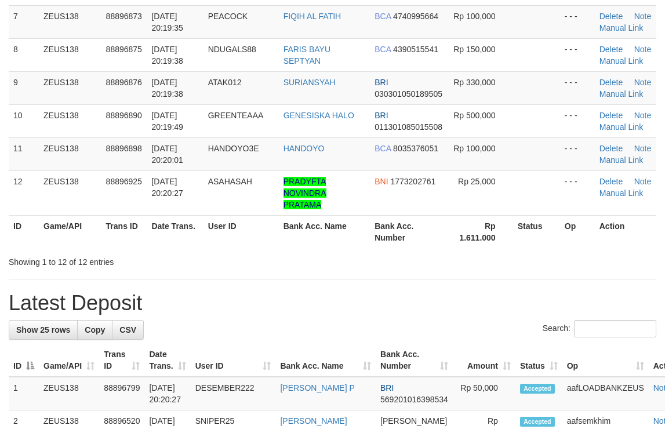
scroll to position [283, 0]
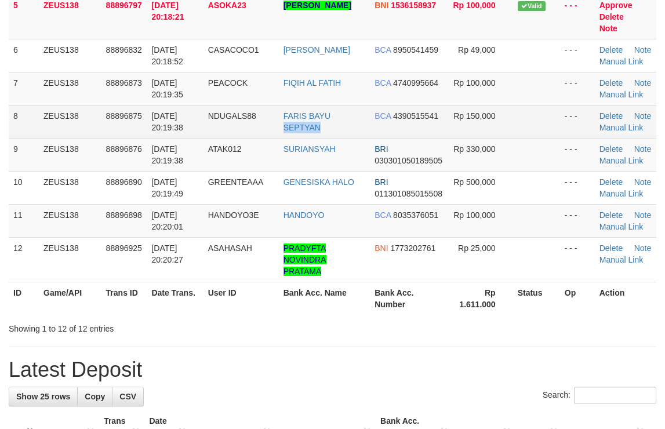
drag, startPoint x: 356, startPoint y: 122, endPoint x: 292, endPoint y: 109, distance: 65.0
click at [352, 123] on td "FARIS BAYU SEPTYAN" at bounding box center [325, 121] width 92 height 33
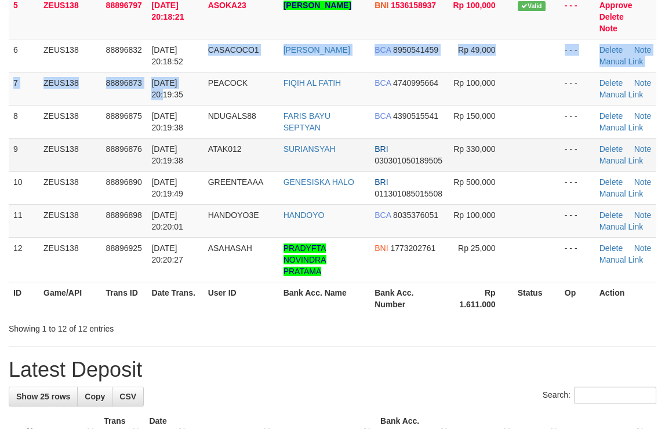
drag, startPoint x: 204, startPoint y: 70, endPoint x: 595, endPoint y: 146, distance: 398.7
click at [242, 75] on tr "7 ZEUS138 88896873 01/10/2025 20:19:35 PEACOCK FIQIH AL FATIH BCA 4740995664 Rp…" at bounding box center [333, 88] width 648 height 33
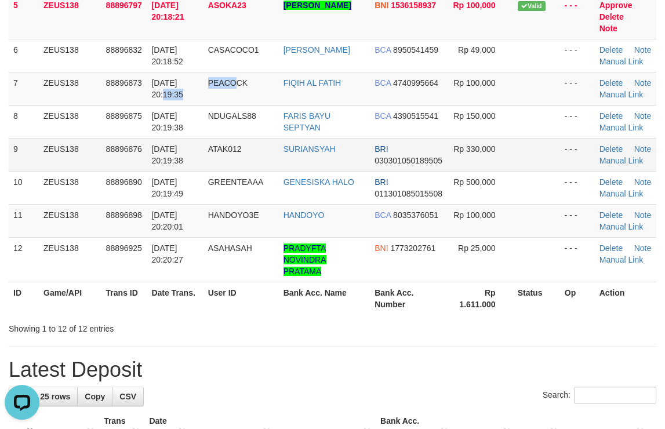
scroll to position [0, 0]
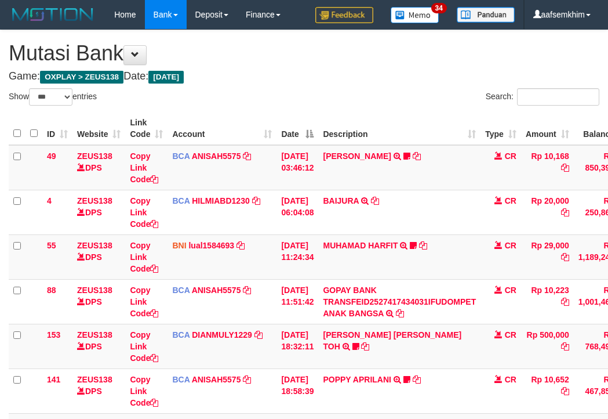
select select "***"
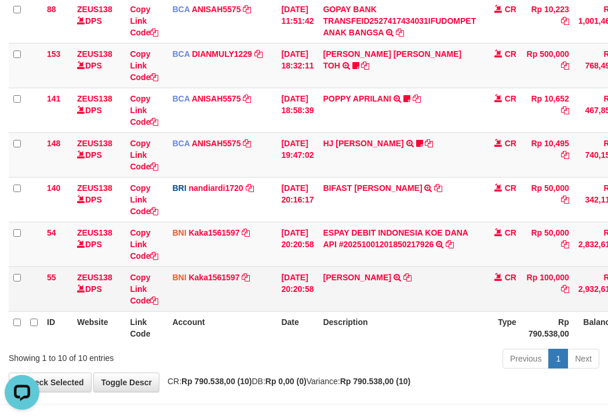
copy link "[PERSON_NAME]"
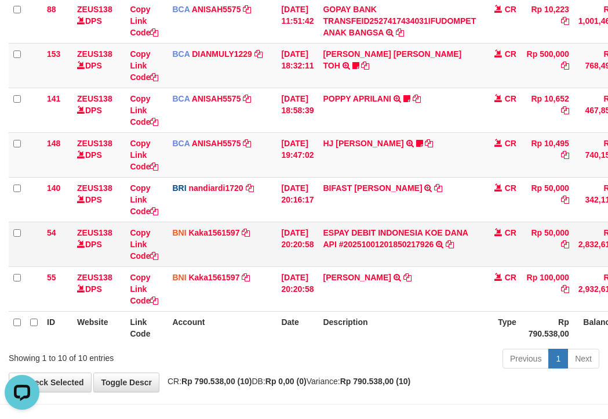
drag, startPoint x: 328, startPoint y: 293, endPoint x: 166, endPoint y: 235, distance: 172.2
click at [414, 288] on td "AGUSTINUS KRISTIANTO M TRANSFER DARI SDR AGUSTINUS KRISTIANTO M" at bounding box center [399, 288] width 162 height 45
drag, startPoint x: 292, startPoint y: 179, endPoint x: 235, endPoint y: 173, distance: 57.1
click at [279, 179] on td "01/10/2025 20:16:17" at bounding box center [298, 199] width 42 height 45
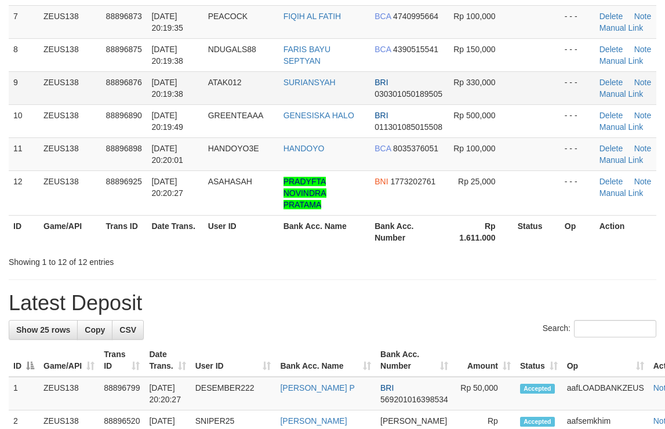
click at [250, 76] on td "ATAK012" at bounding box center [241, 87] width 75 height 33
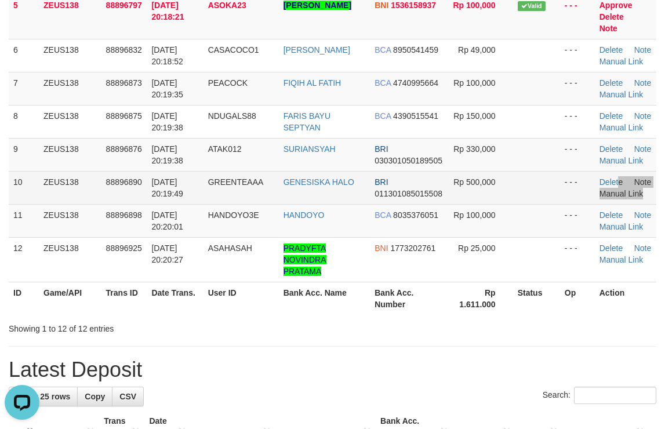
drag, startPoint x: 613, startPoint y: 187, endPoint x: 627, endPoint y: 183, distance: 13.9
click at [620, 184] on td "Delete Note Manual Link" at bounding box center [625, 187] width 61 height 33
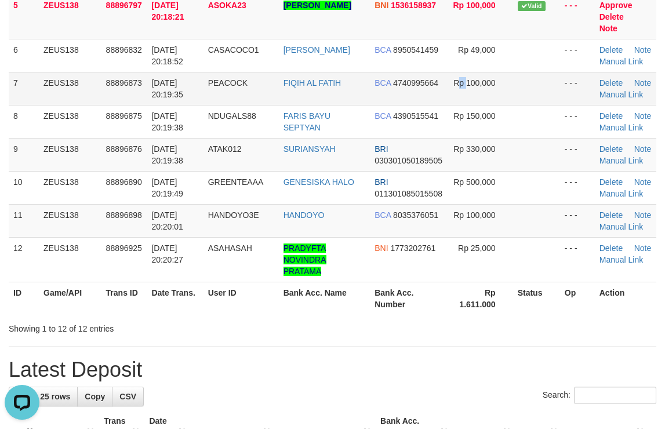
drag, startPoint x: 462, startPoint y: 89, endPoint x: 463, endPoint y: 78, distance: 11.1
click at [464, 88] on td "Rp 100,000" at bounding box center [480, 88] width 64 height 33
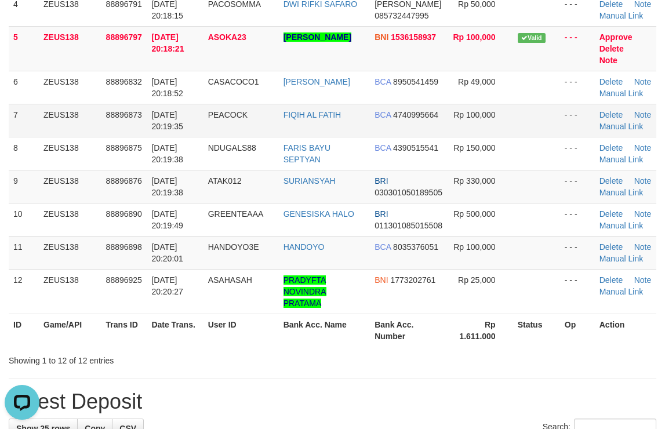
scroll to position [167, 0]
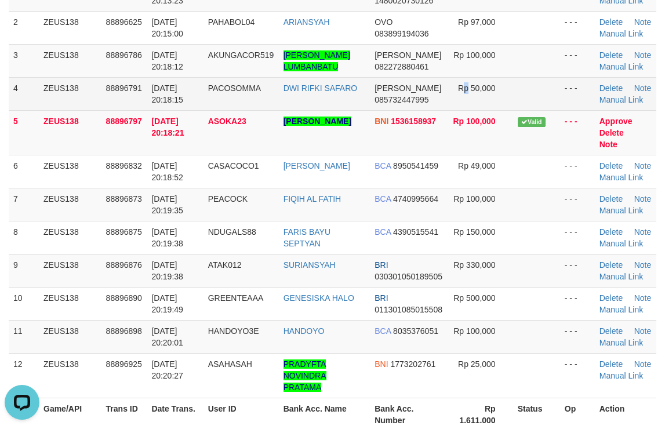
drag, startPoint x: 463, startPoint y: 101, endPoint x: 547, endPoint y: 106, distance: 83.6
click at [473, 93] on span "Rp 50,000" at bounding box center [477, 87] width 38 height 9
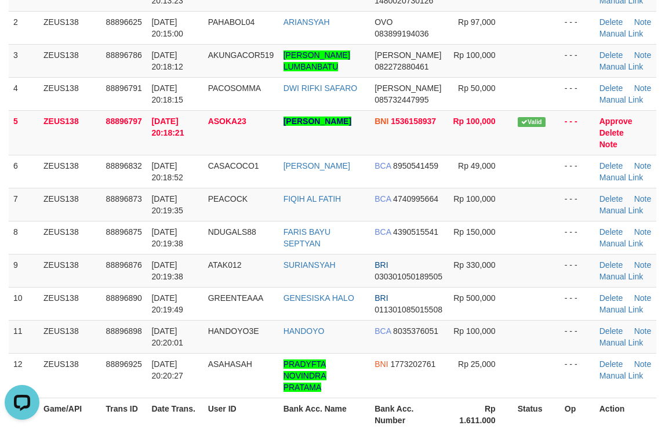
click at [637, 106] on tr "4 ZEUS138 88896791 01/10/2025 20:18:15 PACOSOMMA DWI RIFKI SAFARO DANA 08573244…" at bounding box center [333, 93] width 648 height 33
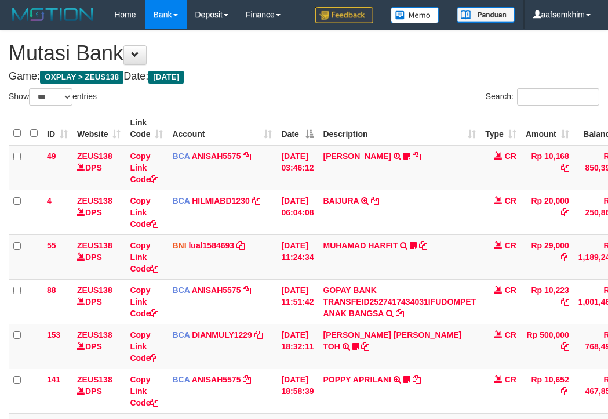
select select "***"
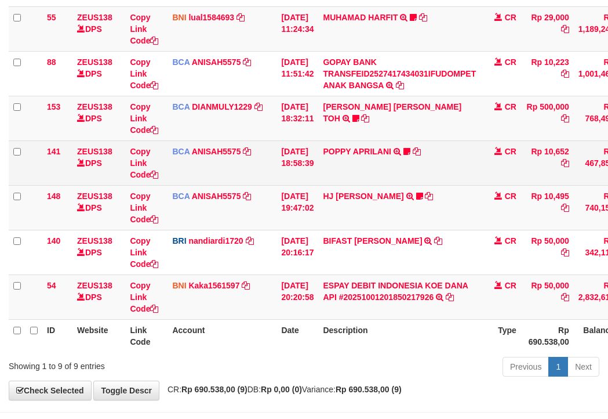
drag, startPoint x: 339, startPoint y: 181, endPoint x: 220, endPoint y: 176, distance: 118.9
click at [335, 182] on td "POPPY APRILANI TRSF E-BANKING CR 0110/FTSCY/WS95271 10652.00POPPY APRILANI Taro…" at bounding box center [399, 162] width 162 height 45
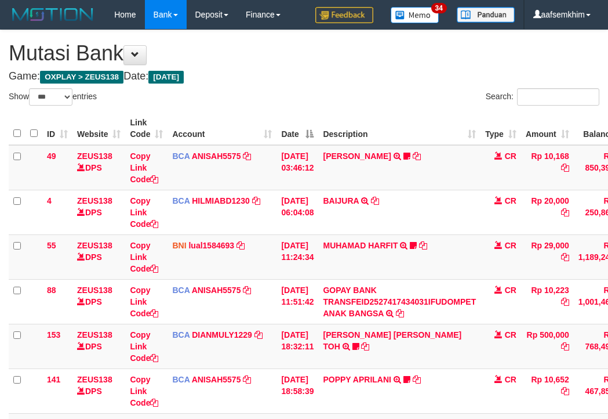
select select "***"
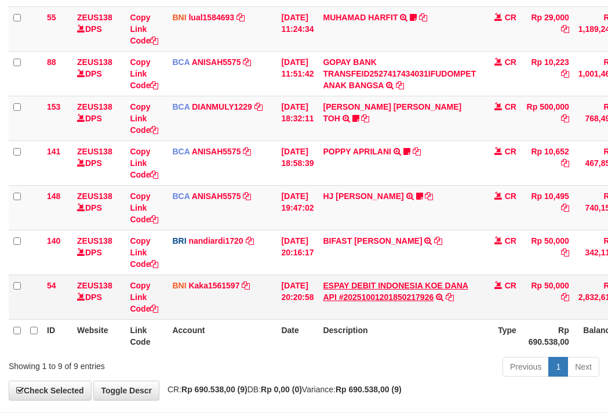
scroll to position [274, 0]
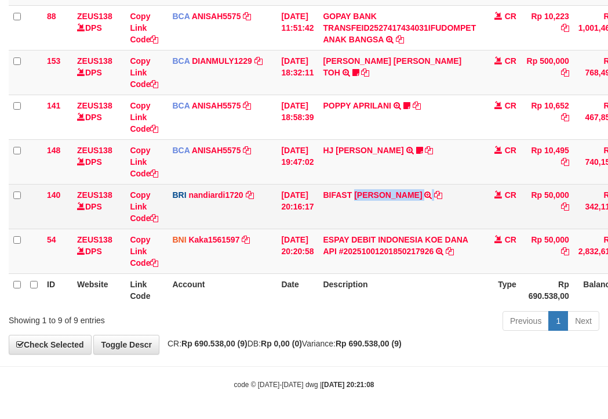
drag, startPoint x: 392, startPoint y: 212, endPoint x: 316, endPoint y: 201, distance: 76.7
click at [434, 208] on td "BIFAST MUHAMMAD FIR TRANSFER NBMB BIFAST MUHAMMAD FIR TO NANDI ARDIANSYAH" at bounding box center [399, 206] width 162 height 45
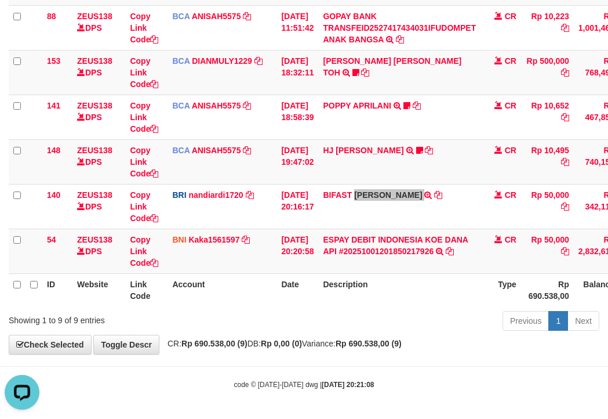
scroll to position [0, 0]
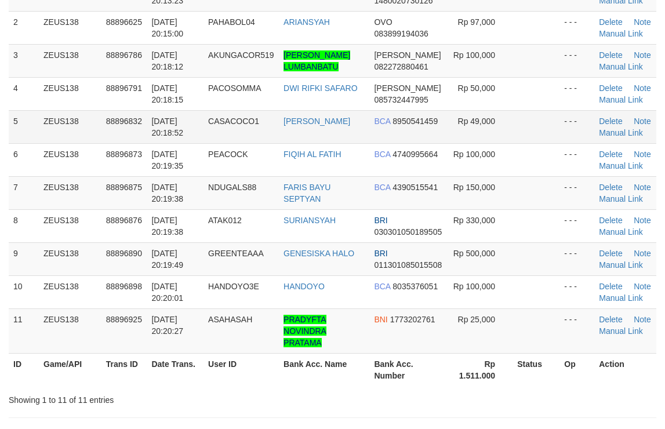
click at [513, 136] on td at bounding box center [536, 126] width 47 height 33
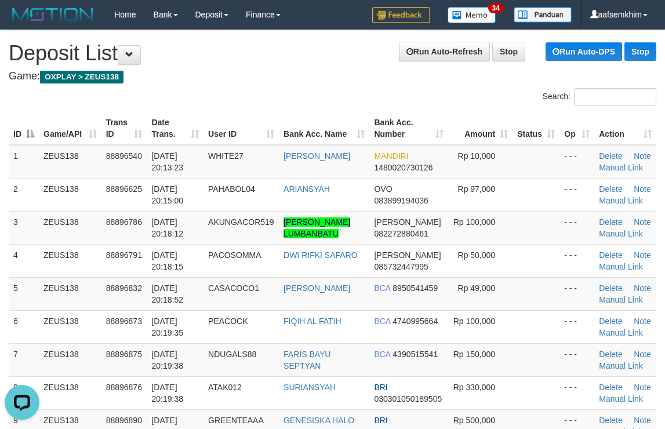
drag, startPoint x: 451, startPoint y: 132, endPoint x: 497, endPoint y: 132, distance: 46.4
click at [474, 132] on tr "ID Game/API Trans ID Date Trans. User ID Bank Acc. Name Bank Acc. Number Amount…" at bounding box center [333, 128] width 648 height 33
drag, startPoint x: 473, startPoint y: 119, endPoint x: 672, endPoint y: 135, distance: 199.4
click at [523, 120] on tr "ID Game/API Trans ID Date Trans. User ID Bank Acc. Name Bank Acc. Number Amount…" at bounding box center [333, 128] width 648 height 33
drag, startPoint x: 503, startPoint y: 118, endPoint x: 659, endPoint y: 122, distance: 156.6
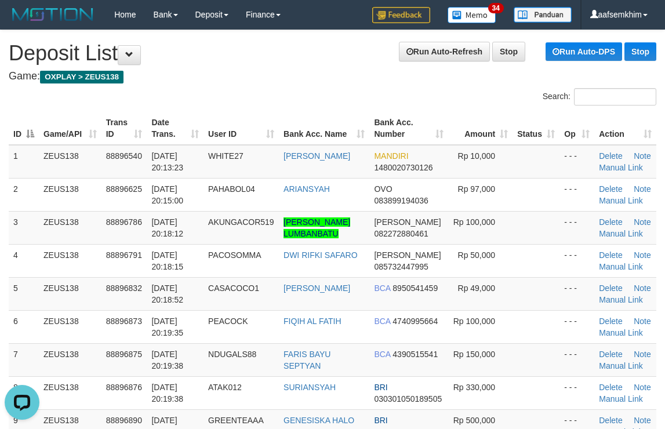
click at [590, 118] on tr "ID Game/API Trans ID Date Trans. User ID Bank Acc. Name Bank Acc. Number Amount…" at bounding box center [333, 128] width 648 height 33
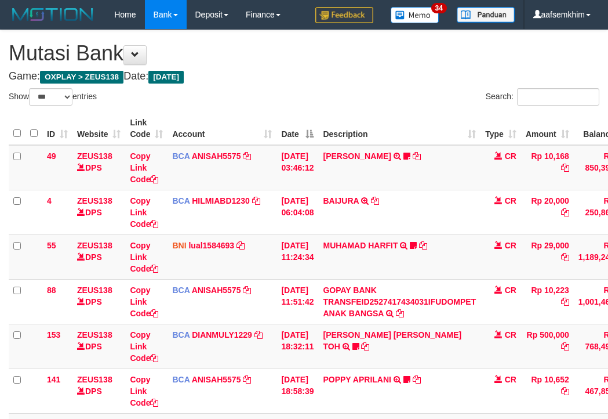
select select "***"
click at [238, 368] on td "BCA ANISAH5575 DPS ANISAH mutasi_20251001_3827 | 141 mutasi_20251001_3827 | 141" at bounding box center [222, 390] width 109 height 45
select select "***"
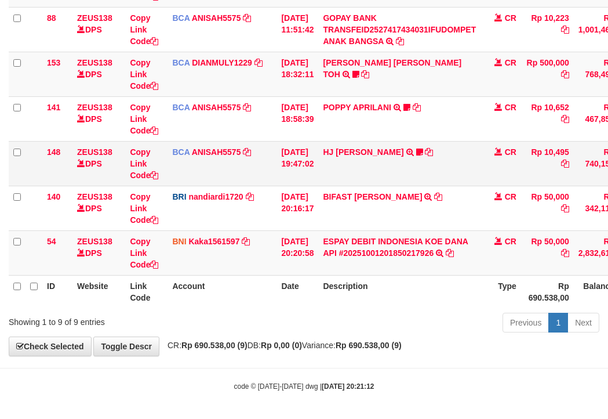
scroll to position [274, 0]
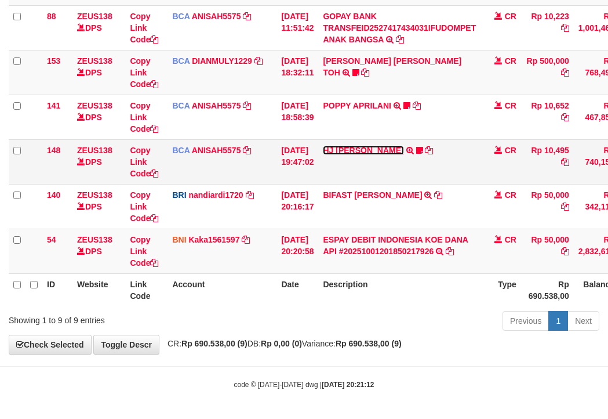
drag, startPoint x: 390, startPoint y: 151, endPoint x: 382, endPoint y: 159, distance: 10.7
click at [390, 151] on link "HJ [PERSON_NAME]" at bounding box center [363, 150] width 81 height 9
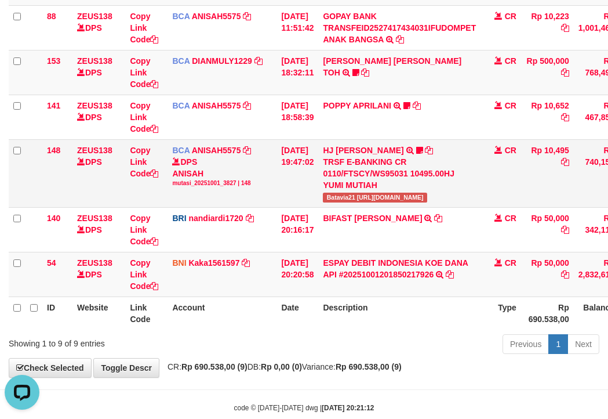
scroll to position [0, 0]
drag, startPoint x: 335, startPoint y: 197, endPoint x: 362, endPoint y: 197, distance: 26.7
click at [362, 197] on span "Batavia21 https://prnt.sc/FQN_MkHym9JM" at bounding box center [375, 197] width 104 height 10
copy span "atavia21"
drag, startPoint x: 270, startPoint y: 206, endPoint x: 3, endPoint y: 161, distance: 270.6
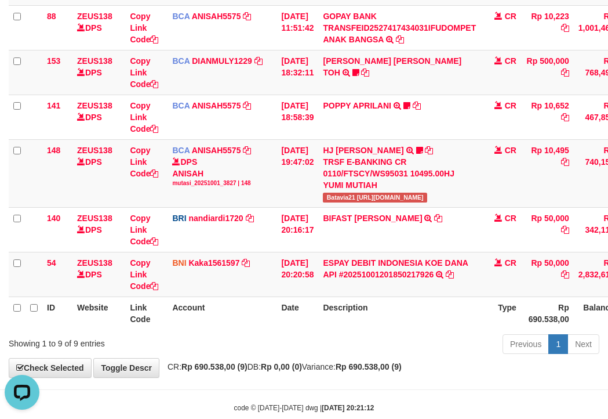
click at [261, 205] on td "BCA ANISAH5575 DPS ANISAH mutasi_20251001_3827 | 148 mutasi_20251001_3827 | 148" at bounding box center [222, 173] width 109 height 68
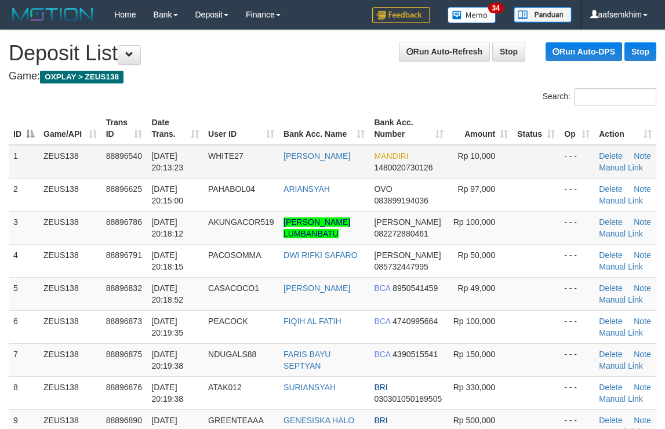
click at [537, 151] on td at bounding box center [536, 162] width 47 height 34
drag, startPoint x: 474, startPoint y: 119, endPoint x: 669, endPoint y: 140, distance: 195.9
click at [569, 126] on tr "ID Game/API Trans ID Date Trans. User ID Bank Acc. Name Bank Acc. Number Amount…" at bounding box center [333, 128] width 648 height 33
drag, startPoint x: 486, startPoint y: 134, endPoint x: 672, endPoint y: 148, distance: 186.1
click at [583, 136] on tr "ID Game/API Trans ID Date Trans. User ID Bank Acc. Name Bank Acc. Number Amount…" at bounding box center [333, 128] width 648 height 33
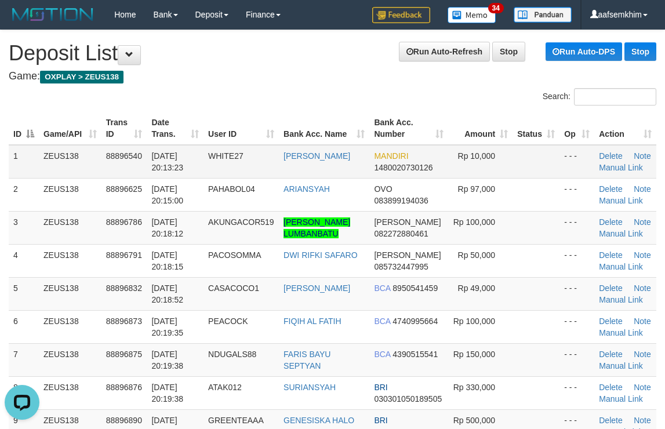
drag, startPoint x: 433, startPoint y: 169, endPoint x: 442, endPoint y: 167, distance: 9.0
click at [441, 168] on td "MANDIRI 1480020730126" at bounding box center [408, 162] width 78 height 34
drag, startPoint x: 395, startPoint y: 115, endPoint x: 502, endPoint y: 123, distance: 107.5
click at [430, 116] on th "Bank Acc. Number" at bounding box center [408, 128] width 78 height 33
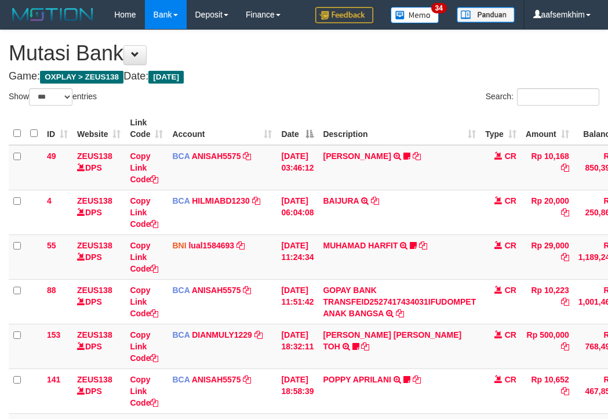
select select "***"
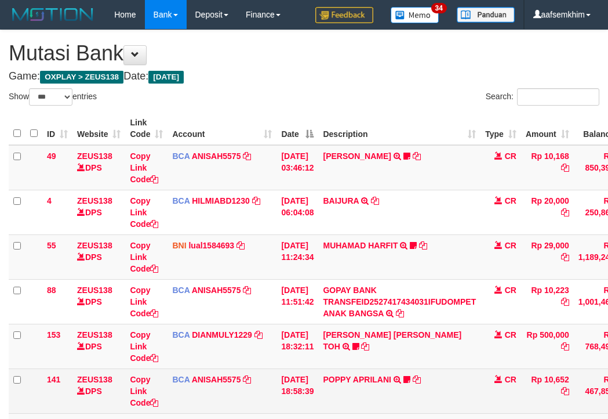
scroll to position [209, 0]
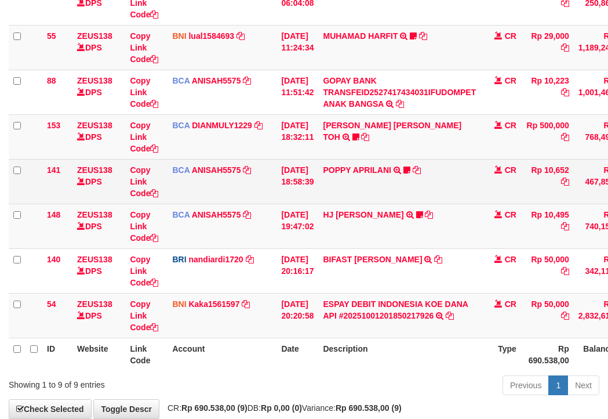
drag, startPoint x: 211, startPoint y: 197, endPoint x: 103, endPoint y: 197, distance: 107.8
click at [209, 197] on td "BCA ANISAH5575 DPS ANISAH mutasi_20251001_3827 | 141 mutasi_20251001_3827 | 141" at bounding box center [222, 181] width 109 height 45
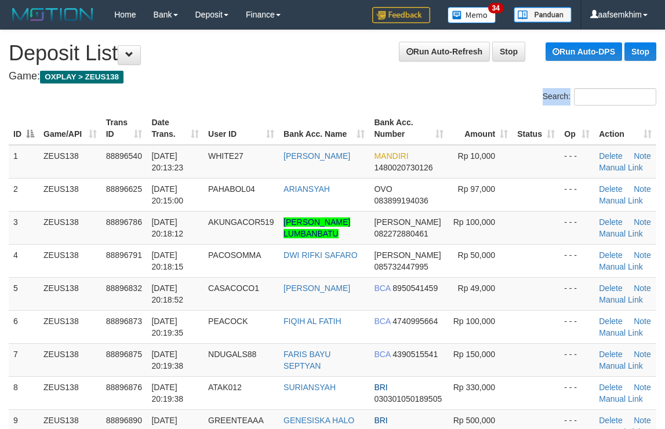
drag, startPoint x: 428, startPoint y: 108, endPoint x: 672, endPoint y: 138, distance: 245.4
click at [467, 107] on div "Search: ID Game/API Trans ID Date Trans. User ID Bank Acc. Name Bank Acc. Numbe…" at bounding box center [333, 347] width 648 height 518
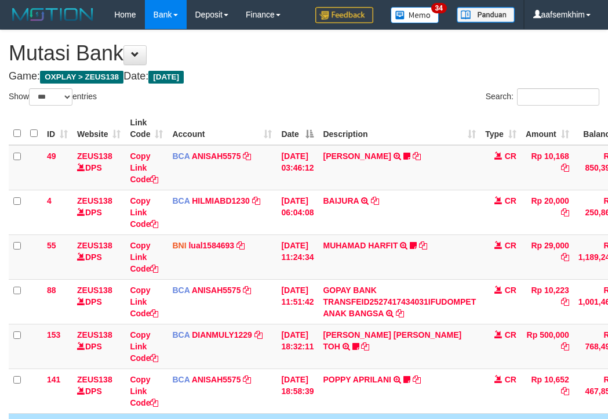
select select "***"
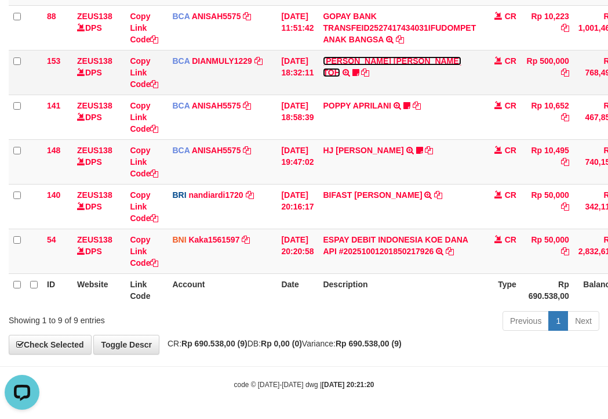
click at [362, 60] on link "CARINA OCTAVIA TOH" at bounding box center [392, 66] width 139 height 21
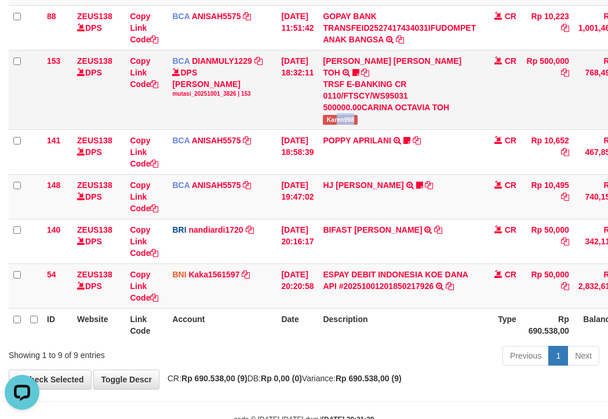
drag, startPoint x: 347, startPoint y: 104, endPoint x: 333, endPoint y: 111, distance: 15.0
click at [376, 106] on td "CARINA OCTAVIA TOH TRSF E-BANKING CR 0110/FTSCY/WS95031 500000.00CARINA OCTAVIA…" at bounding box center [399, 89] width 162 height 79
copy span "en998"
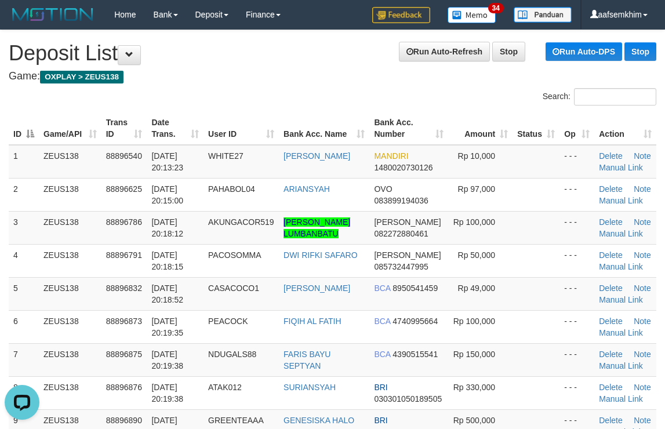
drag, startPoint x: 425, startPoint y: 79, endPoint x: 672, endPoint y: 115, distance: 249.6
drag, startPoint x: 399, startPoint y: 108, endPoint x: 454, endPoint y: 101, distance: 54.9
click at [408, 106] on div "Search: ID Game/API Trans ID Date Trans. User ID Bank Acc. Name Bank Acc. Numbe…" at bounding box center [333, 347] width 648 height 518
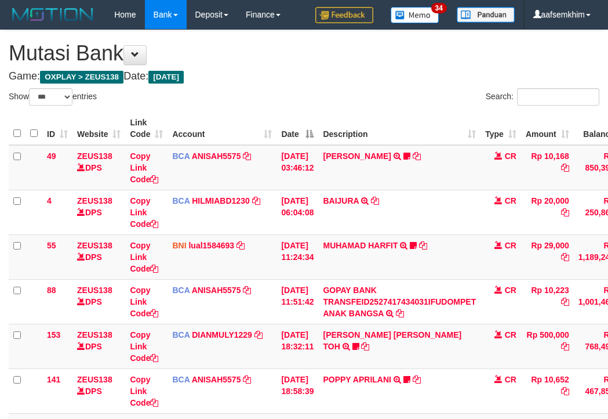
select select "***"
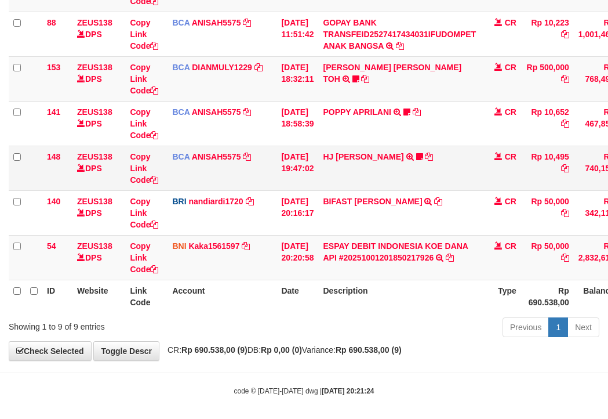
drag, startPoint x: 297, startPoint y: 204, endPoint x: 31, endPoint y: 169, distance: 268.5
click at [295, 204] on td "[DATE] 20:16:17" at bounding box center [298, 212] width 42 height 45
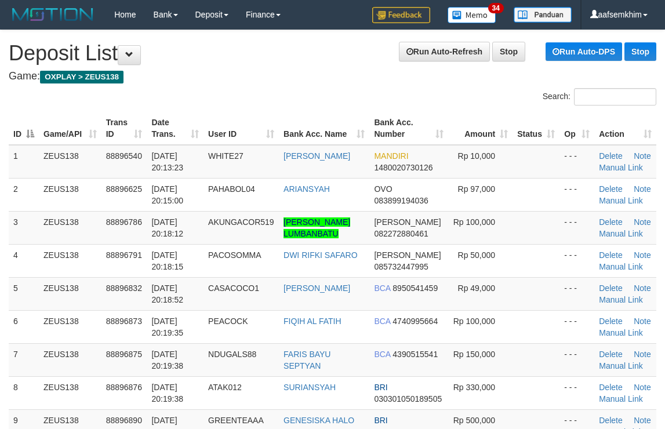
click at [424, 129] on th "Bank Acc. Number" at bounding box center [408, 128] width 78 height 33
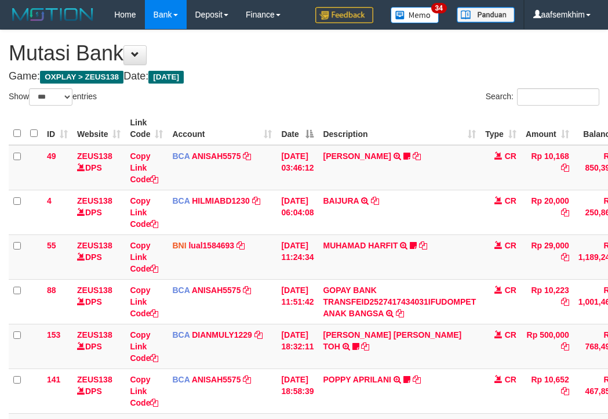
select select "***"
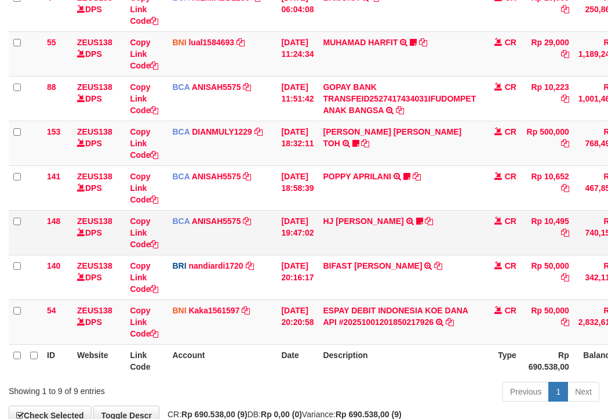
scroll to position [267, 0]
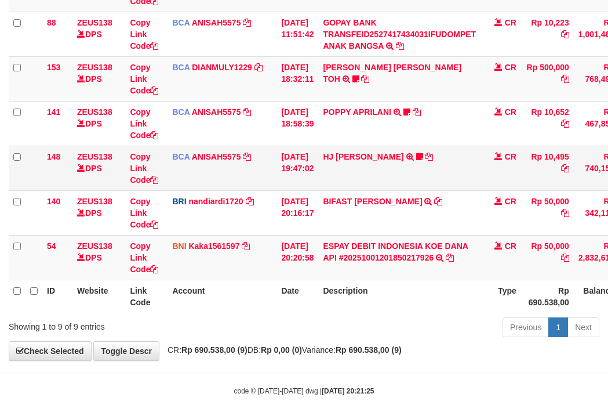
click at [308, 216] on tbody "49 ZEUS138 DPS Copy Link Code BCA ANISAH5575 DPS ANISAH mutasi_20251001_3827 | …" at bounding box center [355, 79] width 692 height 402
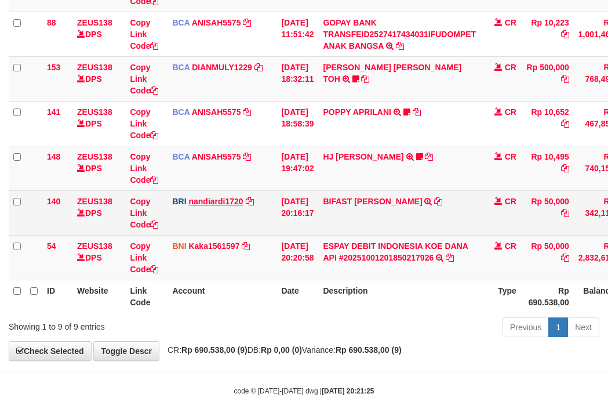
click at [250, 203] on td "BRI nandiardi1720 DPS NANDI ARDIANSYAH mutasi_20251001_3776 | 140 mutasi_202510…" at bounding box center [222, 212] width 109 height 45
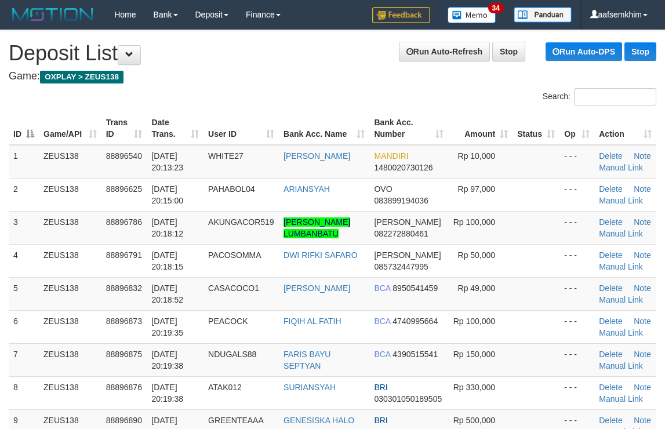
drag, startPoint x: 417, startPoint y: 128, endPoint x: 542, endPoint y: 126, distance: 124.7
click at [493, 124] on tr "ID Game/API Trans ID Date Trans. User ID Bank Acc. Name Bank Acc. Number Amount…" at bounding box center [333, 128] width 648 height 33
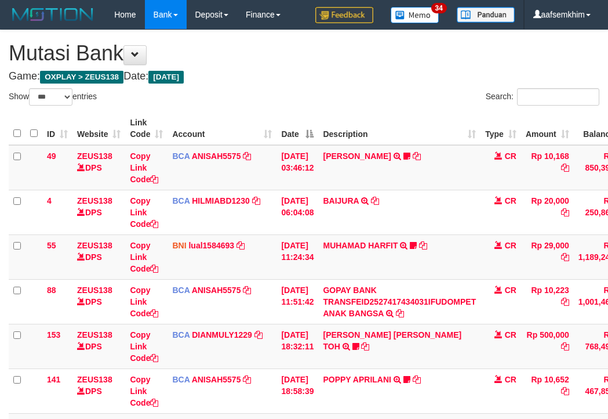
select select "***"
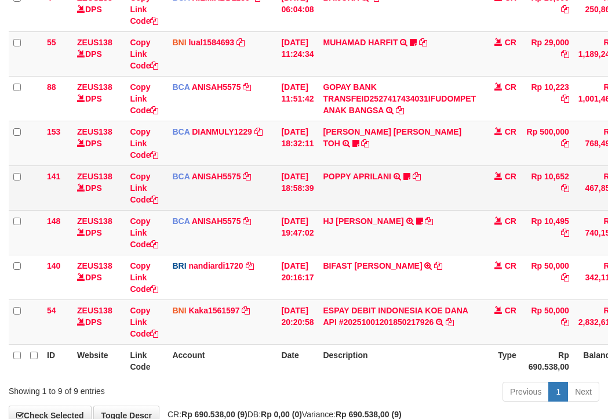
drag, startPoint x: 244, startPoint y: 213, endPoint x: 215, endPoint y: 208, distance: 29.6
click at [239, 212] on td "BCA ANISAH5575 DPS ANISAH mutasi_20251001_3827 | 148 mutasi_20251001_3827 | 148" at bounding box center [222, 232] width 109 height 45
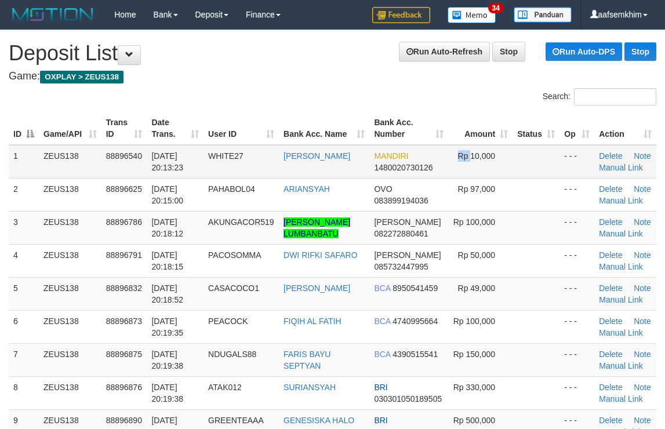
click at [525, 157] on tr "1 ZEUS138 88896540 01/10/2025 20:13:23 WHITE27 MUHAMMAD FIRDAUS MANDIRI 1480020…" at bounding box center [333, 162] width 648 height 34
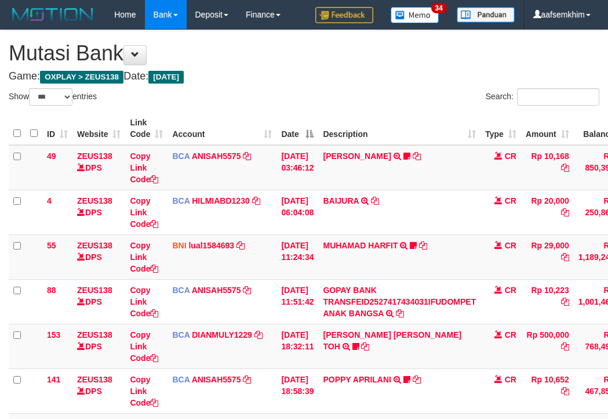
select select "***"
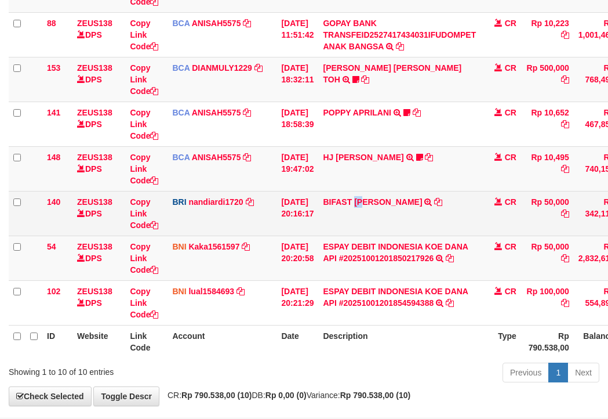
click at [373, 231] on td "BIFAST MUHAMMAD FIR TRANSFER NBMB BIFAST MUHAMMAD FIR TO NANDI ARDIANSYAH" at bounding box center [399, 213] width 162 height 45
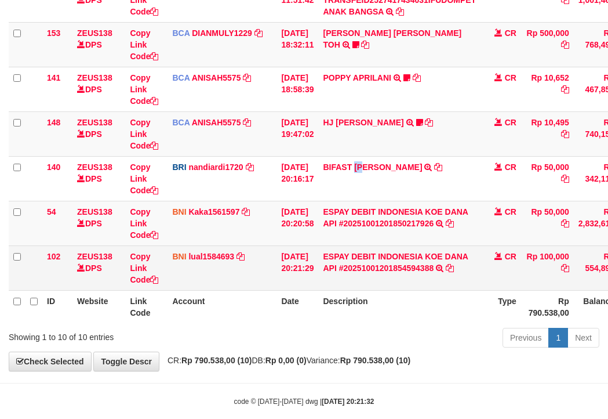
scroll to position [318, 0]
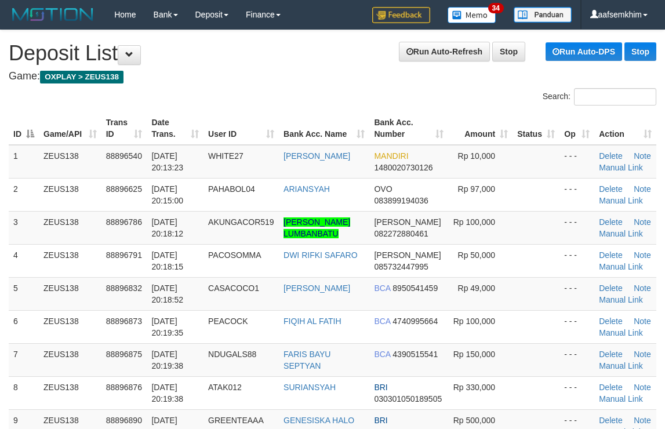
drag, startPoint x: 284, startPoint y: 145, endPoint x: 422, endPoint y: 135, distance: 138.4
click at [358, 141] on th "Bank Acc. Name" at bounding box center [324, 128] width 90 height 33
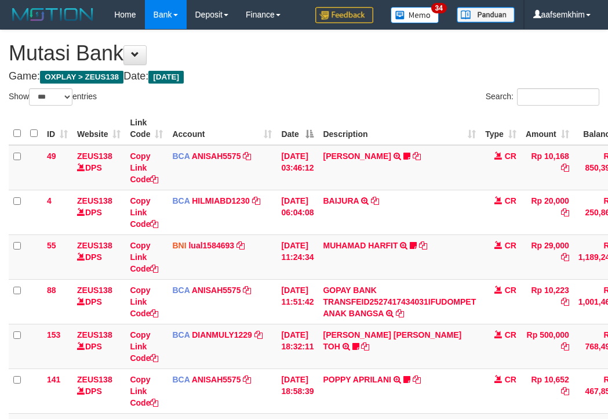
select select "***"
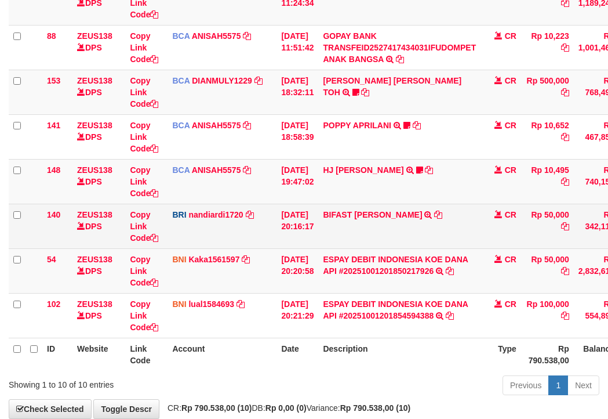
click at [360, 237] on td "BIFAST MUHAMMAD FIR TRANSFER NBMB BIFAST MUHAMMAD FIR TO NANDI ARDIANSYAH" at bounding box center [399, 226] width 162 height 45
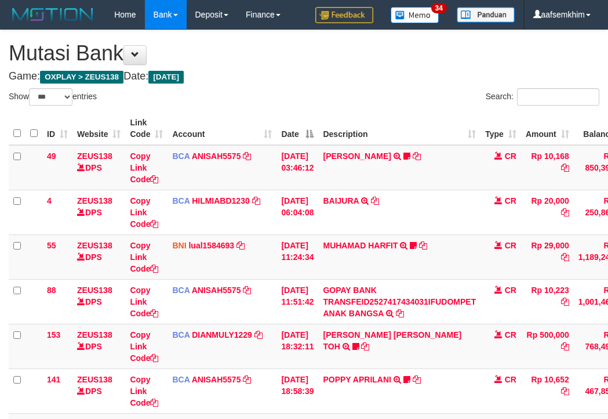
select select "***"
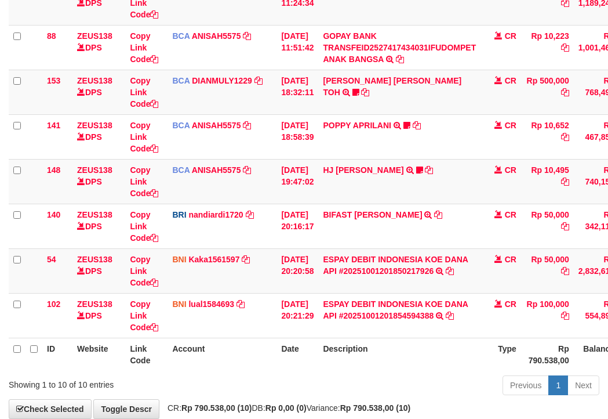
scroll to position [318, 0]
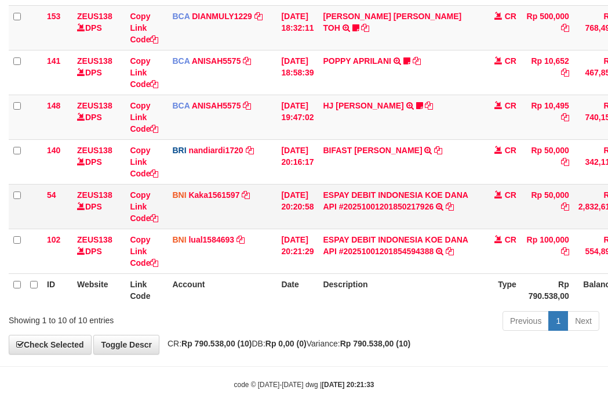
drag, startPoint x: 468, startPoint y: 282, endPoint x: 195, endPoint y: 216, distance: 281.5
click at [459, 279] on th "Description" at bounding box center [399, 289] width 162 height 33
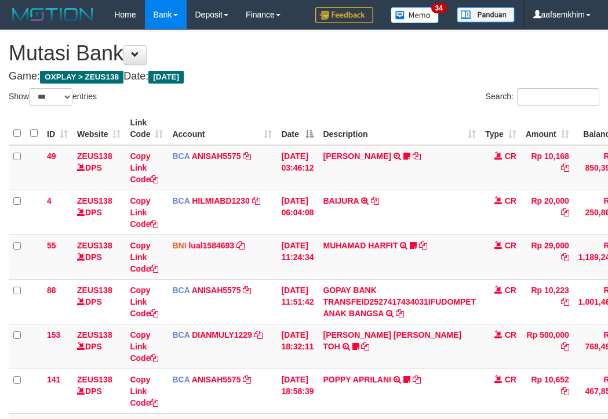
select select "***"
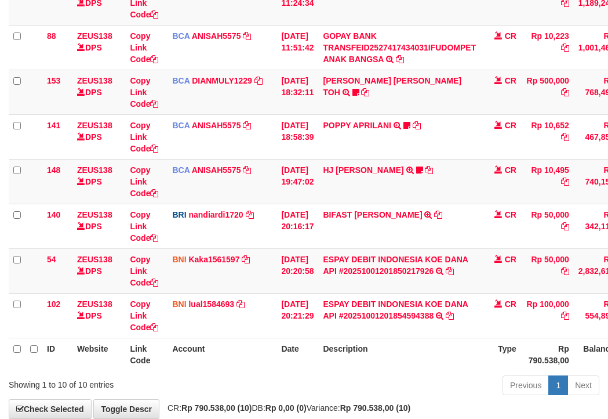
scroll to position [318, 0]
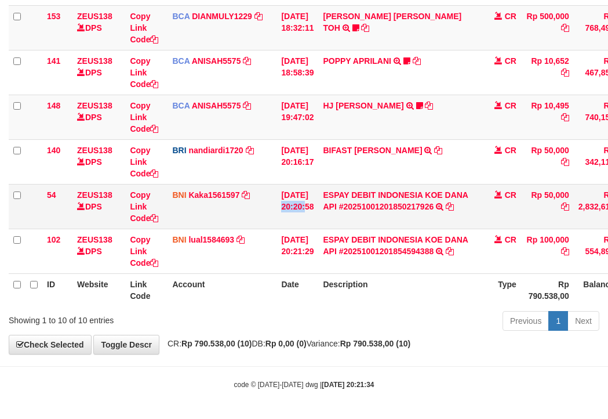
drag, startPoint x: 310, startPoint y: 192, endPoint x: 302, endPoint y: 192, distance: 7.6
click at [308, 193] on td "[DATE] 20:20:58" at bounding box center [298, 206] width 42 height 45
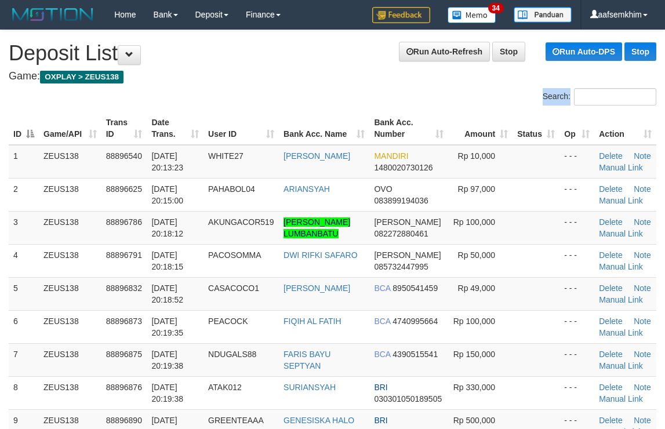
drag, startPoint x: 327, startPoint y: 107, endPoint x: 653, endPoint y: 88, distance: 327.0
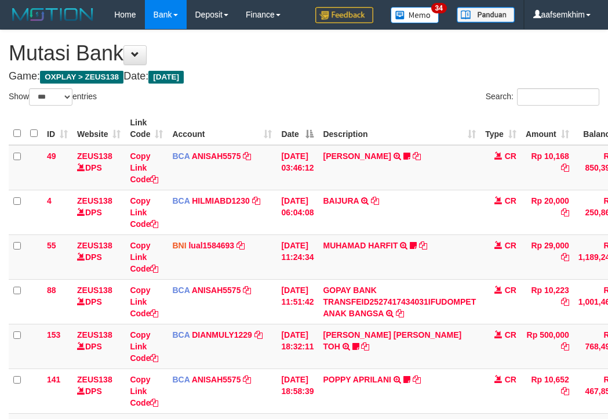
select select "***"
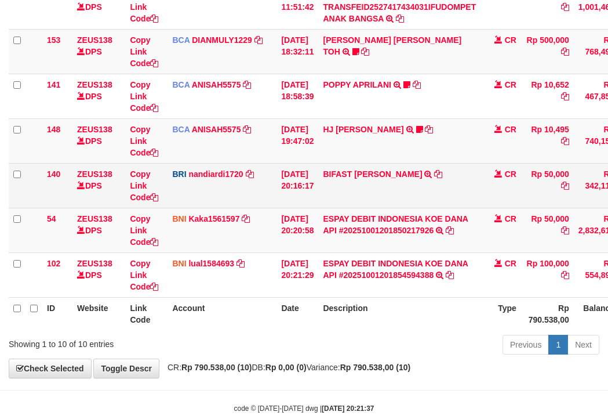
scroll to position [318, 0]
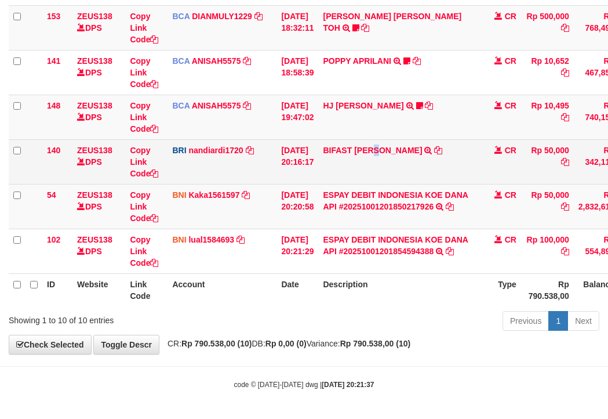
click at [391, 172] on td "BIFAST MUHAMMAD FIR TRANSFER NBMB BIFAST MUHAMMAD FIR TO NANDI ARDIANSYAH" at bounding box center [399, 161] width 162 height 45
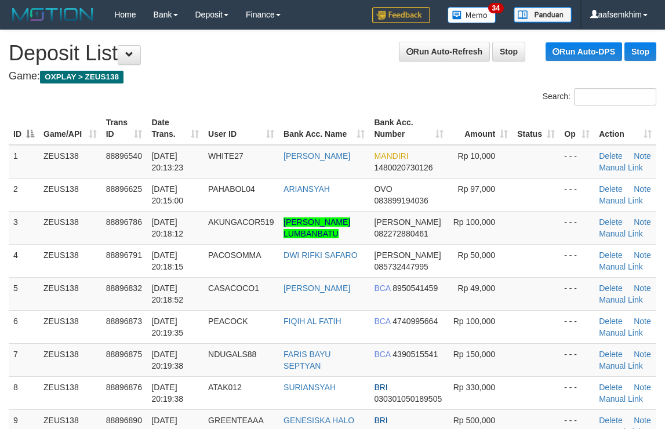
drag, startPoint x: 468, startPoint y: 95, endPoint x: 671, endPoint y: 90, distance: 202.4
click at [561, 93] on div "Search:" at bounding box center [499, 98] width 315 height 20
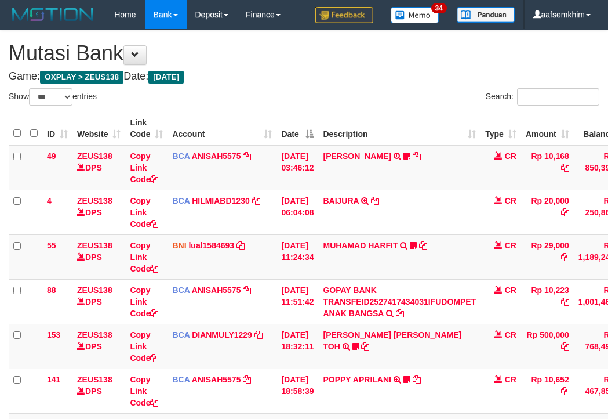
select select "***"
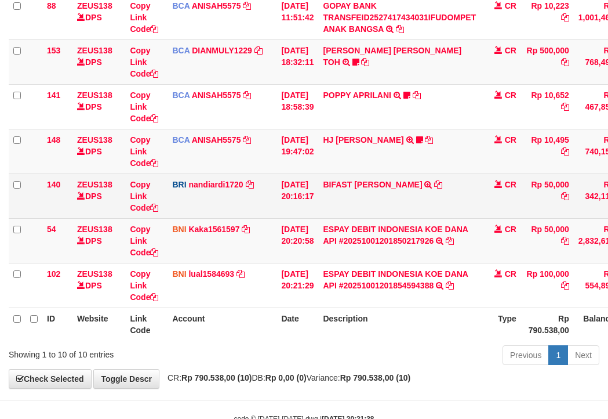
scroll to position [312, 0]
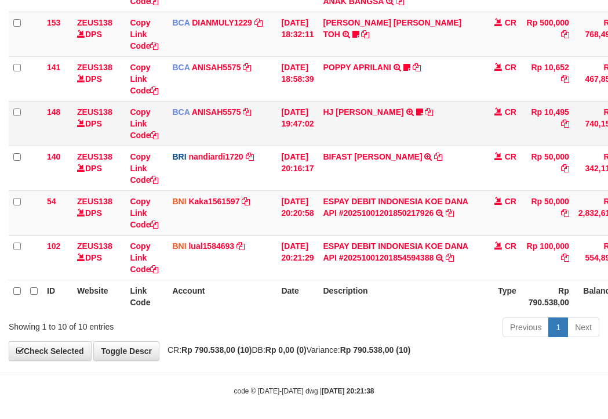
click at [371, 118] on td "HJ YUMI MUTIAH TRSF E-BANKING CR 0110/FTSCY/WS95031 10495.00HJ YUMI MUTIAH Bata…" at bounding box center [399, 123] width 162 height 45
click at [368, 113] on link "HJ YUMI MUTIAH" at bounding box center [363, 111] width 81 height 9
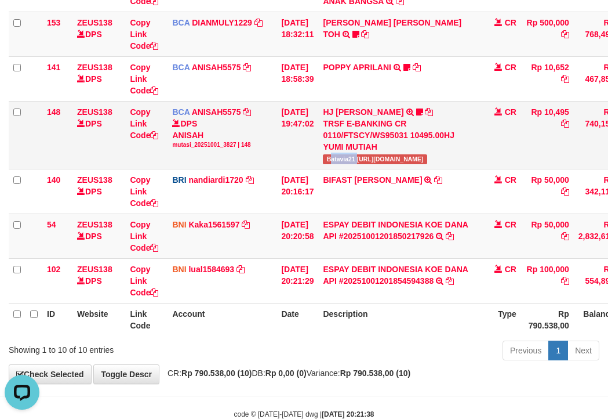
drag, startPoint x: 345, startPoint y: 164, endPoint x: 58, endPoint y: 125, distance: 289.6
click at [361, 162] on td "HJ YUMI MUTIAH TRSF E-BANKING CR 0110/FTSCY/WS95031 10495.00HJ YUMI MUTIAH Bata…" at bounding box center [399, 135] width 162 height 68
copy span "atavia21"
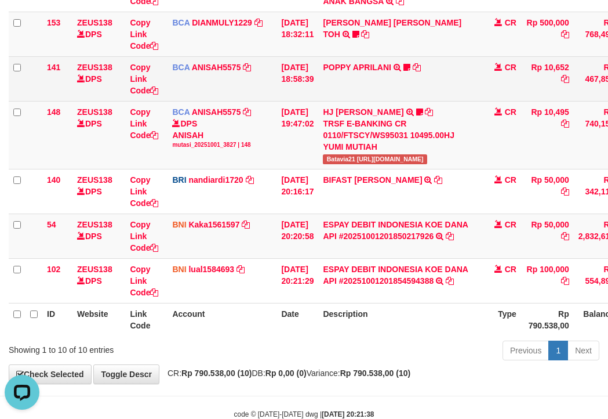
click at [369, 57] on td "POPPY APRILANI TRSF E-BANKING CR 0110/FTSCY/WS95271 10652.00POPPY APRILANI Taro…" at bounding box center [399, 78] width 162 height 45
click at [351, 66] on link "POPPY APRILANI" at bounding box center [357, 67] width 68 height 9
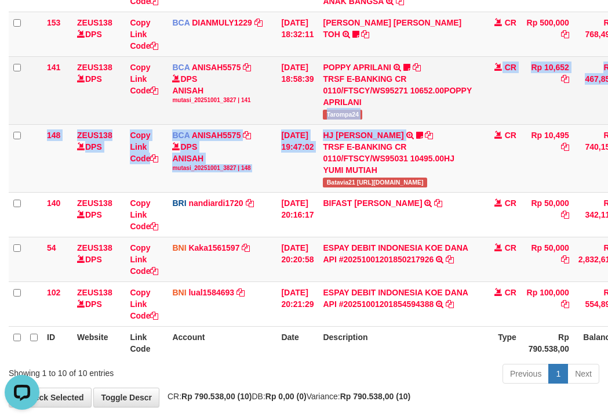
drag, startPoint x: 377, startPoint y: 127, endPoint x: 31, endPoint y: 109, distance: 346.6
click at [388, 128] on tbody "49 ZEUS138 DPS Copy Link Code BCA ANISAH5575 DPS ANISAH mutasi_20251001_3827 | …" at bounding box center [355, 79] width 692 height 493
copy tbody "Tarompa24 CR Rp 10,652 Rp 467,850 N Note Check 148 ZEUS138 DPS Copy Link Code B…"
click at [359, 115] on span "Tarompa24" at bounding box center [342, 115] width 39 height 10
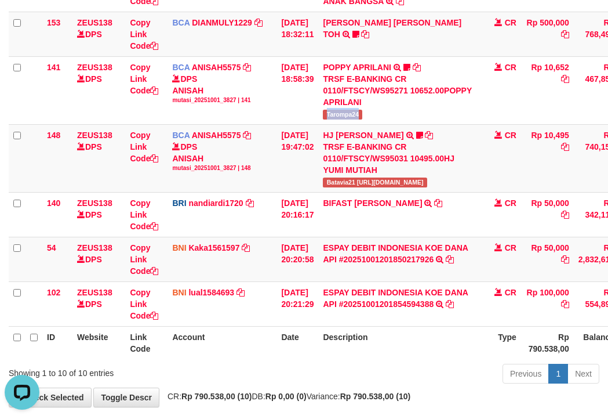
drag, startPoint x: 359, startPoint y: 115, endPoint x: 3, endPoint y: 103, distance: 356.2
click at [354, 116] on span "Tarompa24" at bounding box center [342, 115] width 39 height 10
click at [384, 19] on link "[PERSON_NAME] TOH" at bounding box center [392, 28] width 139 height 21
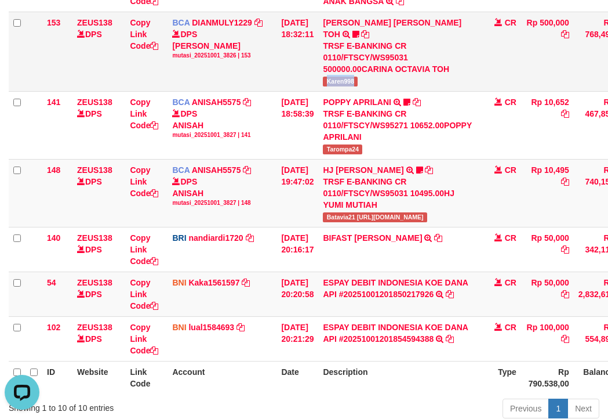
drag, startPoint x: 361, startPoint y: 66, endPoint x: 333, endPoint y: 71, distance: 28.9
click at [370, 66] on td "CARINA OCTAVIA TOH TRSF E-BANKING CR 0110/FTSCY/WS95031 500000.00CARINA OCTAVIA…" at bounding box center [399, 51] width 162 height 79
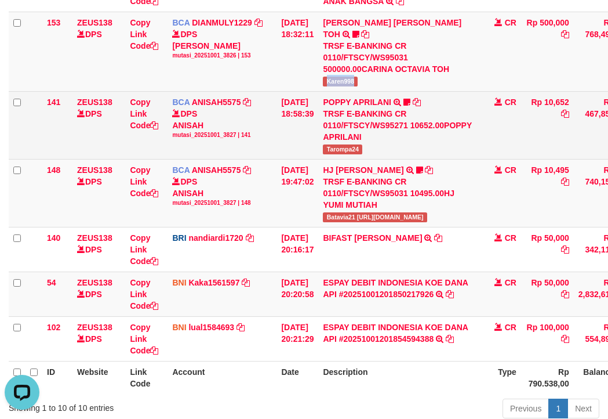
drag, startPoint x: 288, startPoint y: 144, endPoint x: 204, endPoint y: 144, distance: 84.7
click at [275, 144] on td "BCA ANISAH5575 DPS ANISAH mutasi_20251001_3827 | 141 mutasi_20251001_3827 | 141" at bounding box center [222, 125] width 109 height 68
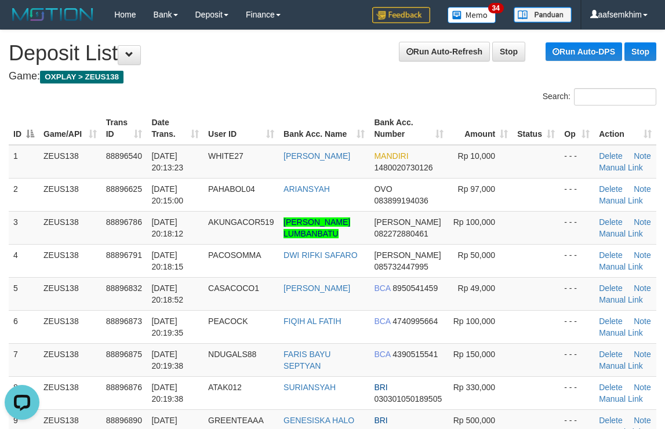
click at [519, 97] on div "Search:" at bounding box center [499, 98] width 315 height 20
click at [593, 88] on input "Search:" at bounding box center [615, 96] width 82 height 17
drag, startPoint x: 556, startPoint y: 101, endPoint x: 671, endPoint y: 67, distance: 119.8
click at [562, 100] on label "Search:" at bounding box center [600, 96] width 114 height 17
drag, startPoint x: 420, startPoint y: 93, endPoint x: 474, endPoint y: 87, distance: 54.2
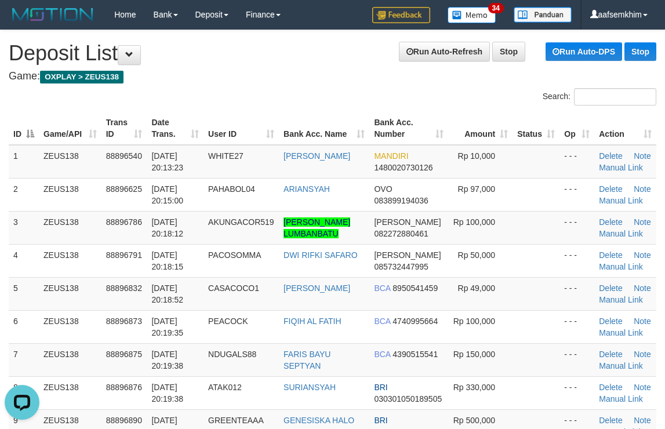
click at [434, 92] on div "Search:" at bounding box center [499, 98] width 315 height 20
drag, startPoint x: 467, startPoint y: 143, endPoint x: 476, endPoint y: 139, distance: 9.6
click at [475, 141] on tr "ID Game/API Trans ID Date Trans. User ID Bank Acc. Name Bank Acc. Number Amount…" at bounding box center [333, 128] width 648 height 33
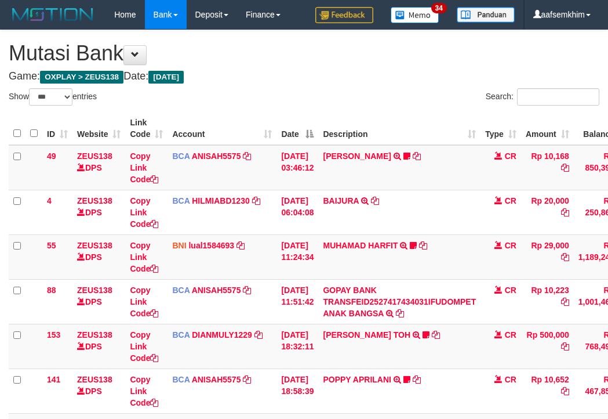
select select "***"
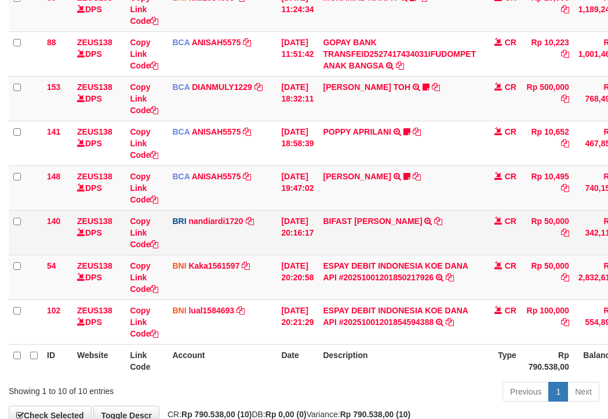
scroll to position [312, 0]
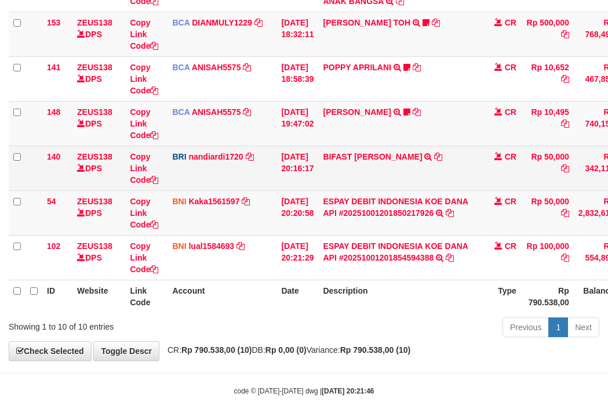
drag, startPoint x: 307, startPoint y: 152, endPoint x: 274, endPoint y: 158, distance: 34.1
click at [305, 155] on tbody "49 ZEUS138 DPS Copy Link Code BCA ANISAH5575 DPS [PERSON_NAME] mutasi_20251001_…" at bounding box center [355, 56] width 692 height 447
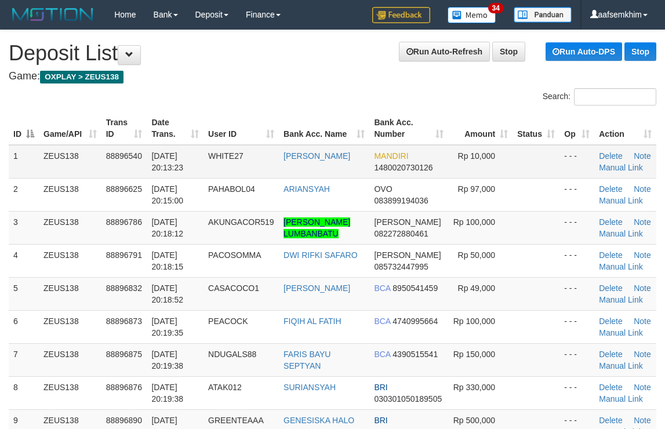
click at [547, 173] on tr "1 ZEUS138 88896540 [DATE] 20:13:23 WHITE27 [PERSON_NAME] MANDIRI 1480020730126 …" at bounding box center [333, 162] width 648 height 34
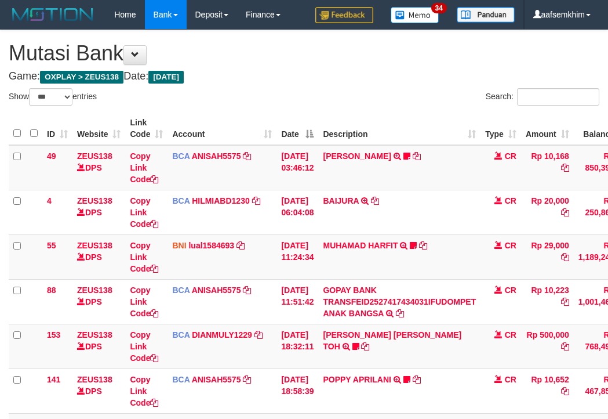
select select "***"
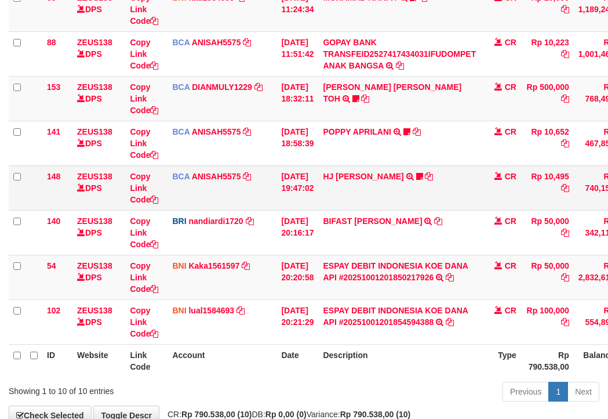
click at [207, 202] on tbody "49 ZEUS138 DPS Copy Link Code BCA ANISAH5575 DPS [PERSON_NAME] mutasi_20251001_…" at bounding box center [355, 120] width 692 height 447
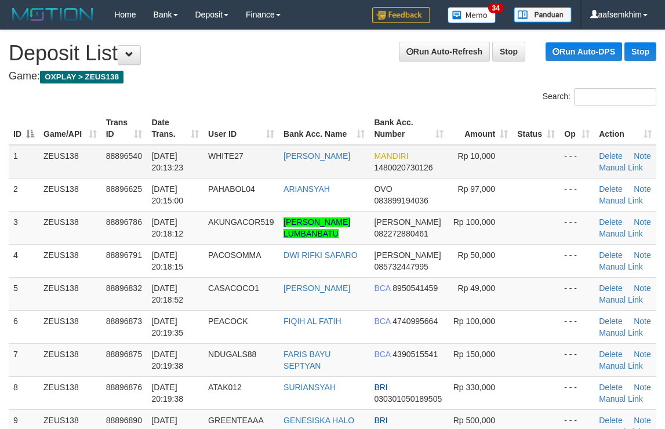
click at [506, 144] on table "ID Game/API Trans ID Date Trans. User ID Bank Acc. Name Bank Acc. Number Amount…" at bounding box center [333, 382] width 648 height 540
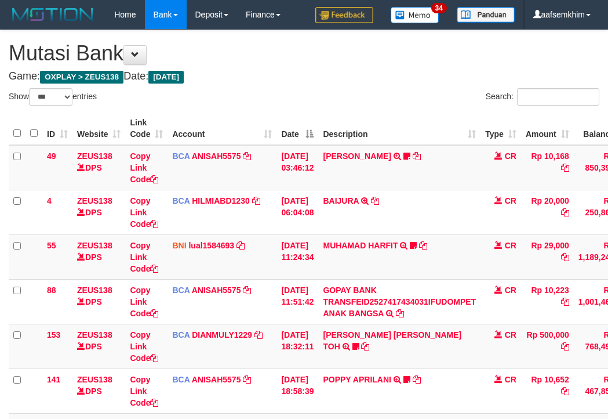
select select "***"
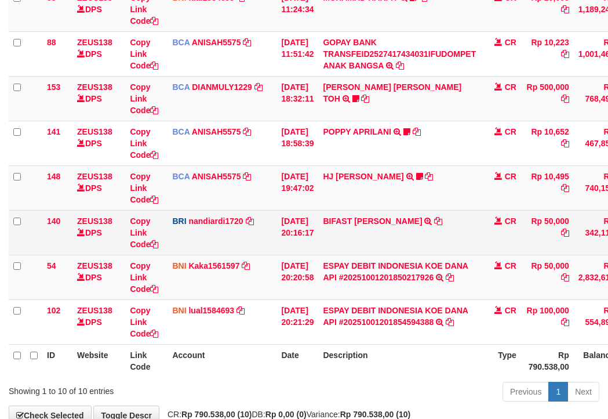
drag, startPoint x: 266, startPoint y: 239, endPoint x: 255, endPoint y: 237, distance: 10.7
click at [256, 237] on td "BRI nandiardi1720 DPS NANDI ARDIANSYAH mutasi_20251001_3776 | 140 mutasi_202510…" at bounding box center [222, 232] width 109 height 45
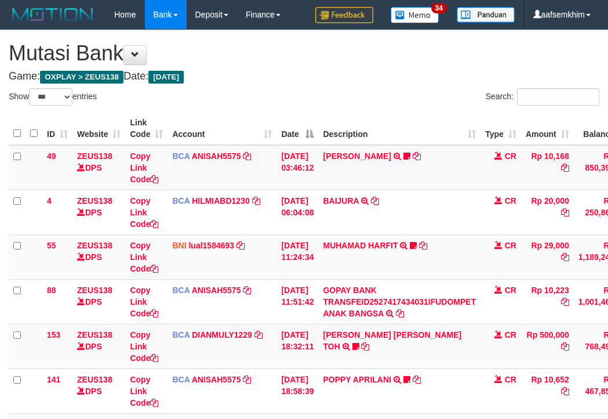
select select "***"
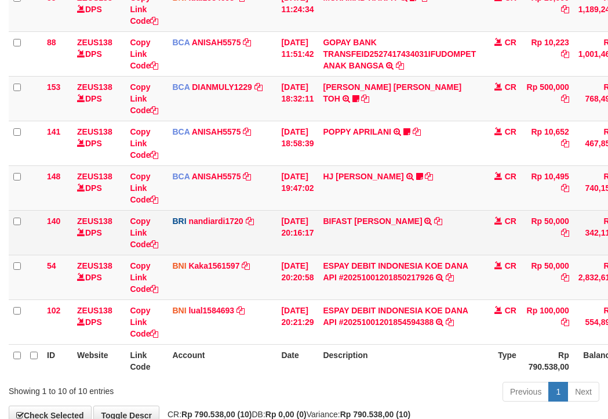
click at [264, 245] on td "BRI nandiardi1720 DPS NANDI ARDIANSYAH mutasi_20251001_3776 | 140 mutasi_202510…" at bounding box center [222, 232] width 109 height 45
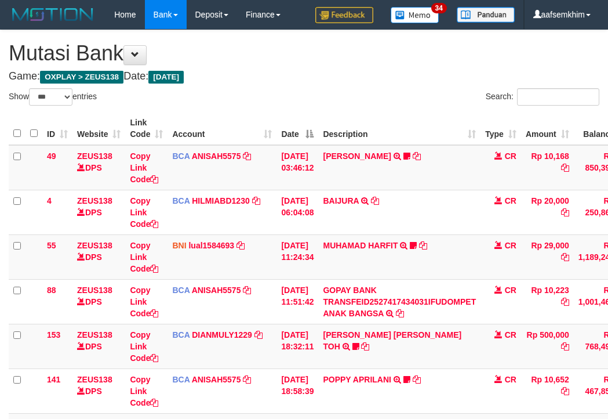
select select "***"
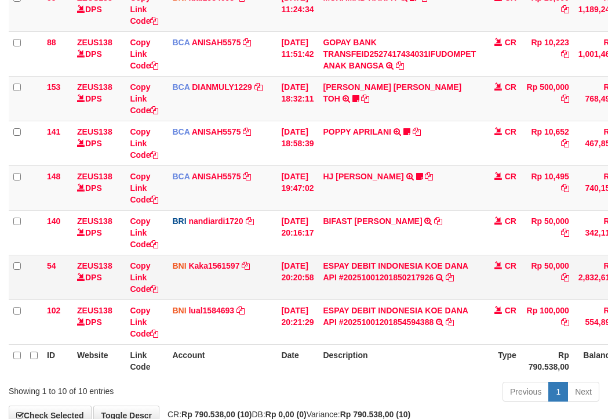
click at [317, 255] on td "[DATE] 20:20:58" at bounding box center [298, 277] width 42 height 45
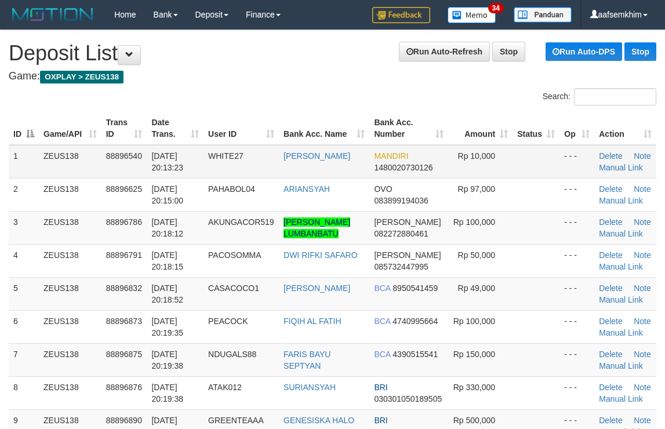
click at [538, 173] on td at bounding box center [536, 162] width 47 height 34
click at [543, 171] on td at bounding box center [536, 162] width 47 height 34
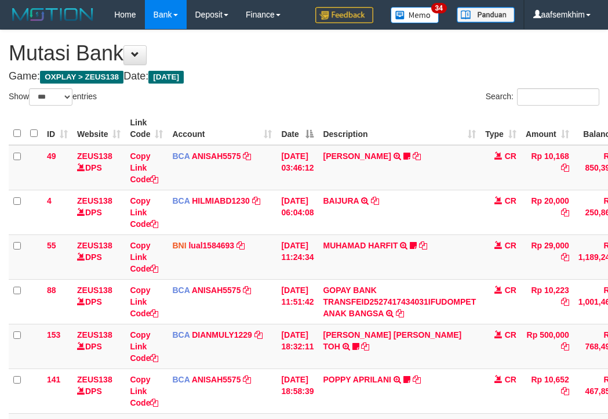
select select "***"
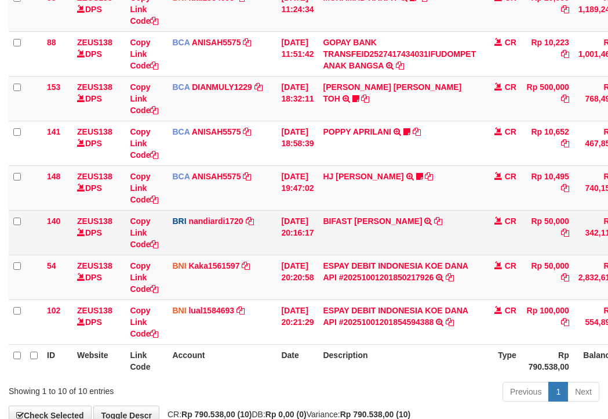
click at [204, 228] on tbody "49 ZEUS138 DPS Copy Link Code BCA ANISAH5575 DPS ANISAH mutasi_20251001_3827 | …" at bounding box center [355, 120] width 692 height 447
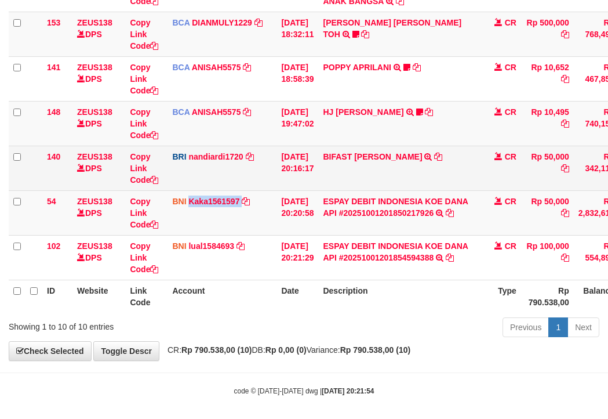
click at [204, 228] on td "BNI Kaka1561597 DPS KARMILA mutasi_20251001_2425 | 54 mutasi_20251001_2425 | 54" at bounding box center [222, 212] width 109 height 45
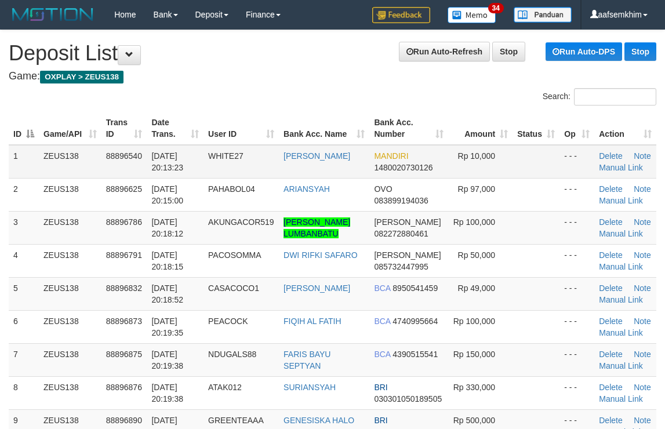
click at [514, 159] on td at bounding box center [536, 162] width 47 height 34
drag, startPoint x: 519, startPoint y: 158, endPoint x: 669, endPoint y: 179, distance: 151.5
click at [529, 158] on td at bounding box center [536, 162] width 47 height 34
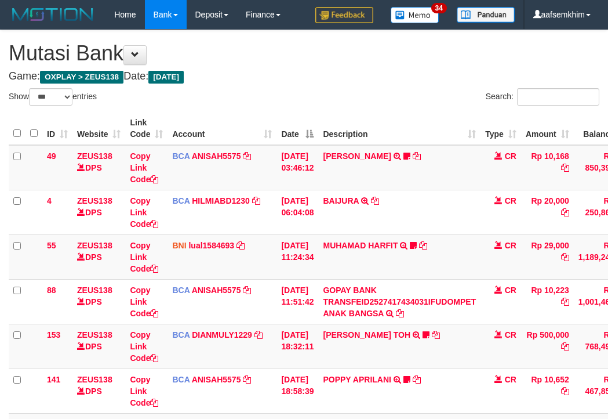
select select "***"
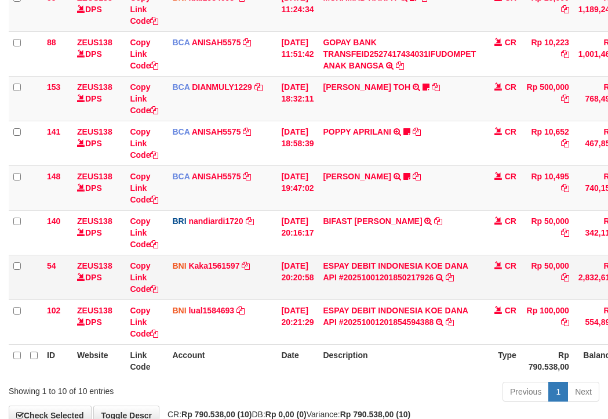
click at [252, 232] on tbody "49 ZEUS138 DPS Copy Link Code BCA ANISAH5575 DPS ANISAH mutasi_20251001_3827 | …" at bounding box center [355, 120] width 692 height 447
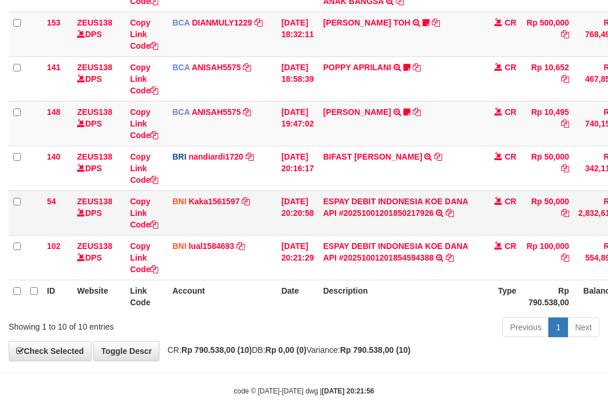
click at [248, 231] on td "BNI Kaka1561597 DPS KARMILA mutasi_20251001_2425 | 54 mutasi_20251001_2425 | 54" at bounding box center [222, 212] width 109 height 45
drag, startPoint x: 248, startPoint y: 231, endPoint x: 0, endPoint y: 188, distance: 251.8
click at [246, 230] on td "BNI Kaka1561597 DPS KARMILA mutasi_20251001_2425 | 54 mutasi_20251001_2425 | 54" at bounding box center [222, 212] width 109 height 45
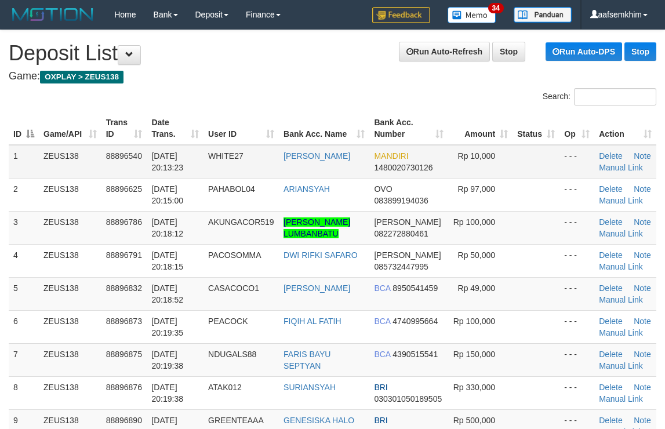
click at [548, 154] on td at bounding box center [536, 162] width 47 height 34
drag, startPoint x: 555, startPoint y: 152, endPoint x: 671, endPoint y: 168, distance: 116.5
click at [562, 151] on tr "1 ZEUS138 88896540 [DATE] 20:13:23 WHITE27 [PERSON_NAME] MANDIRI 1480020730126 …" at bounding box center [333, 162] width 648 height 34
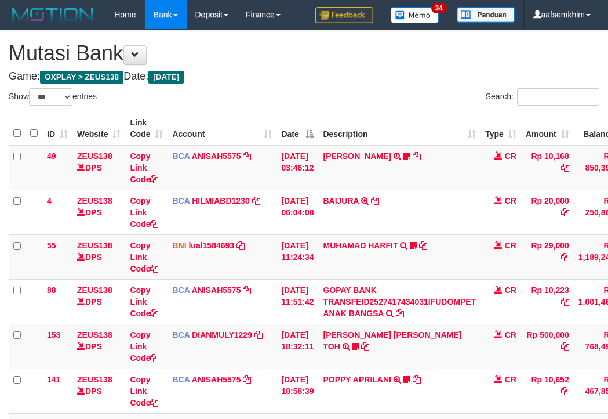
select select "***"
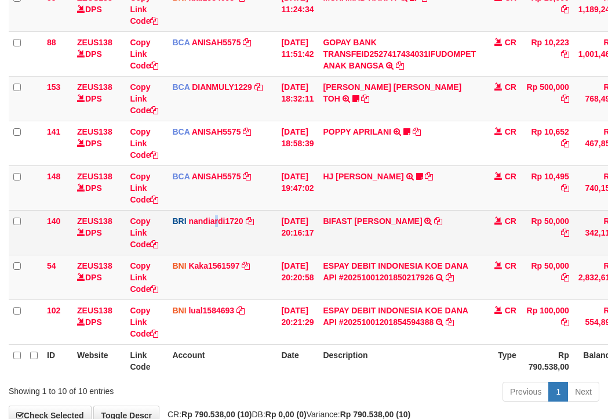
click at [213, 212] on td "BRI nandiardi1720 DPS NANDI ARDIANSYAH mutasi_20251001_3776 | 140 mutasi_202510…" at bounding box center [222, 232] width 109 height 45
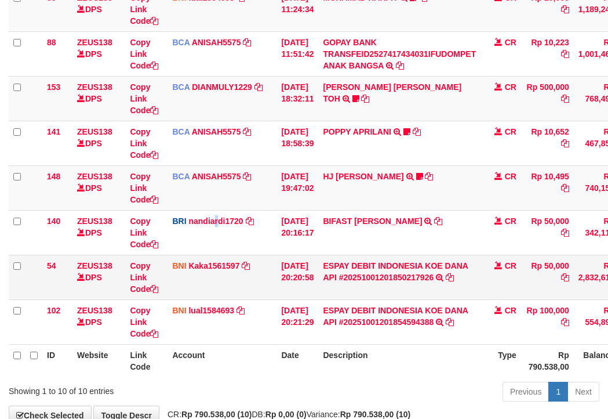
scroll to position [312, 0]
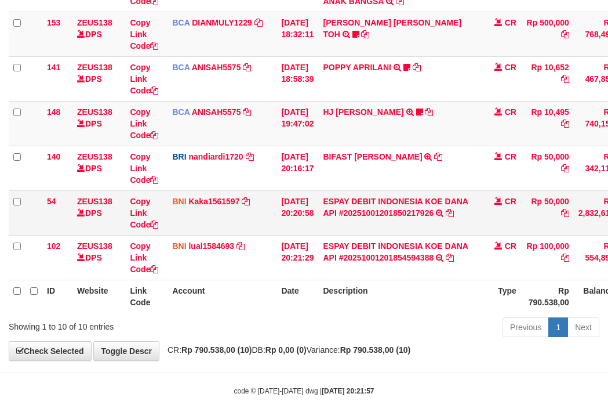
click at [212, 212] on td "BNI Kaka1561597 DPS KARMILA mutasi_20251001_2425 | 54 mutasi_20251001_2425 | 54" at bounding box center [222, 212] width 109 height 45
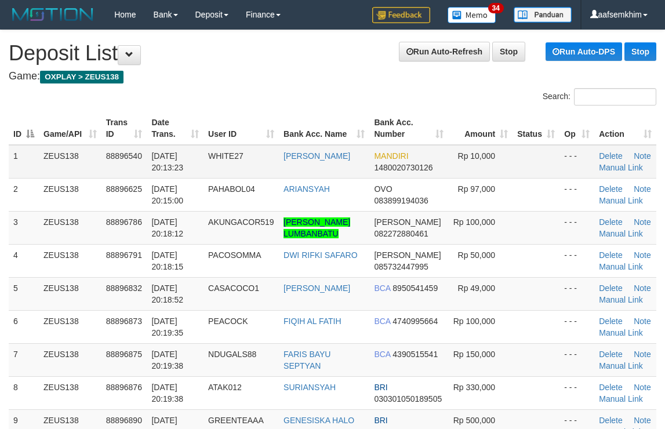
click at [562, 151] on td "- - -" at bounding box center [577, 162] width 35 height 34
click at [565, 151] on td "- - -" at bounding box center [577, 162] width 35 height 34
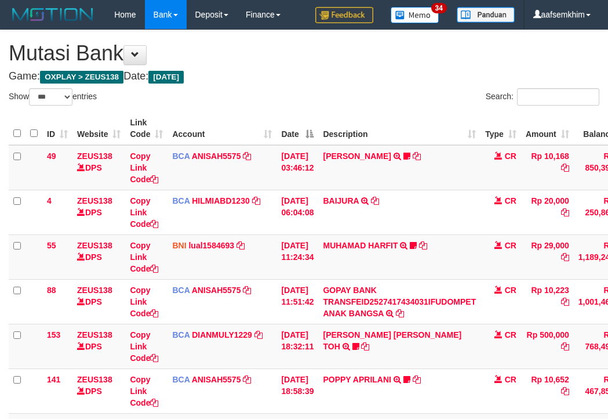
select select "***"
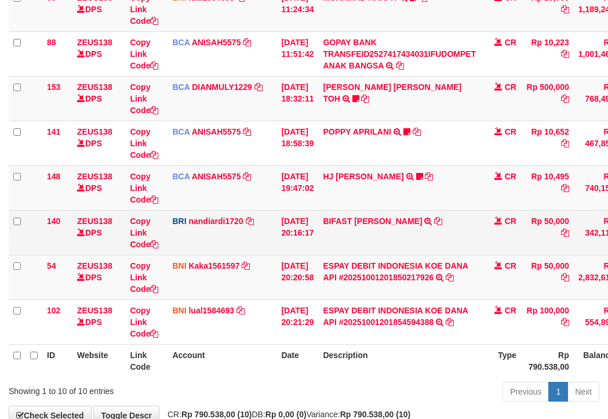
drag, startPoint x: 456, startPoint y: 254, endPoint x: 201, endPoint y: 202, distance: 260.4
click at [449, 254] on td "BIFAST [PERSON_NAME] FIR TRANSFER NBMB BIFAST [PERSON_NAME] FIR TO NANDI ARDIAN…" at bounding box center [399, 232] width 162 height 45
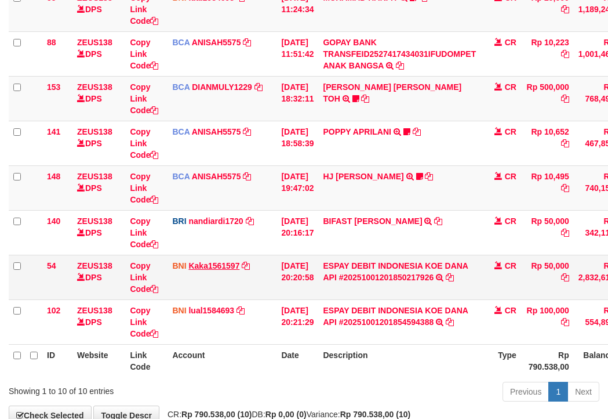
scroll to position [312, 0]
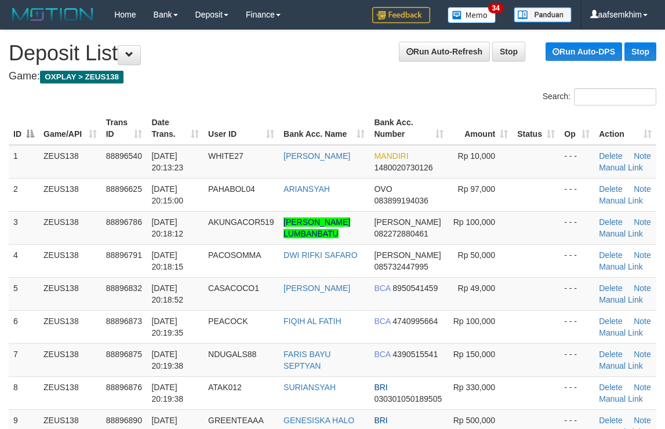
drag, startPoint x: 506, startPoint y: 159, endPoint x: 671, endPoint y: 151, distance: 166.0
click at [535, 155] on td at bounding box center [536, 162] width 47 height 34
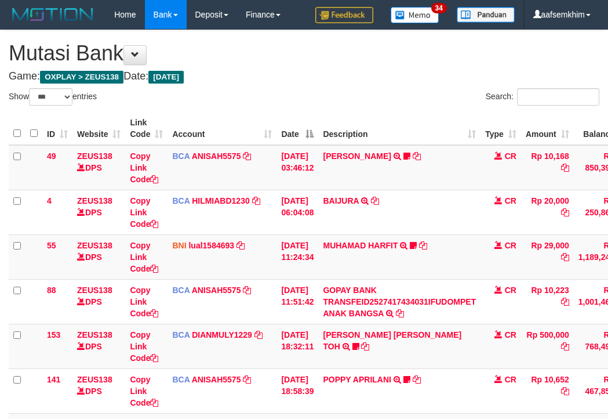
select select "***"
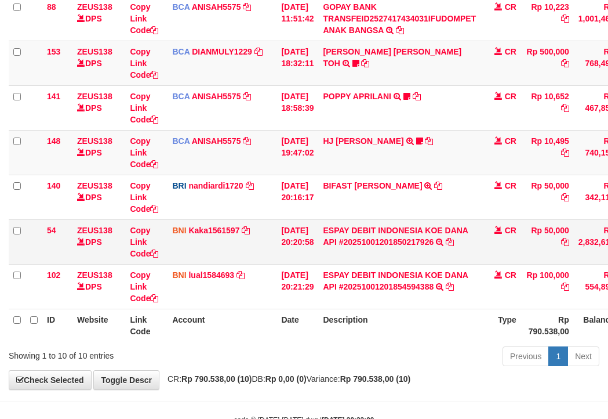
scroll to position [318, 0]
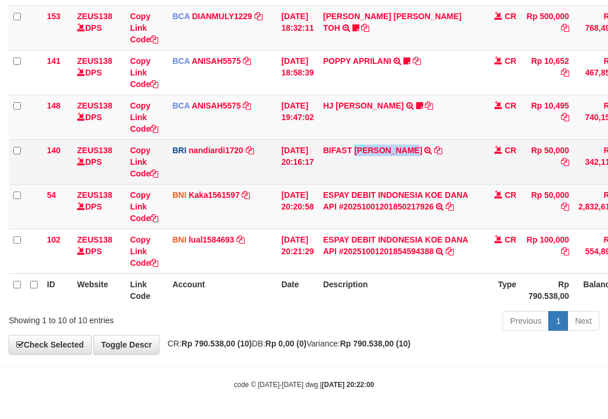
drag, startPoint x: 368, startPoint y: 164, endPoint x: 395, endPoint y: 166, distance: 27.9
click at [428, 164] on td "BIFAST MUHAMMAD FIR TRANSFER NBMB BIFAST MUHAMMAD FIR TO NANDI ARDIANSYAH" at bounding box center [399, 161] width 162 height 45
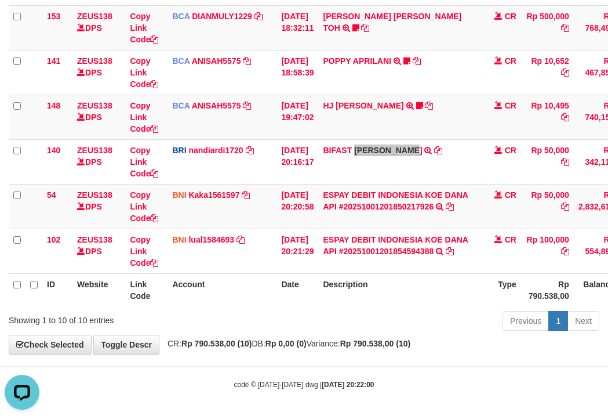
scroll to position [0, 0]
drag, startPoint x: 264, startPoint y: 223, endPoint x: 200, endPoint y: 217, distance: 64.0
click at [253, 223] on td "BNI Kaka1561597 DPS KARMILA mutasi_20251001_2425 | 54 mutasi_20251001_2425 | 54" at bounding box center [222, 206] width 109 height 45
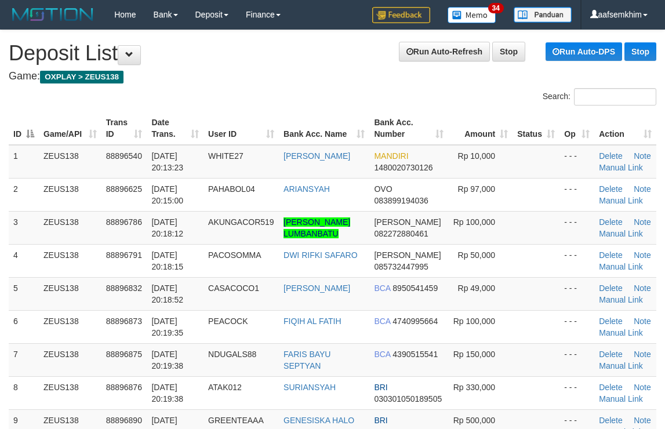
click at [466, 142] on th "Amount" at bounding box center [480, 128] width 64 height 33
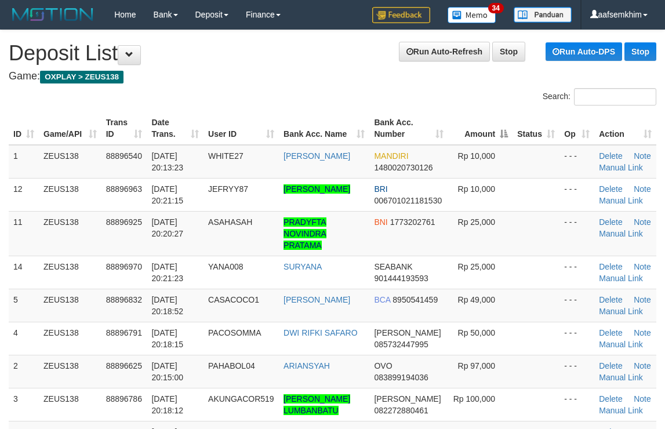
drag, startPoint x: 395, startPoint y: 106, endPoint x: 581, endPoint y: 137, distance: 188.1
click at [445, 117] on div "Search: ID Game/API Trans ID Date Trans. User ID Bank Acc. Name Bank Acc. Numbe…" at bounding box center [333, 380] width 648 height 584
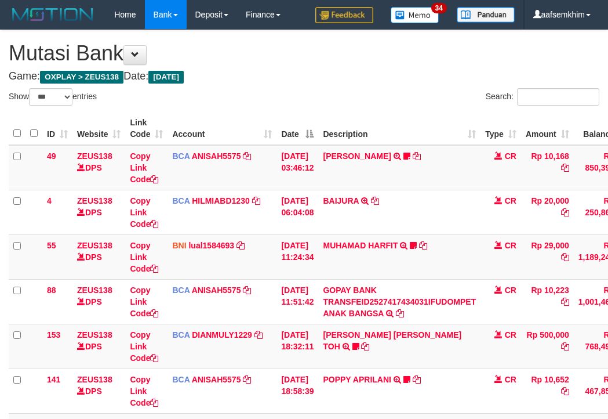
select select "***"
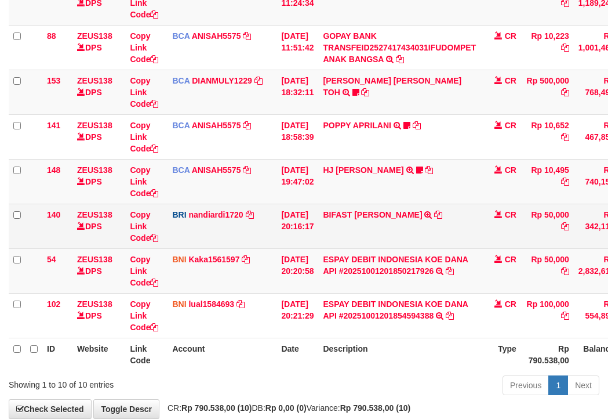
click at [284, 224] on td "[DATE] 20:16:17" at bounding box center [298, 226] width 42 height 45
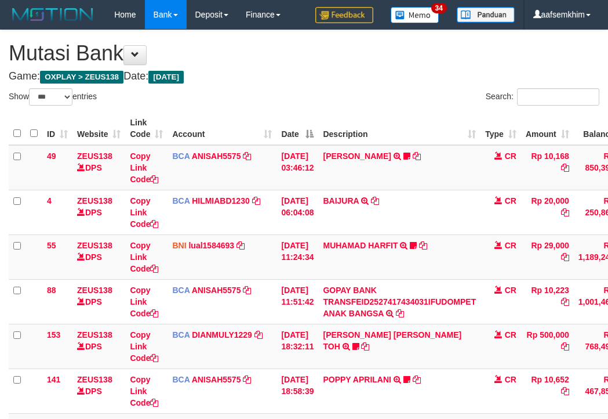
select select "***"
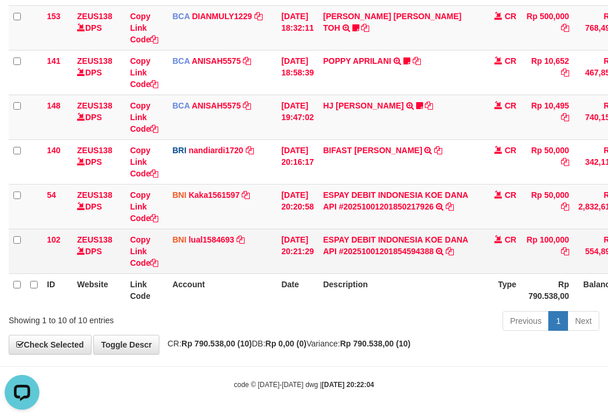
drag, startPoint x: 298, startPoint y: 292, endPoint x: 106, endPoint y: 252, distance: 196.2
click at [297, 292] on th "Date" at bounding box center [298, 289] width 42 height 33
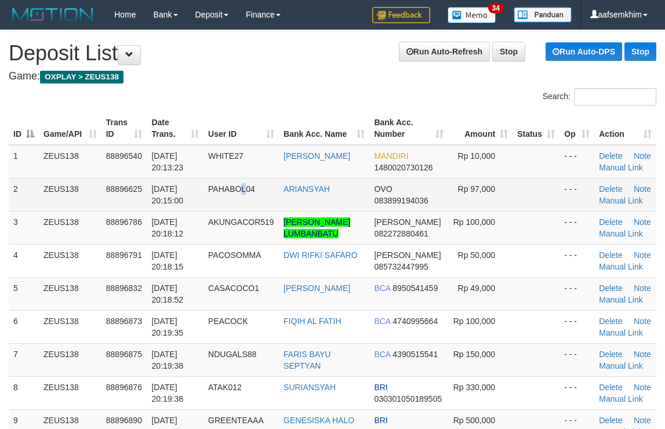
click at [249, 205] on td "PAHABOL04" at bounding box center [241, 194] width 75 height 33
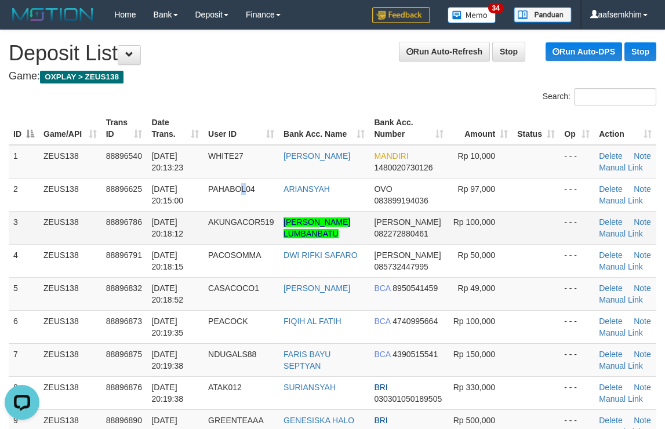
drag, startPoint x: 170, startPoint y: 174, endPoint x: 519, endPoint y: 215, distance: 351.5
click at [197, 174] on td "01/10/2025 20:13:23" at bounding box center [175, 162] width 57 height 34
drag, startPoint x: 408, startPoint y: 140, endPoint x: 672, endPoint y: 181, distance: 267.1
click at [508, 156] on table "ID Game/API Trans ID Date Trans. User ID Bank Acc. Name Bank Acc. Number Amount…" at bounding box center [333, 382] width 648 height 540
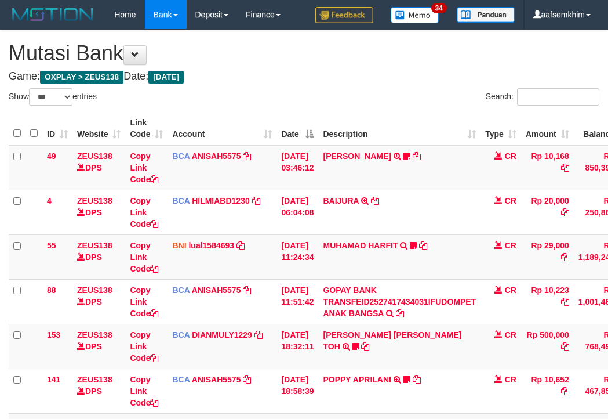
select select "***"
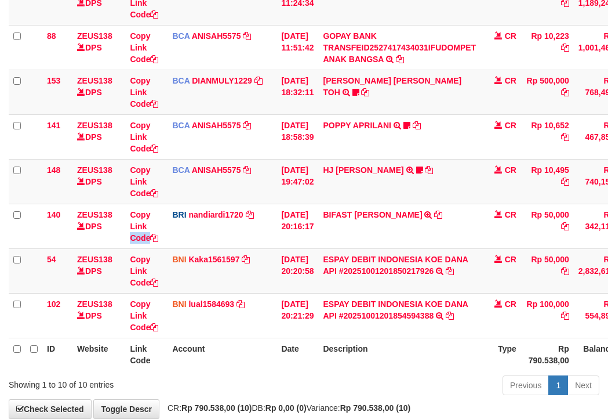
click at [130, 216] on tr "140 ZEUS138 DPS Copy Link Code BRI nandiardi1720 DPS NANDI ARDIANSYAH mutasi_20…" at bounding box center [355, 226] width 692 height 45
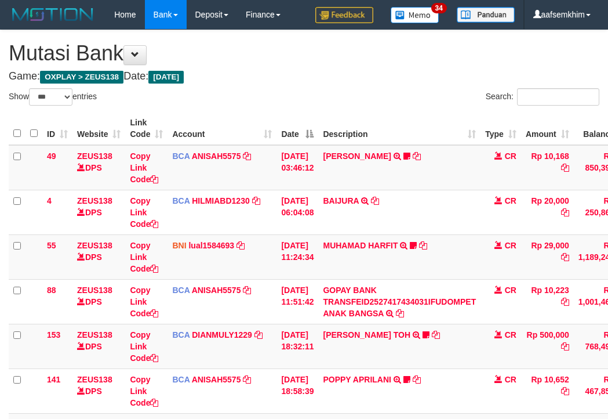
select select "***"
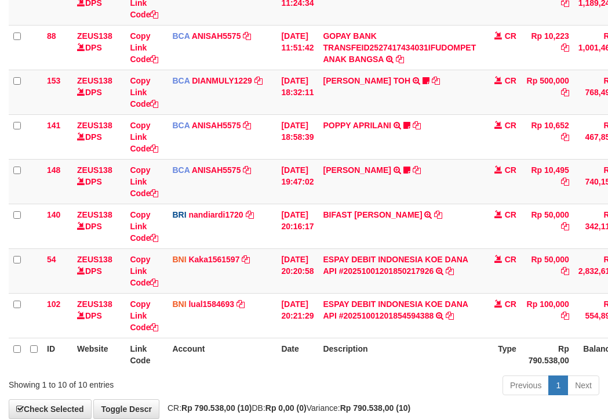
scroll to position [318, 0]
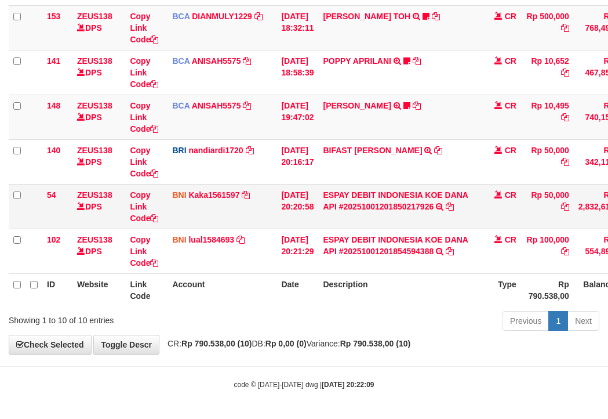
drag, startPoint x: 107, startPoint y: 202, endPoint x: 122, endPoint y: 208, distance: 16.2
click at [131, 209] on tr "54 ZEUS138 DPS Copy Link Code BNI Kaka1561597 DPS KARMILA mutasi_20251001_2425 …" at bounding box center [355, 206] width 692 height 45
drag, startPoint x: 293, startPoint y: 245, endPoint x: 115, endPoint y: 213, distance: 180.2
click at [268, 239] on tr "102 ZEUS138 DPS Copy Link Code BNI lual1584693 DPS LUCKY ALAMSYAH mutasi_202510…" at bounding box center [355, 250] width 692 height 45
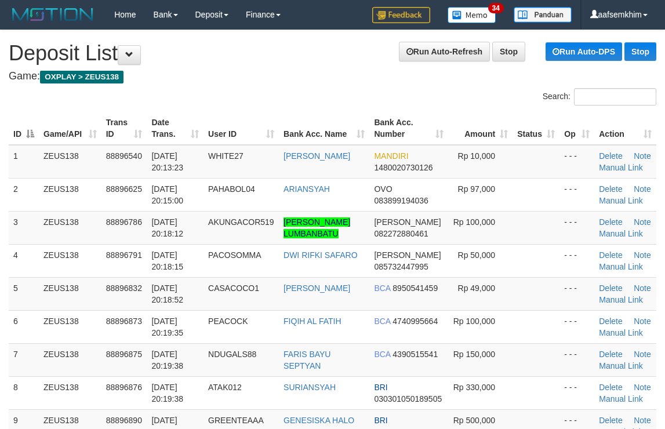
drag, startPoint x: 119, startPoint y: 121, endPoint x: 333, endPoint y: 127, distance: 214.0
click at [139, 119] on th "Trans ID" at bounding box center [124, 128] width 46 height 33
drag, startPoint x: 471, startPoint y: 158, endPoint x: 579, endPoint y: 159, distance: 108.4
click at [495, 154] on td "Rp 10,000" at bounding box center [480, 162] width 64 height 34
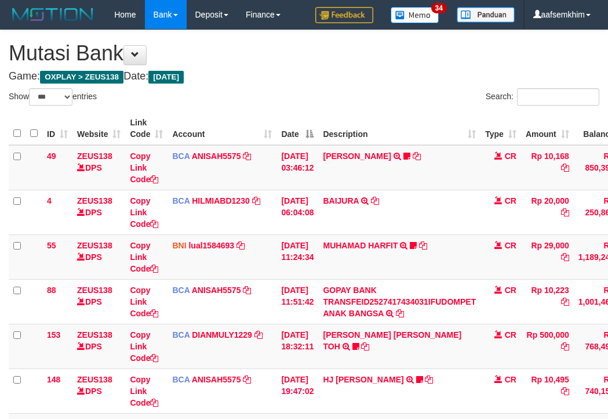
select select "***"
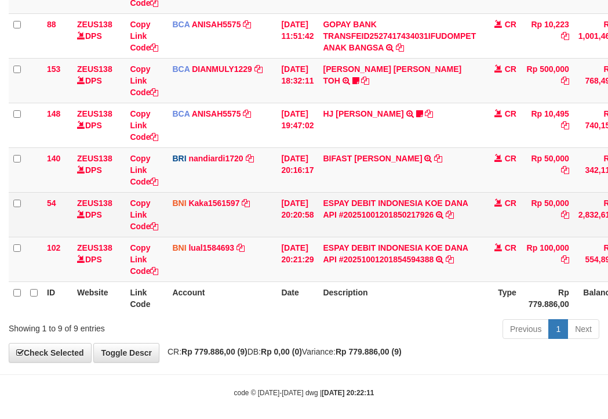
drag, startPoint x: 238, startPoint y: 213, endPoint x: 179, endPoint y: 215, distance: 59.7
click at [234, 214] on td "BNI Kaka1561597 DPS KARMILA mutasi_20251001_2425 | 54 mutasi_20251001_2425 | 54" at bounding box center [222, 214] width 109 height 45
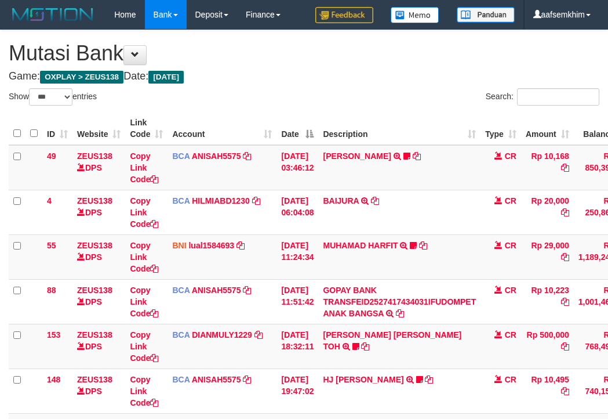
select select "***"
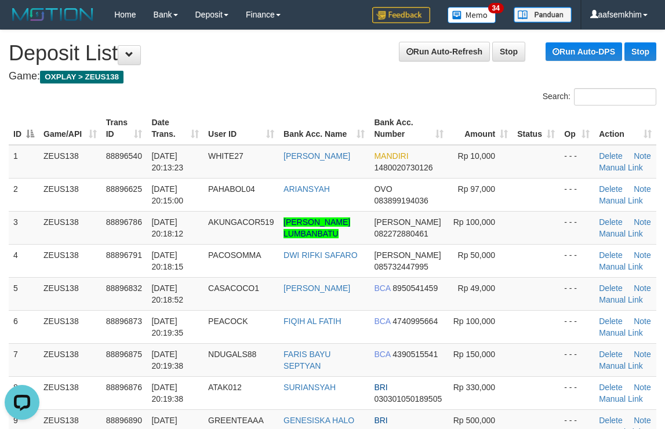
click at [559, 129] on tr "ID Game/API Trans ID Date Trans. User ID Bank Acc. Name Bank Acc. Number Amount…" at bounding box center [333, 128] width 648 height 33
click at [526, 116] on th "Status" at bounding box center [536, 128] width 47 height 33
drag, startPoint x: 459, startPoint y: 103, endPoint x: 665, endPoint y: 88, distance: 206.4
click at [507, 92] on div "Search:" at bounding box center [499, 98] width 315 height 20
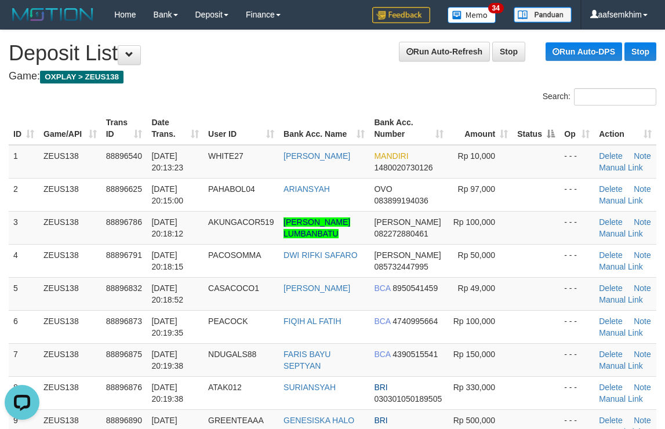
drag, startPoint x: 528, startPoint y: 159, endPoint x: 673, endPoint y: 147, distance: 145.5
click at [584, 149] on tr "1 ZEUS138 88896540 01/10/2025 20:13:23 WHITE27 MUHAMMAD FIRDAUS MANDIRI 1480020…" at bounding box center [333, 162] width 648 height 34
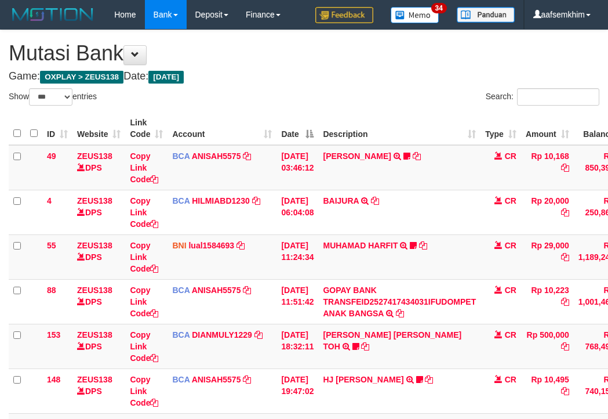
select select "***"
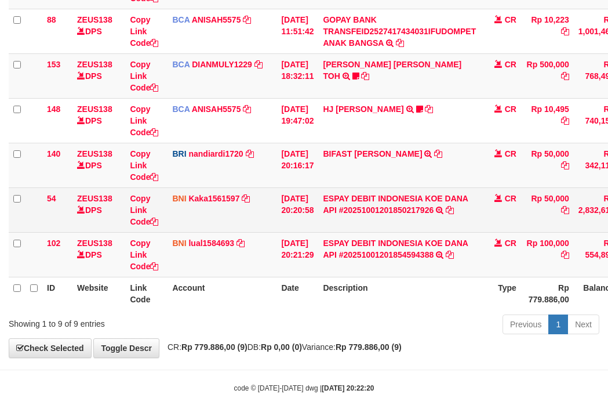
scroll to position [274, 0]
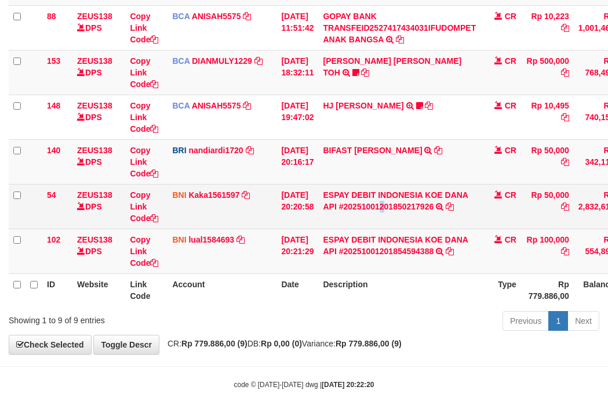
drag, startPoint x: 390, startPoint y: 221, endPoint x: 383, endPoint y: 216, distance: 7.9
click at [394, 219] on td "ESPAY DEBIT INDONESIA KOE DANA API #20251001201850217926 TRANSFER DARI ESPAY DE…" at bounding box center [399, 206] width 162 height 45
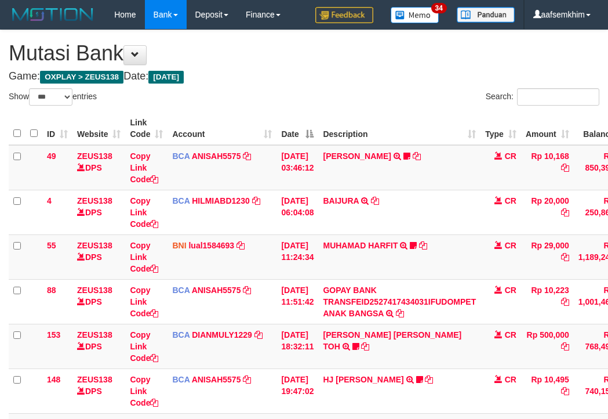
select select "***"
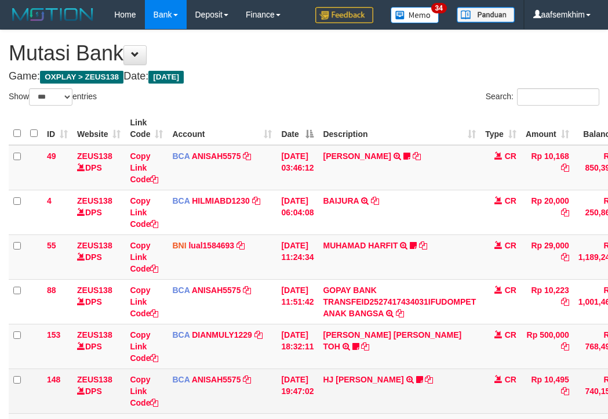
scroll to position [209, 0]
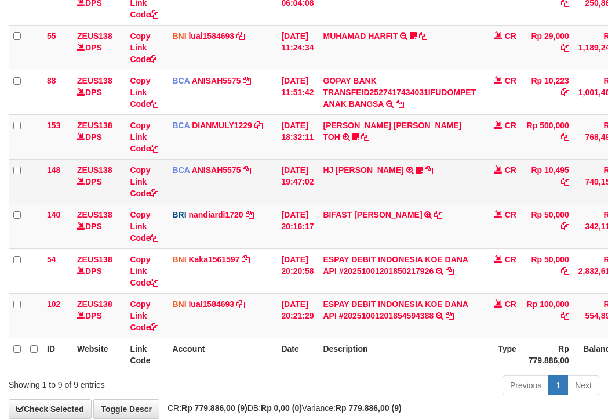
click at [352, 199] on td "HJ YUMI MUTIAH TRSF E-BANKING CR 0110/FTSCY/WS95031 10495.00HJ YUMI MUTIAH Bata…" at bounding box center [399, 181] width 162 height 45
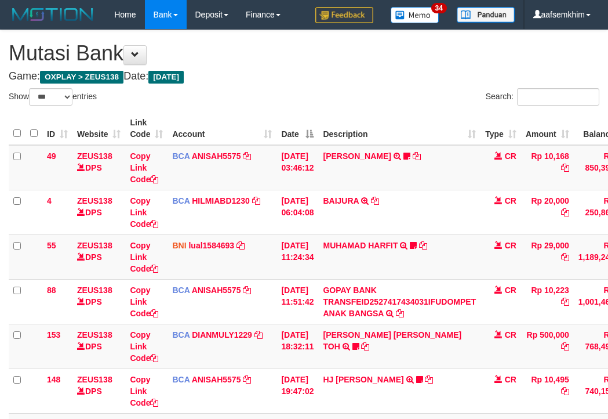
select select "***"
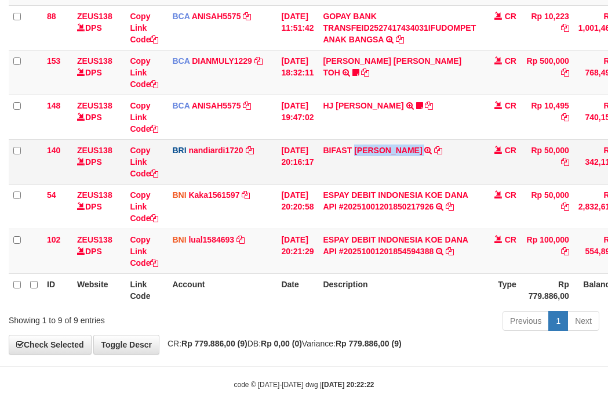
drag, startPoint x: 371, startPoint y: 169, endPoint x: 154, endPoint y: 158, distance: 217.1
click at [430, 170] on td "BIFAST MUHAMMAD FIR TRANSFER NBMB BIFAST MUHAMMAD FIR TO NANDI ARDIANSYAH" at bounding box center [399, 161] width 162 height 45
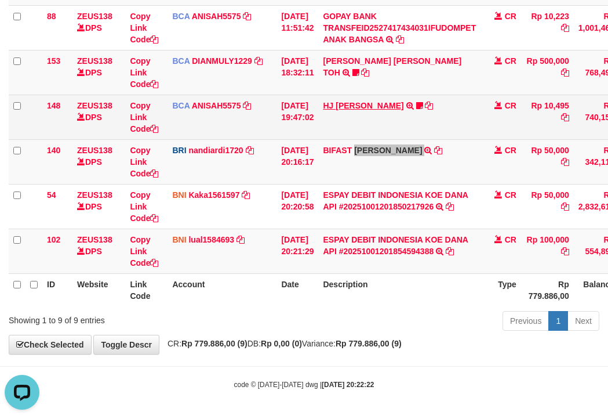
scroll to position [0, 0]
drag, startPoint x: 366, startPoint y: 102, endPoint x: 354, endPoint y: 118, distance: 20.6
click at [366, 102] on link "HJ YUMI MUTIAH" at bounding box center [363, 105] width 81 height 9
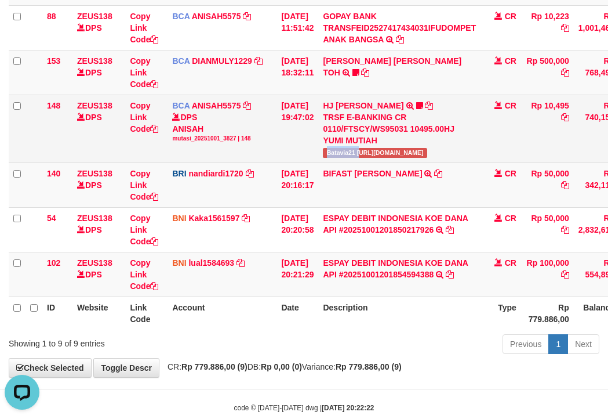
copy span "Batavia21 h"
copy span "Batavia21"
click at [363, 155] on span "Batavia21 https://prnt.sc/FQN_MkHym9JM" at bounding box center [375, 153] width 104 height 10
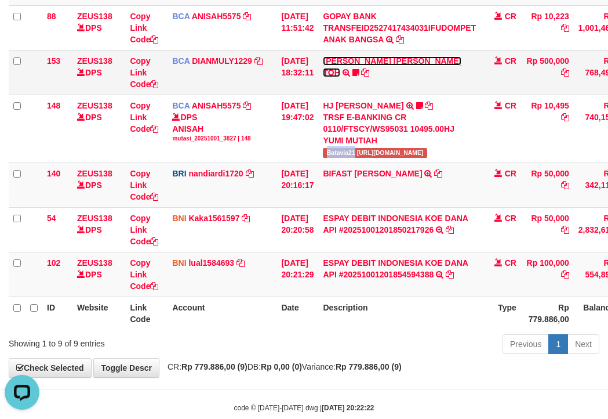
click at [366, 60] on link "[PERSON_NAME] [PERSON_NAME] TOH" at bounding box center [392, 66] width 139 height 21
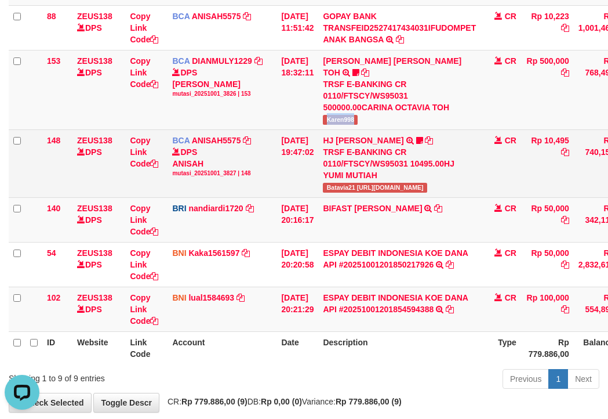
drag, startPoint x: 384, startPoint y: 106, endPoint x: 289, endPoint y: 123, distance: 96.1
click at [385, 108] on td "CARINA OCTAVIA TOH TRSF E-BANKING CR 0110/FTSCY/WS95031 500000.00CARINA OCTAVIA…" at bounding box center [399, 89] width 162 height 79
copy span "Karen998"
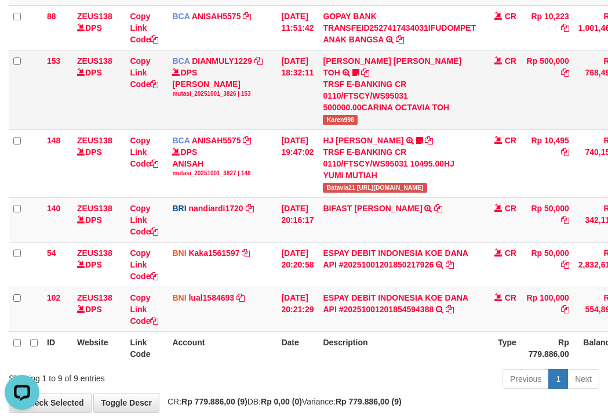
click at [257, 85] on div "DPS DIAN MULYADI mutasi_20251001_3826 | 153" at bounding box center [222, 82] width 100 height 31
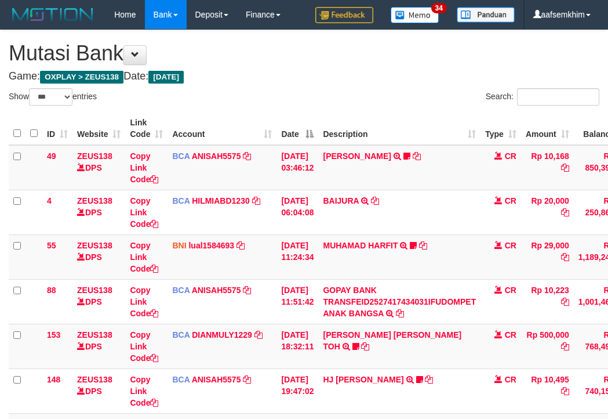
select select "***"
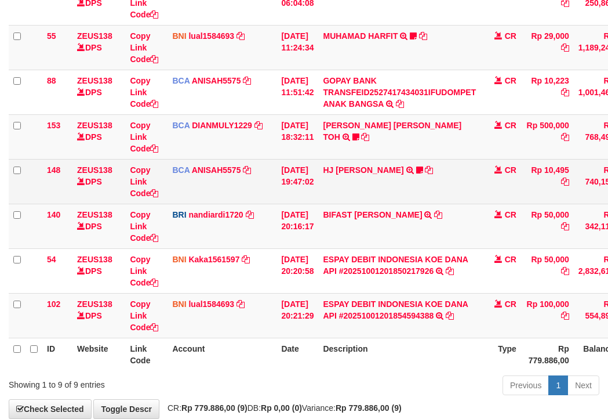
scroll to position [274, 0]
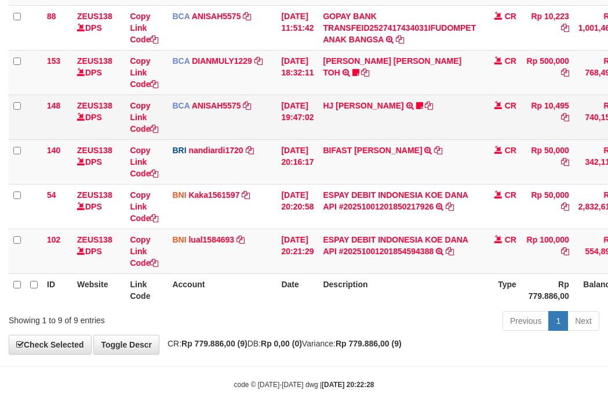
click at [233, 184] on tbody "49 ZEUS138 DPS Copy Link Code BCA ANISAH5575 DPS [PERSON_NAME] mutasi_20251001_…" at bounding box center [355, 72] width 692 height 402
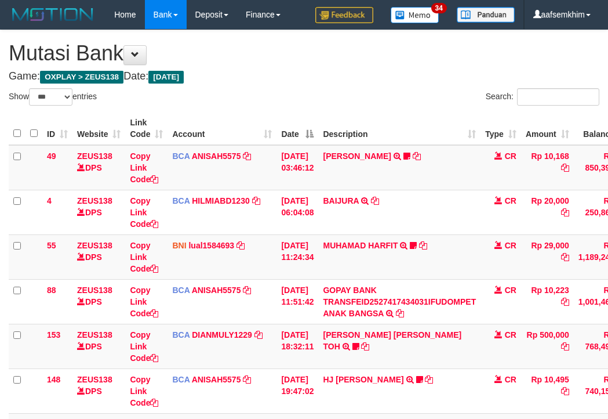
select select "***"
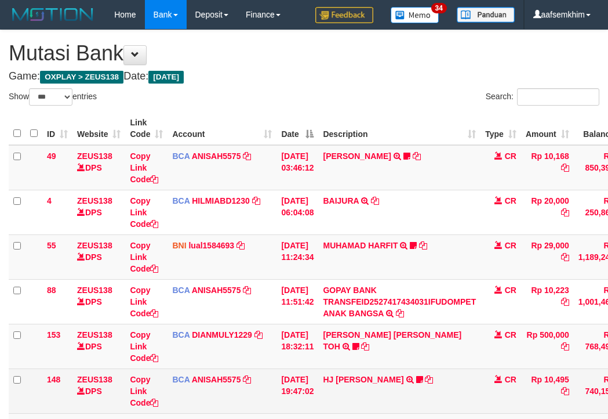
scroll to position [209, 0]
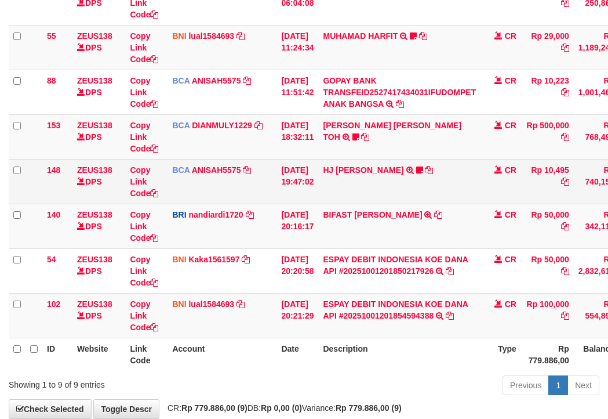
click at [257, 196] on td "BCA ANISAH5575 DPS ANISAH mutasi_20251001_3827 | 148 mutasi_20251001_3827 | 148" at bounding box center [222, 181] width 109 height 45
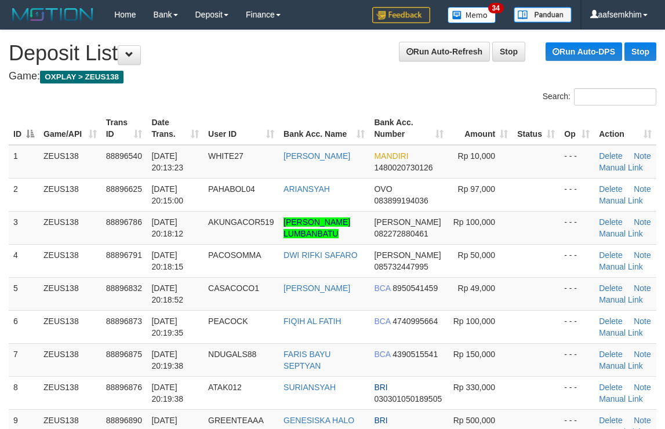
scroll to position [121, 0]
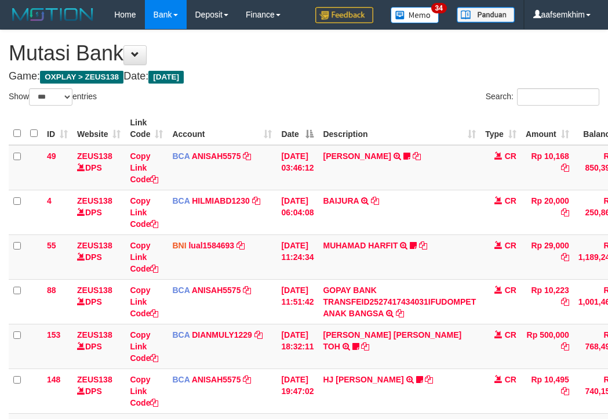
select select "***"
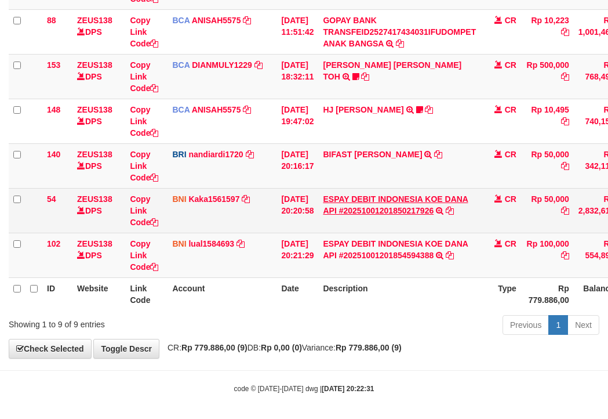
scroll to position [274, 0]
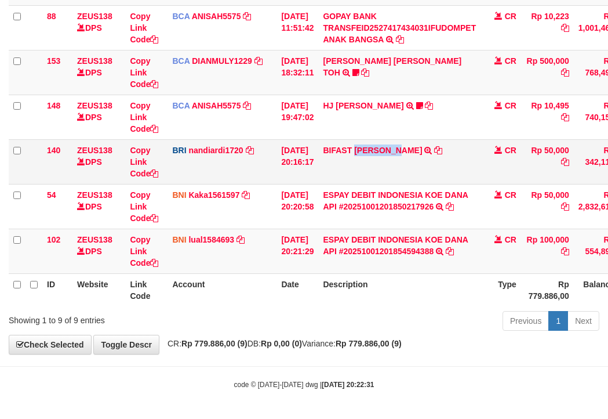
drag, startPoint x: 369, startPoint y: 164, endPoint x: 415, endPoint y: 164, distance: 45.8
click at [415, 164] on td "BIFAST [PERSON_NAME] FIR TRANSFER NBMB BIFAST [PERSON_NAME] FIR TO NANDI ARDIAN…" at bounding box center [399, 161] width 162 height 45
drag, startPoint x: 219, startPoint y: 161, endPoint x: 202, endPoint y: 162, distance: 16.9
click at [213, 162] on td "BRI nandiardi1720 DPS NANDI ARDIANSYAH mutasi_20251001_3776 | 140 mutasi_202510…" at bounding box center [222, 161] width 109 height 45
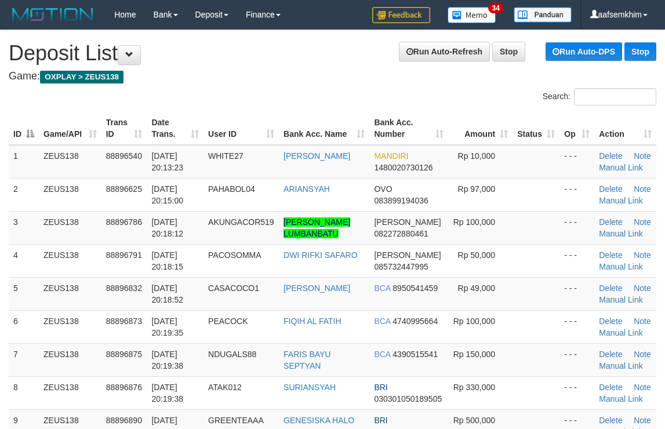
scroll to position [121, 0]
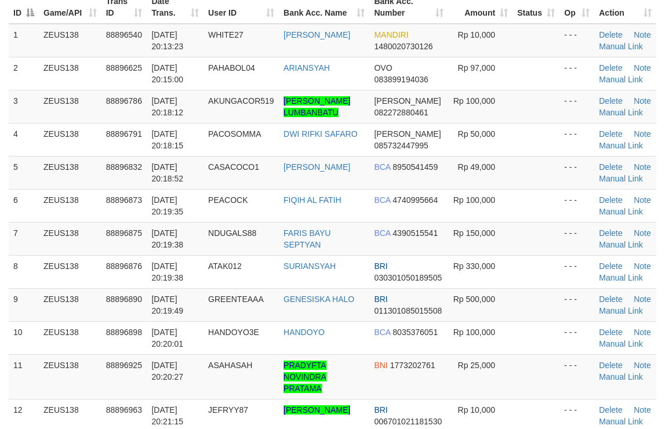
drag, startPoint x: 575, startPoint y: 151, endPoint x: 672, endPoint y: 140, distance: 97.5
click at [582, 148] on tr "4 ZEUS138 88896791 01/10/2025 20:18:15 PACOSOMMA DWI RIFKI SAFARO DANA 08573244…" at bounding box center [333, 139] width 648 height 33
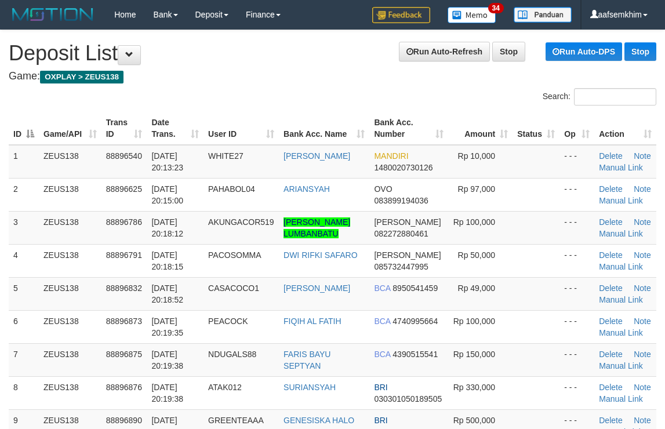
scroll to position [427, 0]
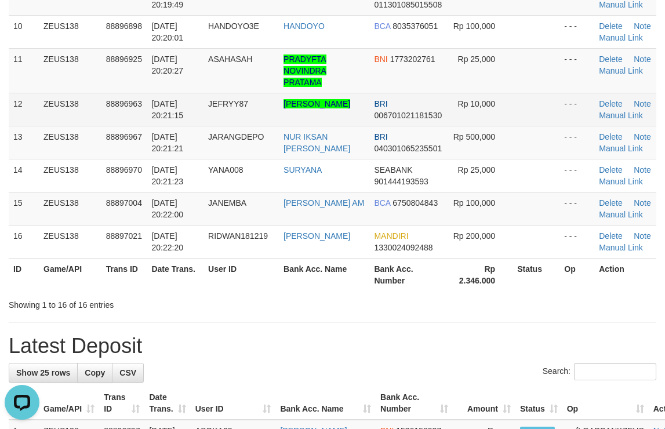
click at [480, 123] on td "Rp 10,000" at bounding box center [480, 109] width 64 height 33
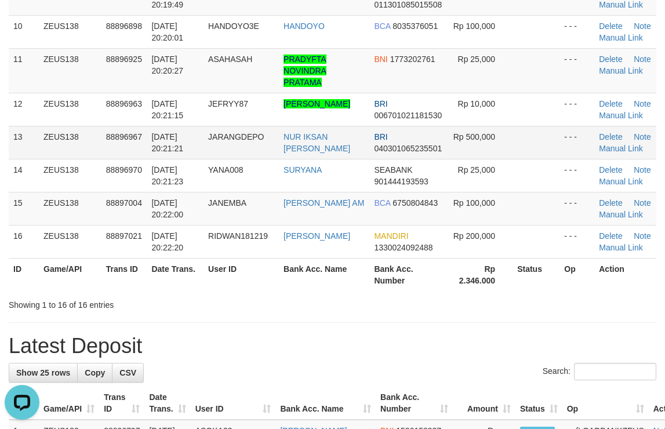
click at [533, 137] on td at bounding box center [536, 142] width 47 height 33
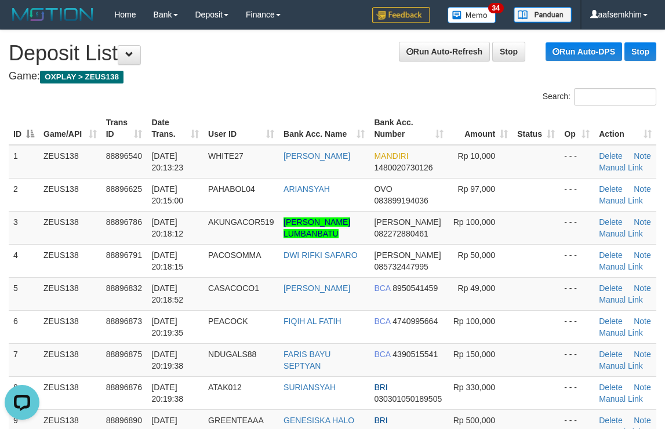
click at [498, 108] on div "ID Game/API Trans ID Date Trans. User ID Bank Acc. Name Bank Acc. Number Amount…" at bounding box center [332, 414] width 665 height 613
click at [593, 230] on tr "3 ZEUS138 88896786 01/10/2025 20:18:12 AKUNGACOR519 JIMMY PARSAORAN LUMBANBATU …" at bounding box center [333, 227] width 648 height 33
drag, startPoint x: 537, startPoint y: 236, endPoint x: 613, endPoint y: 228, distance: 75.7
click at [572, 231] on tr "3 ZEUS138 88896786 01/10/2025 20:18:12 AKUNGACOR519 JIMMY PARSAORAN LUMBANBATU …" at bounding box center [333, 227] width 648 height 33
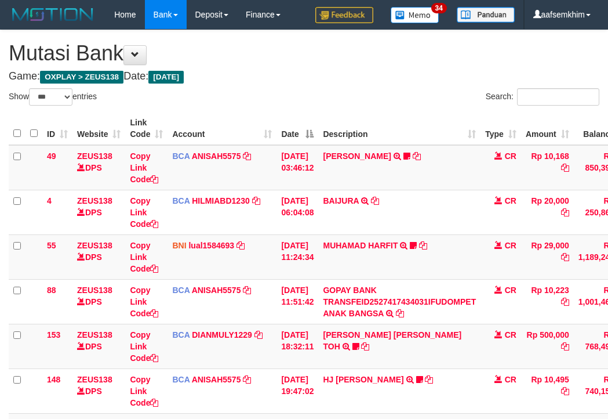
select select "***"
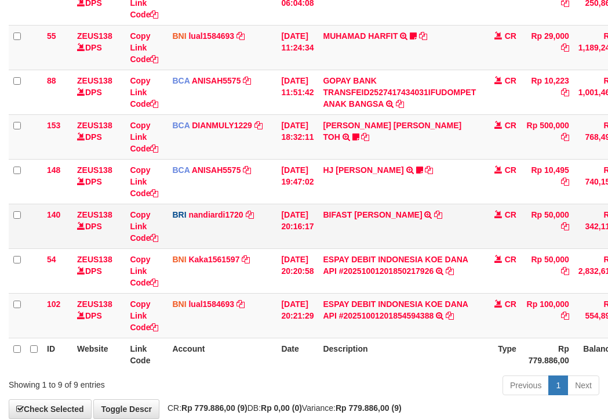
scroll to position [274, 0]
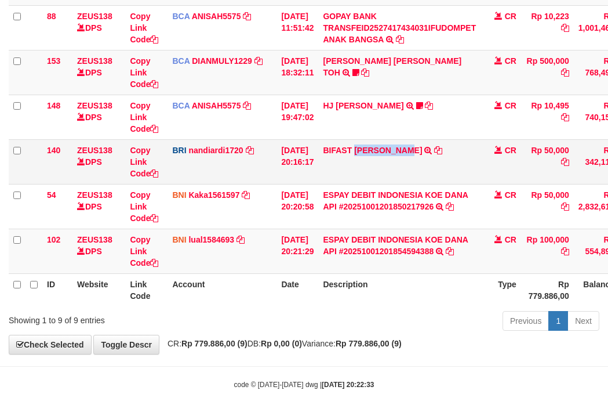
drag, startPoint x: 389, startPoint y: 165, endPoint x: 423, endPoint y: 165, distance: 34.2
click at [423, 165] on td "BIFAST [PERSON_NAME] FIR TRANSFER NBMB BIFAST [PERSON_NAME] FIR TO NANDI ARDIAN…" at bounding box center [399, 161] width 162 height 45
click at [198, 163] on td "BRI nandiardi1720 DPS NANDI ARDIANSYAH mutasi_20251001_3776 | 140 mutasi_202510…" at bounding box center [222, 161] width 109 height 45
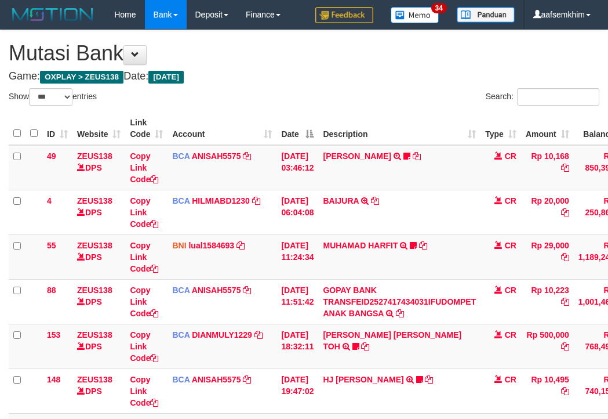
select select "***"
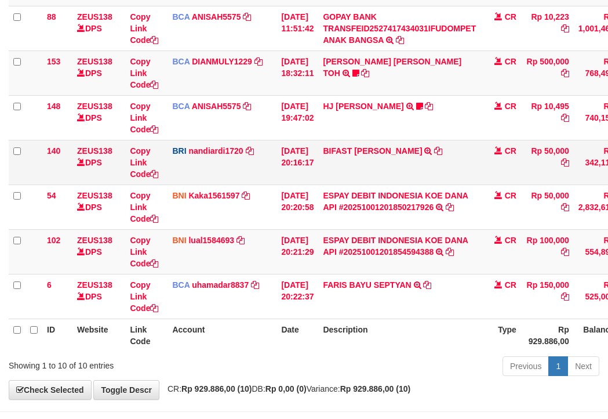
drag, startPoint x: 224, startPoint y: 162, endPoint x: 234, endPoint y: 163, distance: 9.9
click at [225, 162] on td "BRI nandiardi1720 DPS NANDI ARDIANSYAH mutasi_20251001_3776 | 140 mutasi_202510…" at bounding box center [222, 162] width 109 height 45
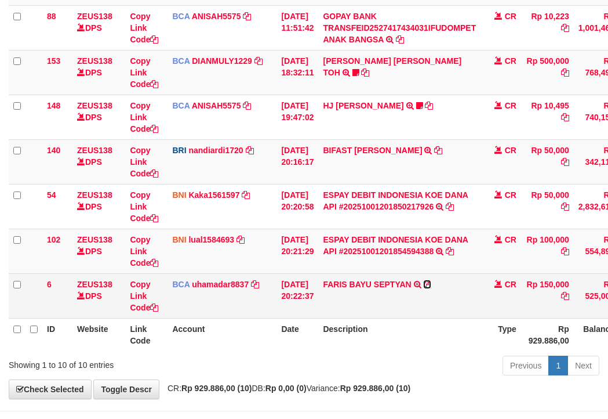
click at [431, 282] on icon at bounding box center [427, 284] width 8 height 8
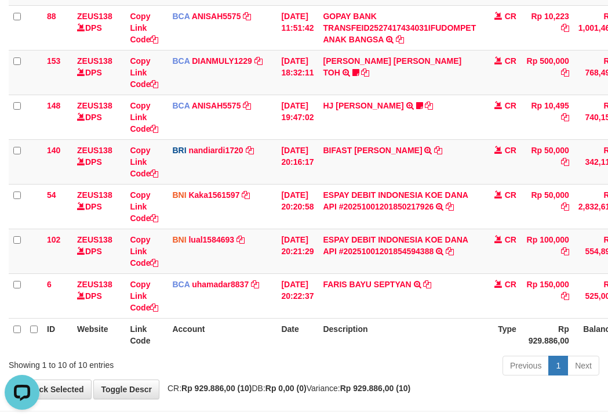
scroll to position [0, 0]
click at [194, 233] on td "BNI lual1584693 DPS LUCKY ALAMSYAH mutasi_20251001_2414 | 102 mutasi_20251001_2…" at bounding box center [222, 250] width 109 height 45
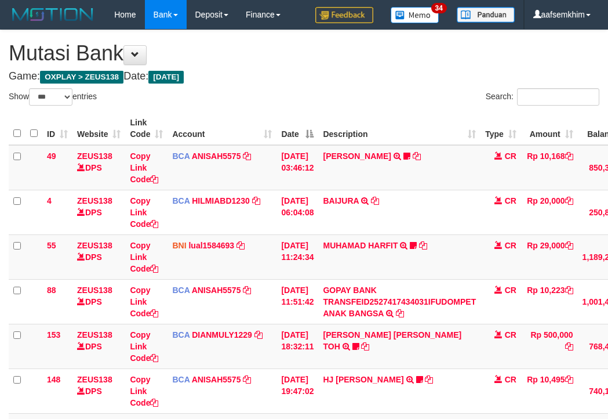
select select "***"
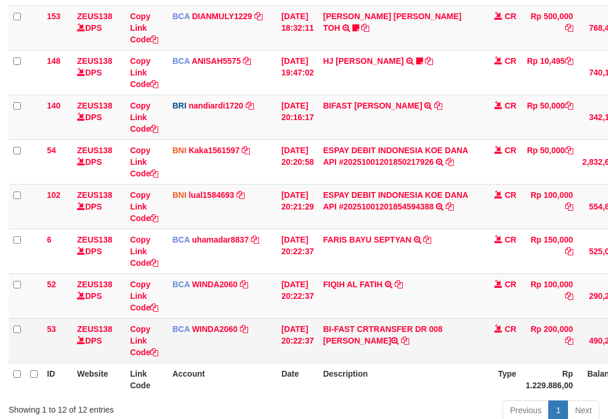
scroll to position [331, 0]
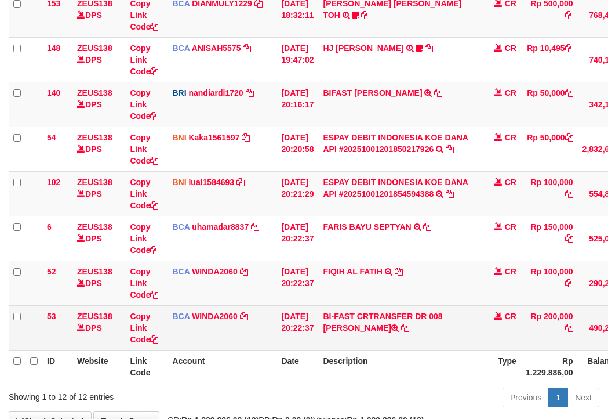
click at [398, 329] on td "BI-FAST CRTRANSFER DR 008 RIDWAN MARYOTO" at bounding box center [399, 327] width 162 height 45
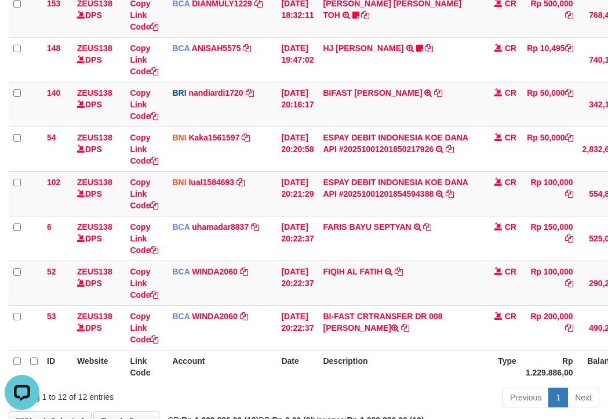
scroll to position [0, 0]
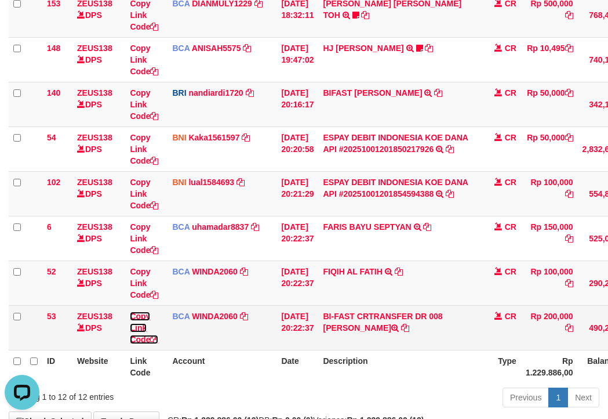
click at [146, 313] on link "Copy Link Code" at bounding box center [144, 327] width 28 height 32
click at [146, 317] on link "Copy Link Code" at bounding box center [144, 327] width 28 height 32
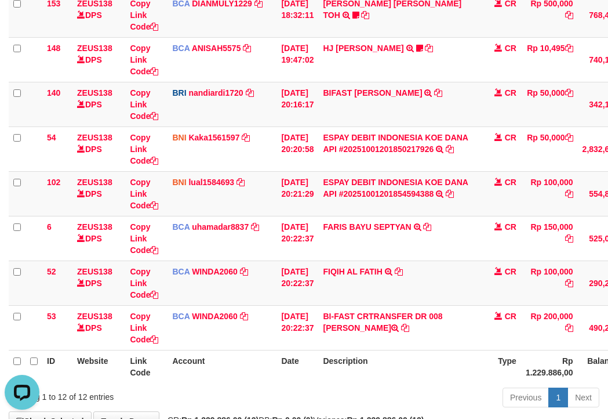
scroll to position [159, 0]
drag, startPoint x: 410, startPoint y: 303, endPoint x: 283, endPoint y: 290, distance: 127.7
click at [395, 305] on tbody "49 ZEUS138 DPS Copy Link Code BCA ANISAH5575 DPS ANISAH mutasi_20251001_3827 | …" at bounding box center [357, 82] width 696 height 536
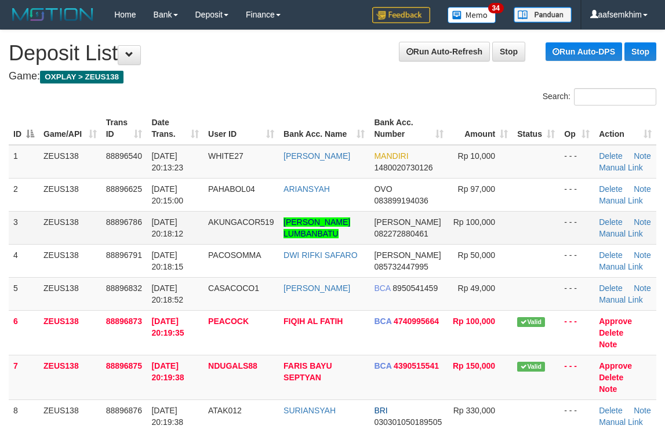
click at [513, 244] on td at bounding box center [536, 227] width 47 height 33
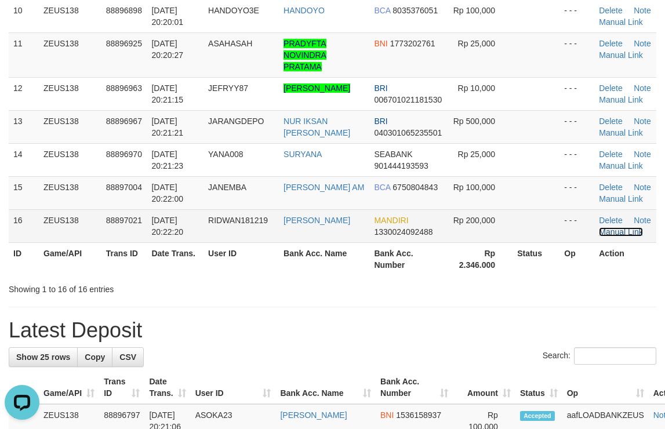
click at [626, 227] on link "Manual Link" at bounding box center [621, 231] width 44 height 9
click at [609, 227] on link "Manual Link" at bounding box center [621, 231] width 44 height 9
click at [458, 213] on tr "16 ZEUS138 88897021 [DATE] 20:22:20 RIDWAN181219 [PERSON_NAME] MANDIRI 13300240…" at bounding box center [333, 225] width 648 height 33
